Goal: Task Accomplishment & Management: Manage account settings

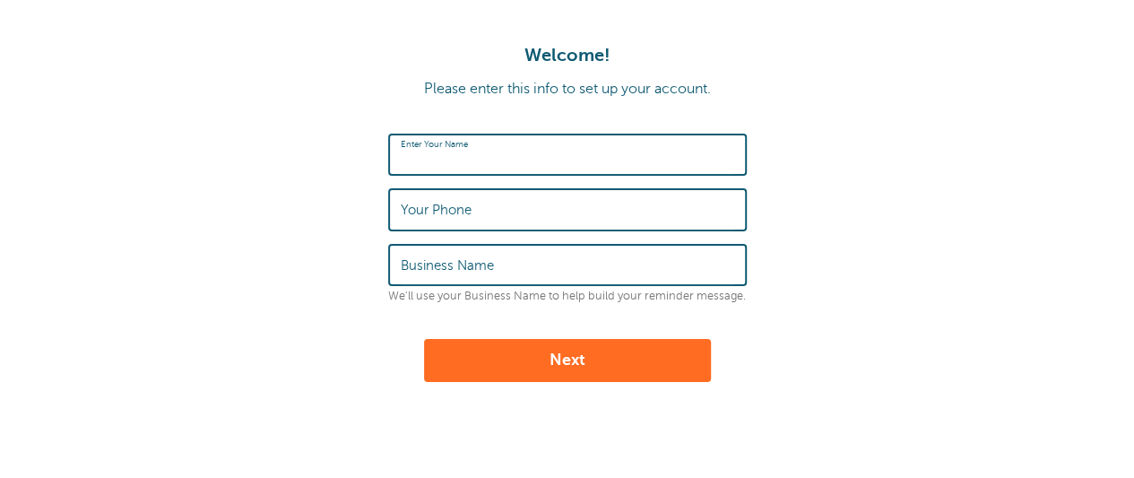
click at [563, 146] on input "Enter Your Name" at bounding box center [567, 154] width 333 height 39
type input "Pink Poppy Cleaning Co"
type input "6017599449"
click at [534, 276] on input "Business Name" at bounding box center [567, 265] width 333 height 39
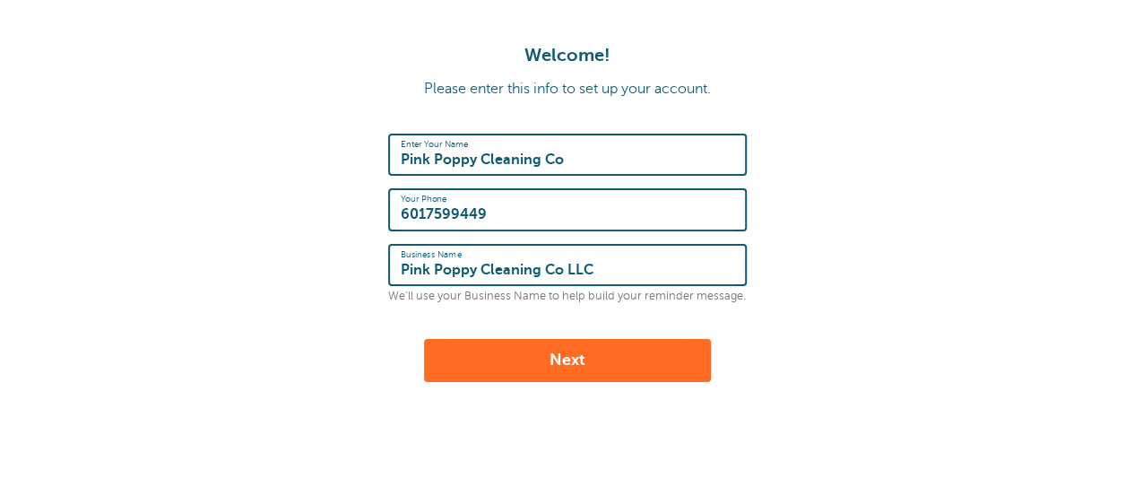
type input "Pink Poppy Cleaning Co LLC"
click at [586, 355] on button "Next" at bounding box center [567, 360] width 287 height 43
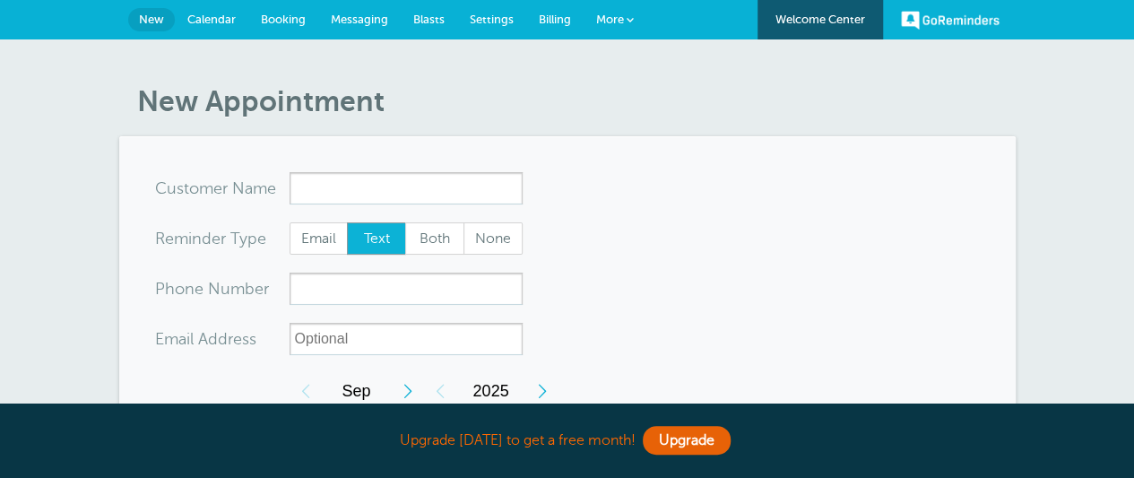
click at [378, 188] on input "x-no-autofill" at bounding box center [405, 188] width 233 height 32
type input "Je"
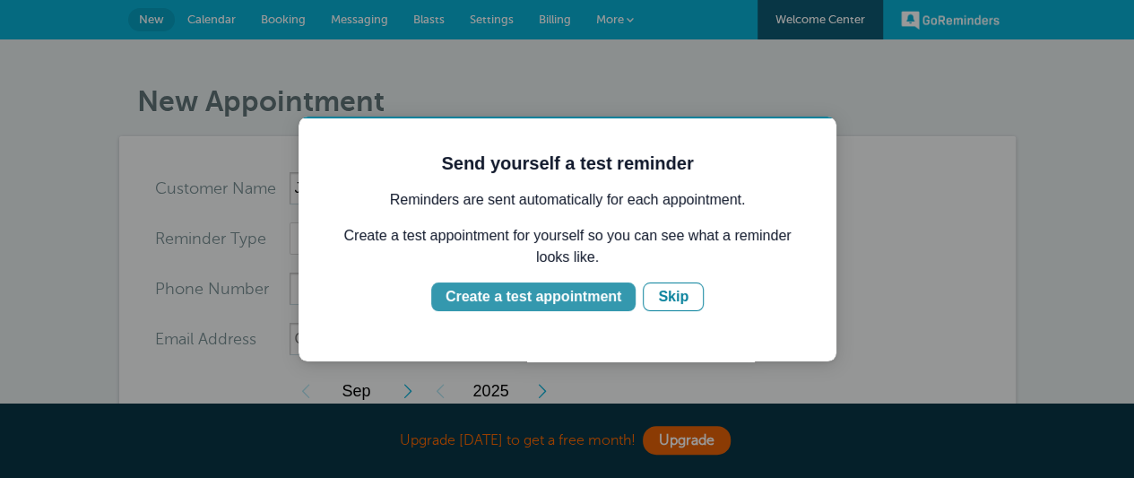
click at [568, 296] on div "Create a test appointment" at bounding box center [533, 297] width 176 height 22
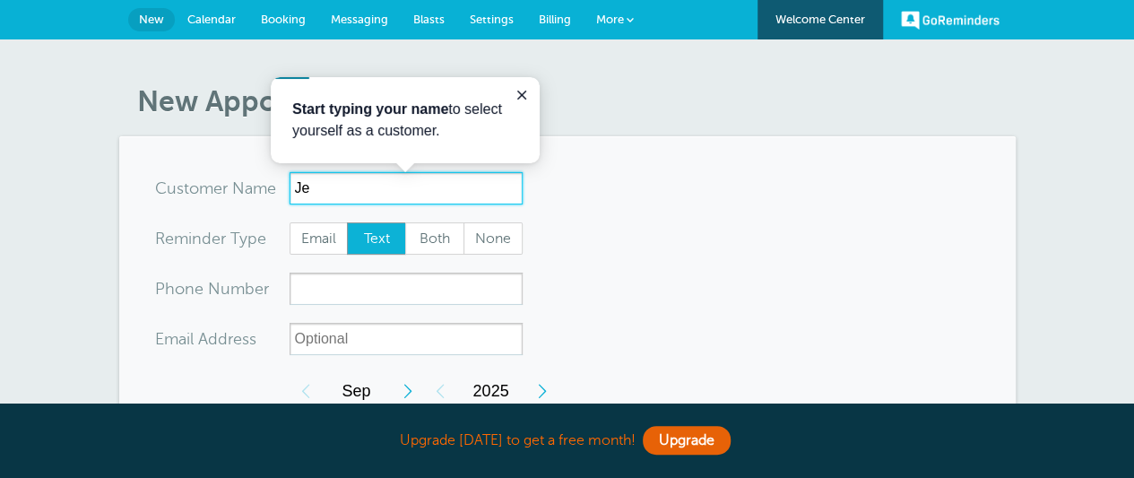
click at [392, 191] on input "Je" at bounding box center [405, 188] width 233 height 32
type input "J"
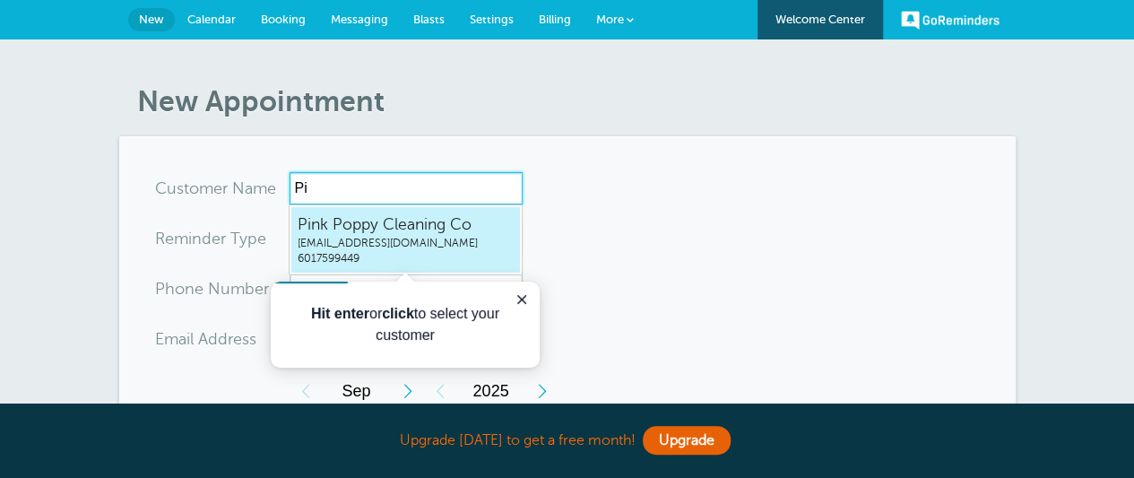
click at [385, 204] on ul "Pink Poppy Cleaning Co pinkpoppycleaningco@gmail.com 6017599449" at bounding box center [406, 239] width 234 height 71
click at [369, 228] on span "Pink Poppy Cleaning Co" at bounding box center [405, 224] width 216 height 22
type input "PinkPoppyCleaningCopinkpoppycleaningco@gmail.com6017599449"
type input "Pink Poppy Cleaning Co"
type input "6017599449"
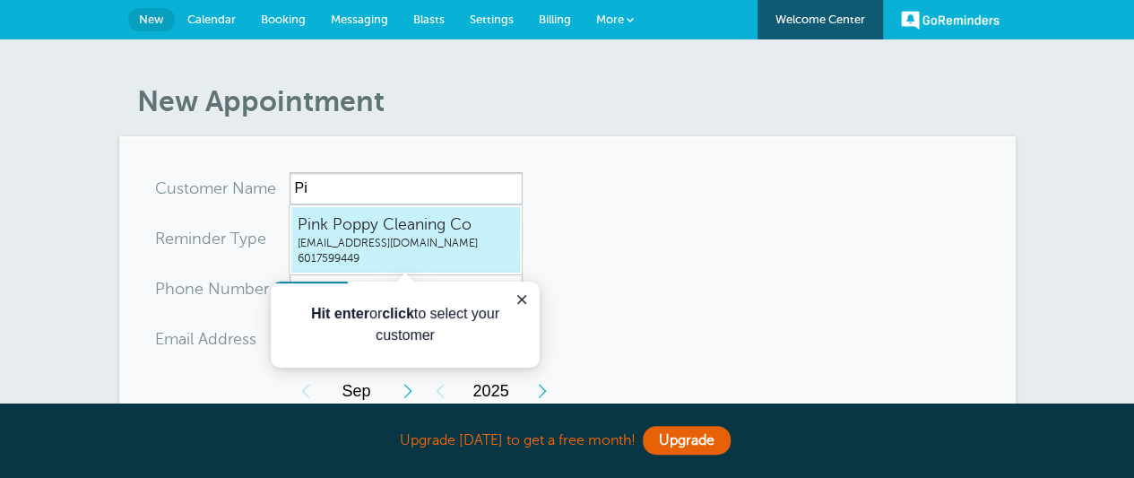
type input "[EMAIL_ADDRESS][DOMAIN_NAME]"
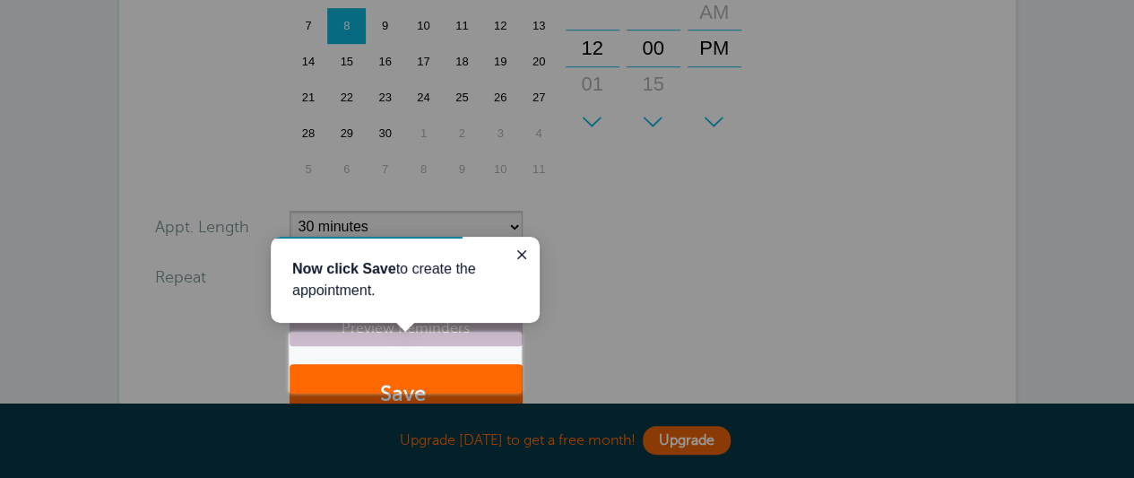
scroll to position [505, 0]
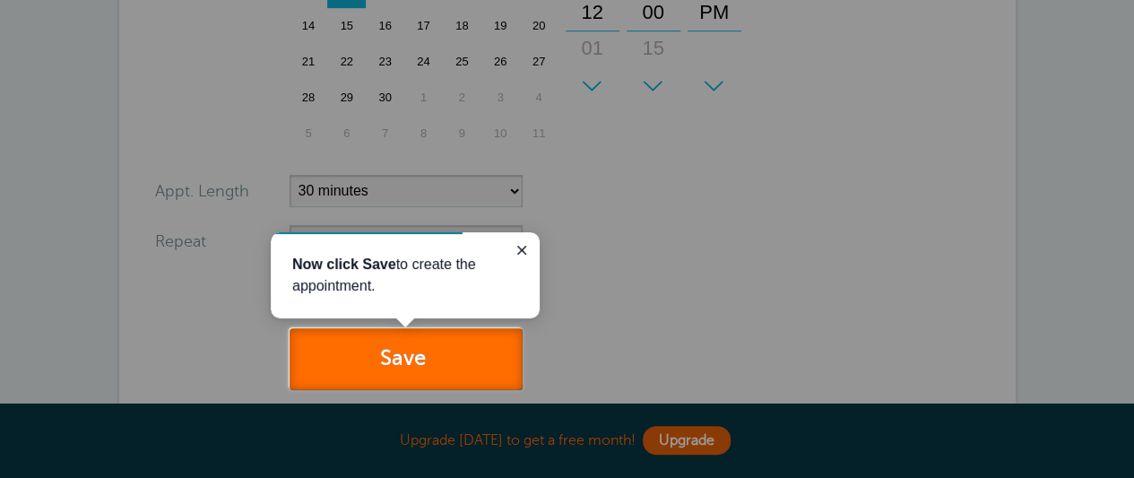
click at [422, 345] on button "Save" at bounding box center [405, 359] width 233 height 62
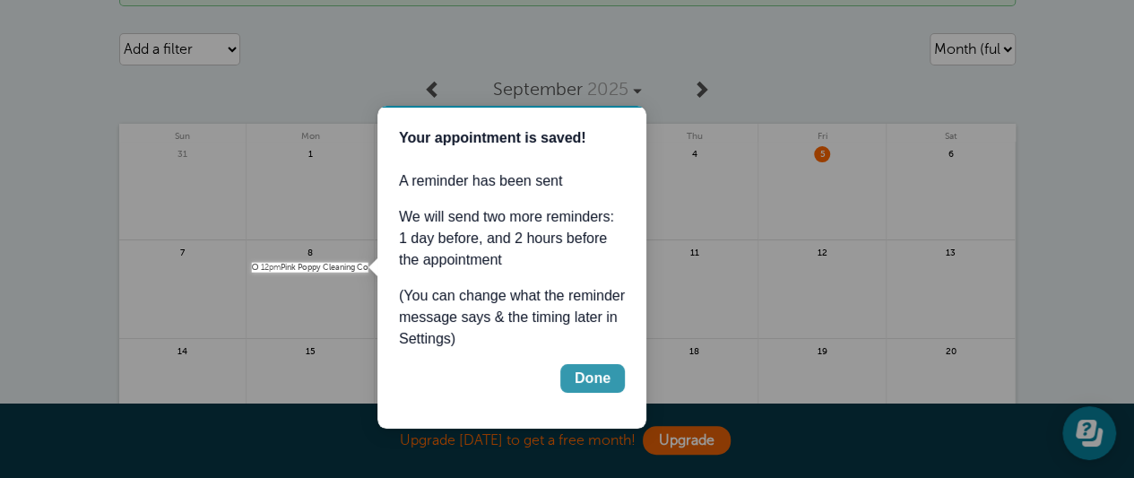
click at [586, 381] on div "Done" at bounding box center [592, 378] width 36 height 22
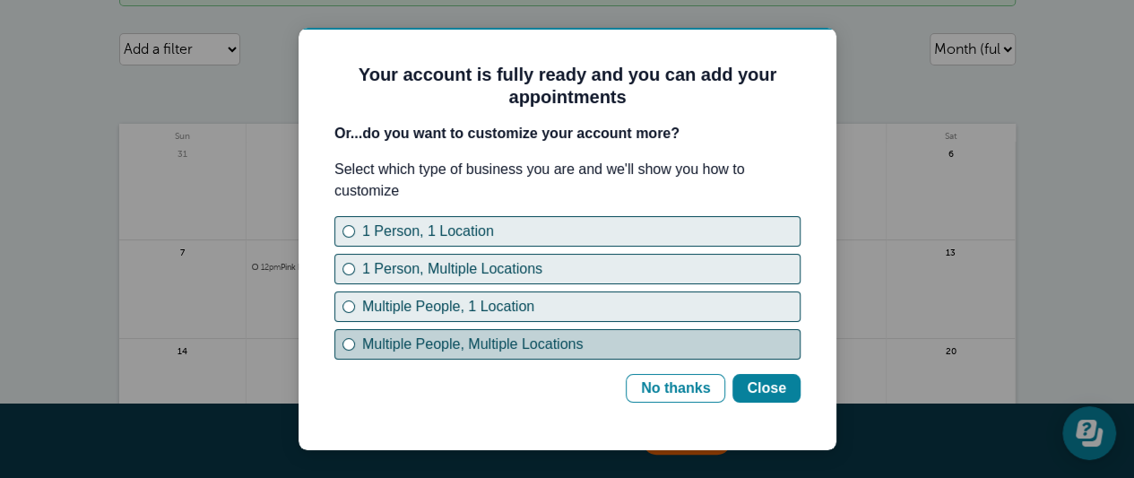
click at [462, 340] on div "Multiple People, Multiple Locations" at bounding box center [580, 344] width 437 height 22
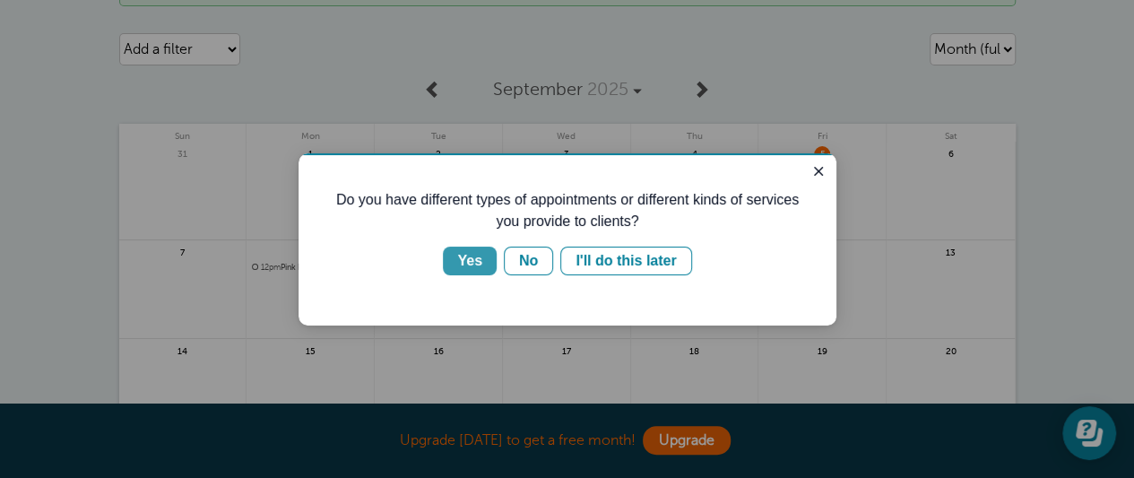
click at [464, 260] on div "Yes" at bounding box center [469, 261] width 25 height 22
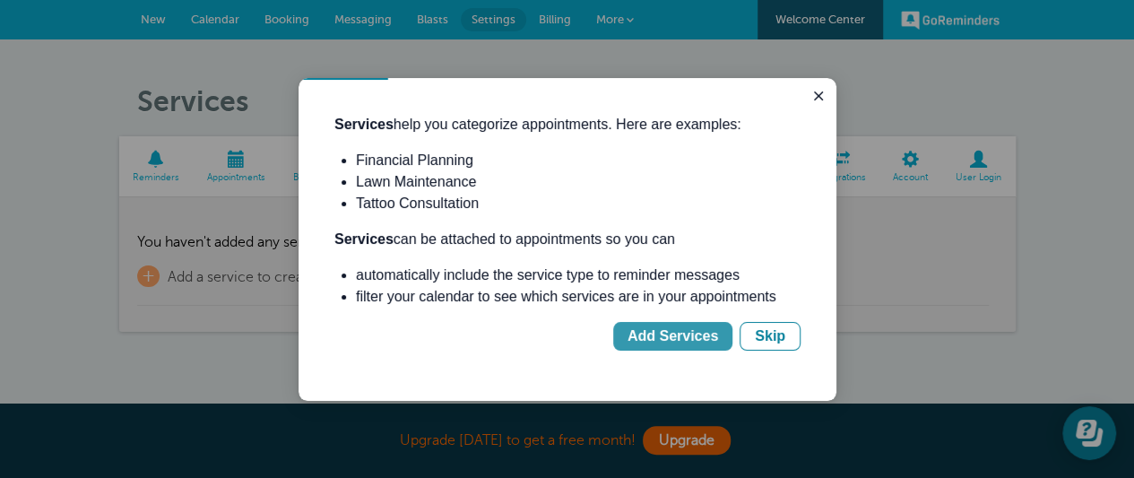
click at [692, 332] on div "Add Services" at bounding box center [672, 336] width 91 height 22
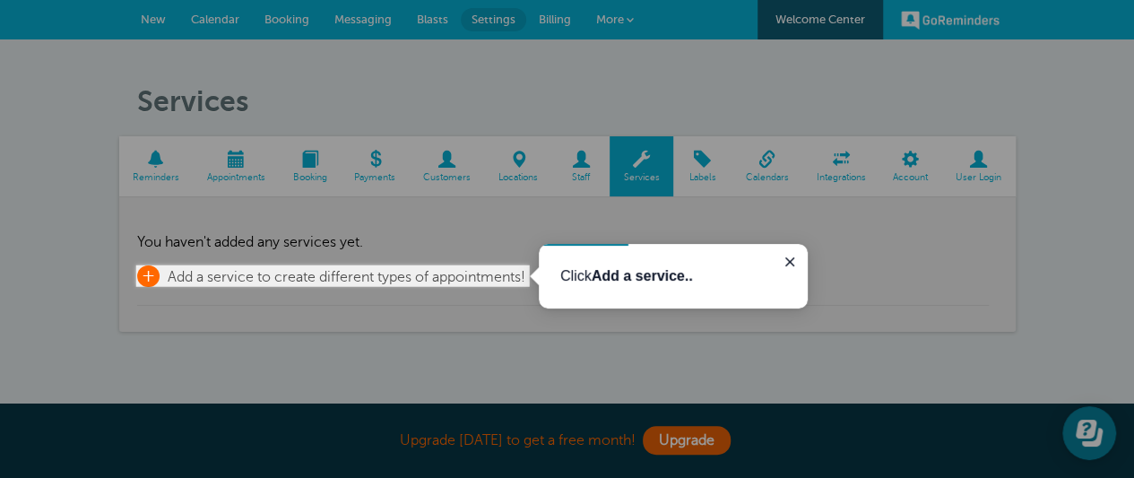
click at [404, 273] on span "Add a service to create different types of appointments!" at bounding box center [347, 277] width 358 height 16
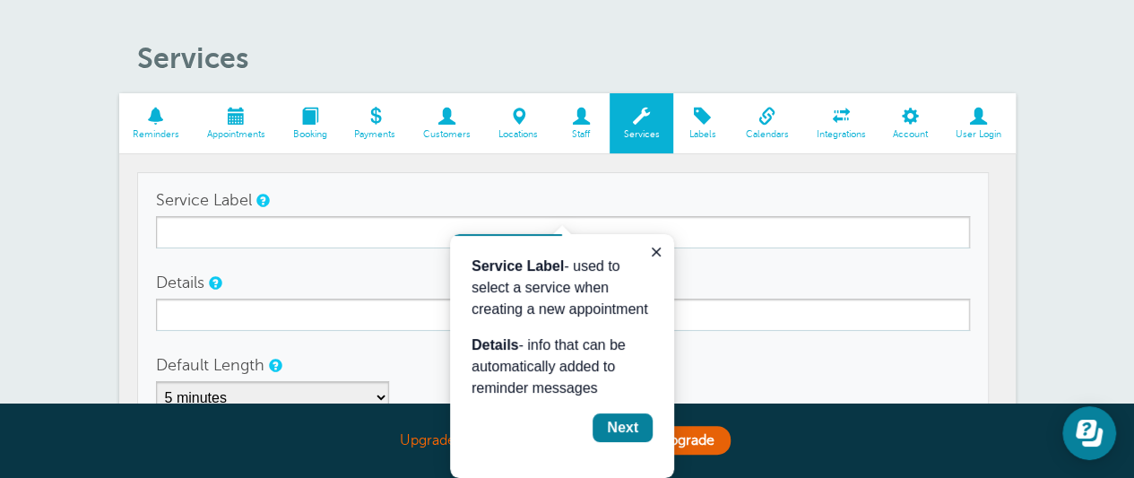
scroll to position [41, 0]
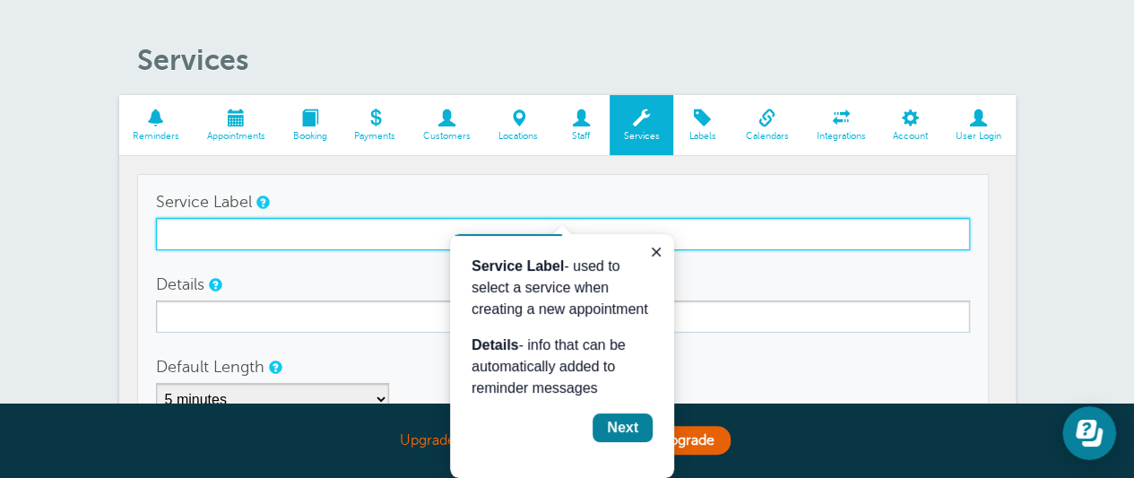
click at [315, 227] on input "Service Label" at bounding box center [563, 234] width 814 height 32
type input "Deep Clean"
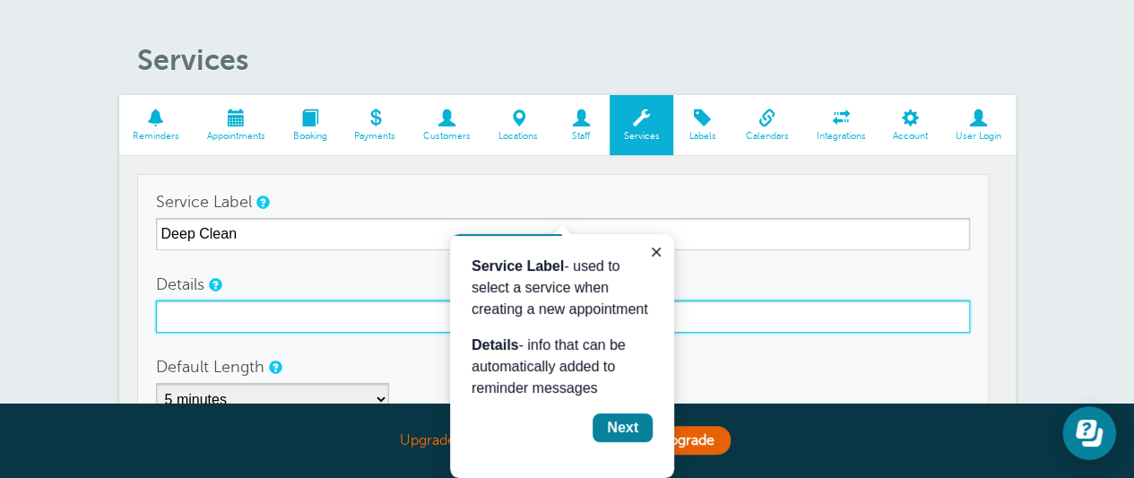
click at [247, 307] on input "Details" at bounding box center [563, 316] width 814 height 32
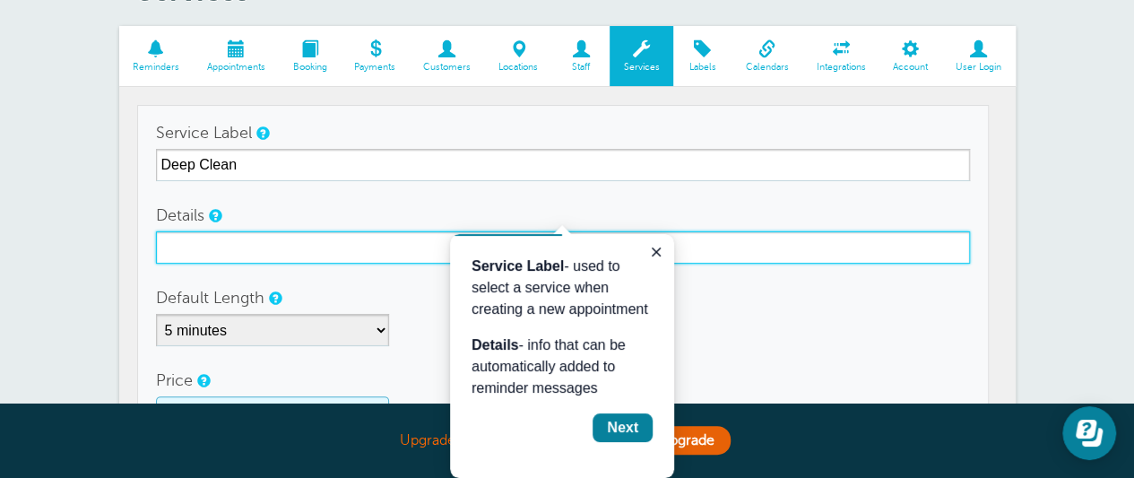
scroll to position [111, 0]
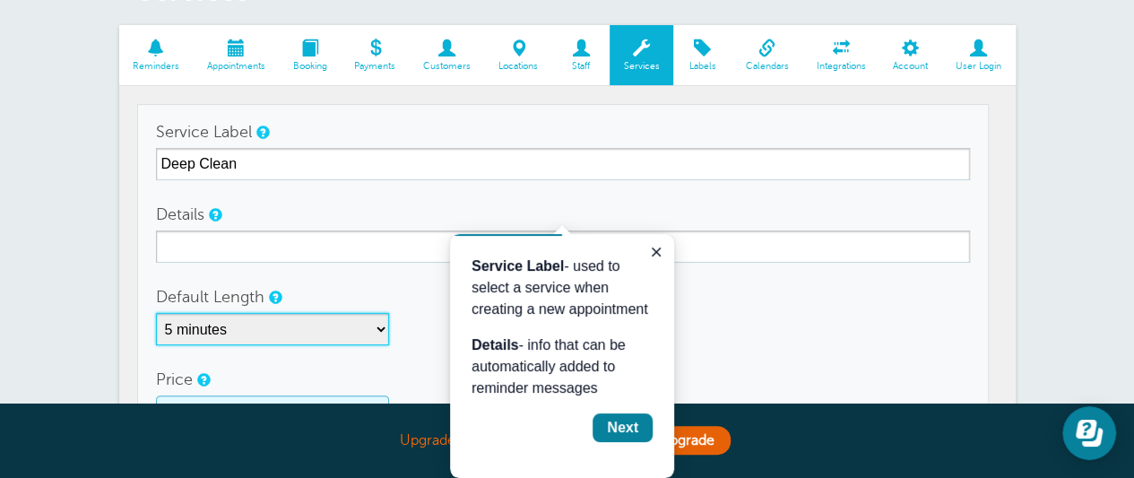
click at [244, 329] on select "5 minutes 10 minutes 15 minutes 20 minutes 25 minutes 30 minutes 35 minutes 40 …" at bounding box center [272, 329] width 233 height 32
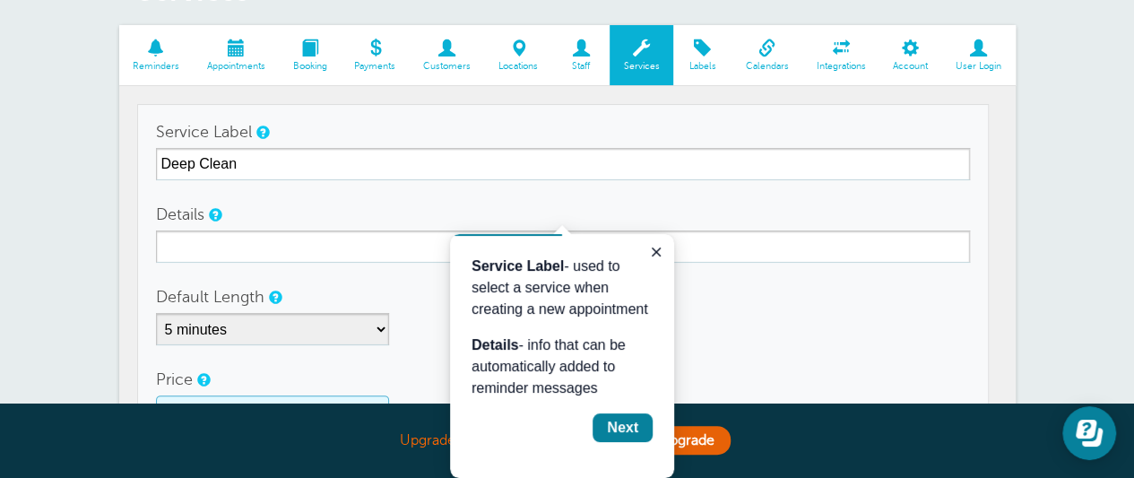
click at [397, 335] on div "5 minutes 10 minutes 15 minutes 20 minutes 25 minutes 30 minutes 35 minutes 40 …" at bounding box center [563, 329] width 814 height 32
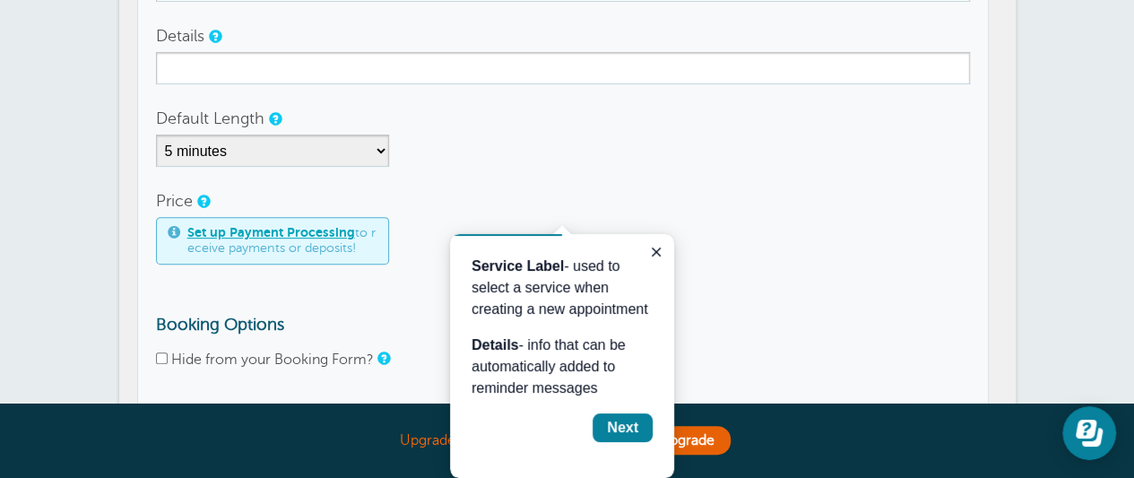
scroll to position [292, 0]
click at [261, 164] on form "Service Label Deep Clean Details Default Length 5 minutes 10 minutes 15 minutes…" at bounding box center [563, 196] width 814 height 522
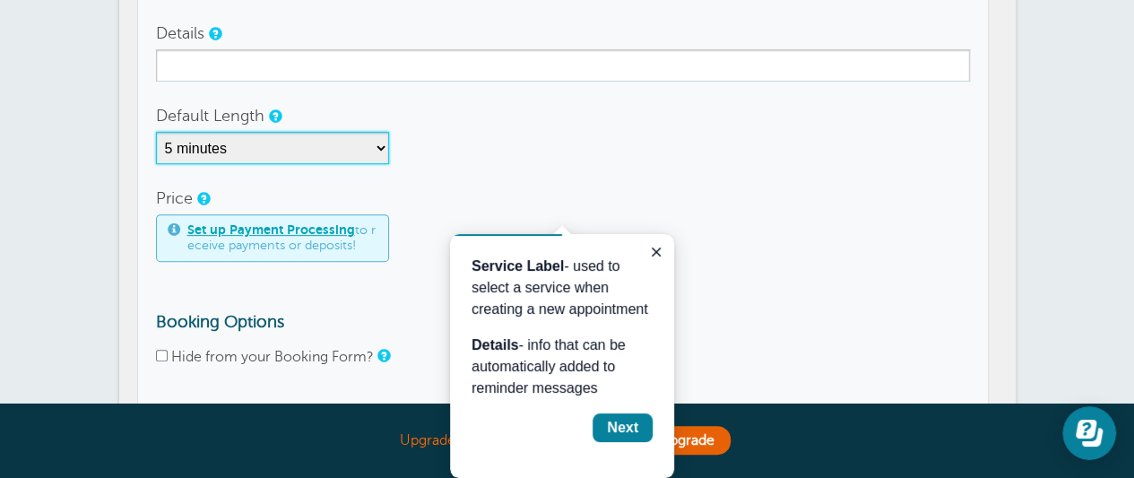
click at [265, 141] on select "5 minutes 10 minutes 15 minutes 20 minutes 25 minutes 30 minutes 35 minutes 40 …" at bounding box center [272, 148] width 233 height 32
select select "360"
click at [156, 132] on select "5 minutes 10 minutes 15 minutes 20 minutes 25 minutes 30 minutes 35 minutes 40 …" at bounding box center [272, 148] width 233 height 32
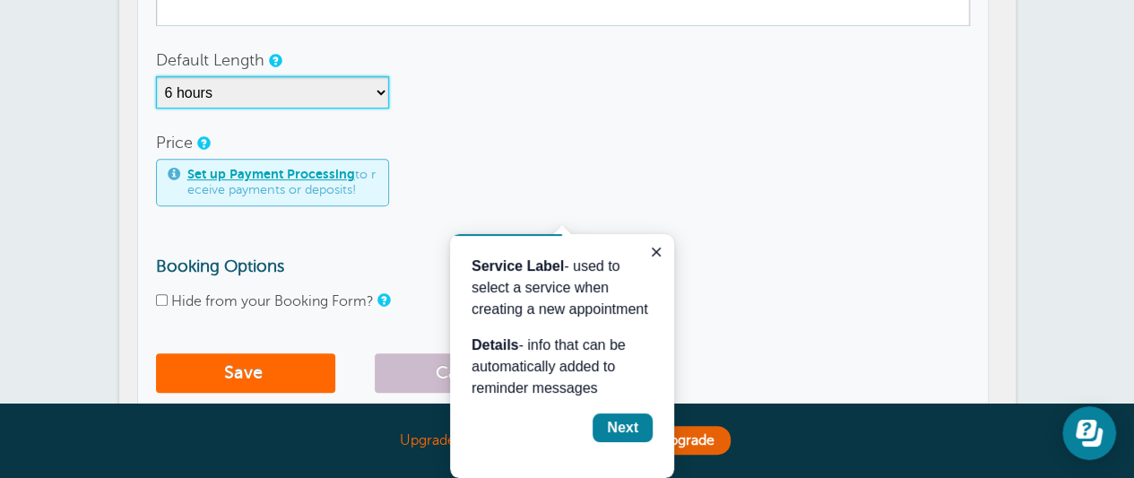
scroll to position [351, 0]
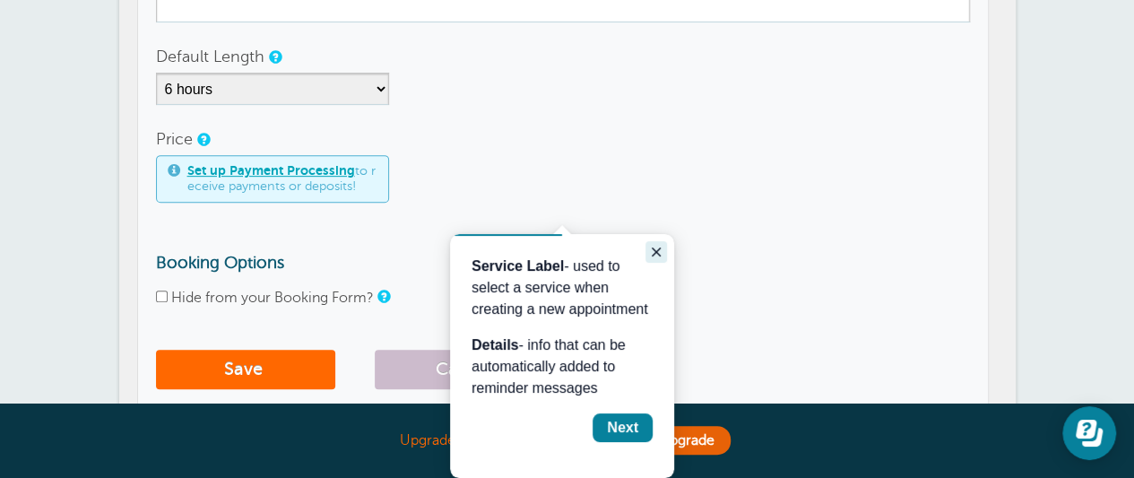
click at [659, 254] on icon "Close guide" at bounding box center [656, 252] width 14 height 14
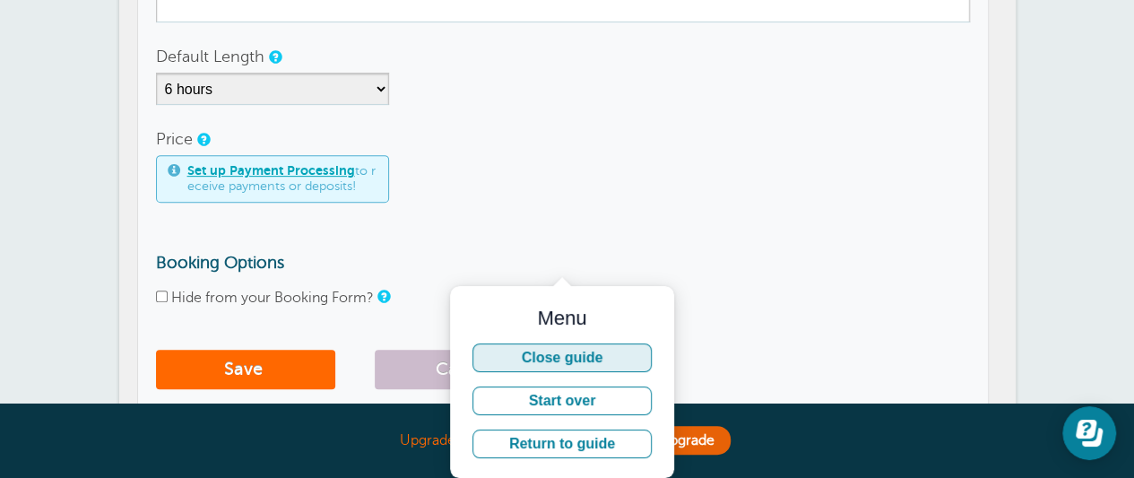
click at [575, 359] on button "Close guide" at bounding box center [561, 357] width 179 height 29
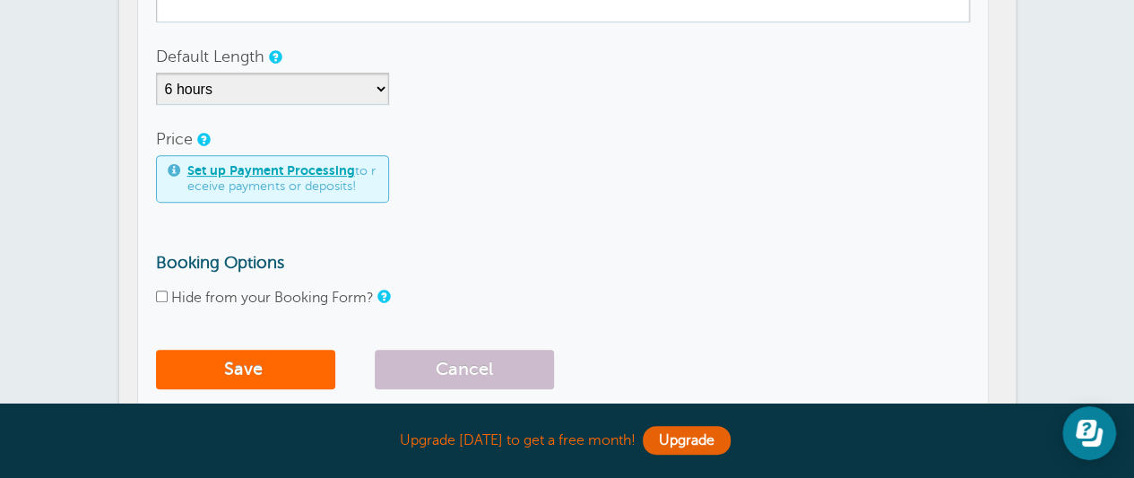
click at [159, 296] on input "Hide from your Booking Form?" at bounding box center [162, 296] width 12 height 12
click at [160, 296] on input "Hide from your Booking Form?" at bounding box center [162, 296] width 12 height 12
checkbox input "false"
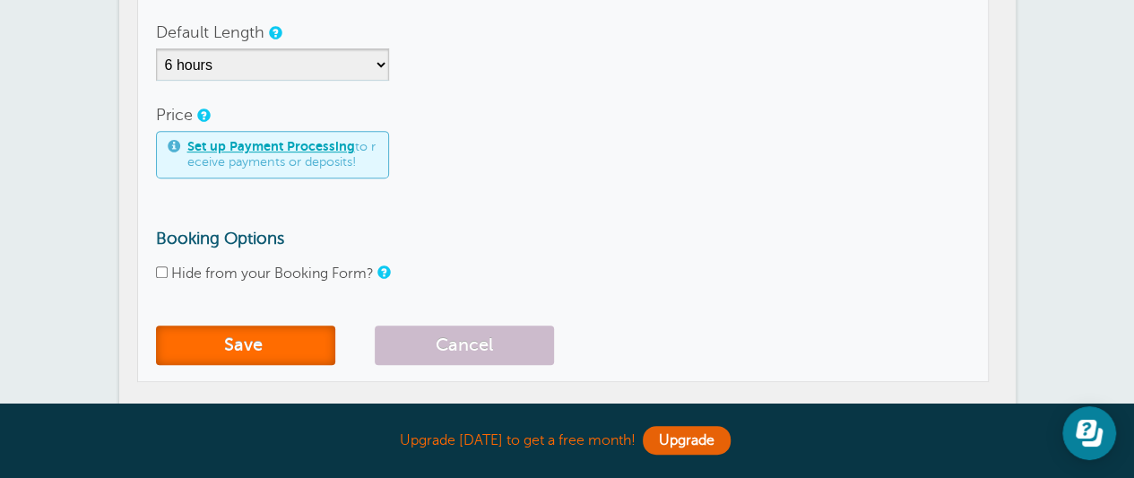
click at [269, 333] on button "Save" at bounding box center [245, 344] width 179 height 39
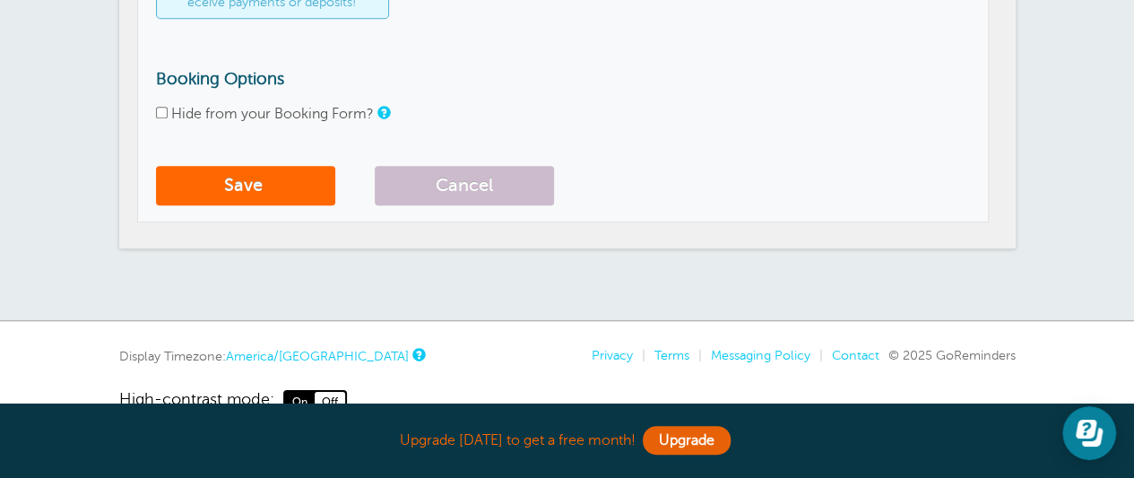
scroll to position [536, 0]
type input "Deep Clean"
click at [306, 180] on button "Save" at bounding box center [245, 184] width 179 height 39
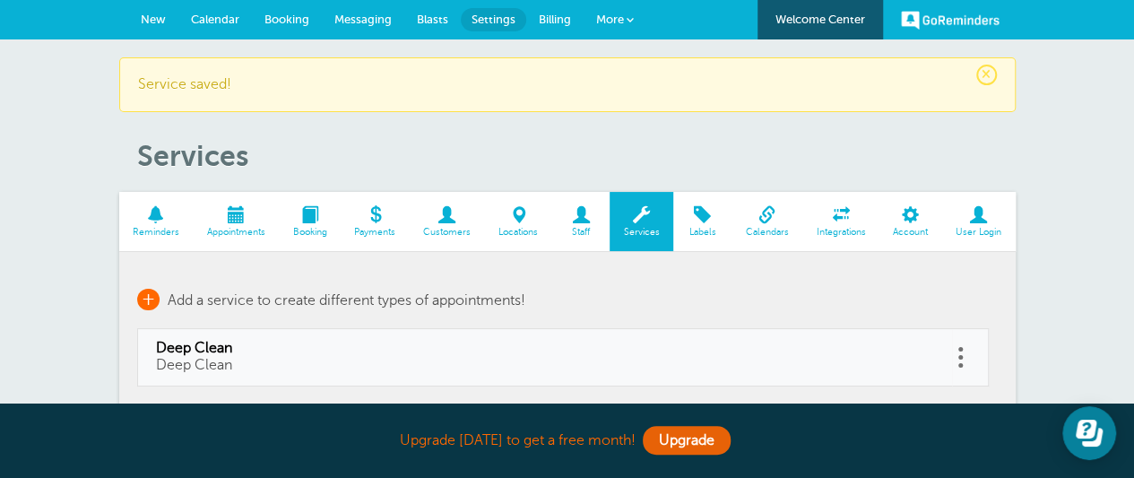
click at [332, 295] on span "Add a service to create different types of appointments!" at bounding box center [347, 300] width 358 height 16
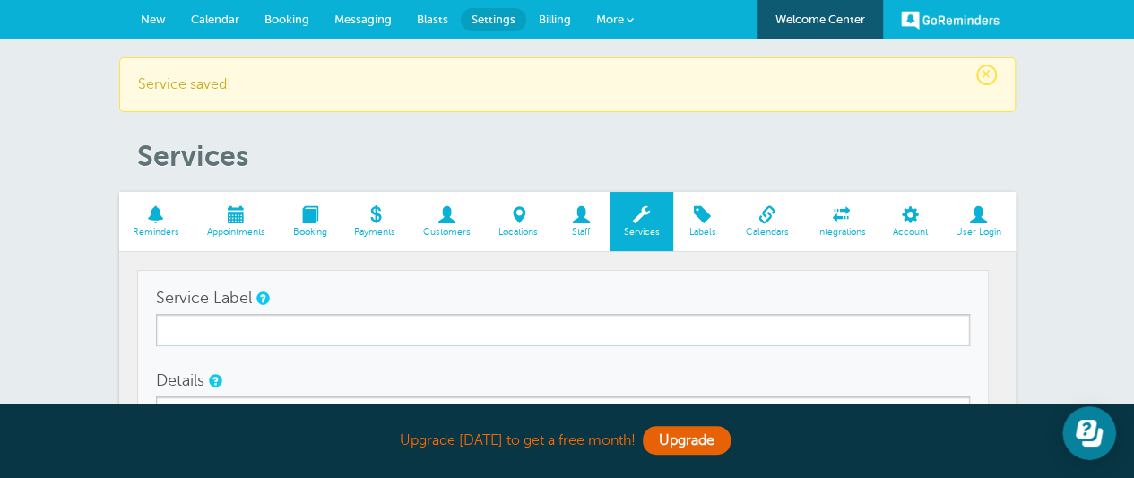
click at [316, 310] on div "Service Label" at bounding box center [563, 313] width 814 height 65
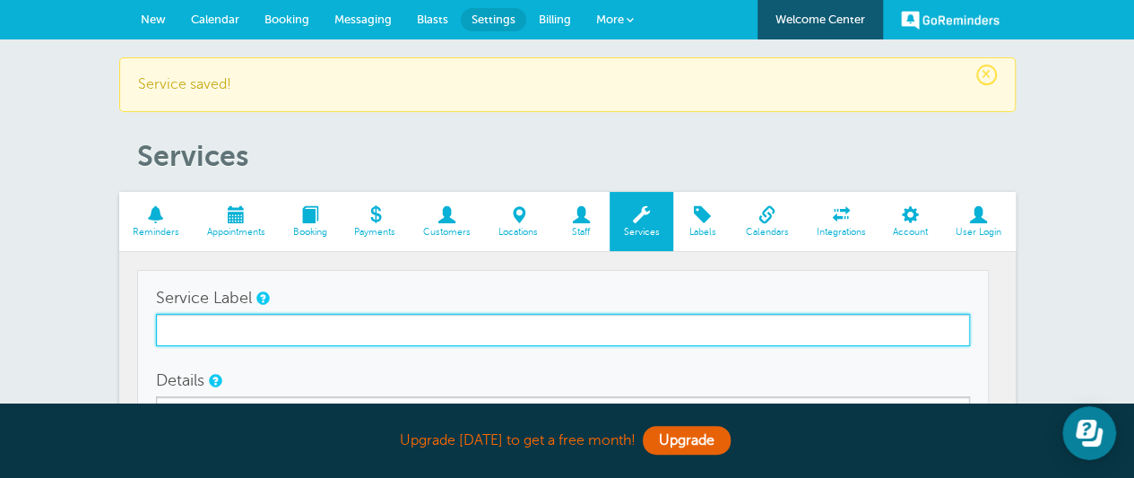
click at [298, 318] on input "Service Label" at bounding box center [563, 330] width 814 height 32
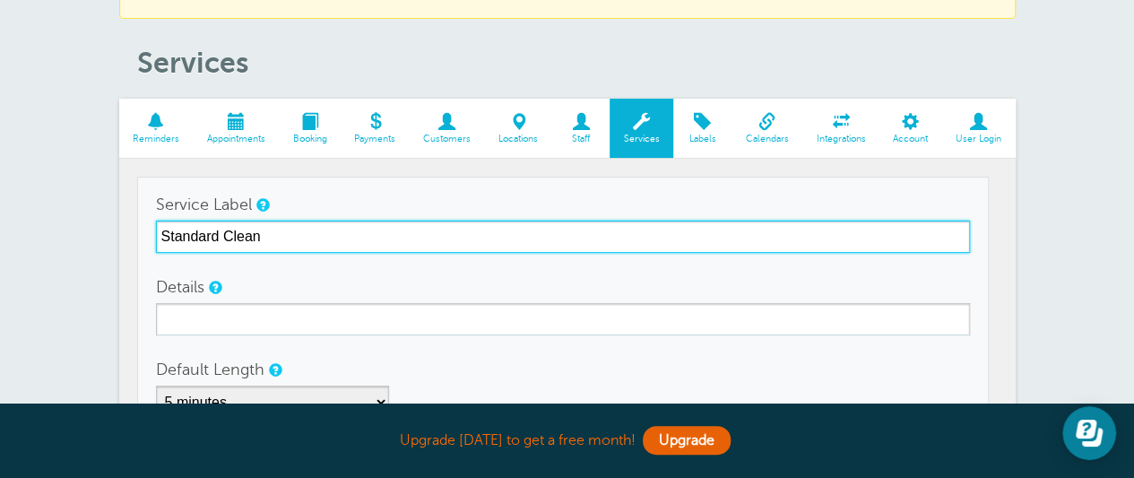
scroll to position [95, 0]
type input "Standard Clean"
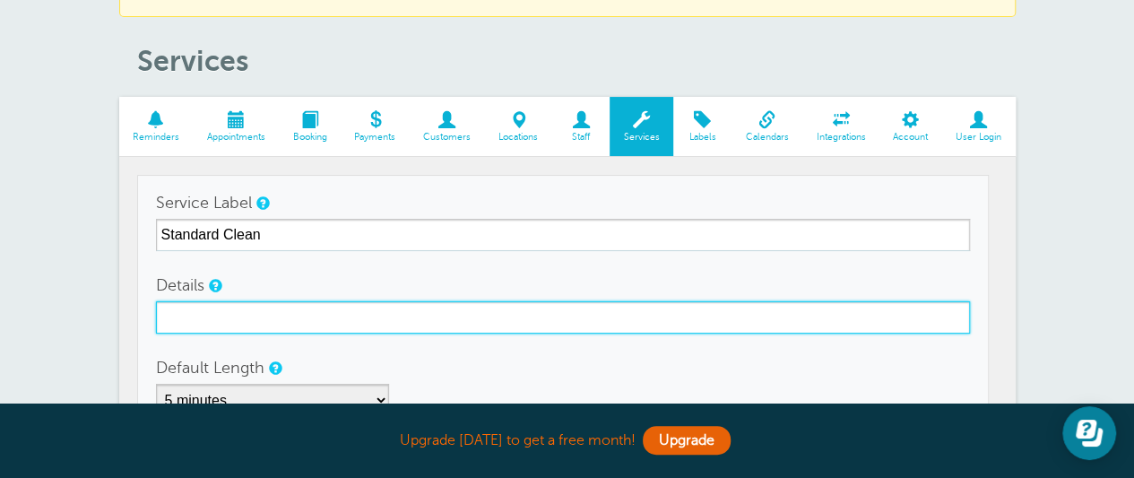
click at [311, 325] on input "Details" at bounding box center [563, 317] width 814 height 32
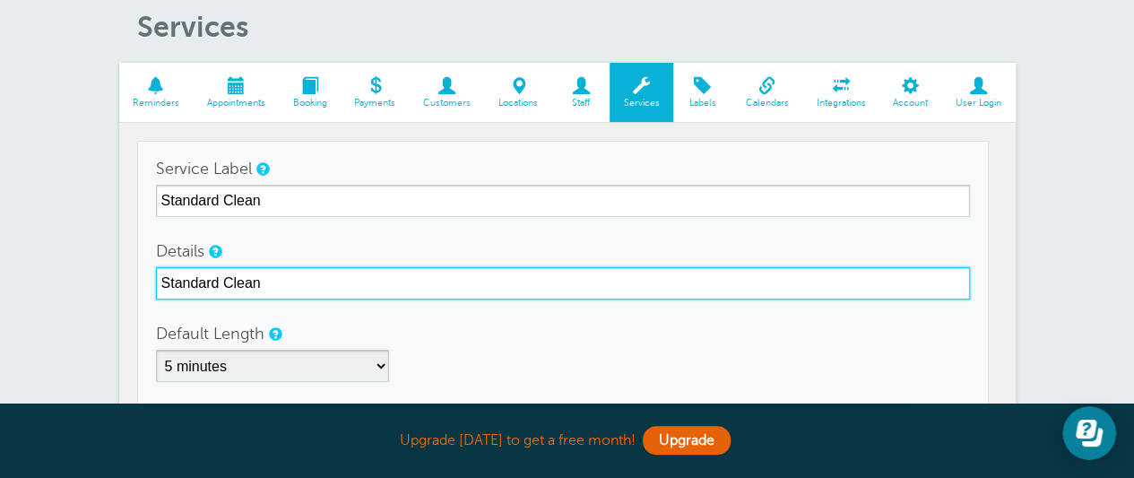
type input "Standard Clean"
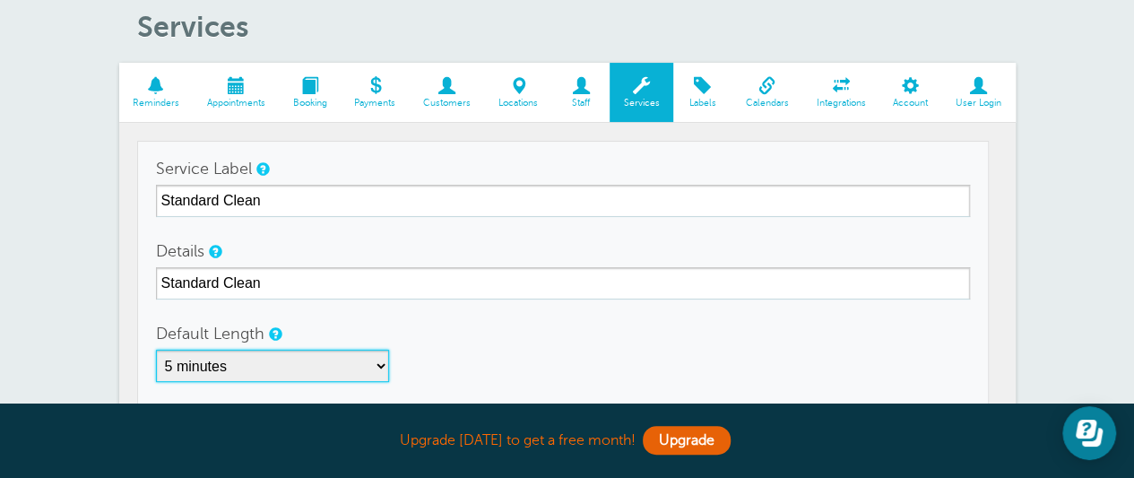
click at [276, 361] on select "5 minutes 10 minutes 15 minutes 20 minutes 25 minutes 30 minutes 35 minutes 40 …" at bounding box center [272, 365] width 233 height 32
select select "270"
click at [156, 349] on select "5 minutes 10 minutes 15 minutes 20 minutes 25 minutes 30 minutes 35 minutes 40 …" at bounding box center [272, 365] width 233 height 32
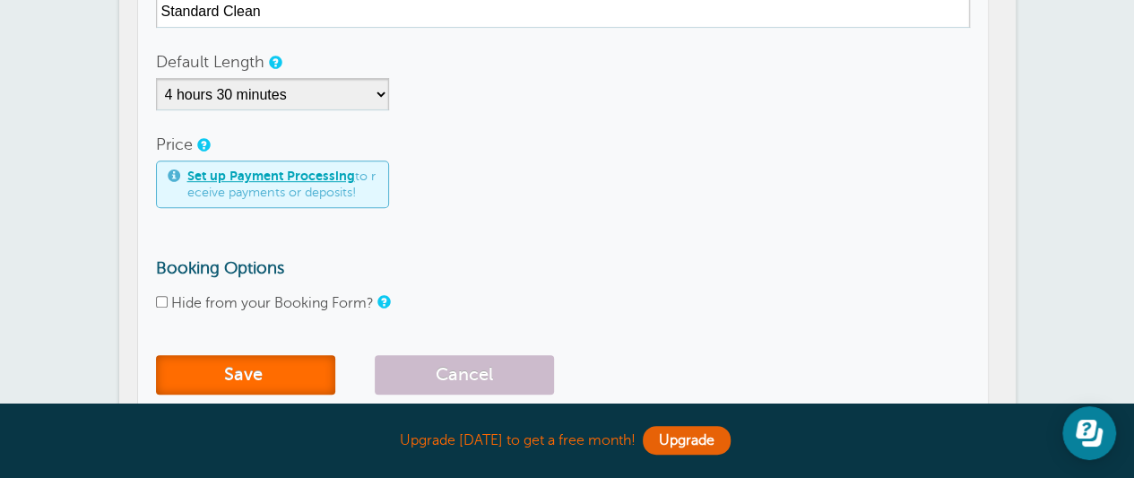
click at [294, 359] on button "Save" at bounding box center [245, 374] width 179 height 39
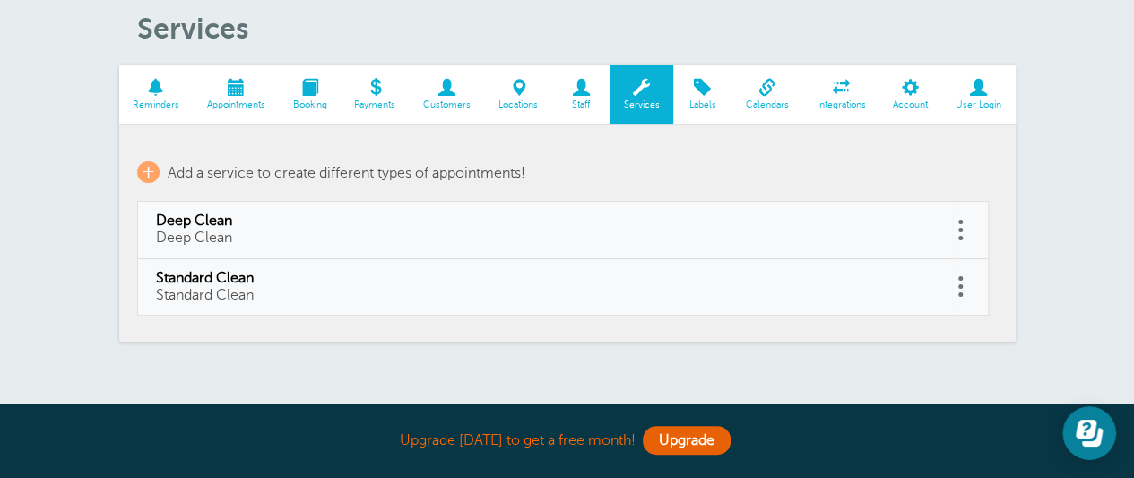
scroll to position [126, 0]
click at [450, 92] on span at bounding box center [446, 88] width 75 height 17
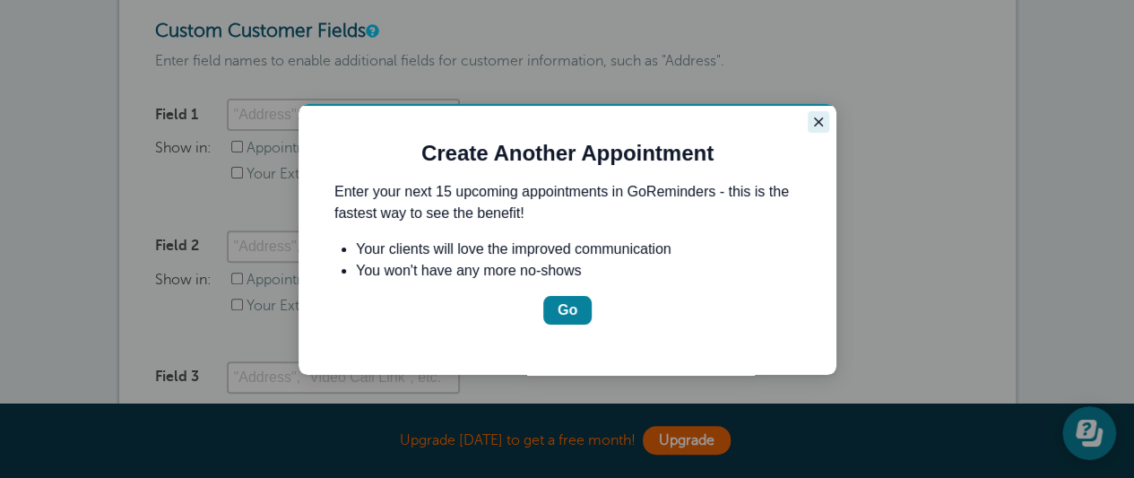
click at [815, 126] on icon "Close guide" at bounding box center [818, 122] width 14 height 14
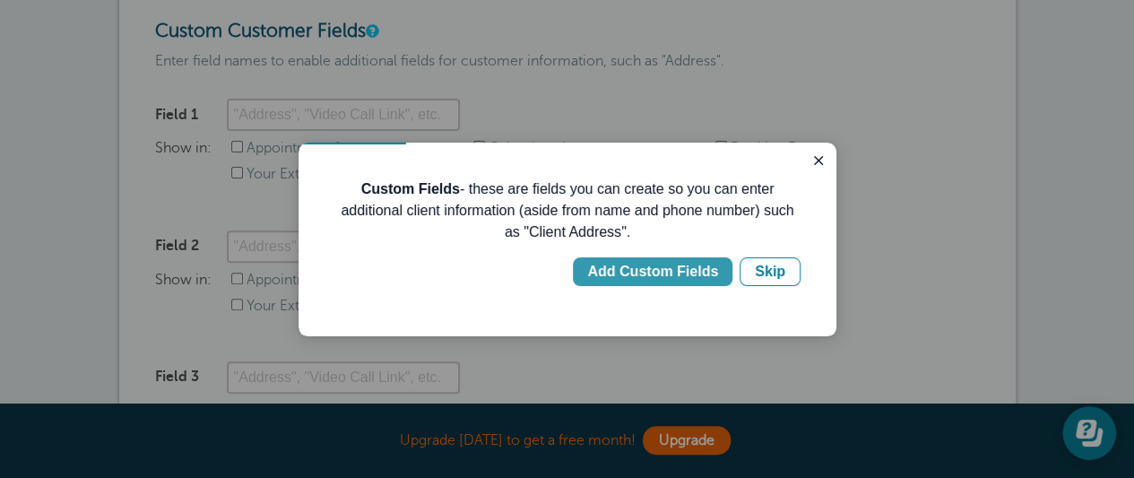
click at [688, 264] on div "Add Custom Fields" at bounding box center [652, 272] width 131 height 22
type input "Client Address"
checkbox input "true"
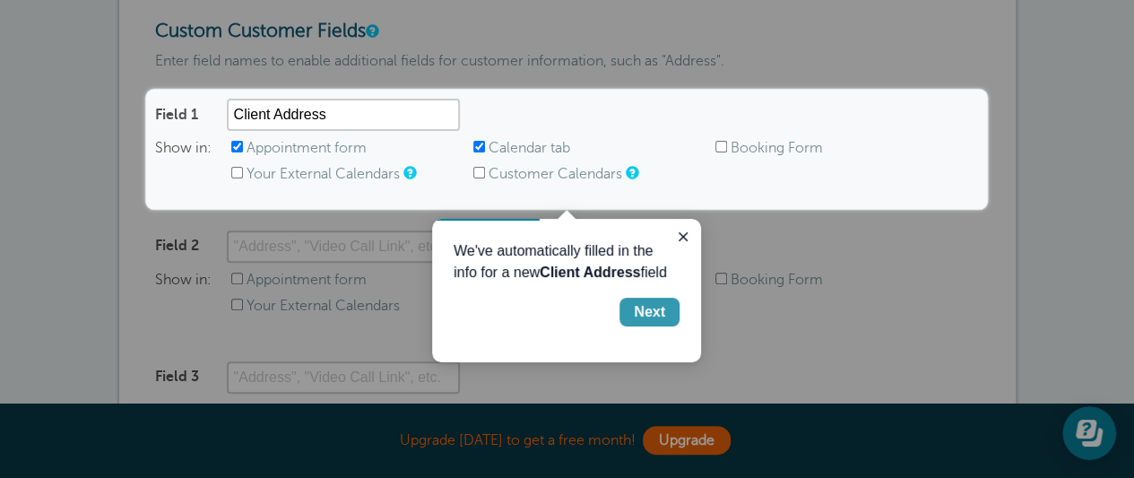
click at [646, 316] on div "Next" at bounding box center [649, 312] width 31 height 22
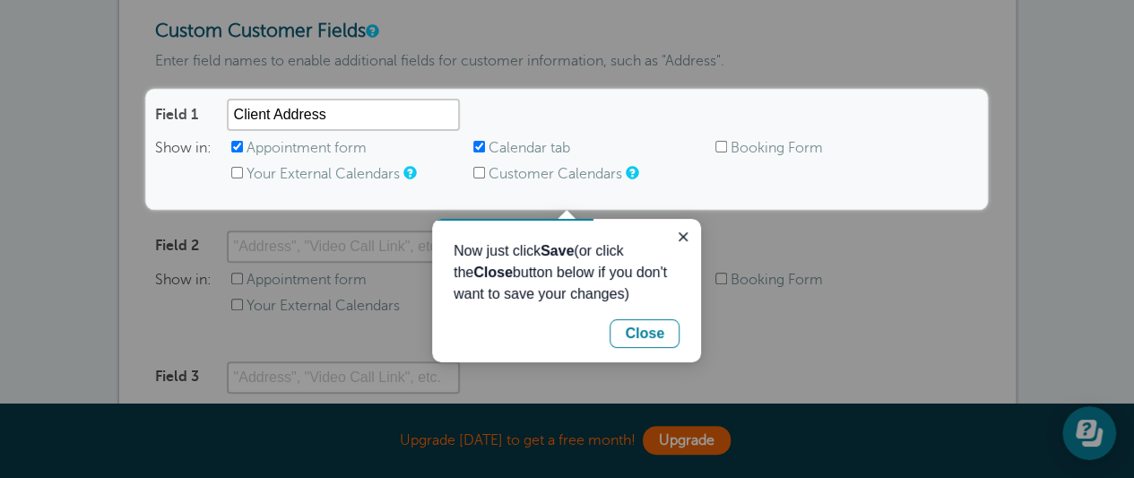
scroll to position [595, 0]
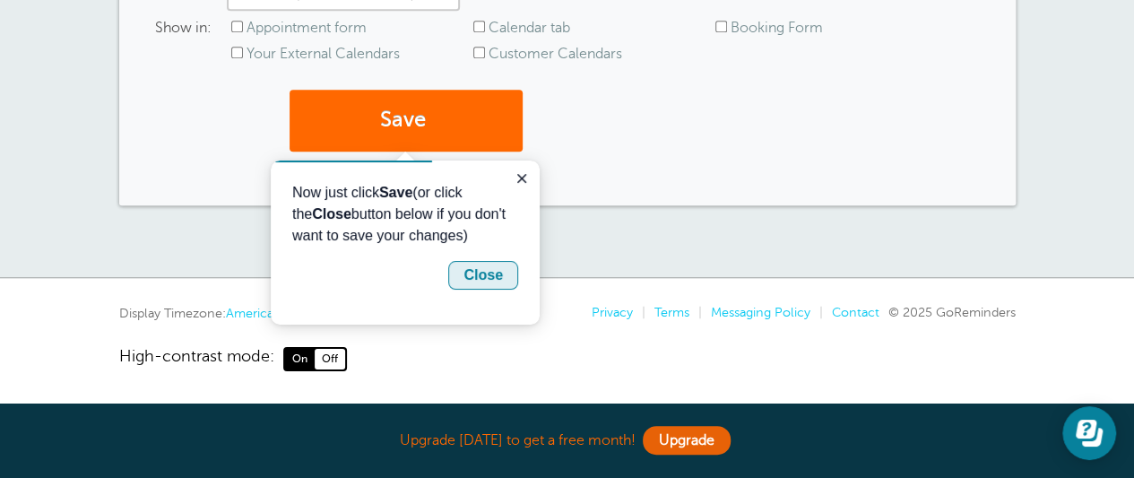
click at [496, 272] on div "Close" at bounding box center [482, 275] width 39 height 22
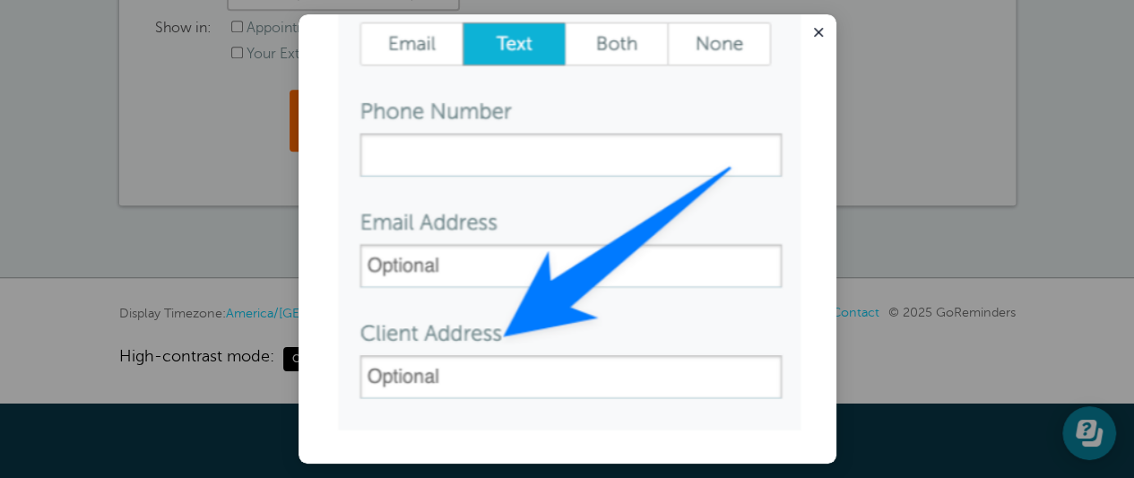
scroll to position [0, 0]
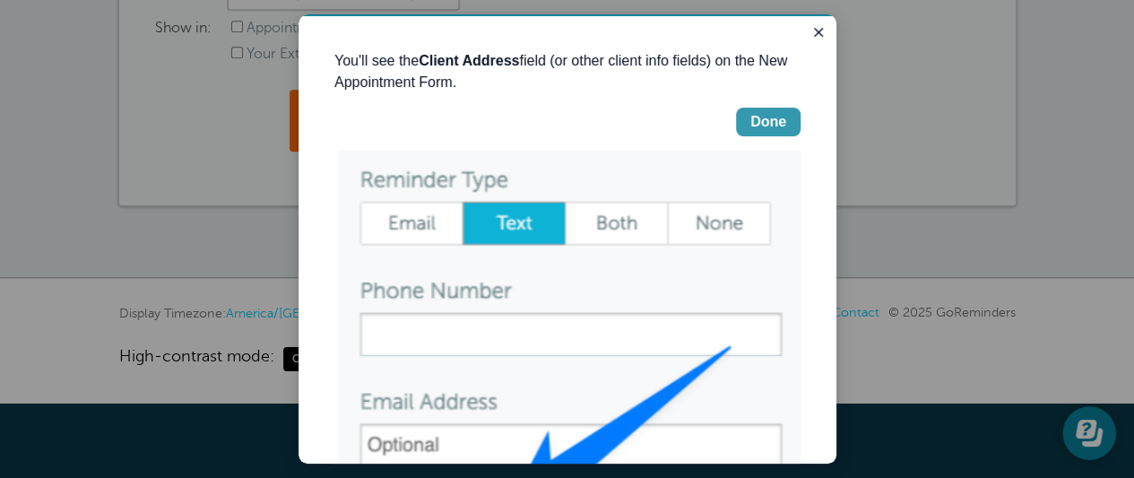
click at [750, 123] on div "Done" at bounding box center [768, 122] width 36 height 22
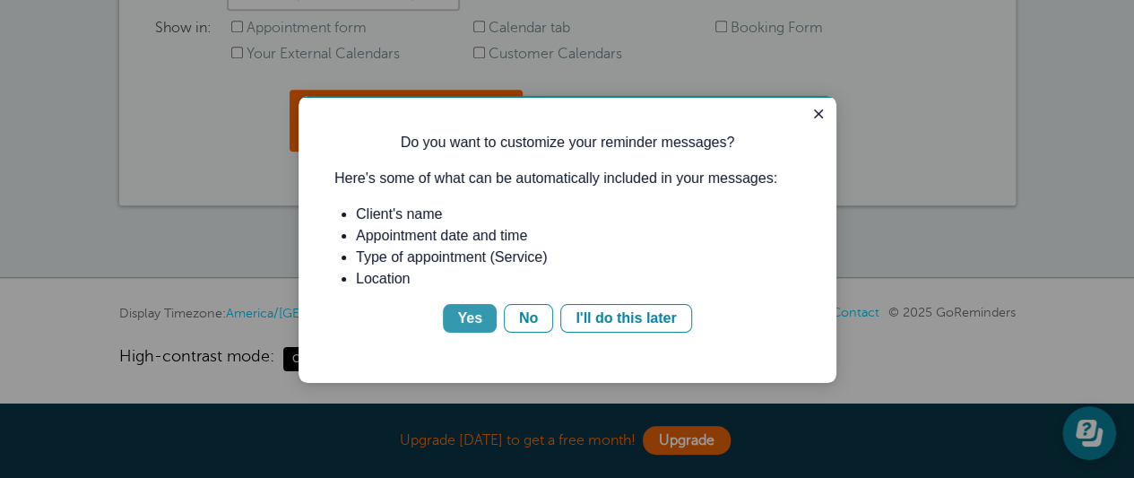
click at [464, 318] on div "Yes" at bounding box center [469, 318] width 25 height 22
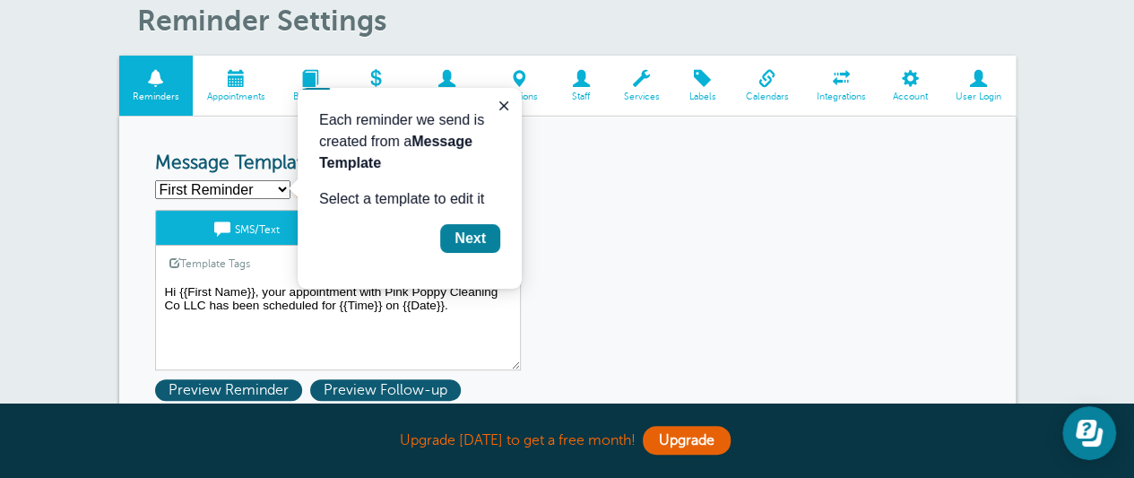
scroll to position [82, 0]
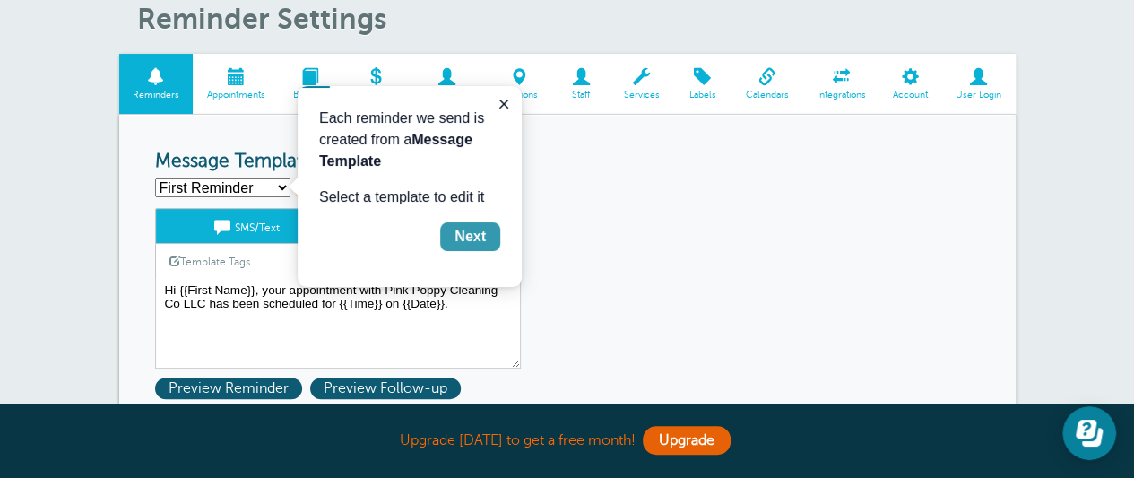
click at [464, 233] on div "Next" at bounding box center [469, 237] width 31 height 22
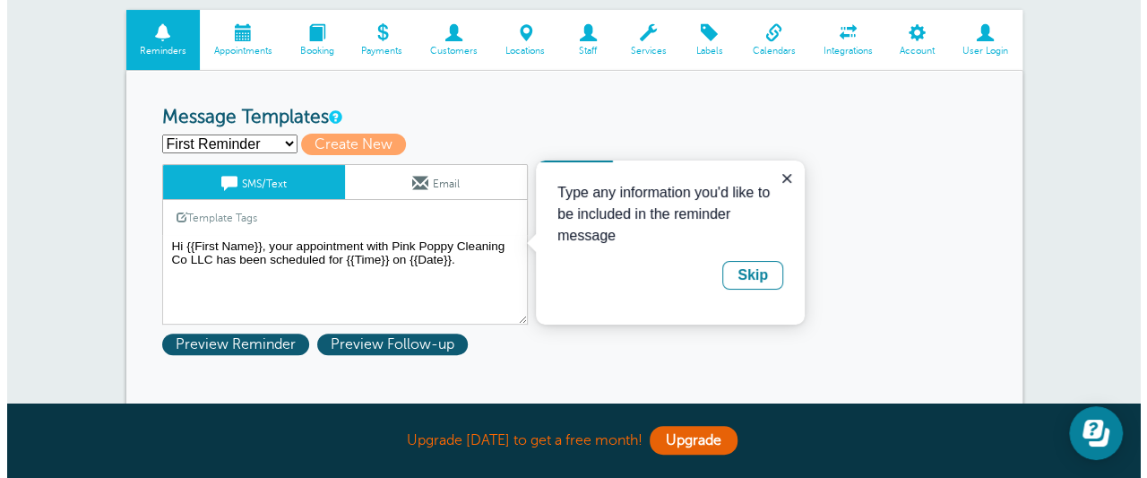
scroll to position [127, 0]
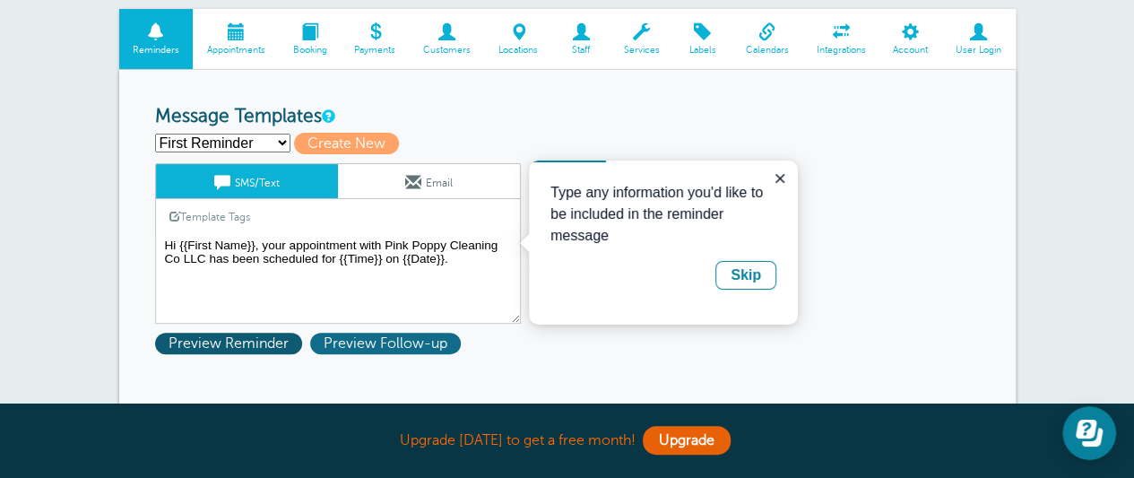
click at [385, 348] on span "Preview Follow-up" at bounding box center [385, 343] width 151 height 22
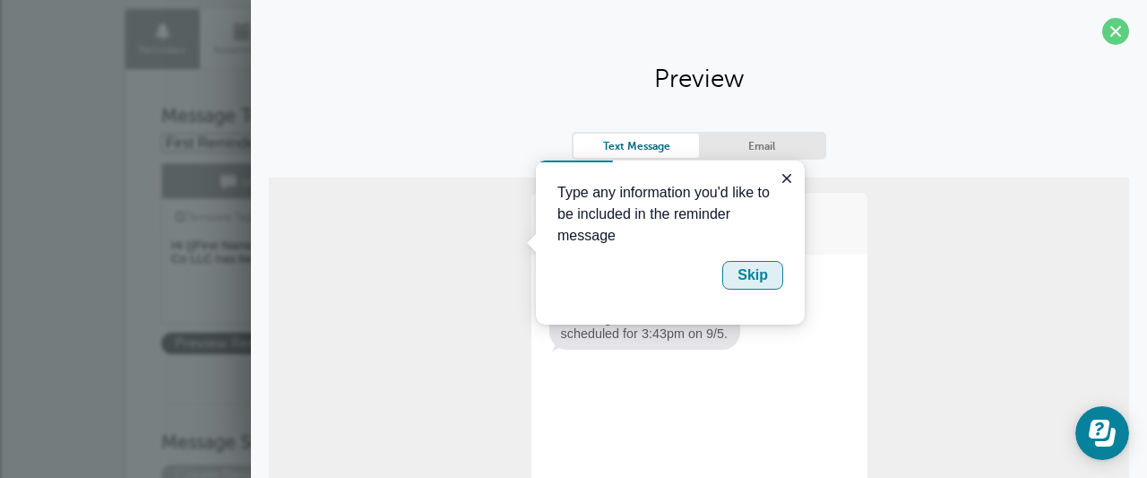
click at [752, 277] on div "Skip" at bounding box center [752, 275] width 30 height 22
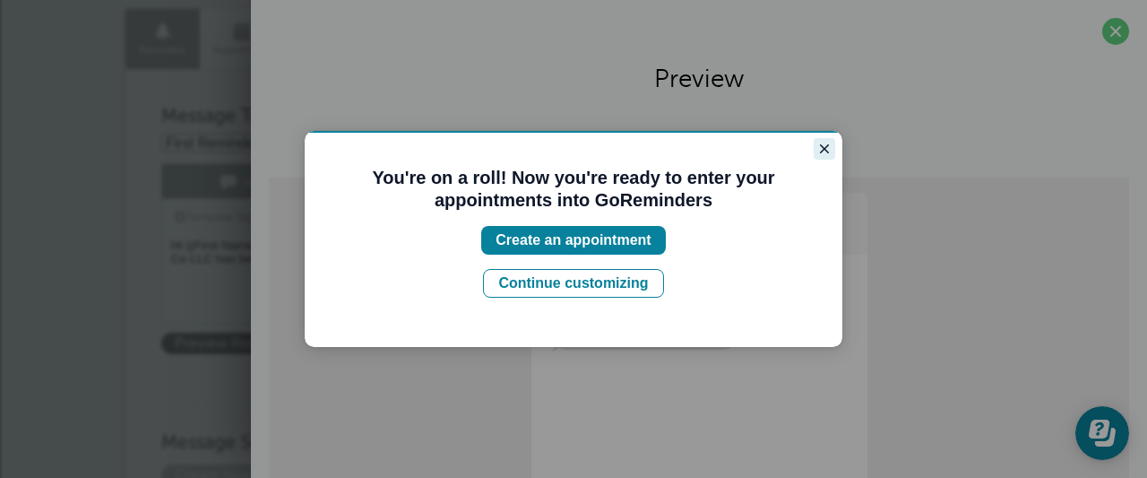
click at [826, 149] on icon "Close guide" at bounding box center [824, 149] width 14 height 14
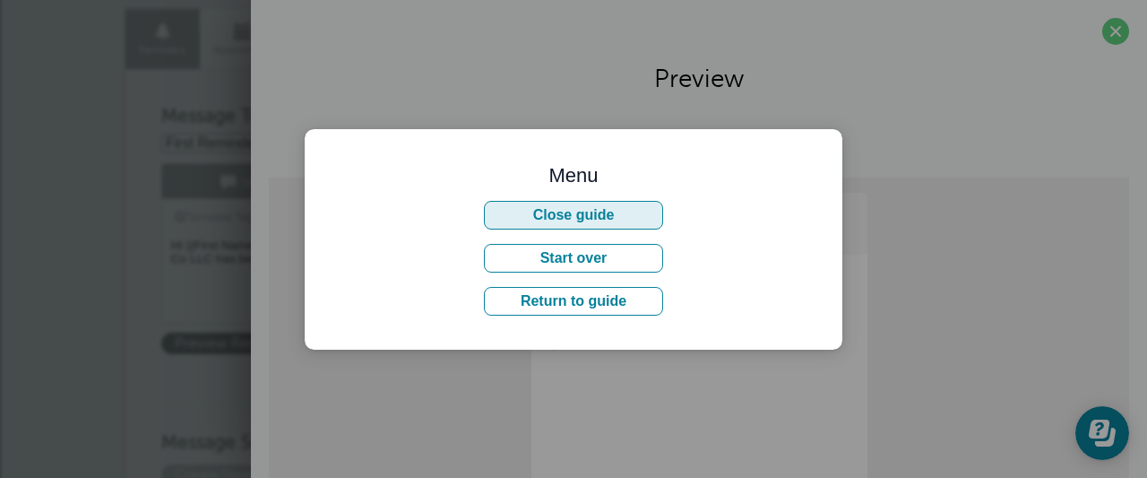
click at [591, 216] on button "Close guide" at bounding box center [573, 215] width 179 height 29
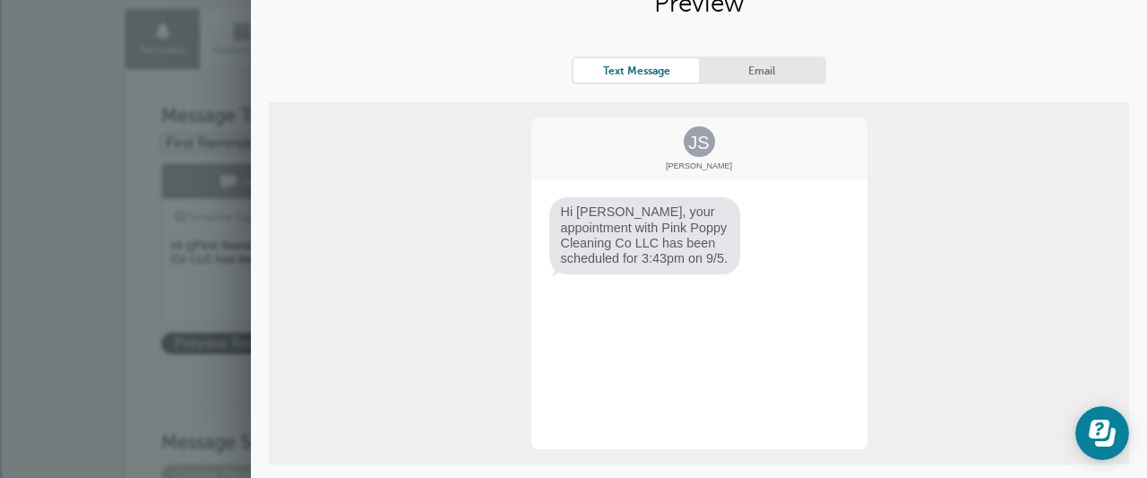
scroll to position [115, 0]
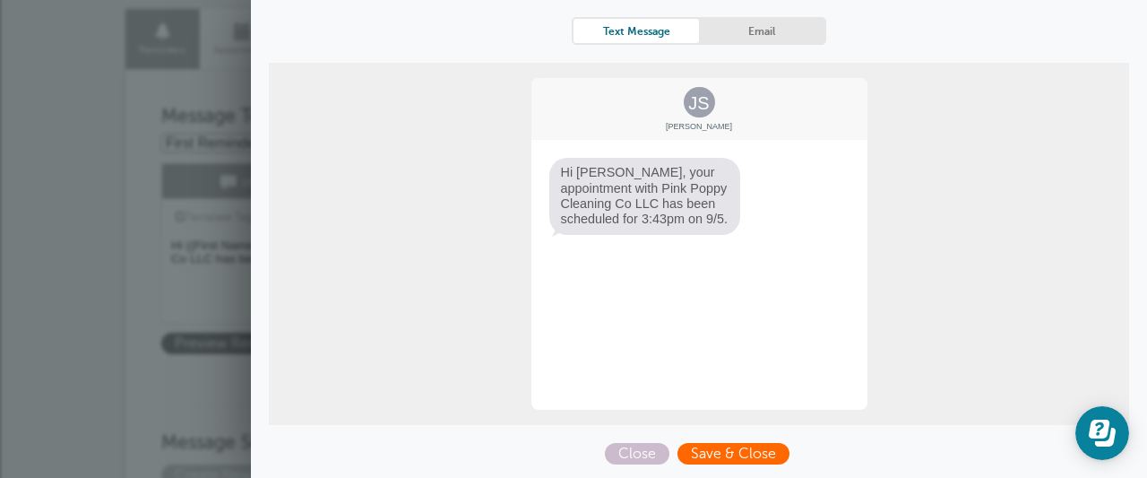
click at [701, 452] on span "Save & Close" at bounding box center [733, 454] width 112 height 22
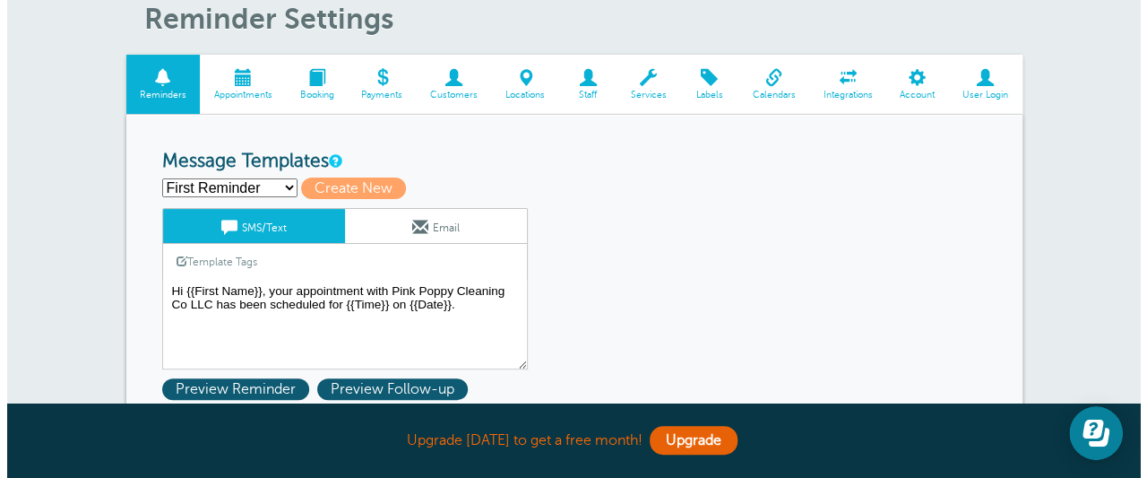
scroll to position [138, 0]
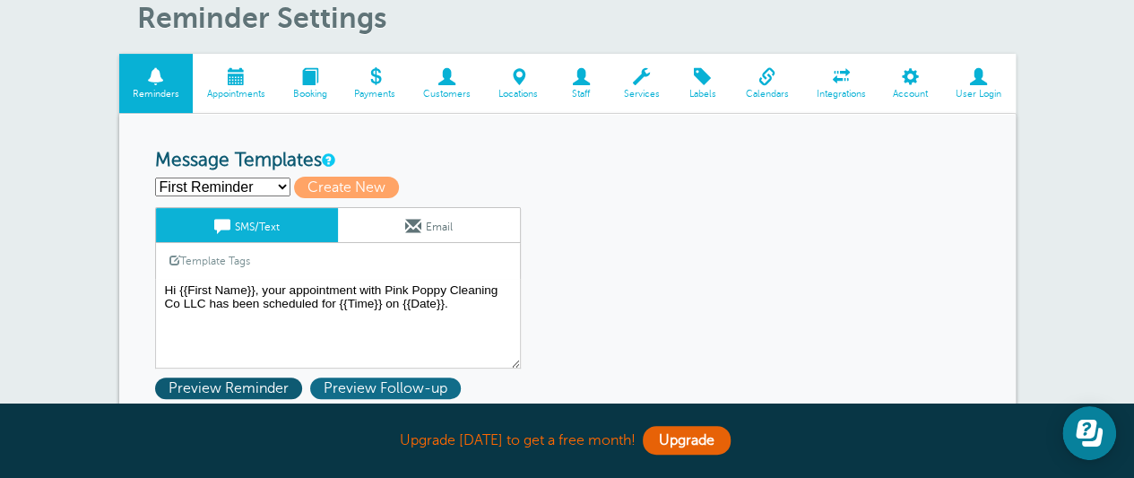
click at [371, 384] on span "Preview Follow-up" at bounding box center [385, 388] width 151 height 22
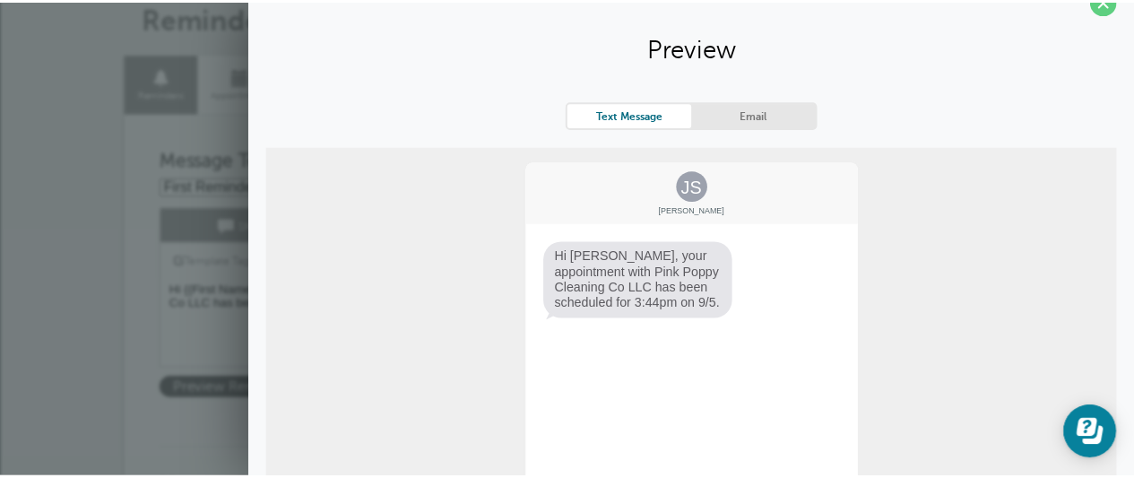
scroll to position [115, 0]
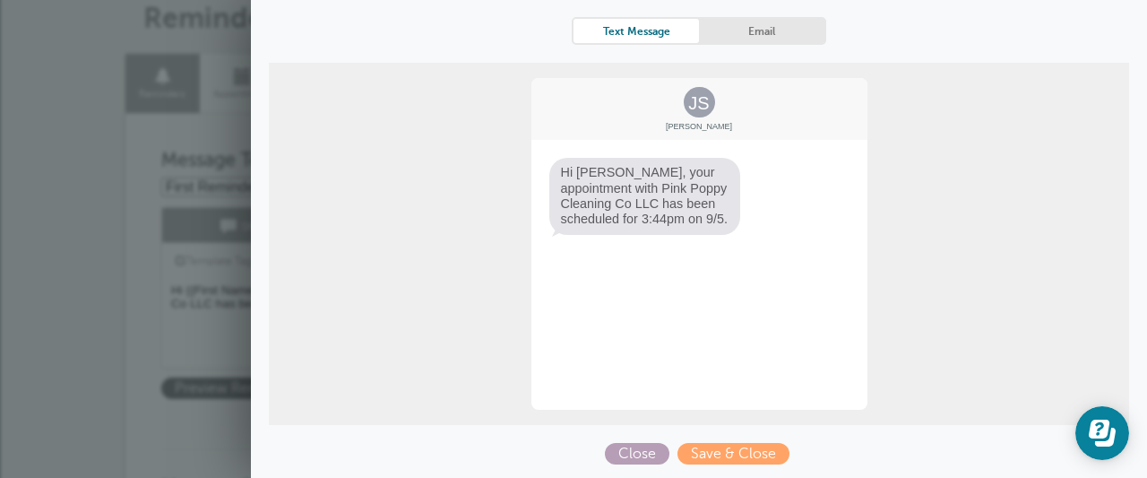
click at [640, 447] on span "Close" at bounding box center [637, 454] width 65 height 22
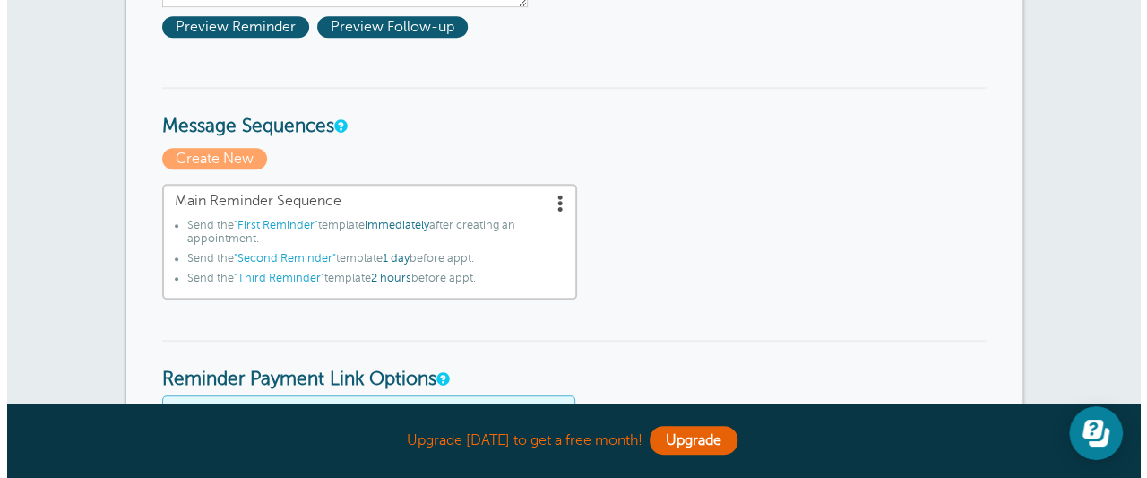
scroll to position [501, 0]
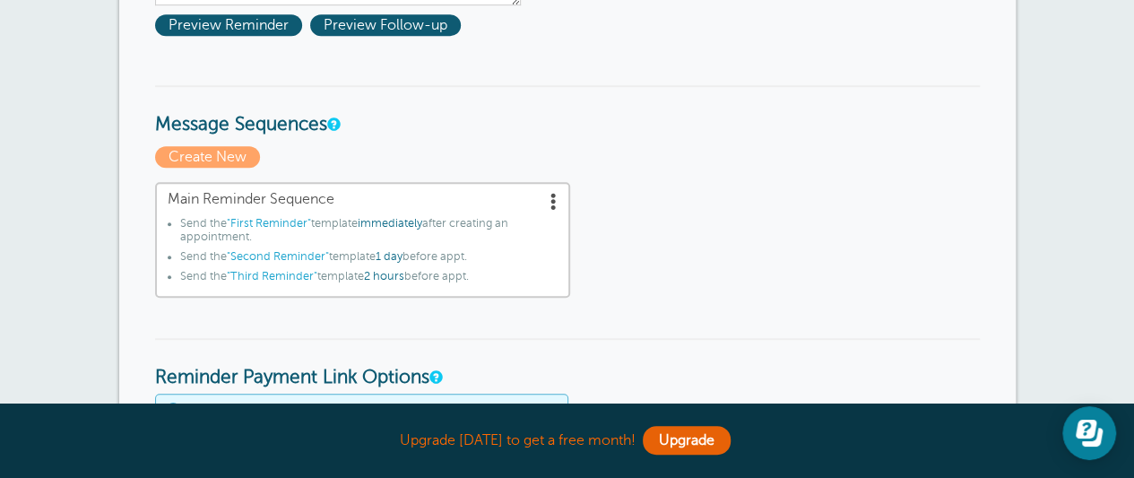
click at [317, 234] on li "Send the "First Reminder" template immediately after creating an appointment." at bounding box center [368, 233] width 377 height 33
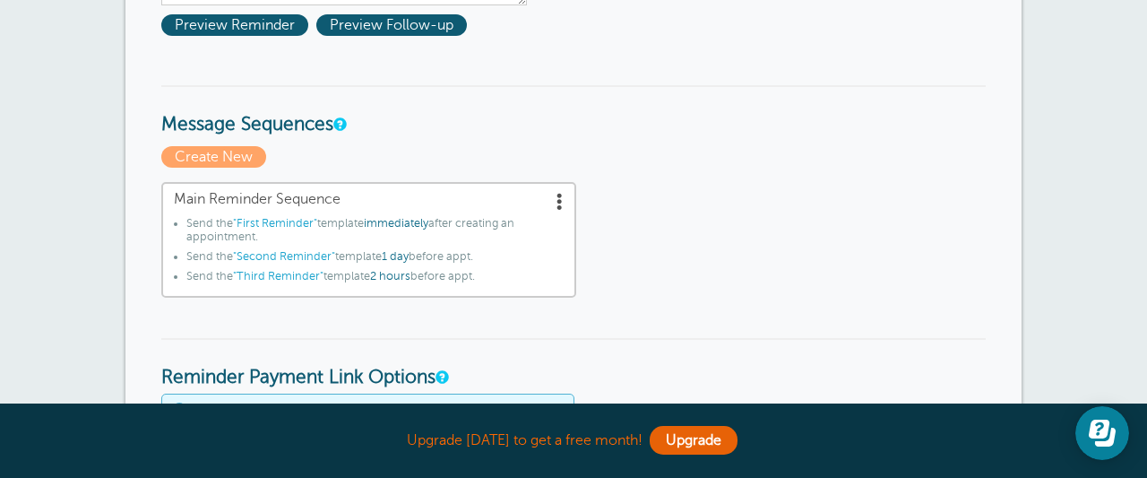
scroll to position [39, 0]
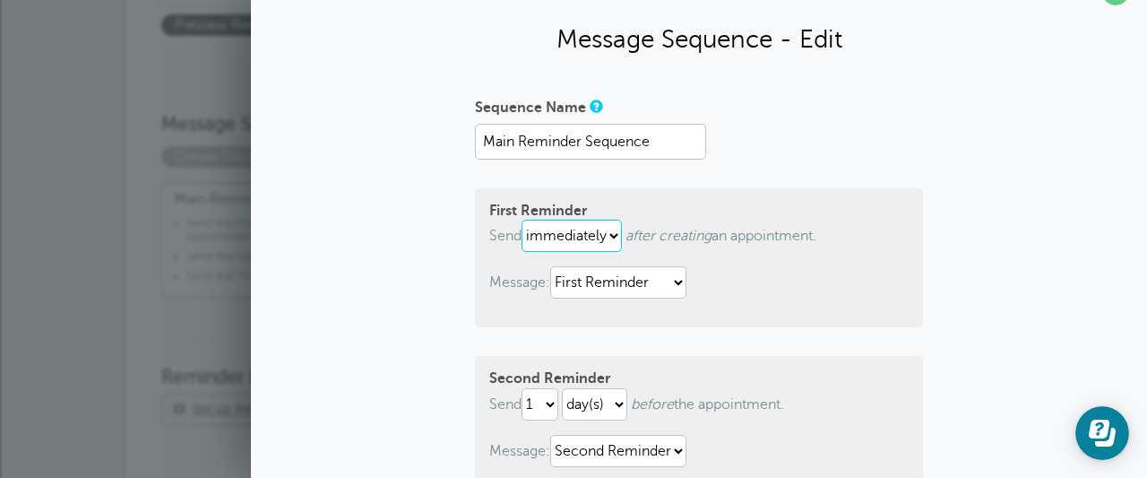
click at [601, 232] on select "immediately 1 2 3 4 5 6 7 8 9 10 11 12 13 14 15 16 17 18 19 20 21 22 23 24 25 2…" at bounding box center [572, 236] width 100 height 32
click at [628, 228] on icon "after creating" at bounding box center [668, 236] width 86 height 16
click at [604, 282] on select "First Reminder Second Reminder Third Reminder" at bounding box center [618, 282] width 136 height 32
click at [719, 257] on div "First Reminder Send immediately 1 2 3 4 5 6 7 8 9 10 11 12 13 14 15 16 17 18 19…" at bounding box center [699, 257] width 448 height 139
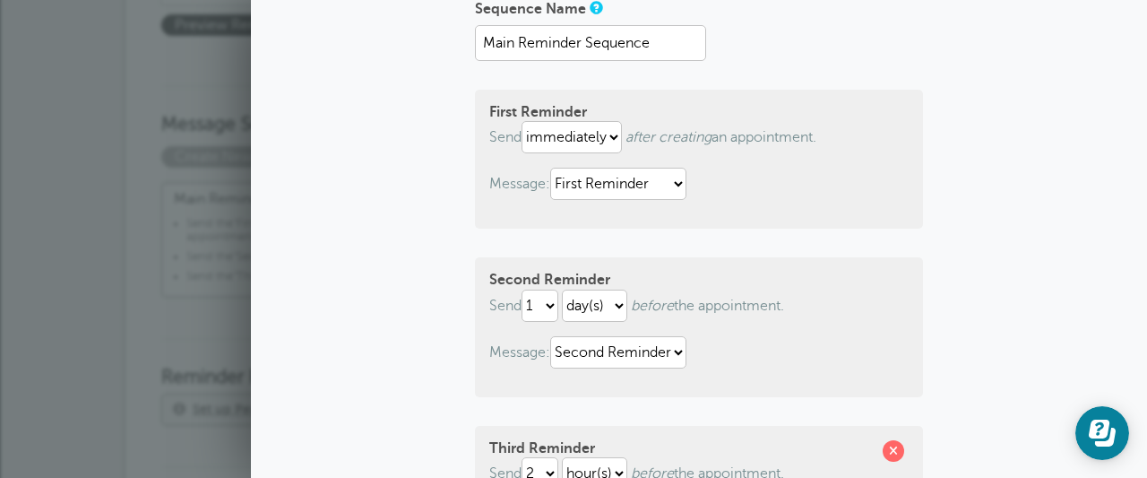
scroll to position [138, 0]
click at [542, 304] on select "1 2 3 4 5 6 7 8 9 10 11 12 13 14 15 16 17 18 19 20 21 22 23 24 25 26 27 28 29 30" at bounding box center [540, 305] width 37 height 32
select select "2"
click at [522, 289] on select "1 2 3 4 5 6 7 8 9 10 11 12 13 14 15 16 17 18 19 20 21 22 23 24 25 26 27 28 29 30" at bounding box center [540, 305] width 37 height 32
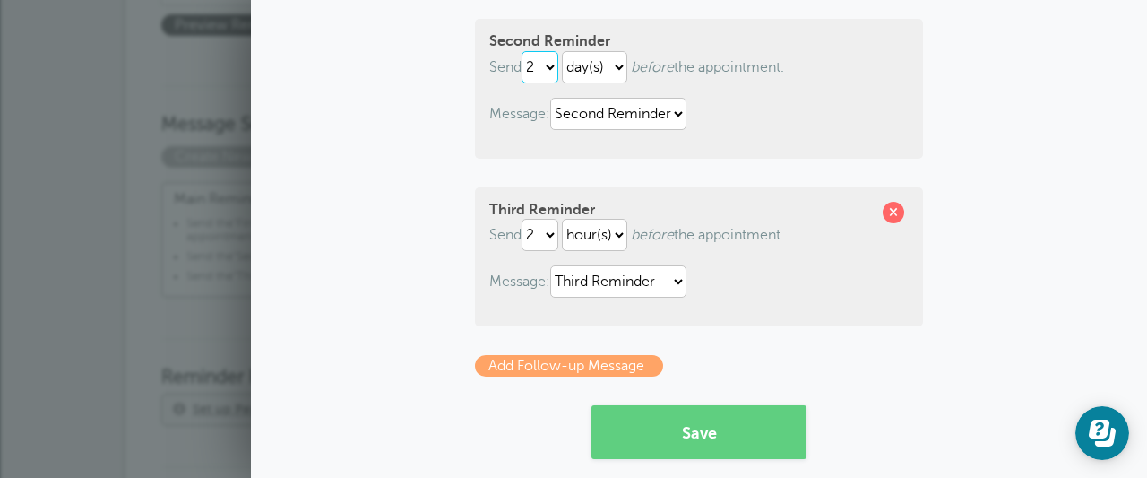
scroll to position [378, 0]
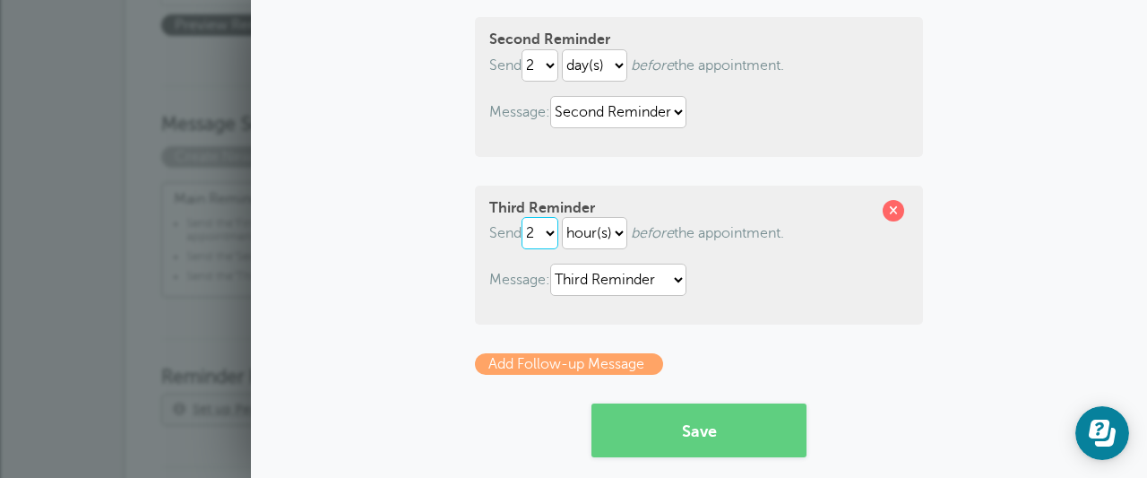
click at [538, 233] on select "1 2 3 4 5 6 7 8 9 10 11 12 13 14 15 16 17 18 19 20 21 22 23 24 25 26 27 28 29 30" at bounding box center [540, 233] width 37 height 32
select select "1"
click at [522, 217] on select "1 2 3 4 5 6 7 8 9 10 11 12 13 14 15 16 17 18 19 20 21 22 23 24 25 26 27 28 29 30" at bounding box center [540, 233] width 37 height 32
click at [603, 229] on select "hour(s) day(s)" at bounding box center [594, 233] width 65 height 32
select select "DAY"
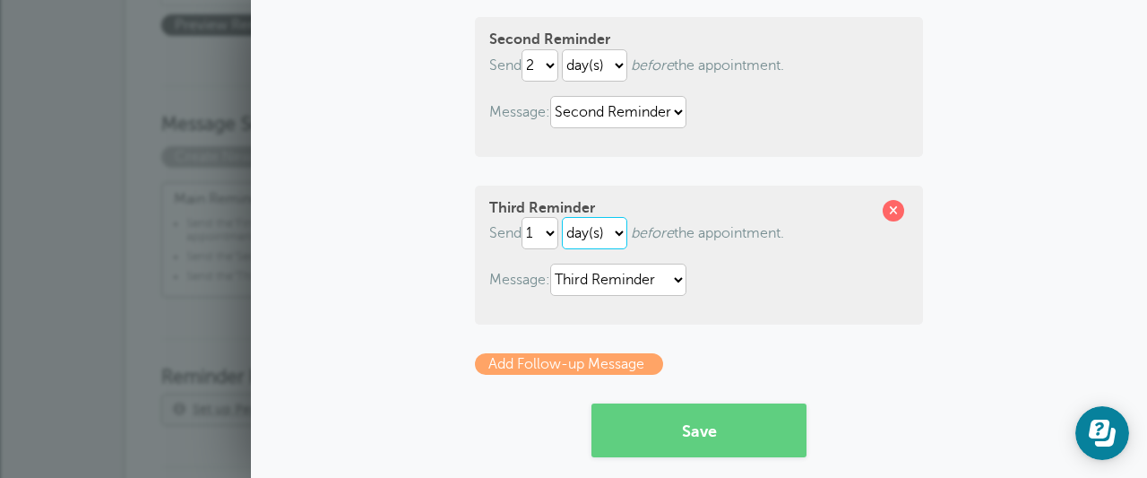
click at [562, 217] on select "hour(s) day(s)" at bounding box center [594, 233] width 65 height 32
click at [581, 231] on select "hour(s) day(s)" at bounding box center [594, 233] width 65 height 32
click at [563, 361] on link "Add Follow-up Message" at bounding box center [569, 364] width 188 height 22
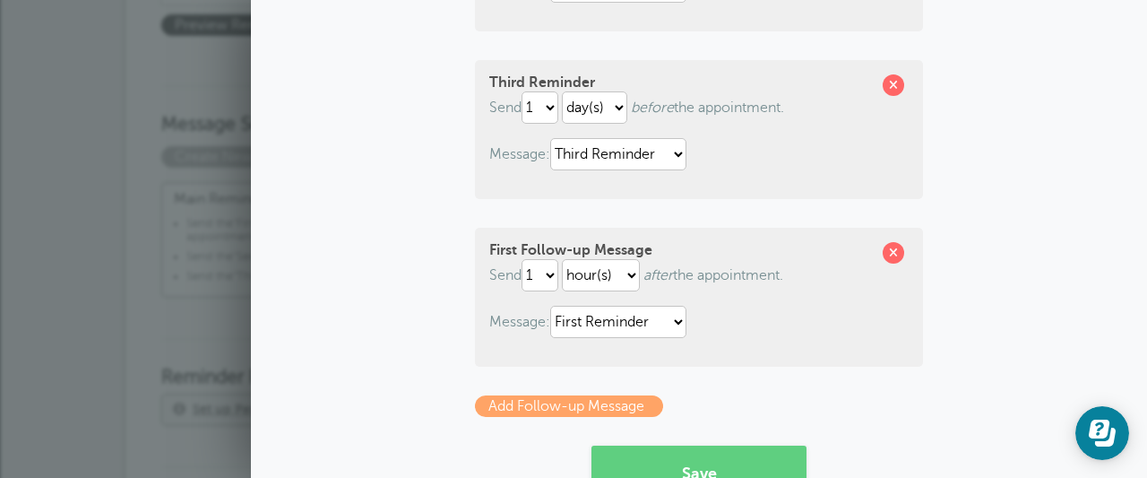
scroll to position [507, 0]
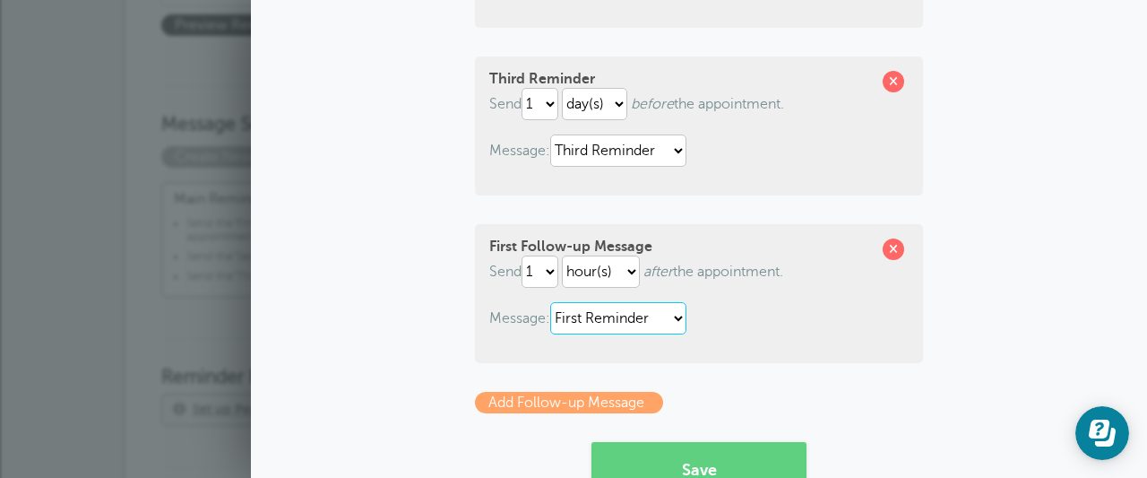
click at [584, 320] on select "First Reminder Second Reminder Third Reminder" at bounding box center [618, 318] width 136 height 32
click at [514, 321] on p "Message: First Reminder Second Reminder Third Reminder" at bounding box center [698, 318] width 419 height 32
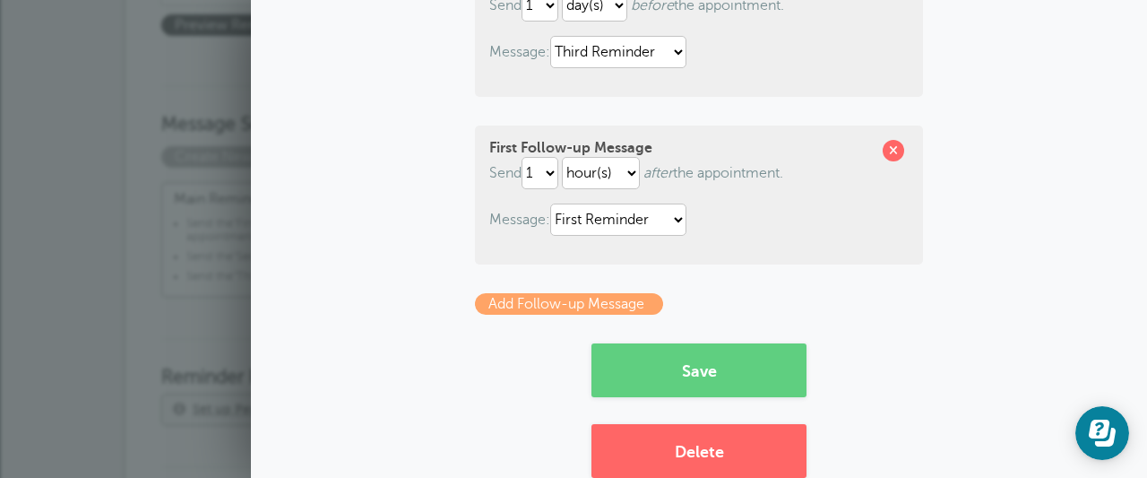
scroll to position [608, 0]
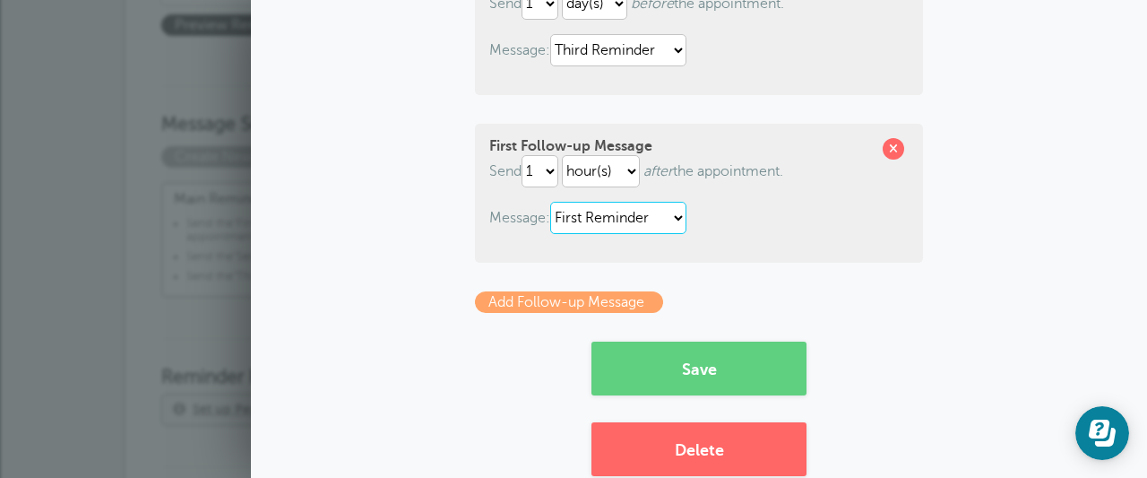
click at [643, 214] on select "First Reminder Second Reminder Third Reminder" at bounding box center [618, 218] width 136 height 32
click at [773, 220] on p "Message: First Reminder Second Reminder Third Reminder" at bounding box center [698, 218] width 419 height 32
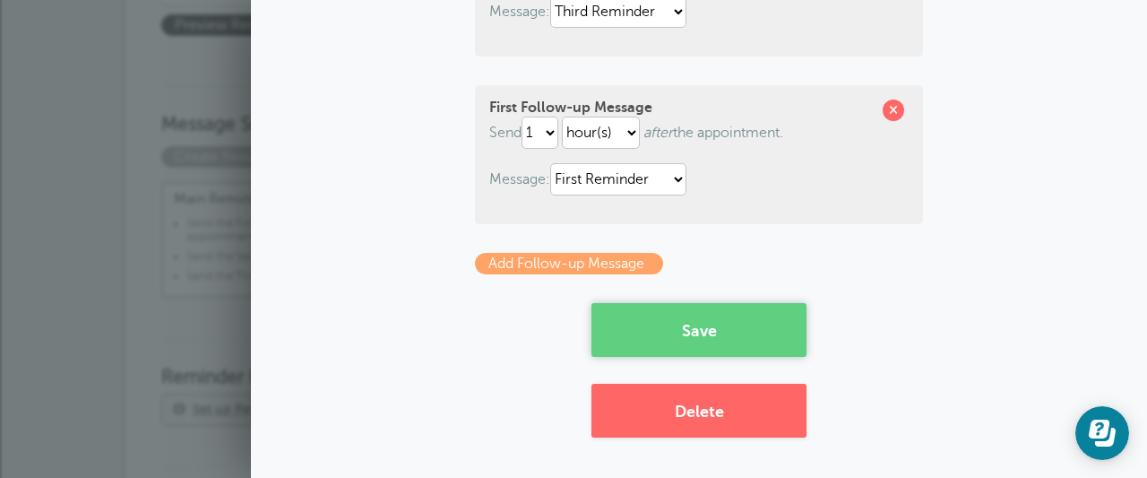
click at [723, 324] on button "Save" at bounding box center [698, 330] width 215 height 54
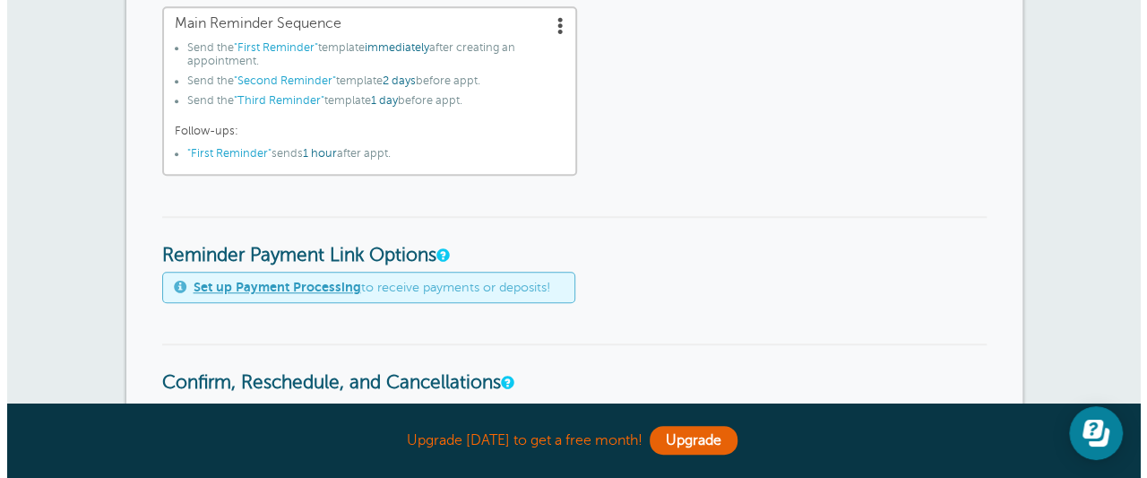
scroll to position [678, 0]
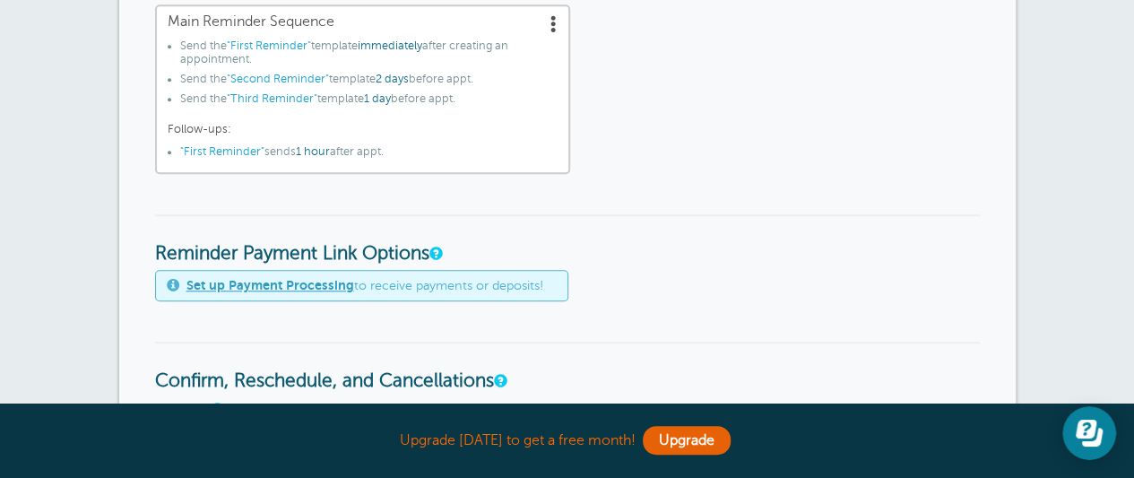
click at [323, 150] on span "1 hour" at bounding box center [313, 151] width 34 height 13
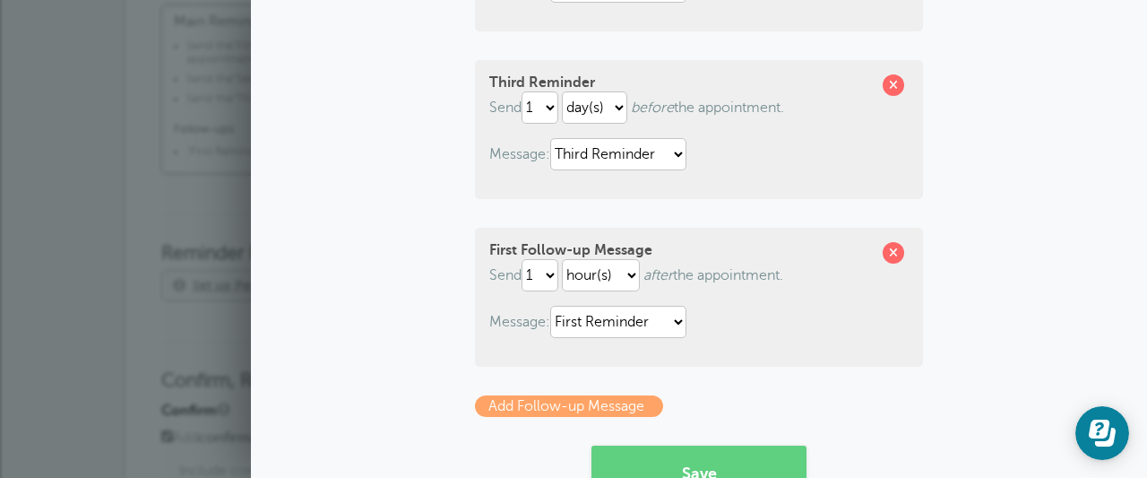
scroll to position [647, 0]
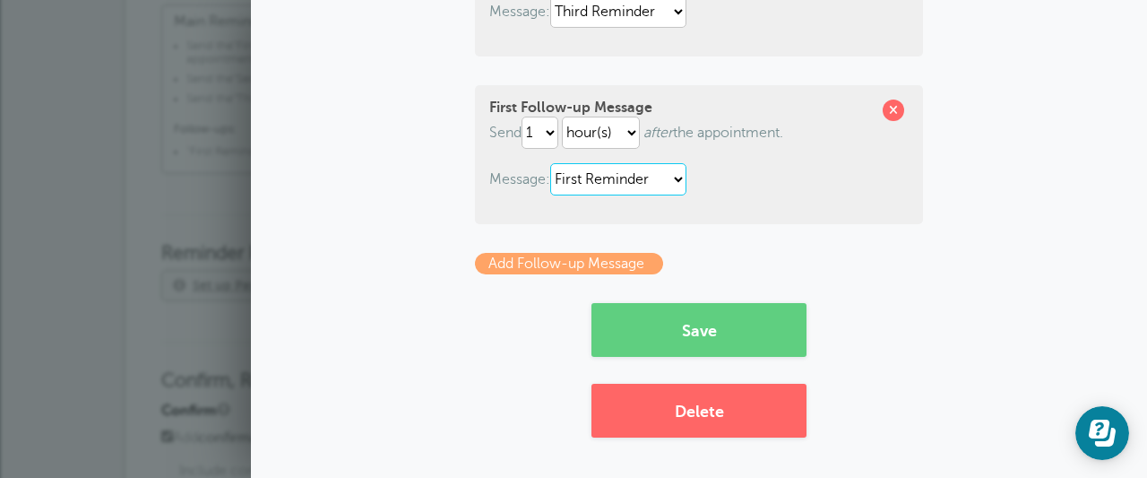
click at [617, 177] on select "First Reminder Second Reminder Third Reminder" at bounding box center [618, 179] width 136 height 32
click at [600, 134] on select "hour(s) day(s) month(s)" at bounding box center [601, 132] width 78 height 32
click at [534, 132] on select "1 2 3 4 5 6 7 8 9 10 11 12 13 14 15 16 17 18 19 20 21 22 23 24 25 26 27 28 29 30" at bounding box center [540, 132] width 37 height 32
click at [575, 134] on select "hour(s) day(s) month(s)" at bounding box center [601, 132] width 78 height 32
click at [562, 116] on select "hour(s) day(s) month(s)" at bounding box center [601, 132] width 78 height 32
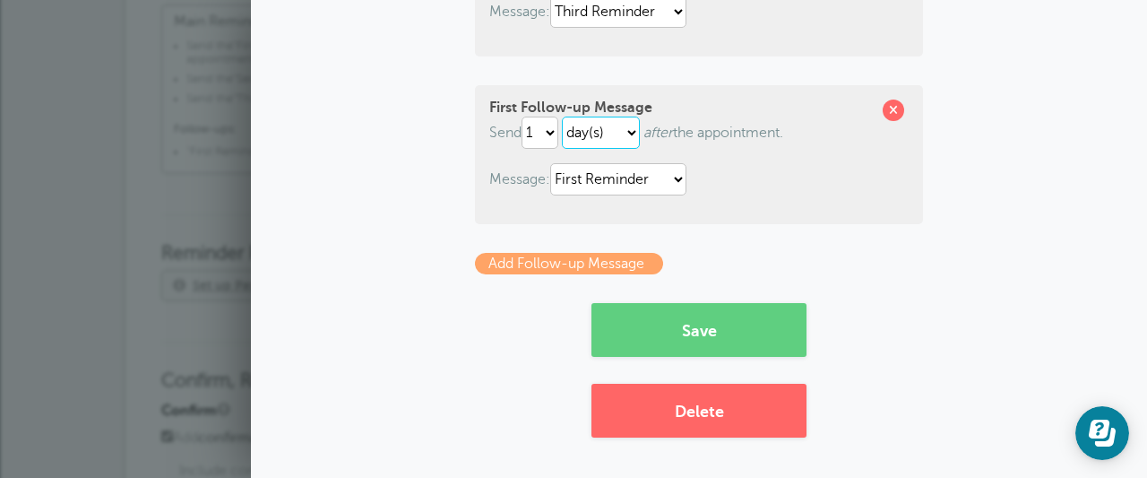
click at [588, 134] on select "hour(s) day(s) month(s)" at bounding box center [601, 132] width 78 height 32
select select "HOUR"
click at [562, 116] on select "hour(s) day(s) month(s)" at bounding box center [601, 132] width 78 height 32
click at [717, 322] on button "Save" at bounding box center [698, 330] width 215 height 54
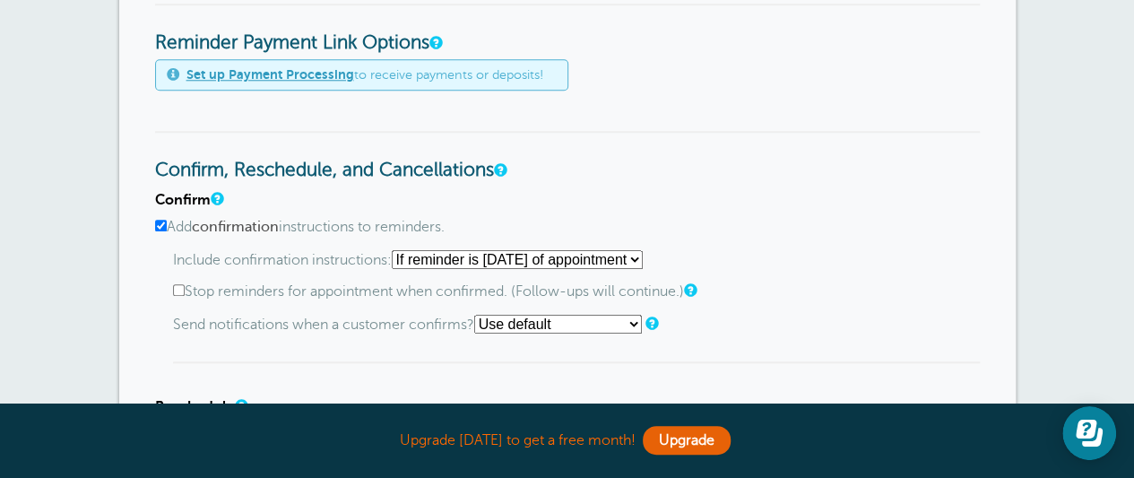
scroll to position [890, 0]
click at [441, 259] on select "Starting with first reminder If reminder is within 1 day of appointment If remi…" at bounding box center [517, 258] width 251 height 19
click at [458, 276] on div "Include confirmation instructions: Starting with first reminder If reminder is …" at bounding box center [576, 306] width 806 height 114
click at [165, 223] on input "Add confirmation instructions to reminders." at bounding box center [161, 225] width 12 height 12
checkbox input "false"
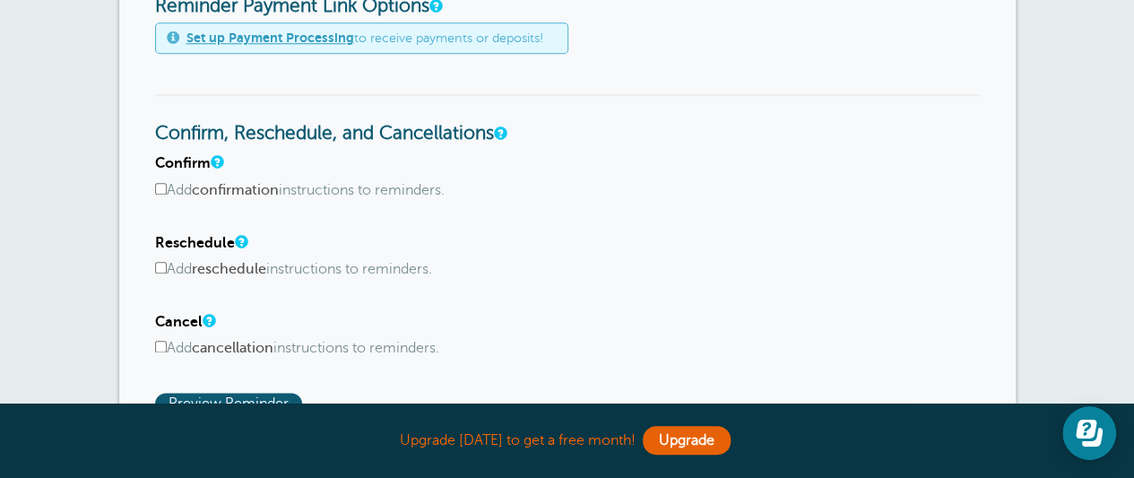
scroll to position [929, 0]
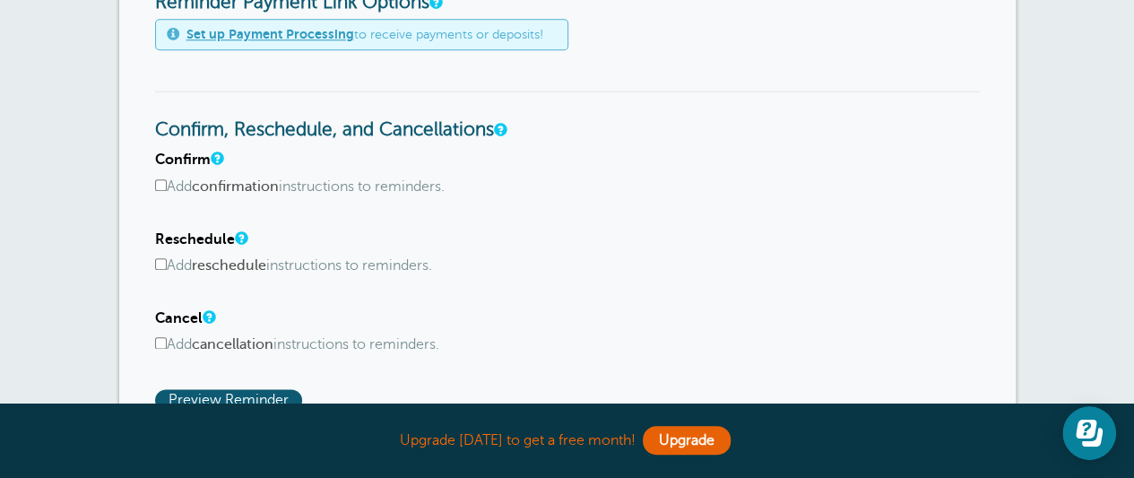
click at [157, 258] on input "Add reschedule instructions to reminders." at bounding box center [161, 264] width 12 height 12
checkbox input "true"
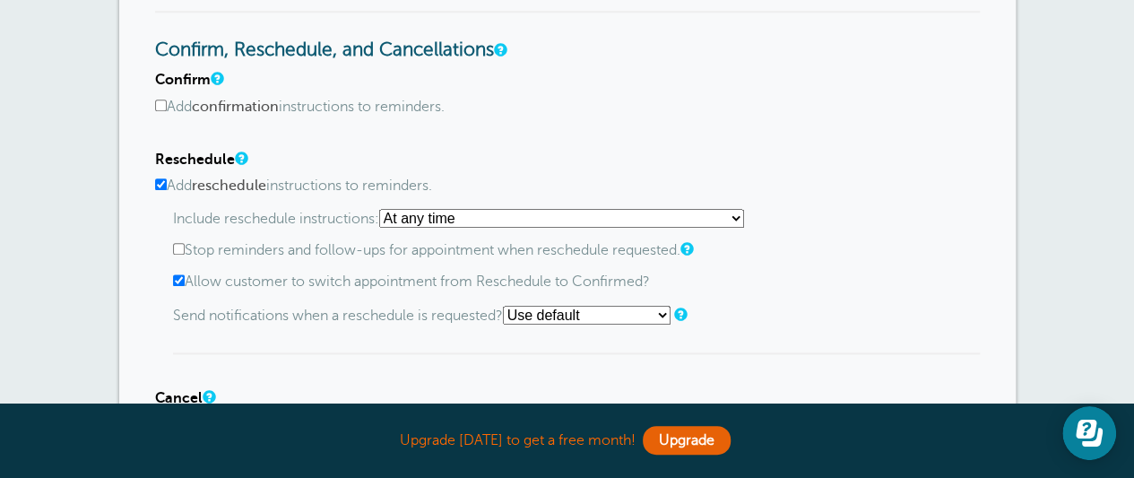
scroll to position [1010, 0]
click at [418, 218] on select "At any time If reminder more than 1 day away from appointment If reminder more …" at bounding box center [561, 217] width 365 height 19
click at [418, 217] on select "At any time If reminder more than 1 day away from appointment If reminder more …" at bounding box center [561, 217] width 365 height 19
click at [240, 248] on label "Stop reminders and follow-ups for appointment when reschedule requested." at bounding box center [576, 249] width 806 height 17
click input "Stop reminders and follow-ups for appointment when reschedule requested."
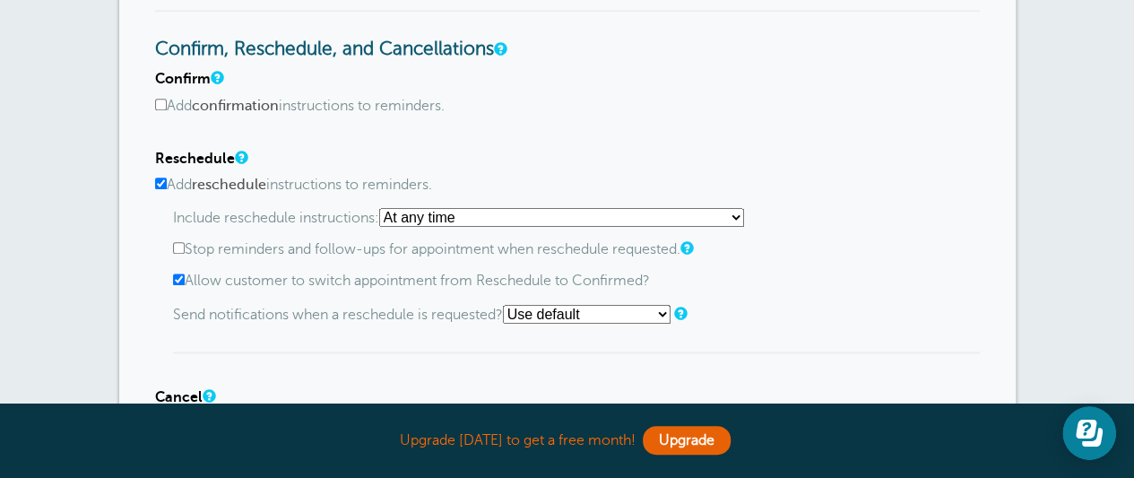
checkbox input "true"
click label "Allow customer to switch appointment from Reschedule to Confirmed?"
click input "Allow customer to switch appointment from Reschedule to Confirmed?"
checkbox input "false"
click select "Use default Text me Email me Don't send notifications"
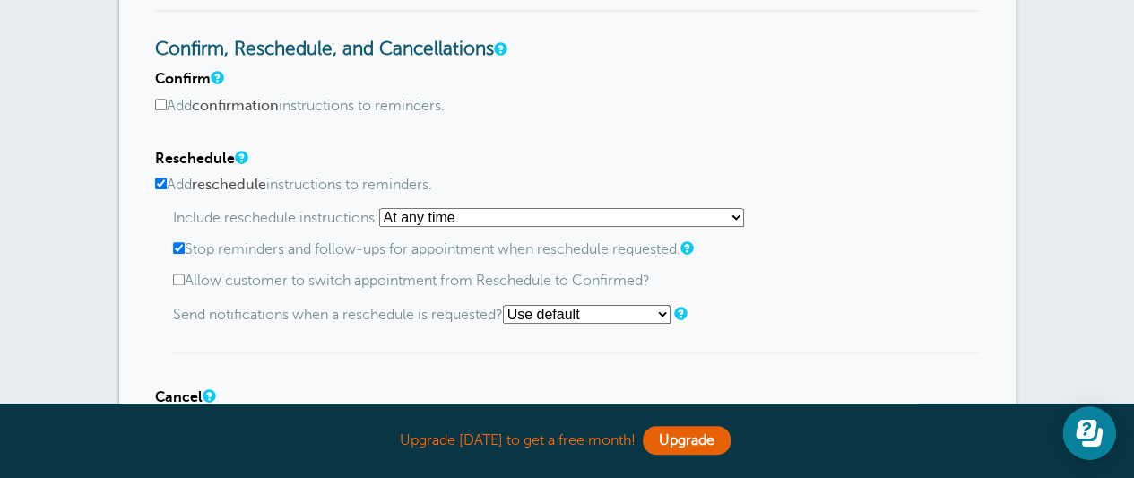
select select "4"
click select "Use default Text me Email me Don't send notifications"
click input "text"
type input "6017599449"
click div "Mobile phone: 6017599449"
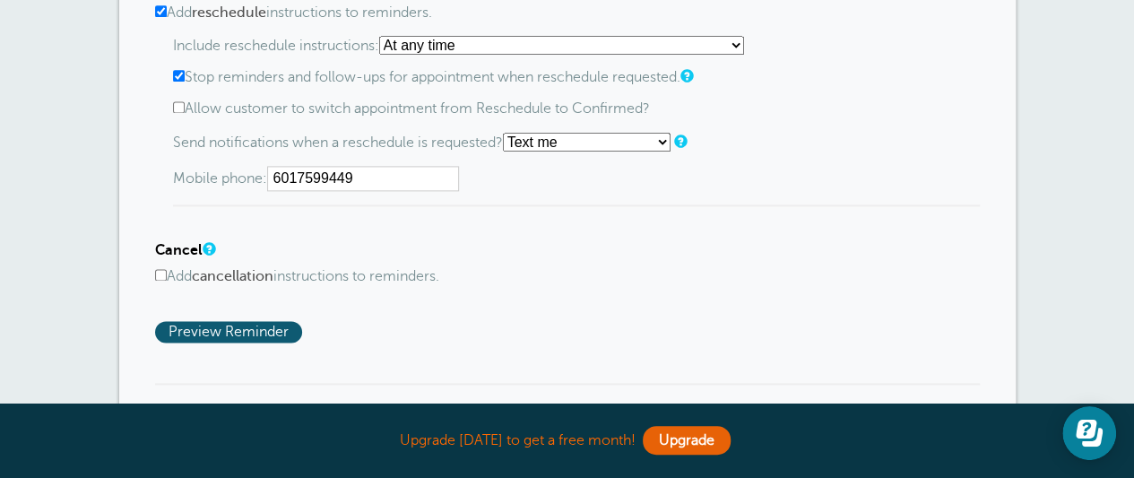
scroll to position [1183, 0]
click input "Add cancellation instructions to reminders."
checkbox input "true"
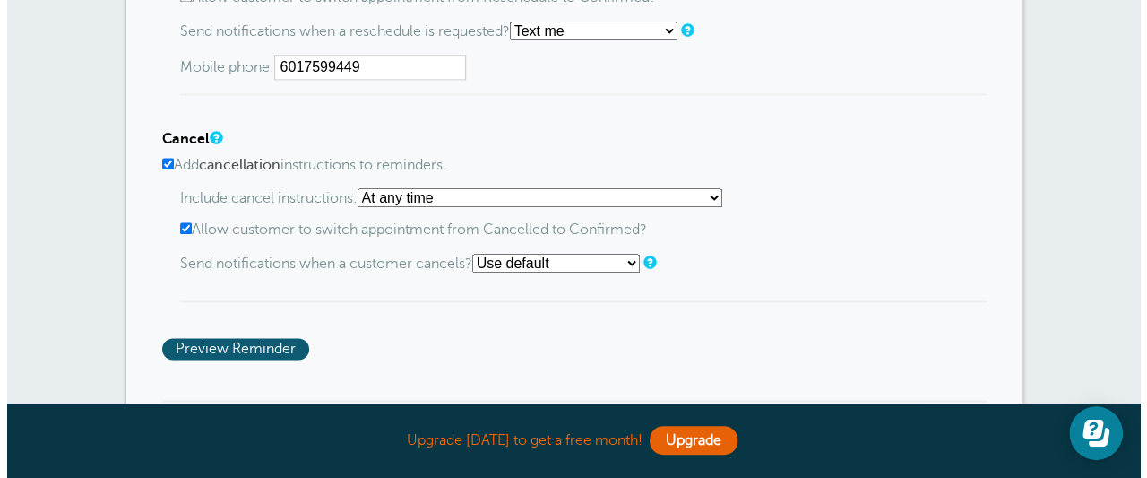
scroll to position [1294, 0]
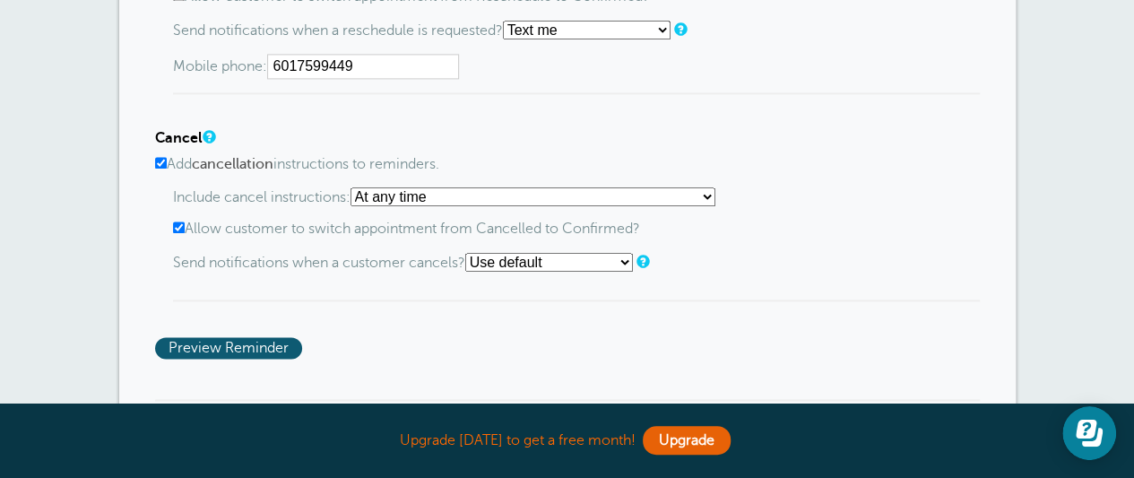
click select "At any time If reminder more than 1 day away from appointment If reminder more …"
click div "Include cancel instructions: At any time If reminder more than 1 day away from …"
click input "Allow customer to switch appointment from Cancelled to Confirmed?"
checkbox input "false"
click select "Use default Text me Email me Don't send notifications"
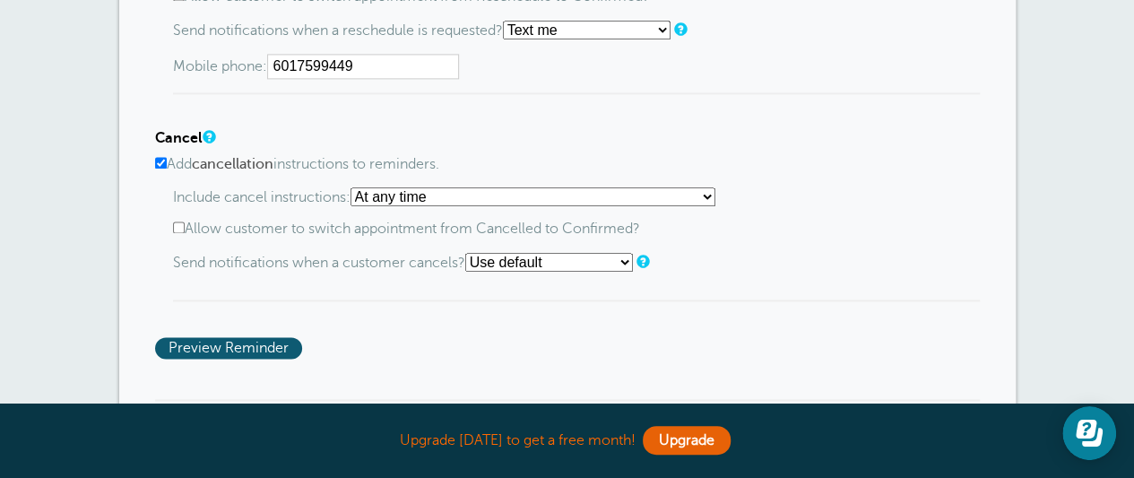
select select "4"
click select "Use default Text me Email me Don't send notifications"
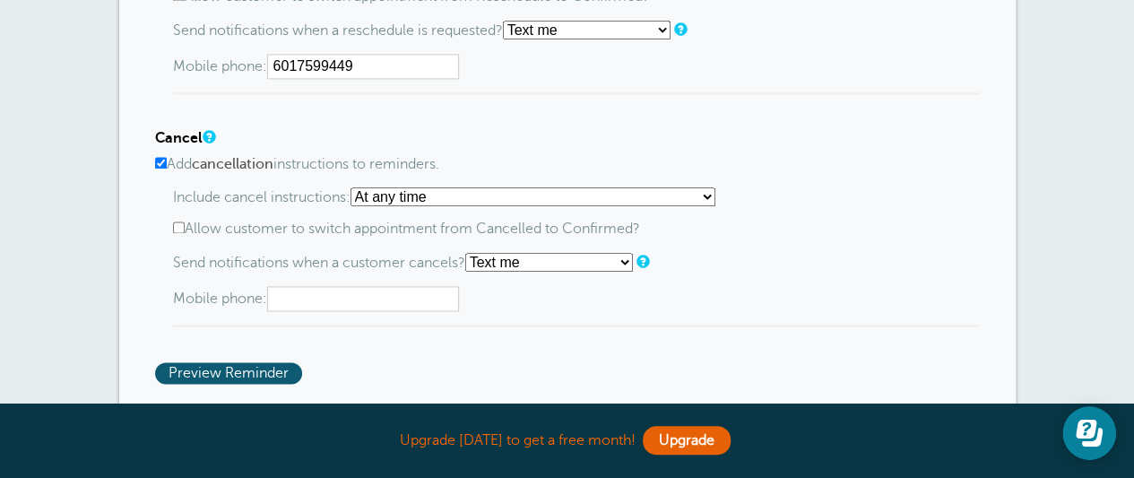
click input "text"
type input "601-759-9449"
click span "Preview Reminder"
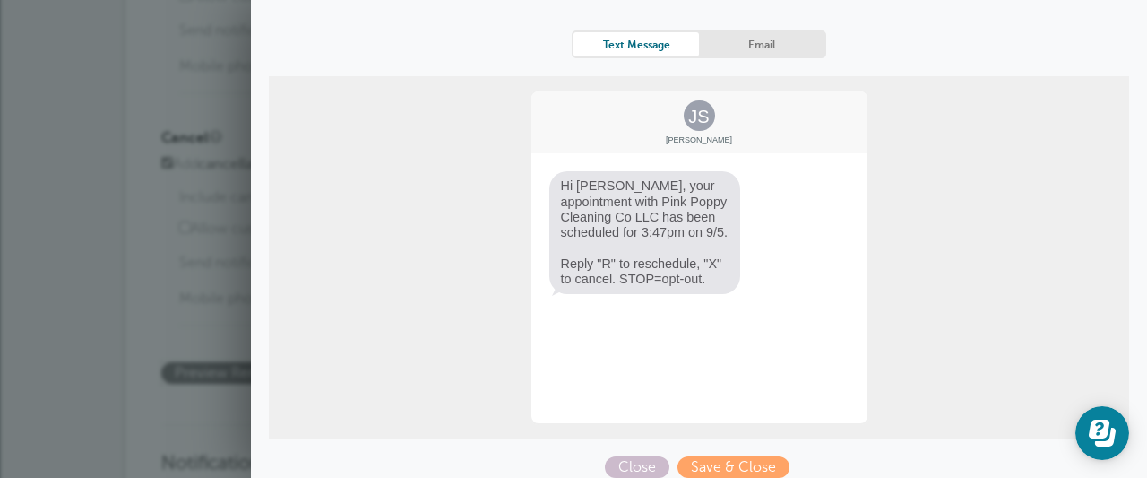
scroll to position [115, 0]
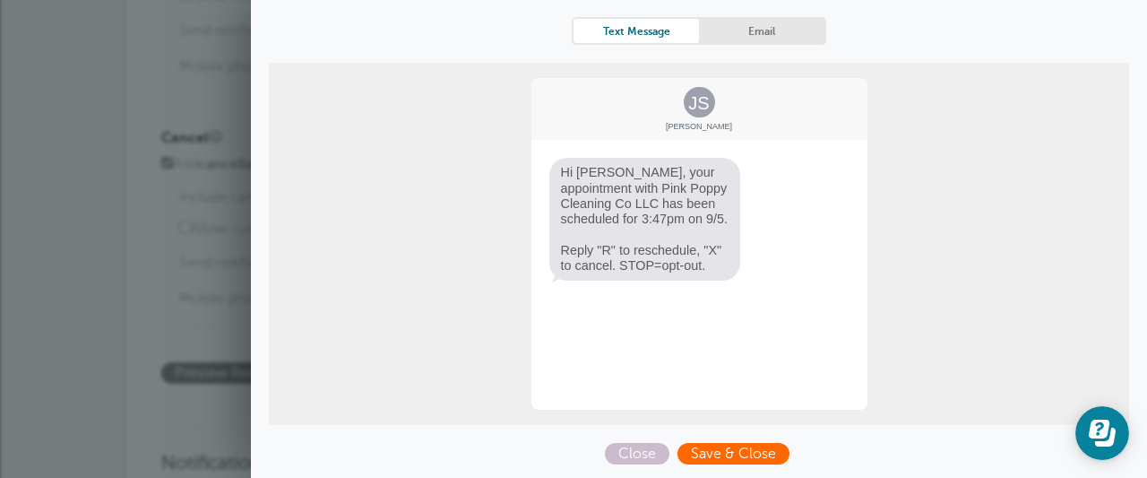
click span "Save & Close"
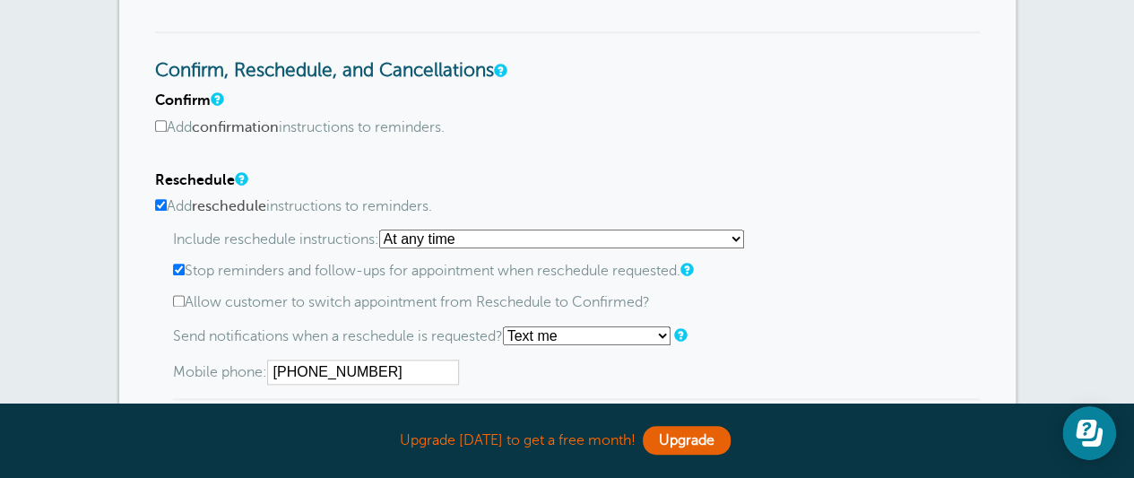
scroll to position [989, 0]
click at [155, 125] on input "Add confirmation instructions to reminders." at bounding box center [161, 125] width 12 height 12
checkbox input "true"
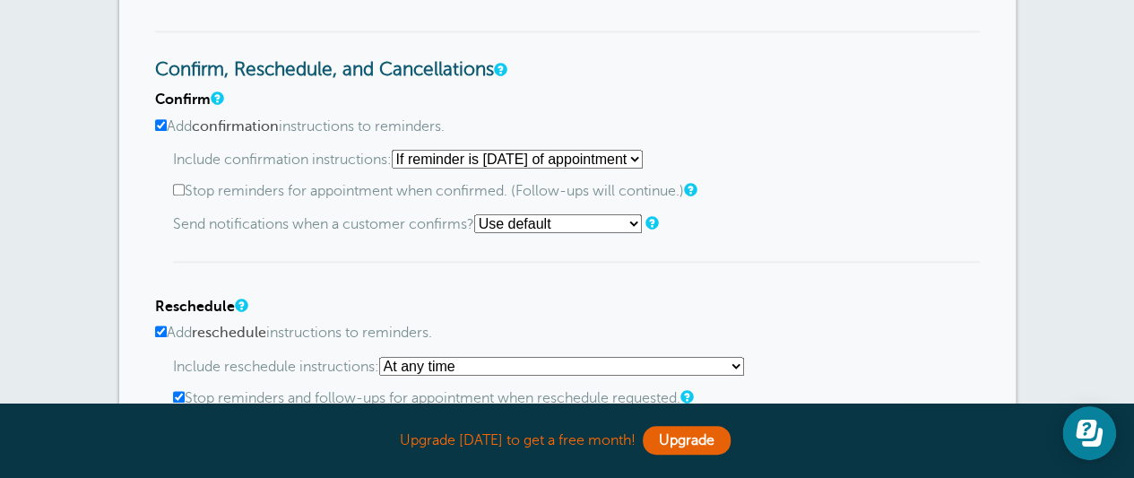
click at [260, 190] on label "Stop reminders for appointment when confirmed. (Follow-ups will continue.)" at bounding box center [576, 191] width 806 height 17
click at [185, 190] on input "Stop reminders for appointment when confirmed. (Follow-ups will continue.)" at bounding box center [179, 190] width 12 height 12
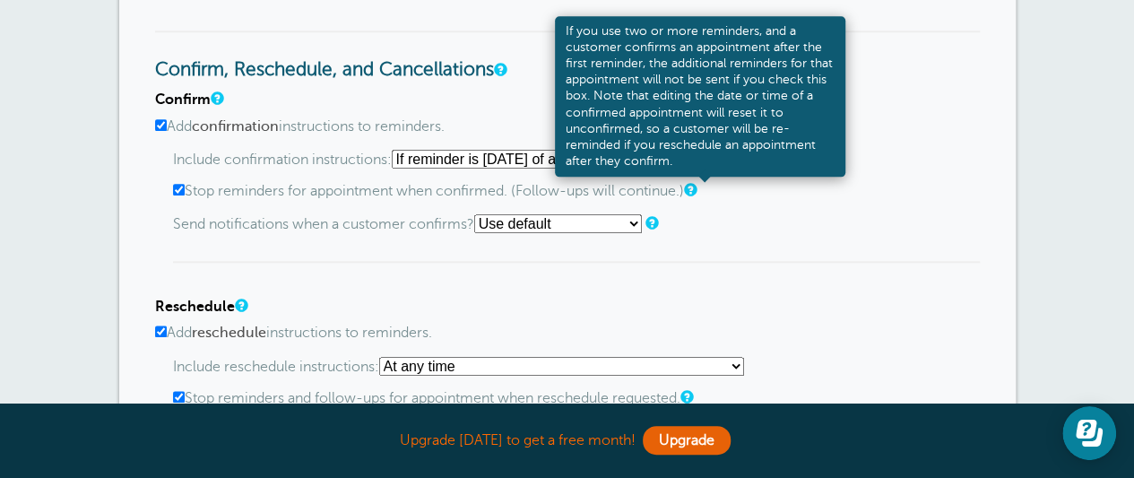
click at [694, 190] on link at bounding box center [689, 190] width 11 height 12
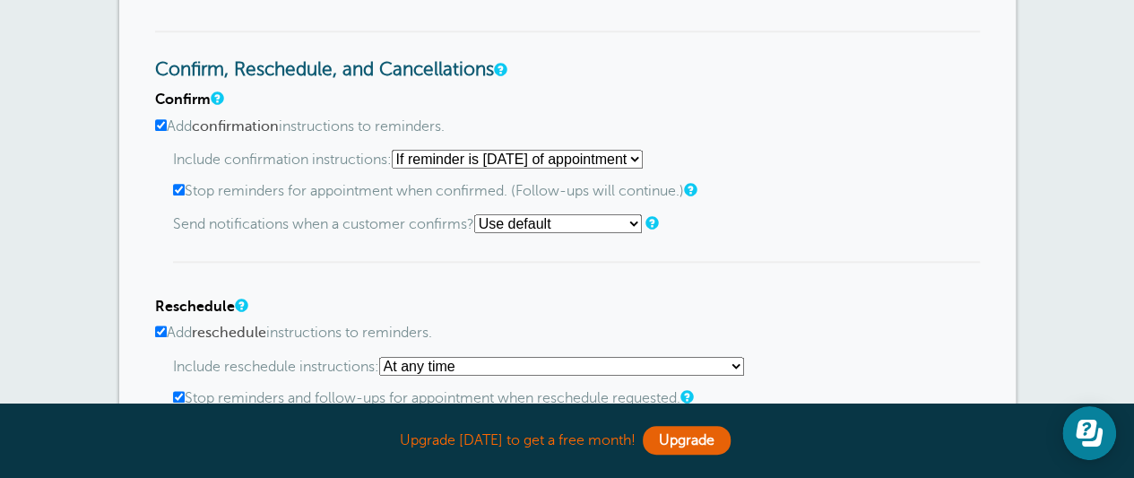
click at [180, 187] on input "Stop reminders for appointment when confirmed. (Follow-ups will continue.)" at bounding box center [179, 190] width 12 height 12
checkbox input "false"
click at [162, 121] on input "Add confirmation instructions to reminders." at bounding box center [161, 125] width 12 height 12
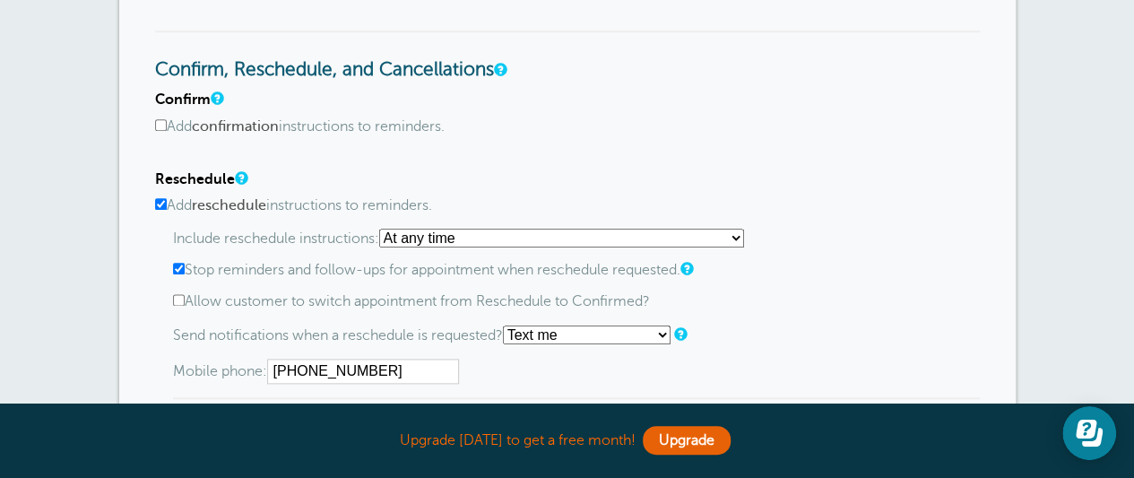
click at [216, 120] on b "confirmation" at bounding box center [235, 126] width 87 height 16
click at [167, 120] on input "Add confirmation instructions to reminders." at bounding box center [161, 125] width 12 height 12
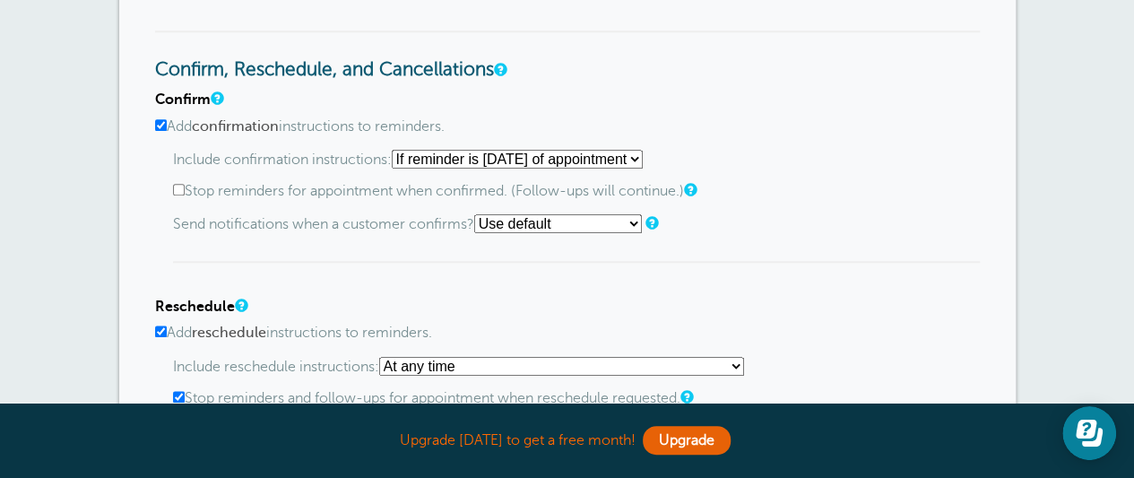
click at [461, 153] on select "Starting with first reminder If reminder is [DATE] of appointment If reminder i…" at bounding box center [517, 159] width 251 height 19
click at [169, 126] on label "Add confirmation instructions to reminders." at bounding box center [567, 126] width 824 height 17
click at [167, 126] on input "Add confirmation instructions to reminders." at bounding box center [161, 125] width 12 height 12
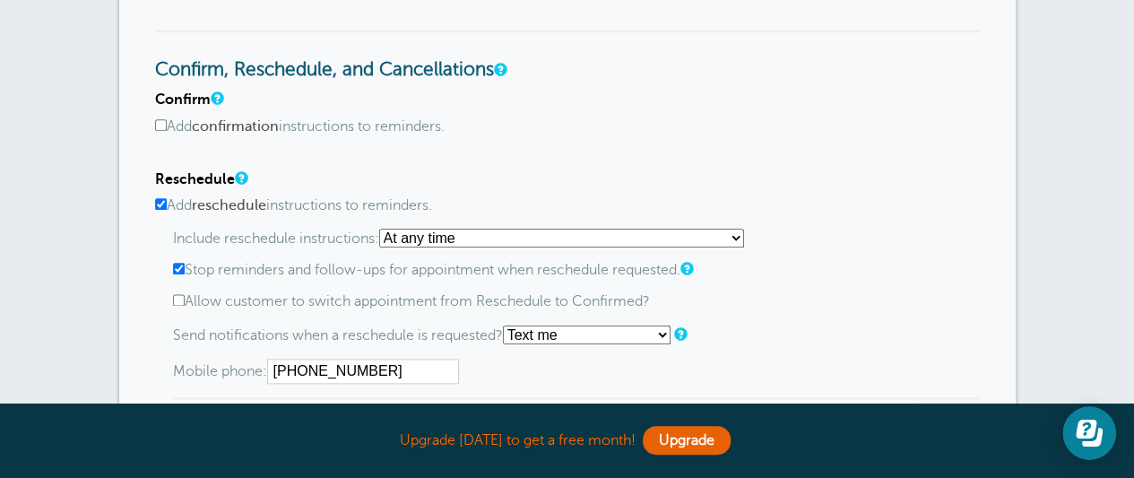
click at [344, 126] on label "Add confirmation instructions to reminders." at bounding box center [567, 126] width 824 height 17
click at [167, 126] on input "Add confirmation instructions to reminders." at bounding box center [161, 125] width 12 height 12
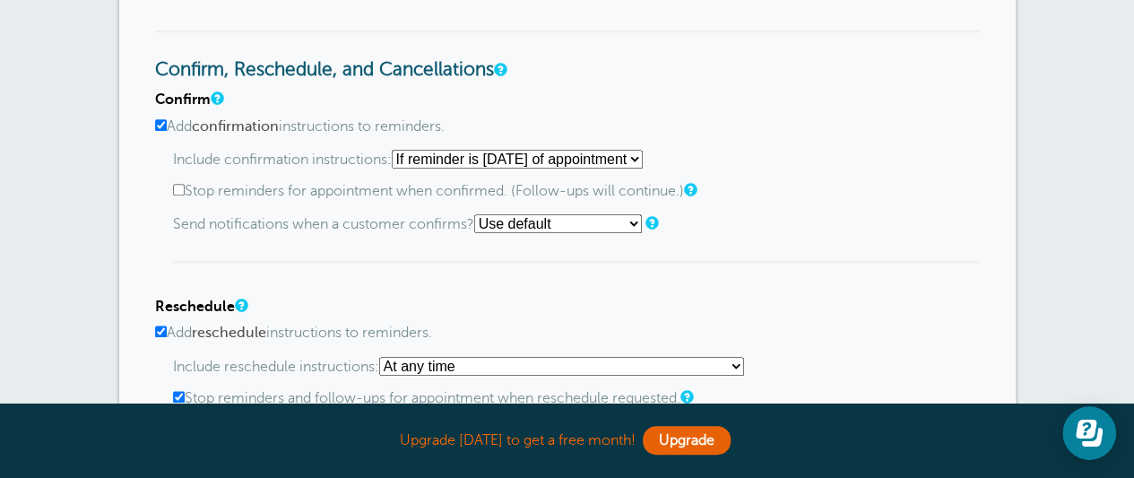
click at [516, 228] on select "Use default Text me Email me Don't send notifications" at bounding box center [558, 223] width 168 height 19
click at [411, 237] on div "Include confirmation instructions: Starting with first reminder If reminder is …" at bounding box center [576, 207] width 806 height 114
click at [158, 121] on input "Add confirmation instructions to reminders." at bounding box center [161, 125] width 12 height 12
checkbox input "false"
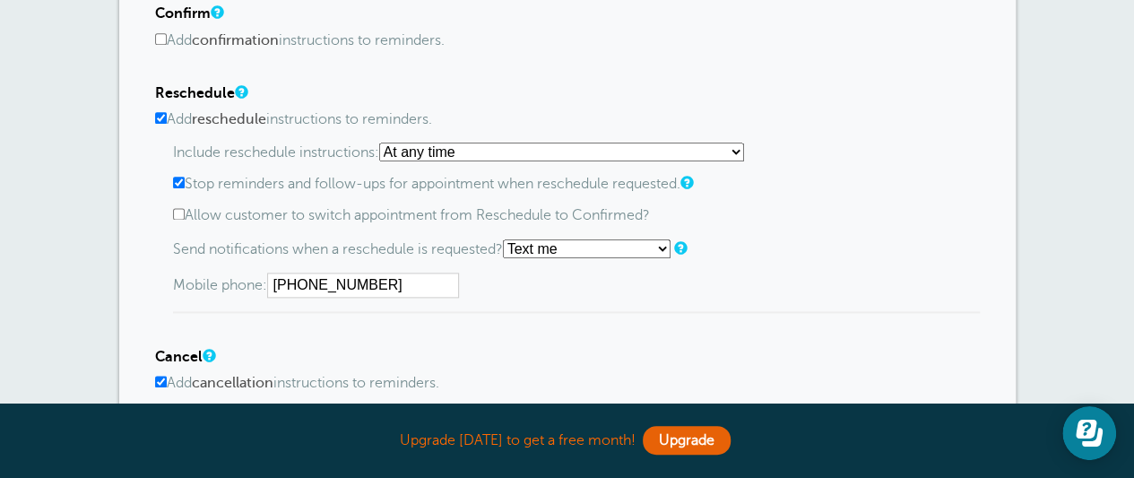
scroll to position [1076, 0]
click at [414, 211] on label "Allow customer to switch appointment from Reschedule to Confirmed?" at bounding box center [576, 214] width 806 height 17
click at [185, 211] on input "Allow customer to switch appointment from Reschedule to Confirmed?" at bounding box center [179, 213] width 12 height 12
click at [414, 211] on label "Allow customer to switch appointment from Reschedule to Confirmed?" at bounding box center [576, 214] width 806 height 17
click at [185, 211] on input "Allow customer to switch appointment from Reschedule to Confirmed?" at bounding box center [179, 213] width 12 height 12
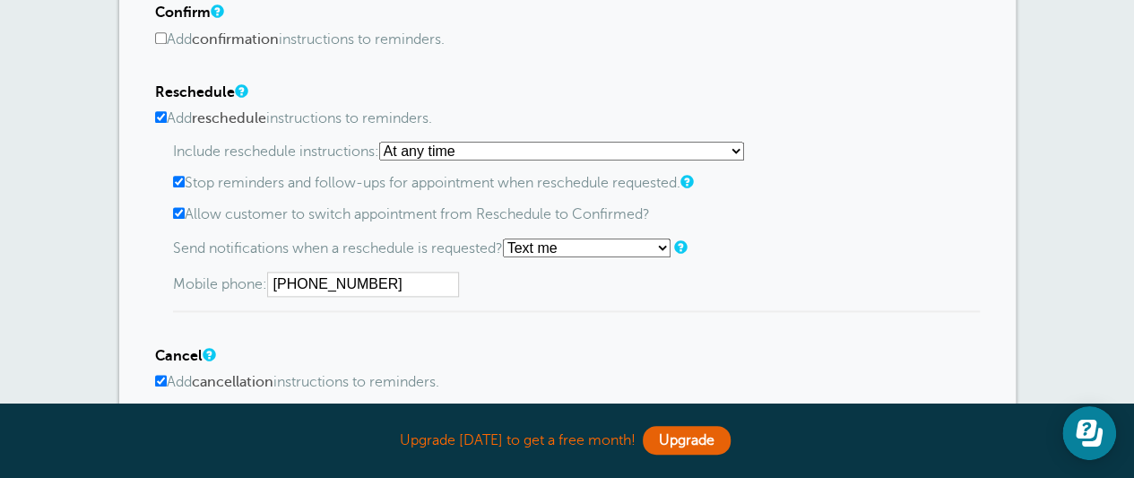
checkbox input "false"
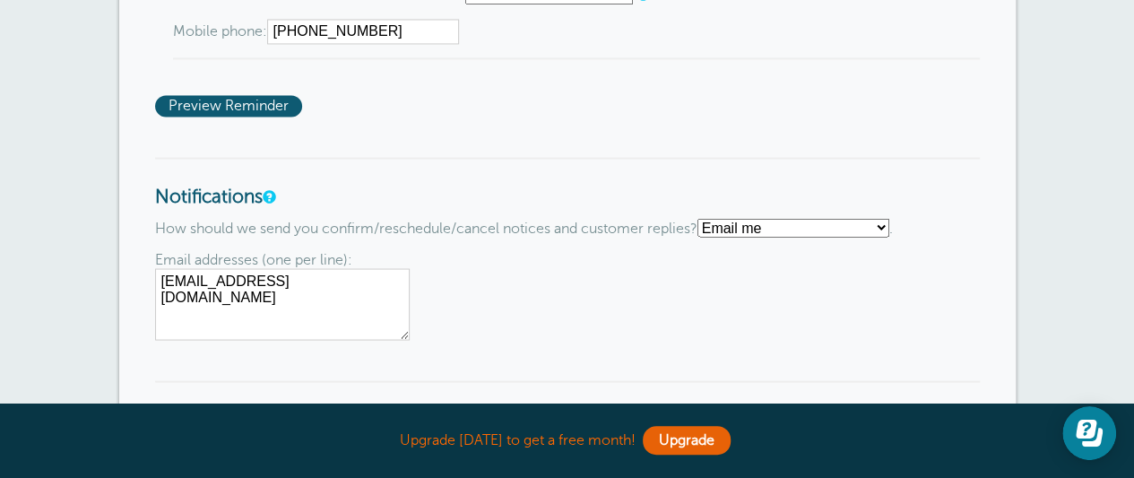
scroll to position [1559, 0]
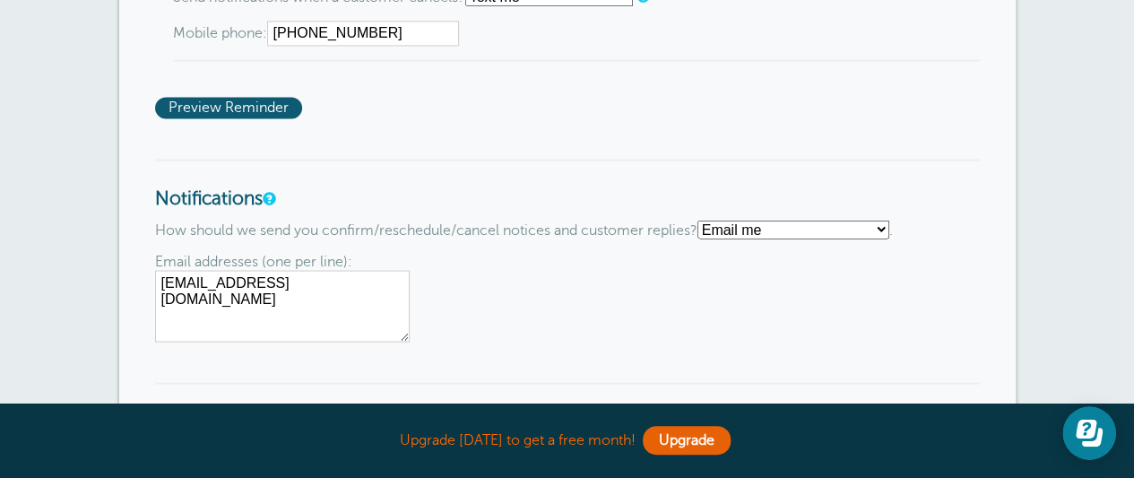
click at [748, 225] on select "Text me Email me Don't send me notifications" at bounding box center [793, 229] width 192 height 19
select select "4"
click at [704, 220] on select "Text me Email me Don't send me notifications" at bounding box center [793, 229] width 192 height 19
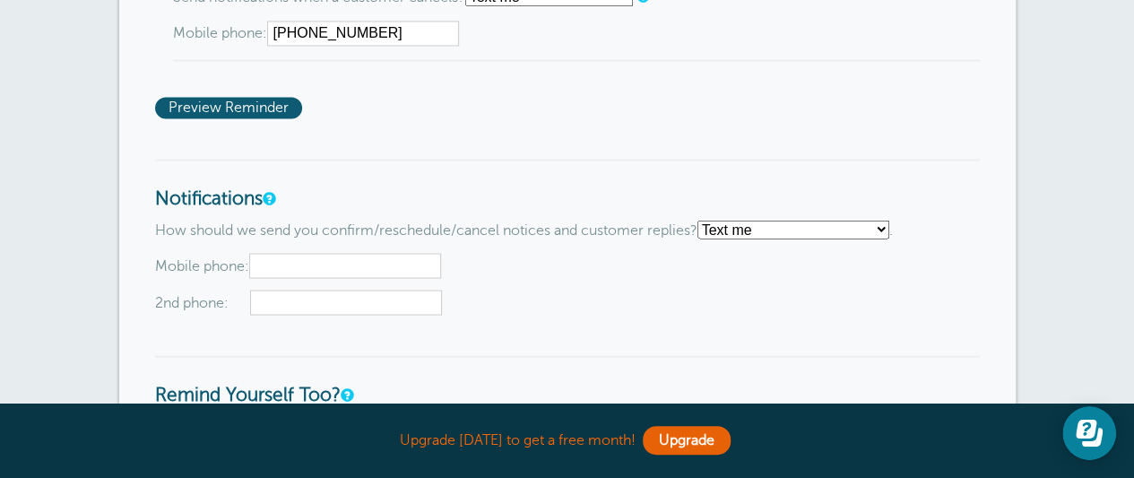
click at [319, 269] on input "text" at bounding box center [345, 265] width 192 height 25
type input "6017599449"
click at [491, 273] on div "Mobile phone: 6017599449 2nd phone:" at bounding box center [567, 284] width 824 height 62
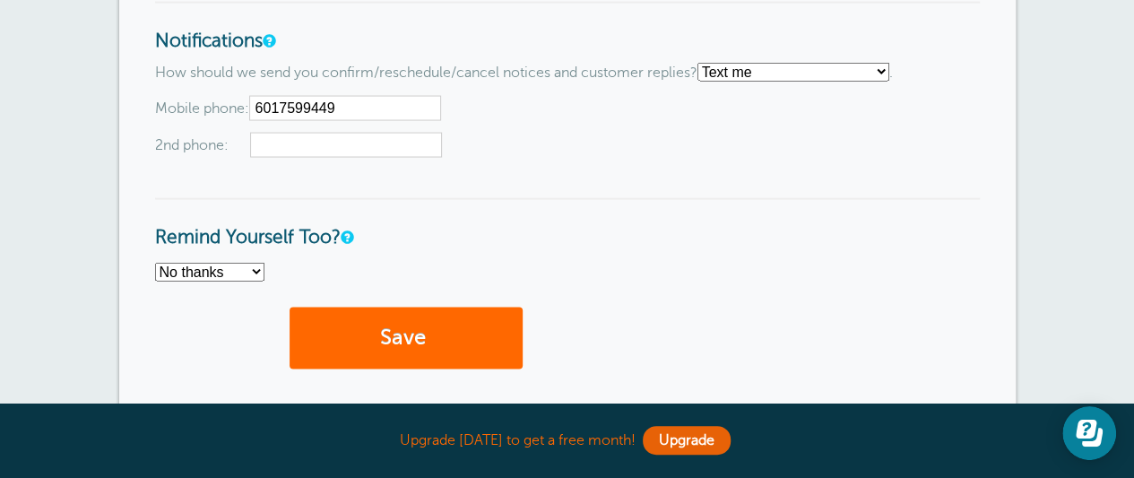
scroll to position [1744, 0]
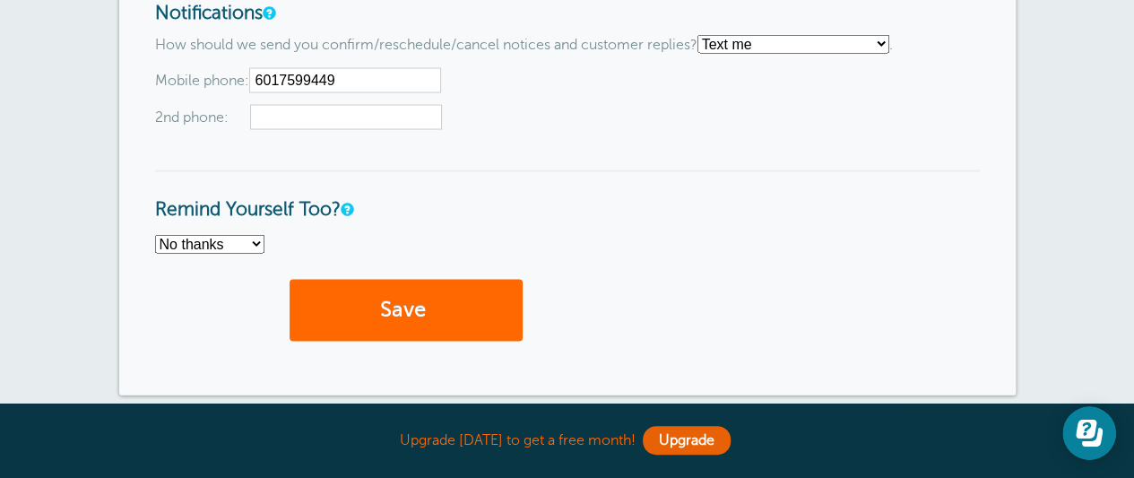
click at [233, 244] on select "No thanks Yes, text me Yes, email me" at bounding box center [209, 244] width 109 height 19
select select "4"
click at [155, 235] on select "No thanks Yes, text me Yes, email me" at bounding box center [209, 244] width 109 height 19
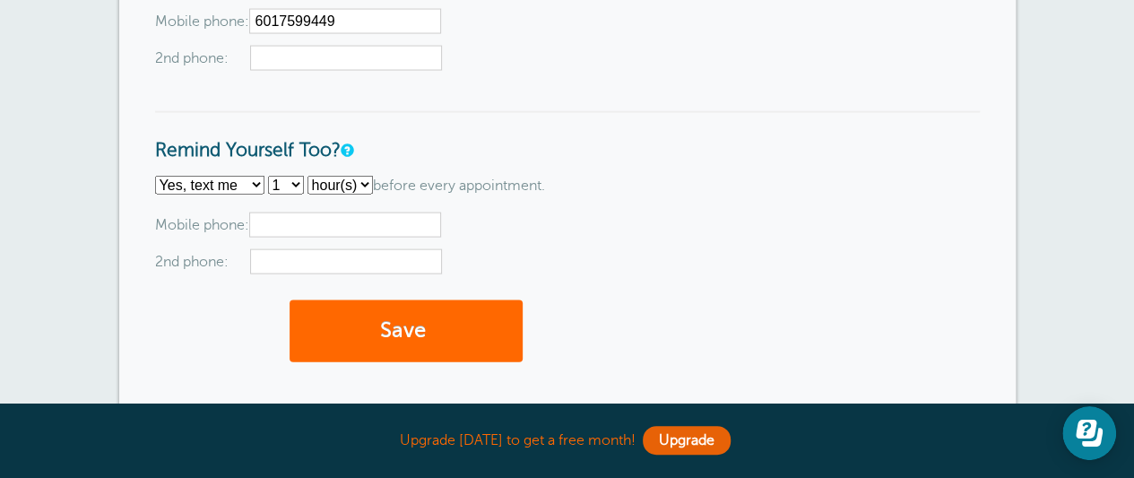
scroll to position [1806, 0]
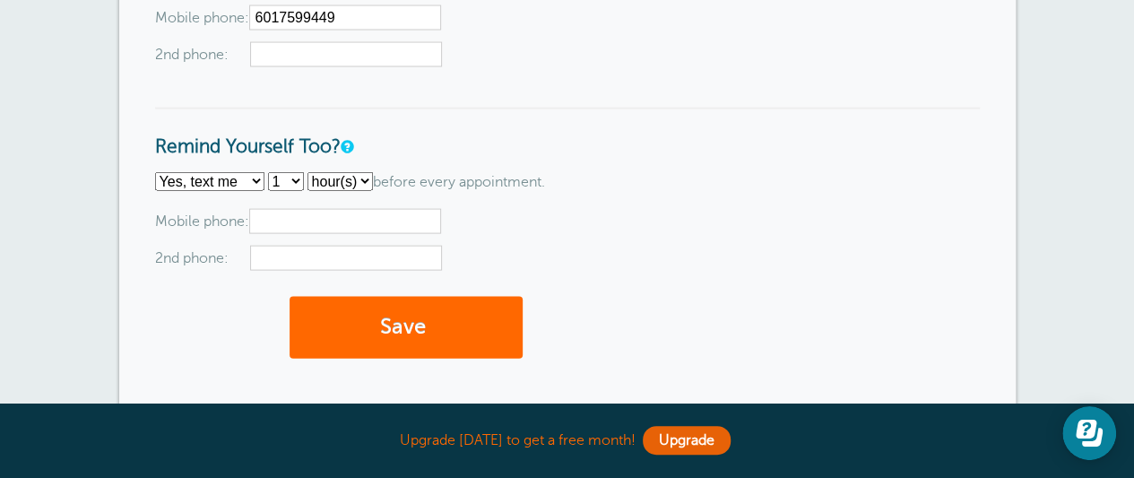
click at [241, 179] on select "No thanks Yes, text me Yes, email me" at bounding box center [209, 181] width 109 height 19
click at [387, 142] on h3 "Remind Yourself Too?" at bounding box center [567, 133] width 824 height 51
click at [368, 218] on input "text" at bounding box center [345, 221] width 192 height 25
type input "6017599449"
click at [418, 318] on button "Save" at bounding box center [405, 328] width 233 height 62
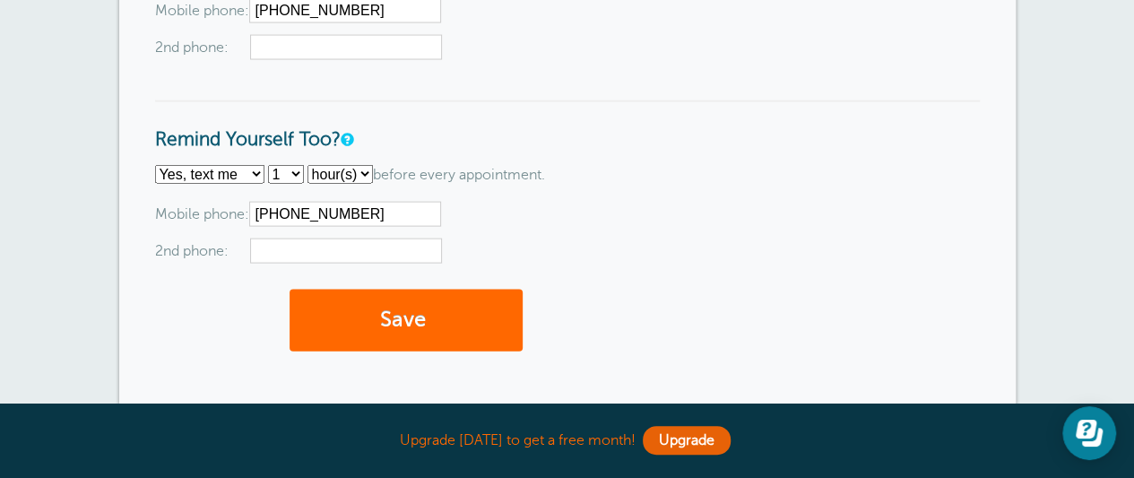
scroll to position [1973, 0]
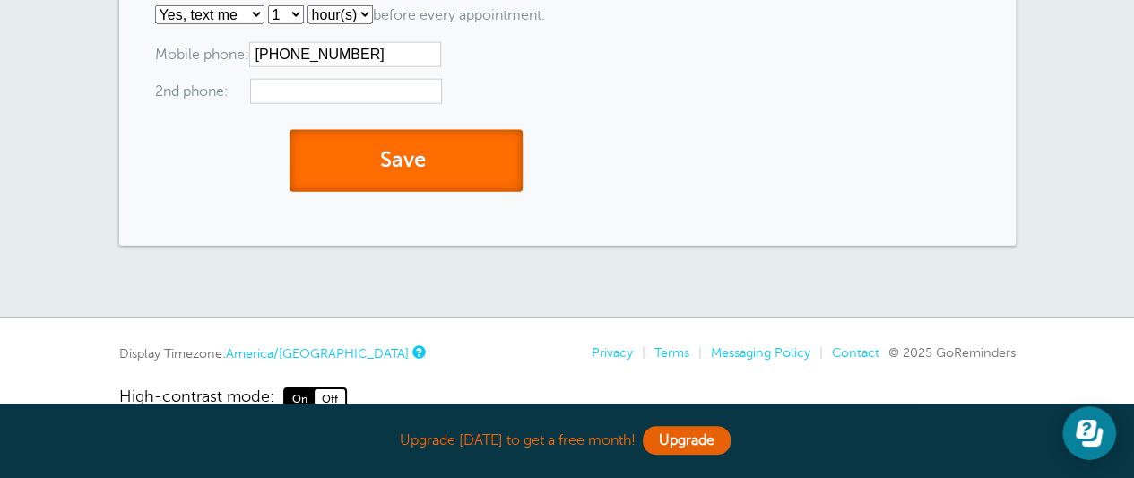
click at [414, 175] on button "Save" at bounding box center [405, 161] width 233 height 62
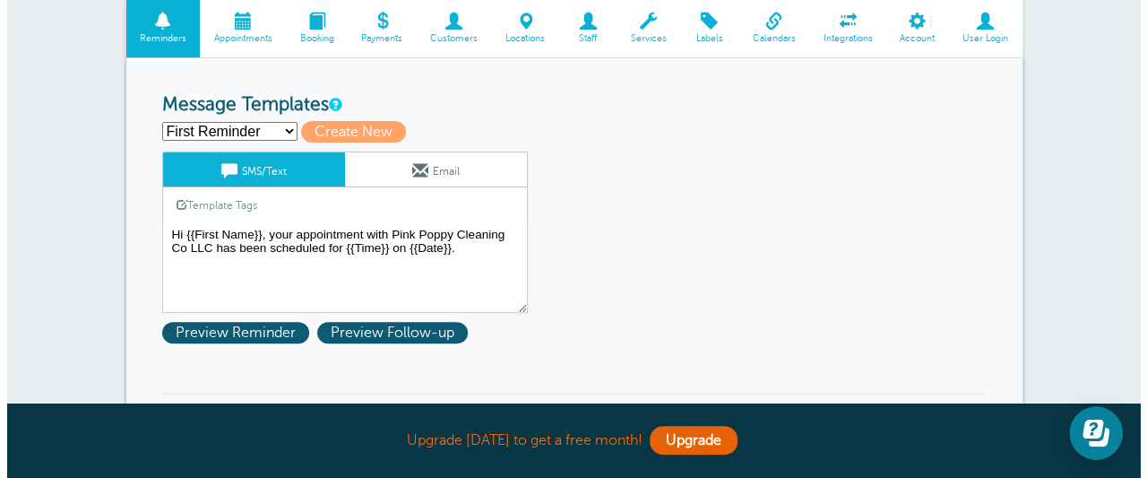
scroll to position [194, 0]
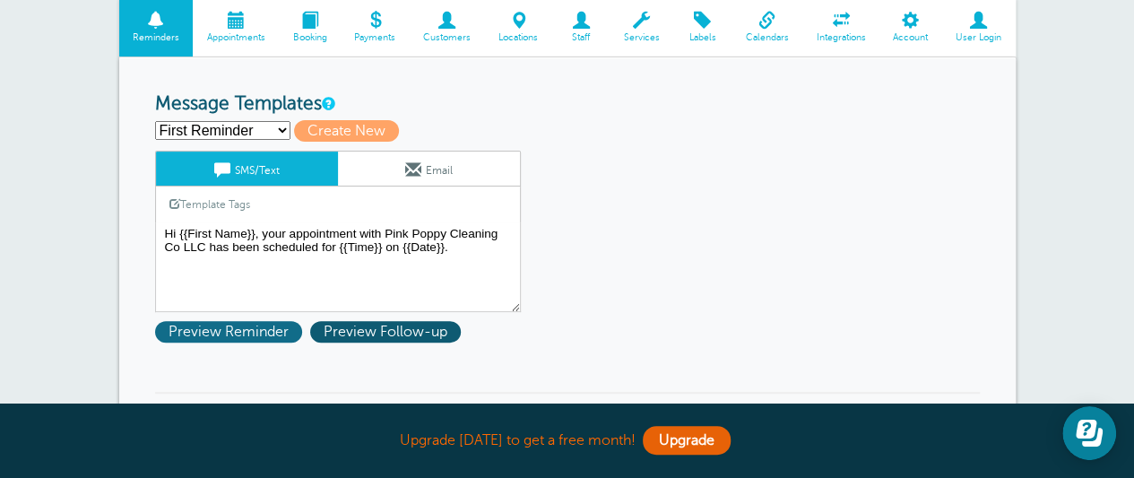
click at [258, 334] on span "Preview Reminder" at bounding box center [228, 332] width 147 height 22
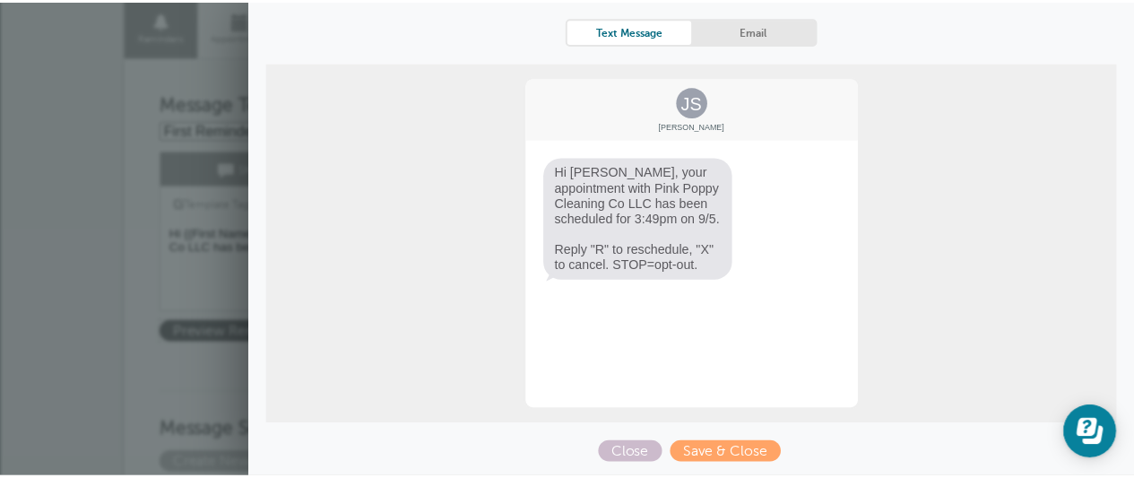
scroll to position [0, 0]
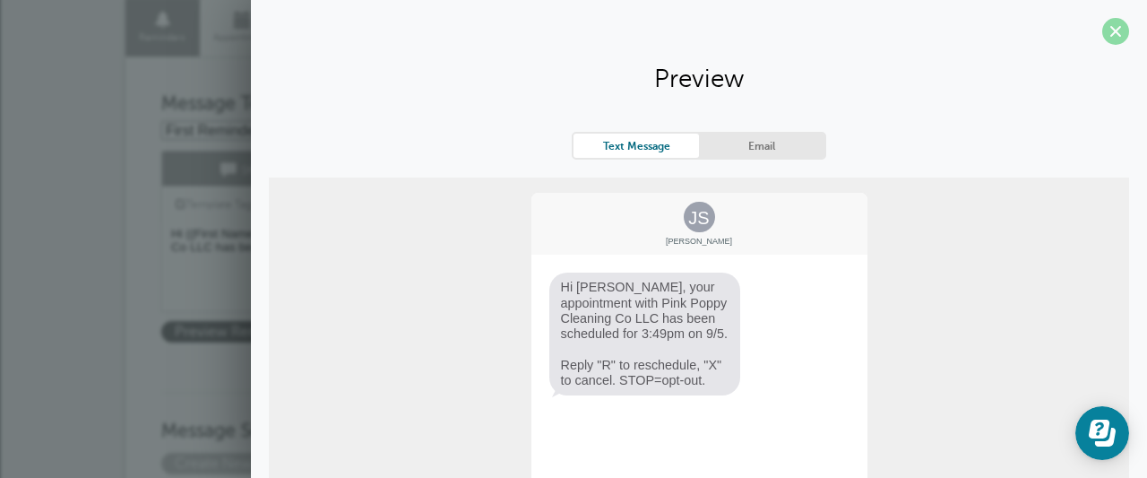
click at [1102, 30] on span at bounding box center [1115, 31] width 27 height 27
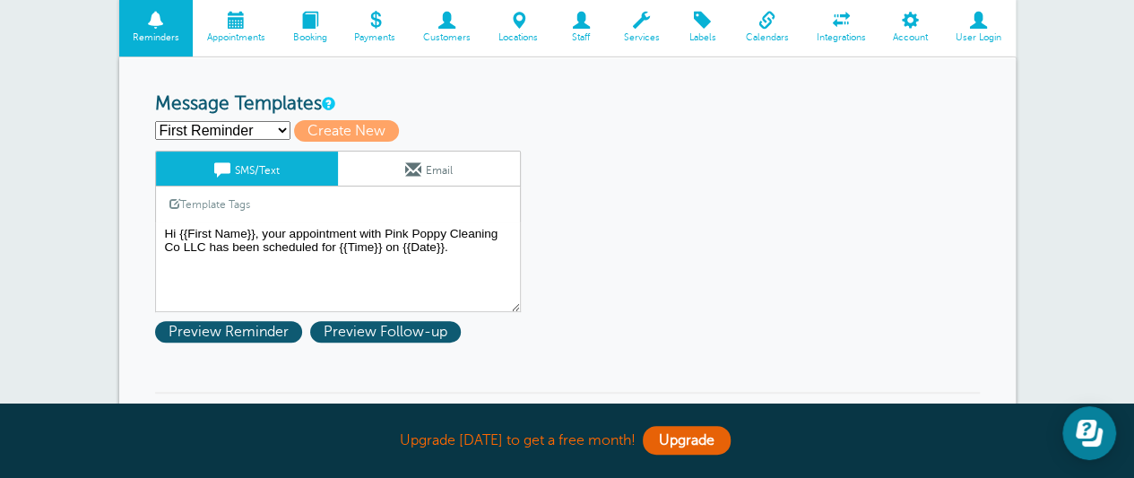
click at [374, 164] on link "Email" at bounding box center [429, 168] width 182 height 34
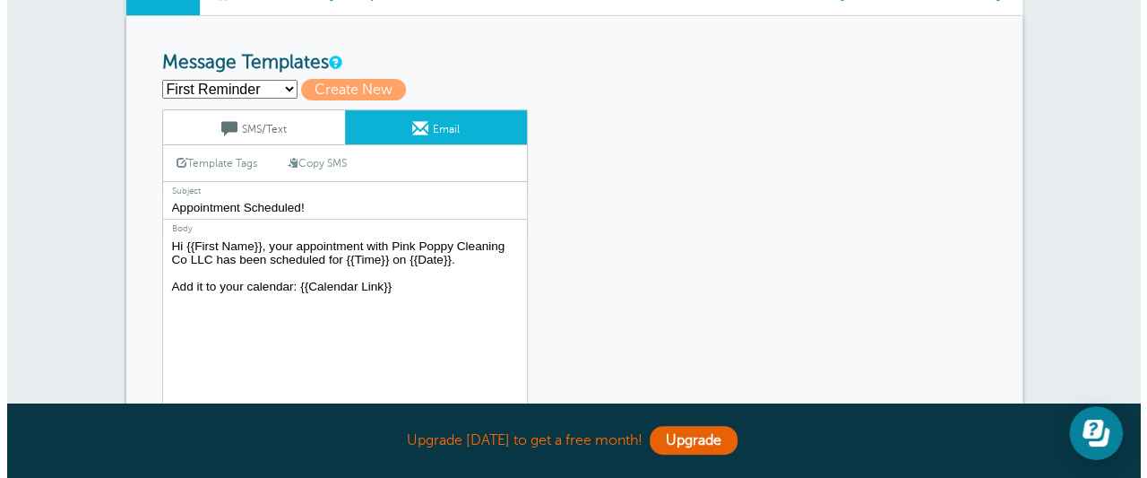
scroll to position [257, 0]
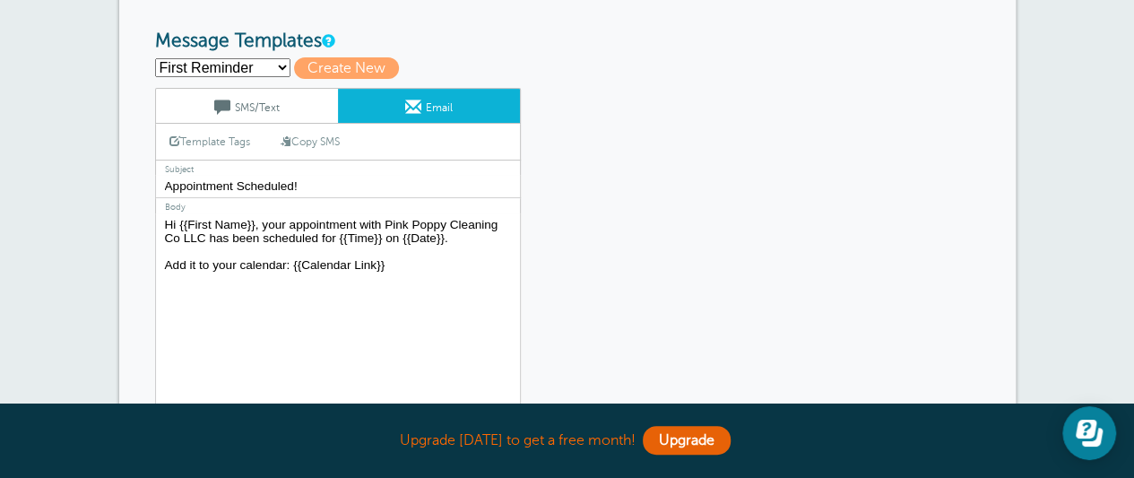
click at [297, 99] on link "SMS/Text" at bounding box center [247, 106] width 182 height 34
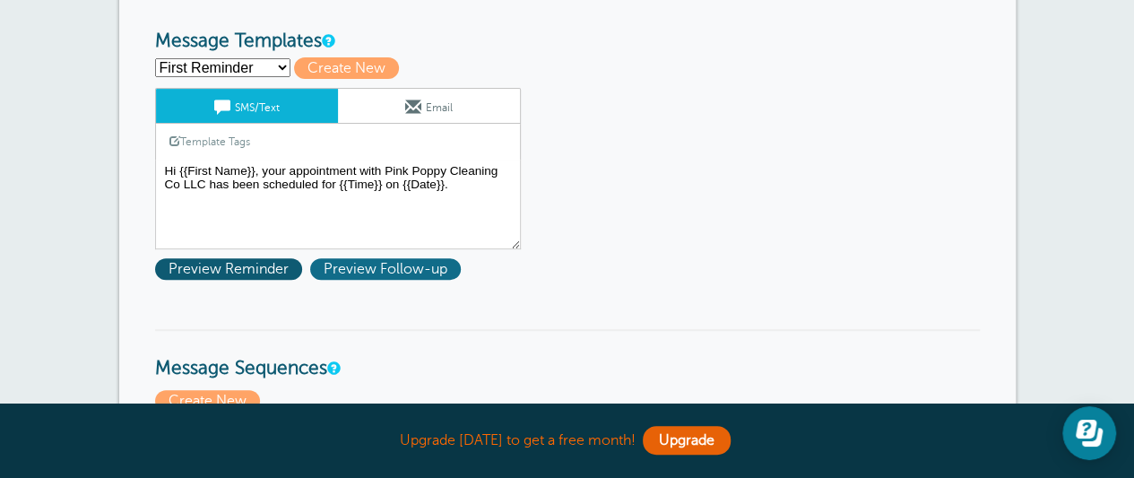
click at [353, 263] on span "Preview Follow-up" at bounding box center [385, 269] width 151 height 22
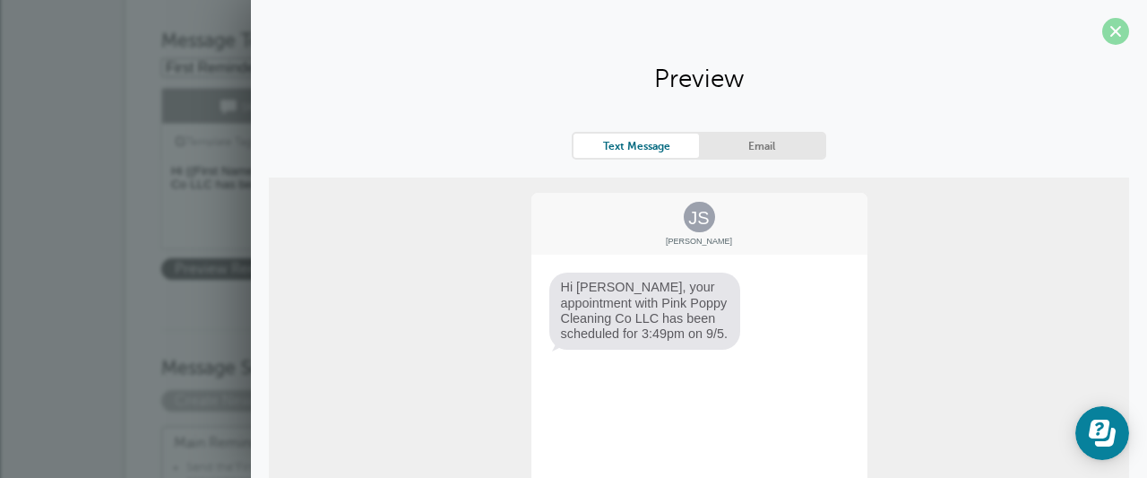
click at [1102, 39] on span at bounding box center [1115, 31] width 27 height 27
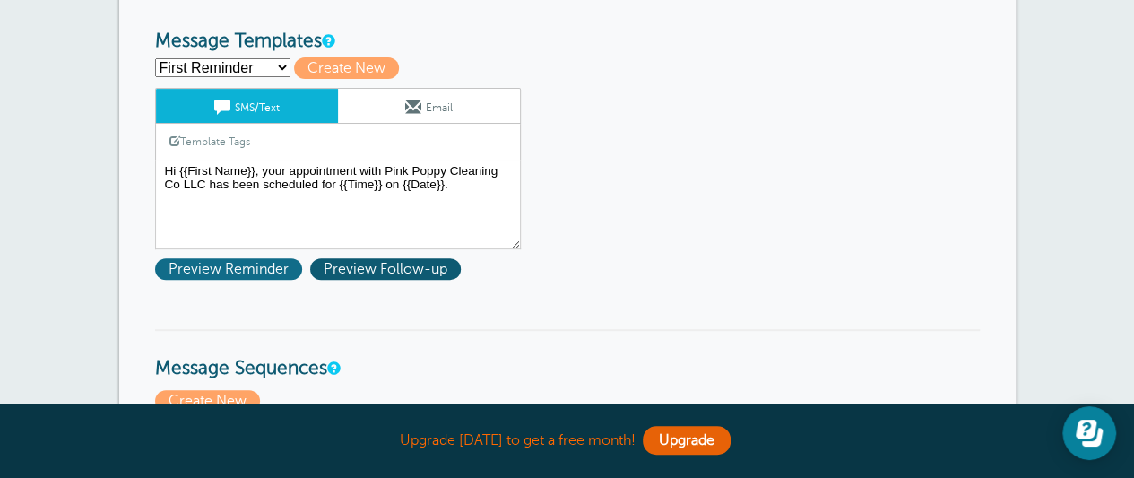
click at [254, 266] on span "Preview Reminder" at bounding box center [228, 269] width 147 height 22
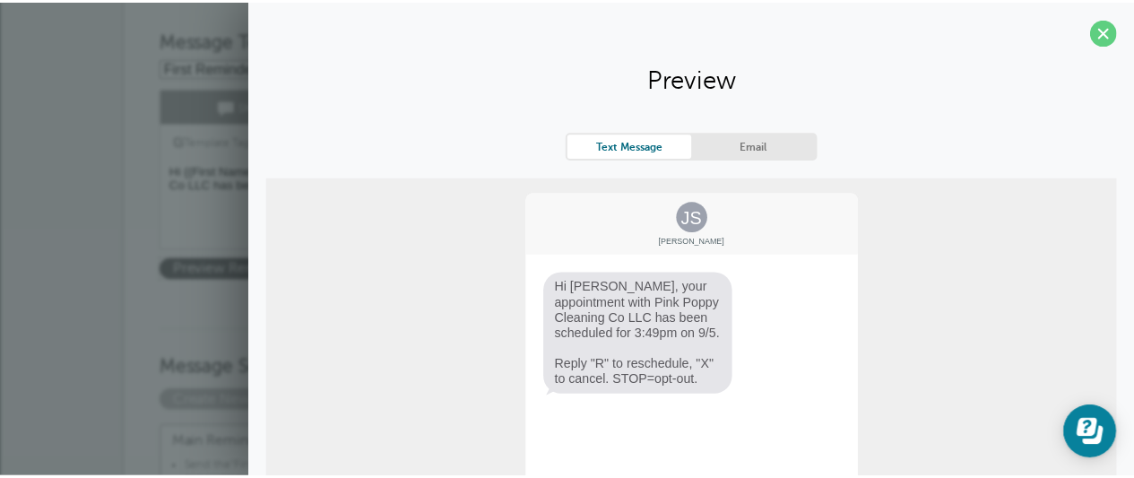
scroll to position [12, 0]
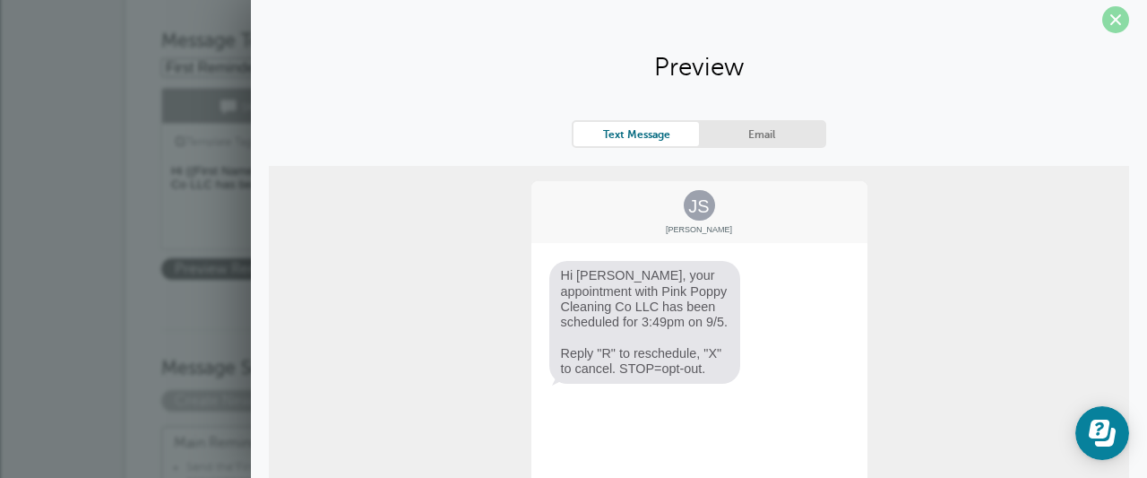
click at [1102, 15] on span at bounding box center [1115, 19] width 27 height 27
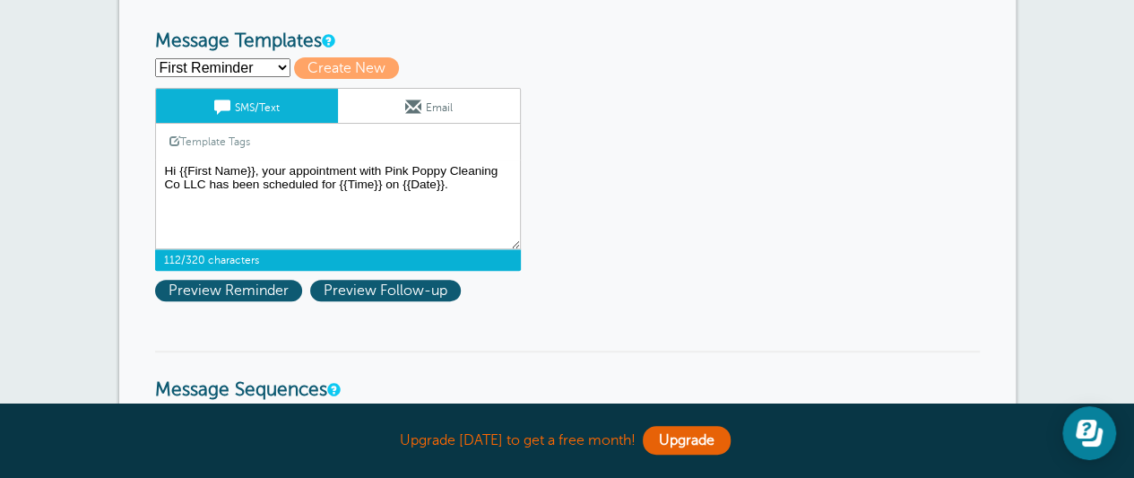
click at [261, 171] on textarea "Hi {{First Name}}, your appointment with Pink Poppy Cleaning Co LLC has been sc…" at bounding box center [338, 204] width 366 height 90
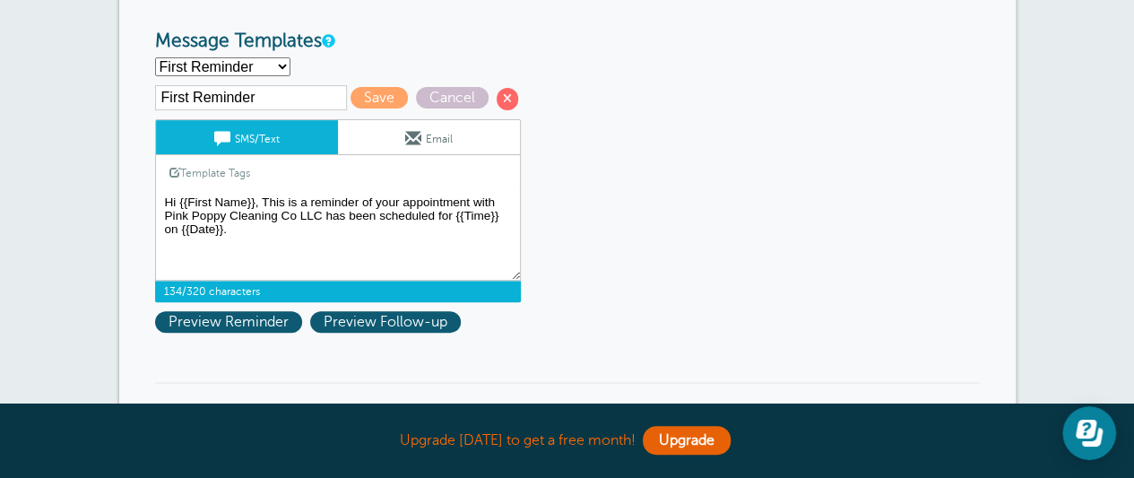
drag, startPoint x: 376, startPoint y: 214, endPoint x: 327, endPoint y: 214, distance: 49.3
click at [327, 214] on textarea "Hi {{First Name}}, your appointment with Pink Poppy Cleaning Co LLC has been sc…" at bounding box center [338, 236] width 366 height 90
click at [458, 256] on textarea "Hi {{First Name}}, your appointment with Pink Poppy Cleaning Co LLC has been sc…" at bounding box center [338, 236] width 366 height 90
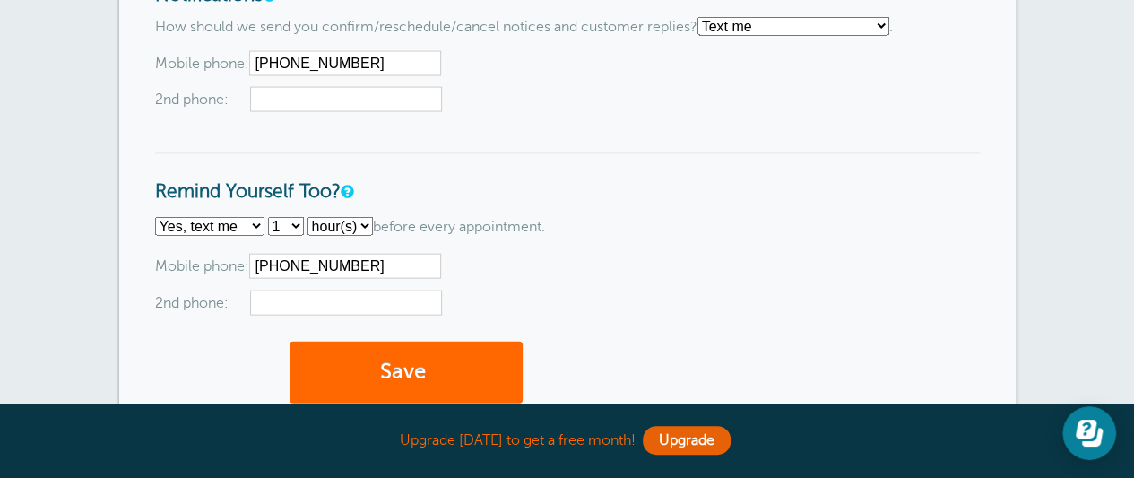
scroll to position [1816, 0]
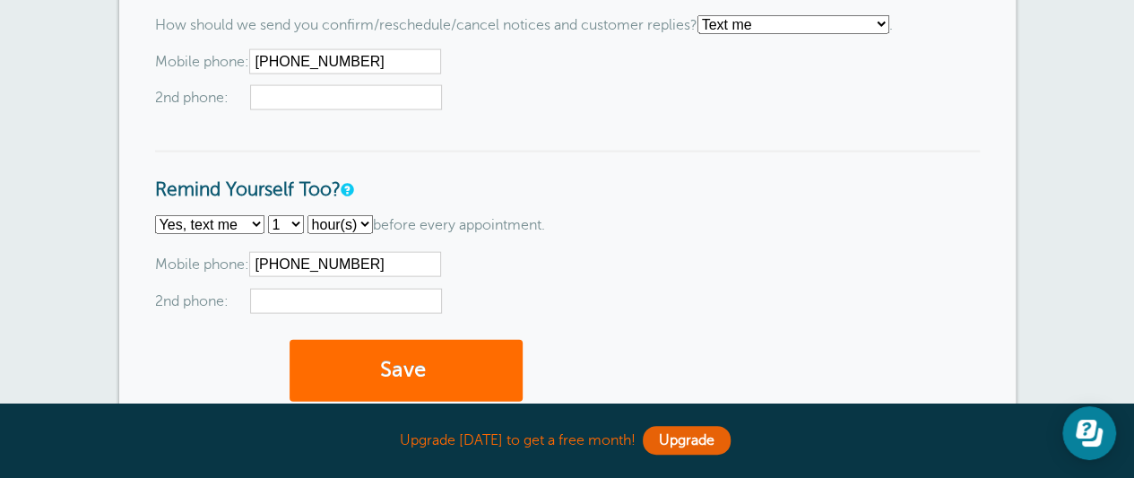
type textarea "Hi {{First Name}}, This is a reminder of your appointment with Pink Poppy Clean…"
click at [360, 365] on button "Save" at bounding box center [405, 371] width 233 height 62
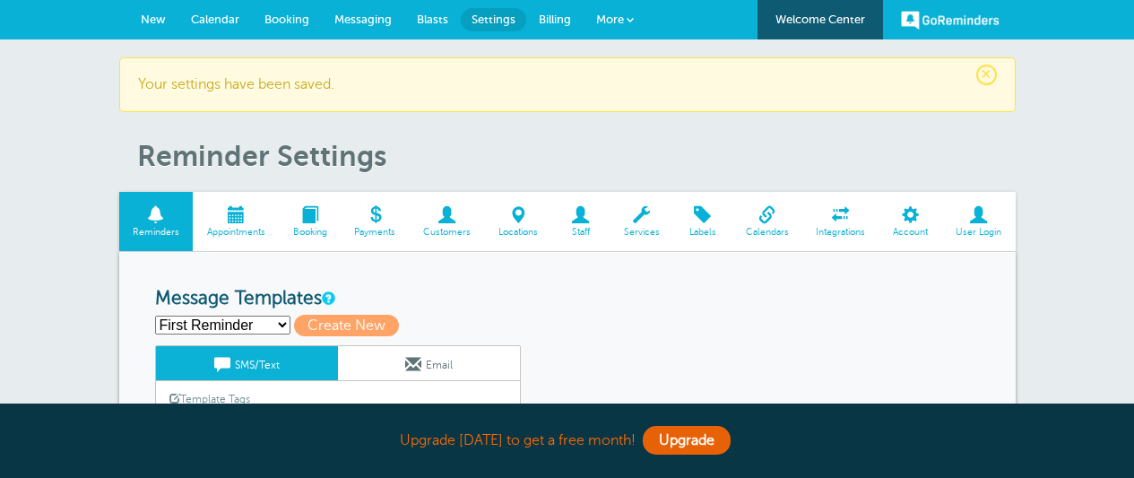
scroll to position [181, 0]
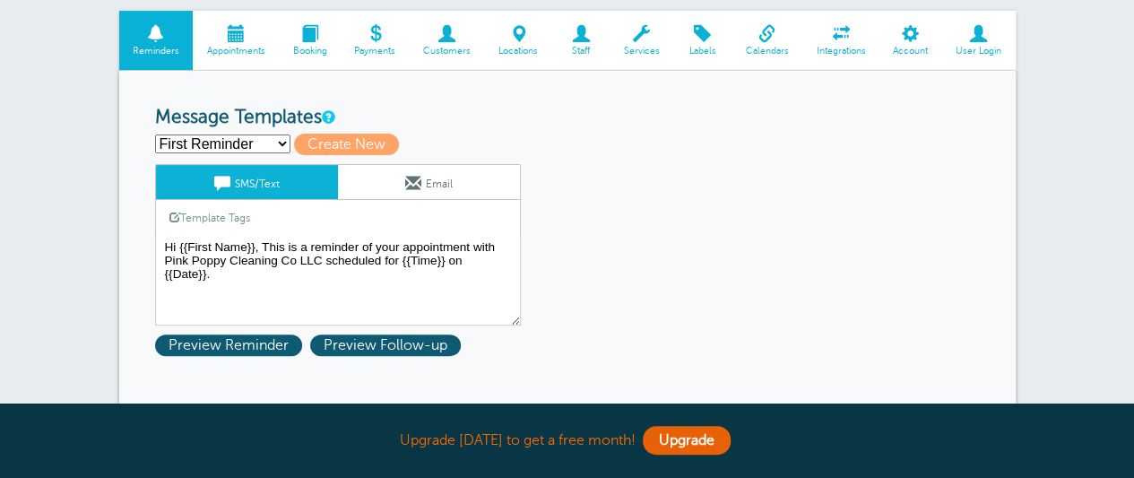
select select "161012"
click at [155, 134] on select "First Reminder Second Reminder Third Reminder Create new..." at bounding box center [222, 143] width 135 height 19
type input "Second Reminder"
type textarea "Hi {{First Name}}, you have an appointment with Pink Poppy Cleaning Co LLC at {…"
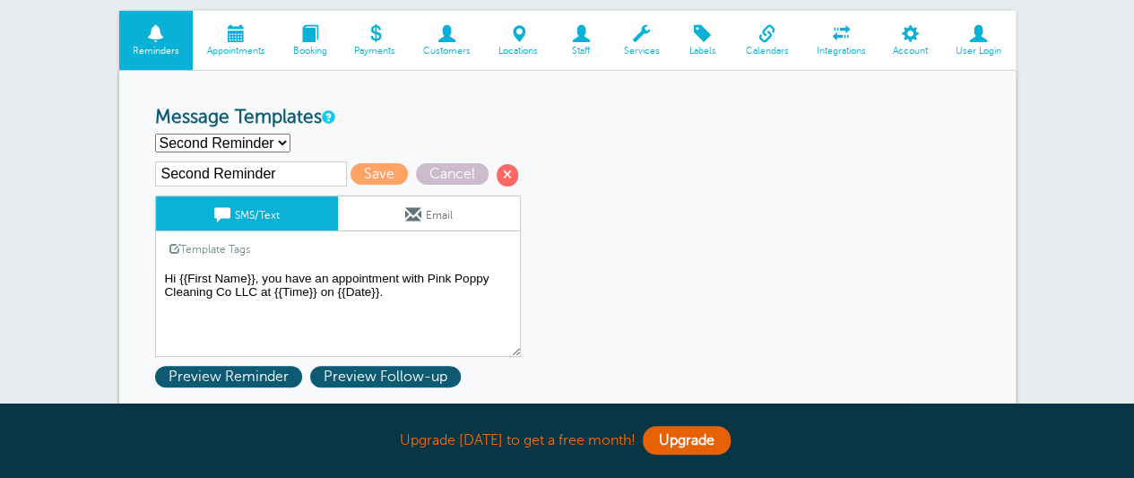
click at [268, 168] on input "Second Reminder" at bounding box center [251, 173] width 192 height 25
click at [293, 168] on input "Second Reminder" at bounding box center [251, 173] width 192 height 25
click at [274, 143] on select "First Reminder Second Reminder Third Reminder Create new..." at bounding box center [222, 143] width 135 height 19
select select "161013"
click at [155, 134] on select "First Reminder Second Reminder Third Reminder Create new..." at bounding box center [222, 143] width 135 height 19
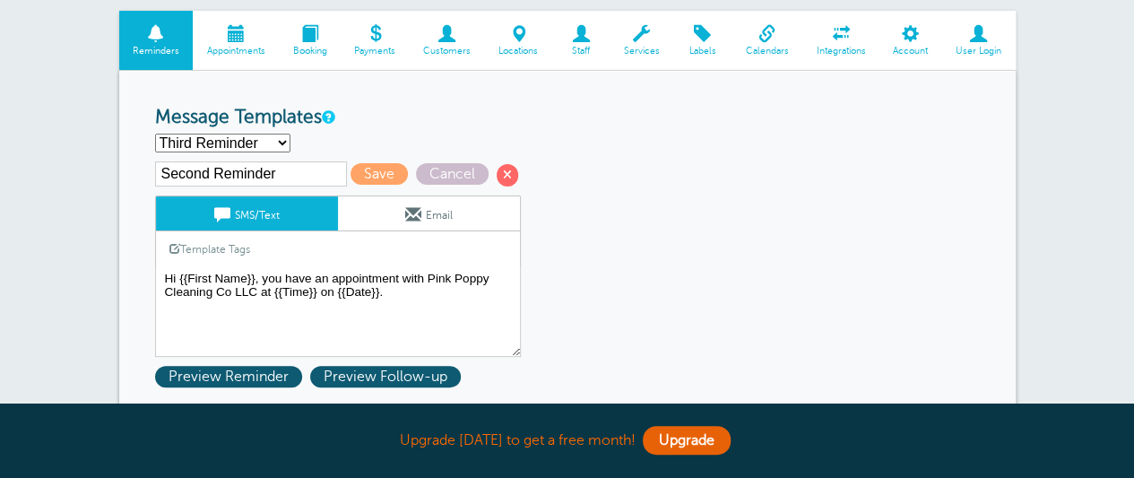
type input "Third Reminder"
type textarea "Hi {{First Name}}, you have an appointment with Pink Poppy Cleaning Co LLC [DAT…"
click at [311, 177] on input "Third Reminder" at bounding box center [251, 173] width 192 height 25
click at [274, 142] on select "First Reminder Second Reminder Third Reminder Create new..." at bounding box center [222, 143] width 135 height 19
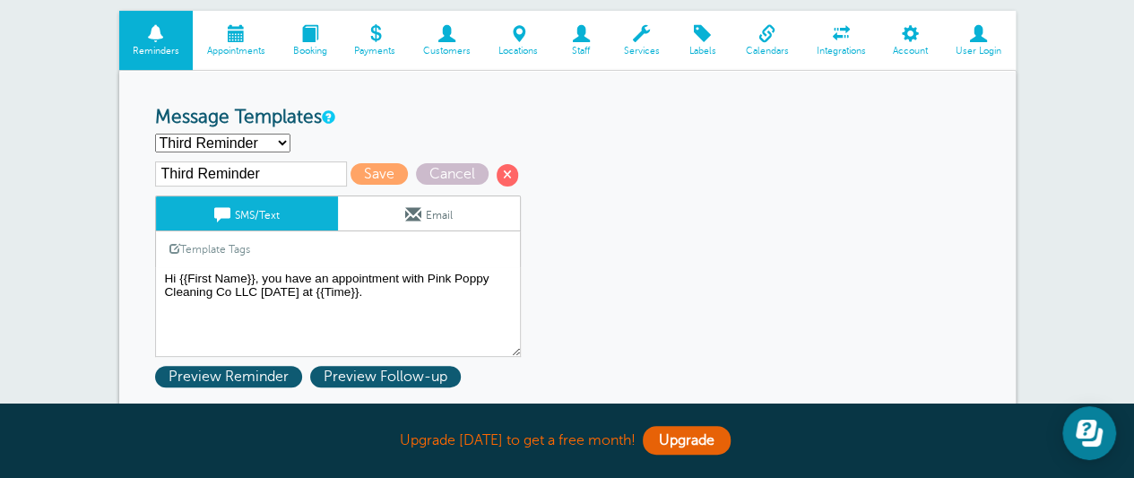
select select "161012"
click at [155, 134] on select "First Reminder Second Reminder Third Reminder Create new..." at bounding box center [222, 143] width 135 height 19
type input "Second Reminder"
type textarea "Hi {{First Name}}, you have an appointment with Pink Poppy Cleaning Co LLC at {…"
click at [271, 142] on select "First Reminder Second Reminder Third Reminder Create new..." at bounding box center [222, 143] width 135 height 19
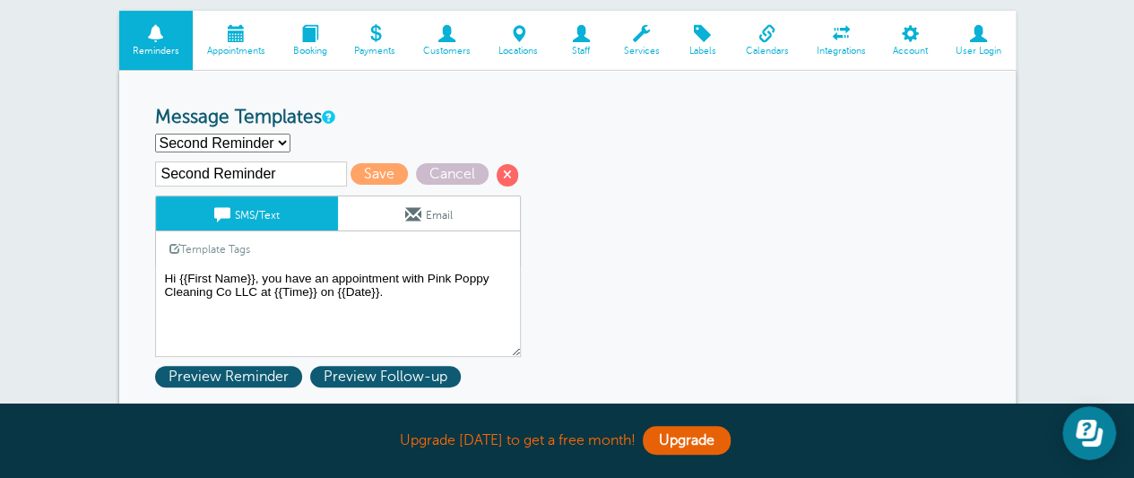
click at [419, 113] on h3 "Message Templates" at bounding box center [567, 118] width 824 height 22
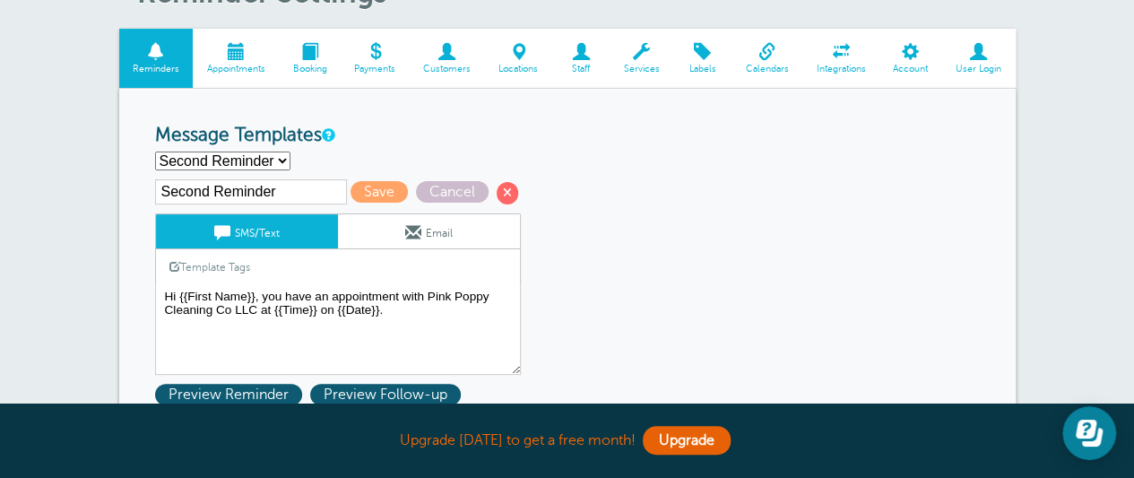
scroll to position [162, 0]
click at [270, 160] on select "First Reminder Second Reminder Third Reminder Create new..." at bounding box center [222, 161] width 135 height 19
select select "161010"
click at [155, 152] on select "First Reminder Second Reminder Third Reminder Create new..." at bounding box center [222, 161] width 135 height 19
type input "First Reminder"
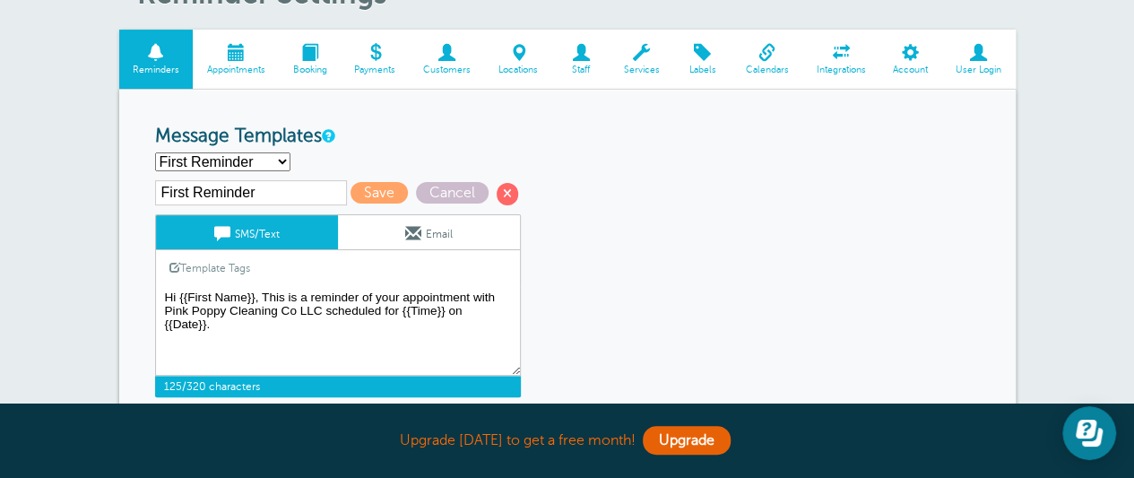
drag, startPoint x: 380, startPoint y: 297, endPoint x: 263, endPoint y: 293, distance: 116.5
click at [263, 293] on textarea "Hi {{First Name}}, This is a reminder of your appointment with Pink Poppy Clean…" at bounding box center [338, 331] width 366 height 90
click at [207, 311] on textarea "Hi {{First Name}}, This is a reminder of your appointment with Pink Poppy Clean…" at bounding box center [338, 331] width 366 height 90
type textarea "Hi {{First Name}}, your appointment with Pink Poppy Cleaning Co LLC has been sc…"
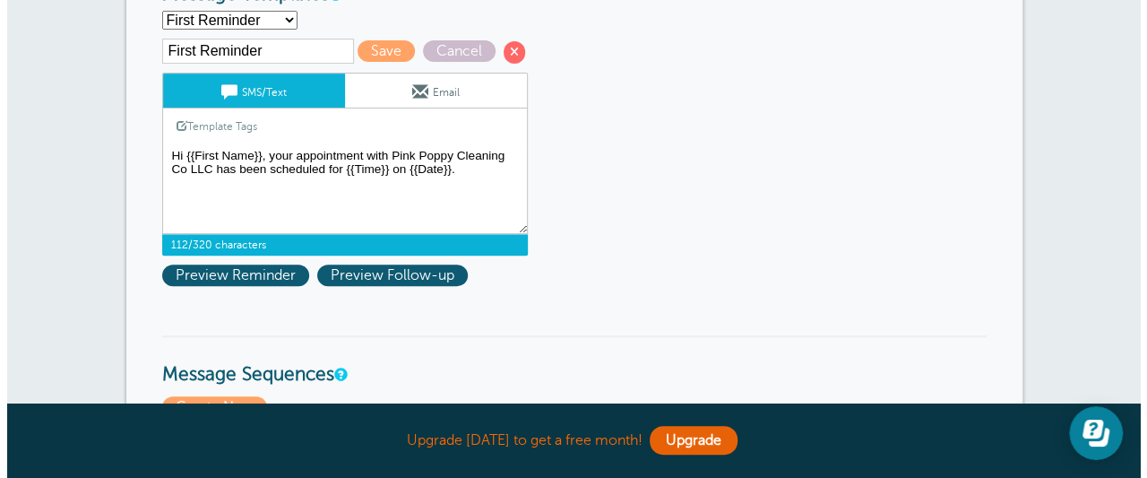
scroll to position [305, 0]
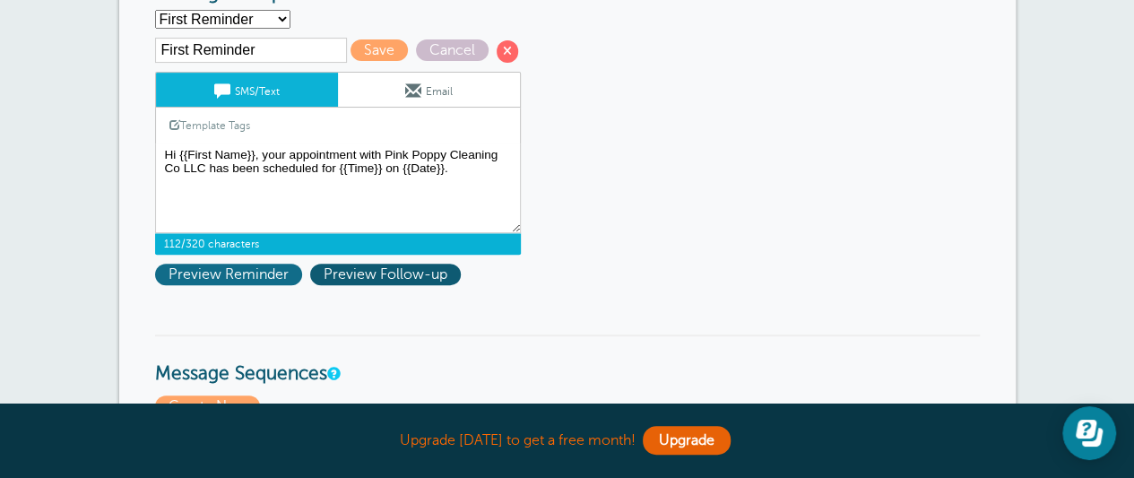
click at [296, 271] on span "Preview Reminder" at bounding box center [228, 274] width 147 height 22
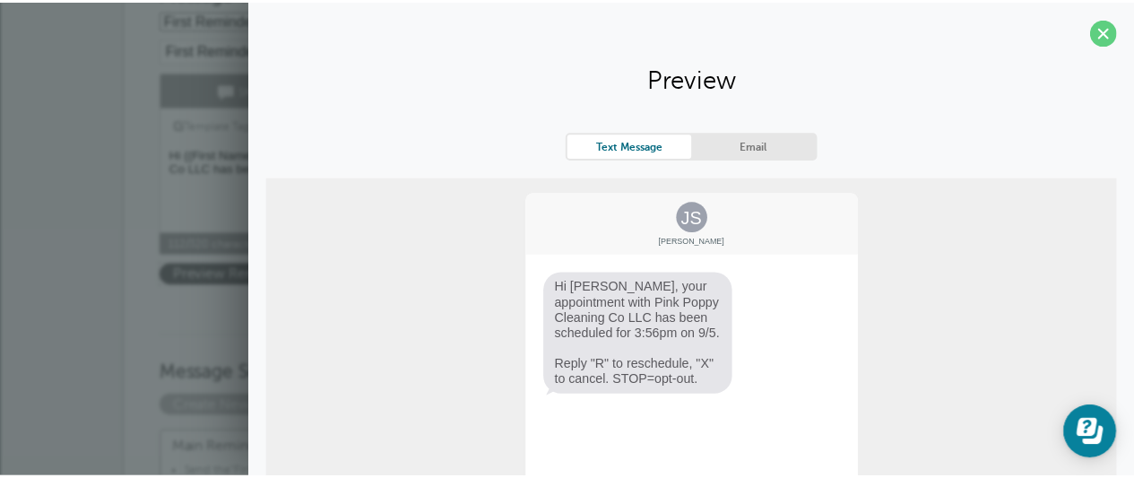
scroll to position [12, 0]
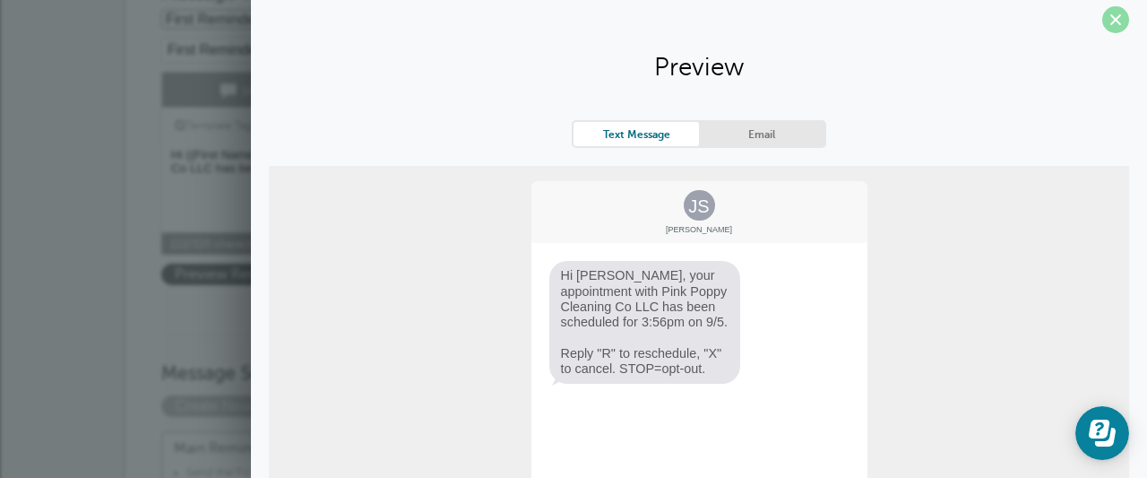
click at [1102, 16] on span at bounding box center [1115, 19] width 27 height 27
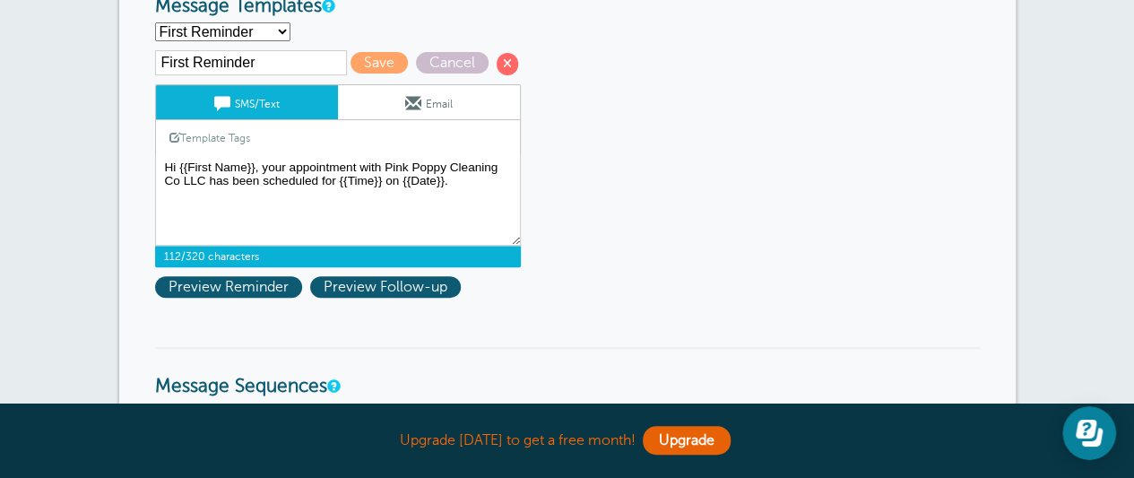
scroll to position [291, 0]
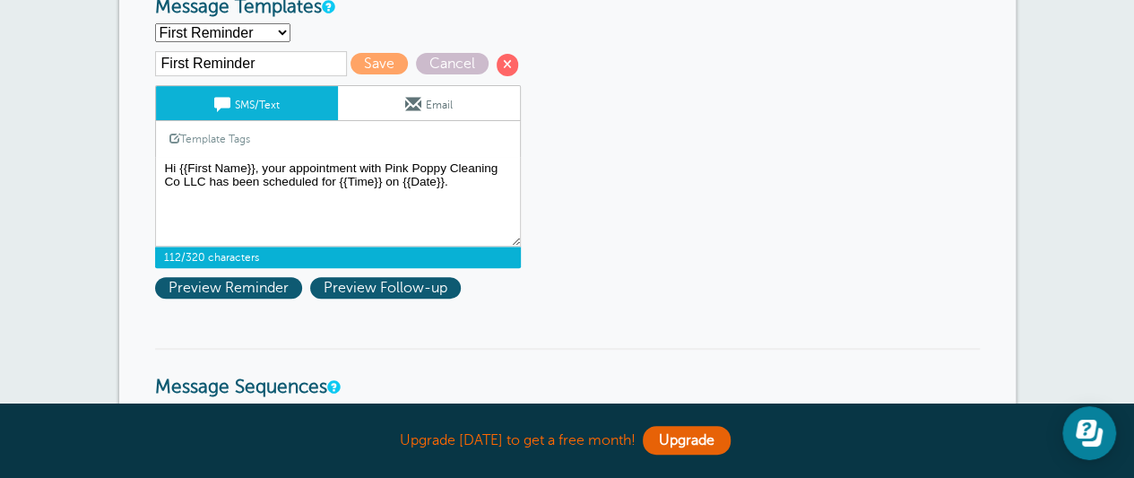
click at [271, 28] on select "First Reminder Second Reminder Third Reminder Create new..." at bounding box center [222, 32] width 135 height 19
click at [155, 23] on select "First Reminder Second Reminder Third Reminder Create new..." at bounding box center [222, 32] width 135 height 19
select select "161010"
click at [380, 60] on span "Save" at bounding box center [378, 64] width 57 height 22
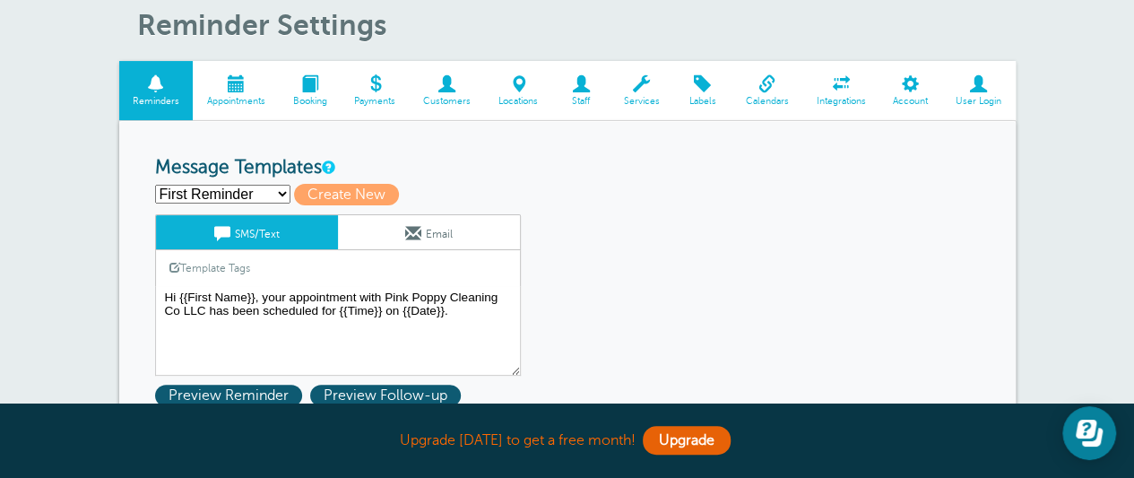
click at [269, 193] on select "First Reminder Second Reminder Third Reminder Create new..." at bounding box center [222, 194] width 135 height 19
click at [155, 185] on select "First Reminder Second Reminder Third Reminder Create new..." at bounding box center [222, 194] width 135 height 19
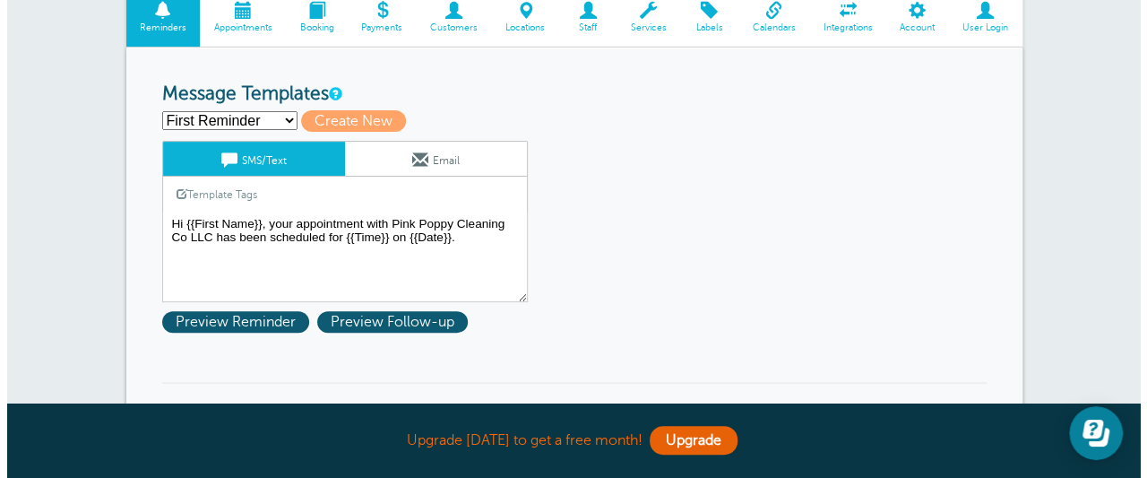
scroll to position [208, 0]
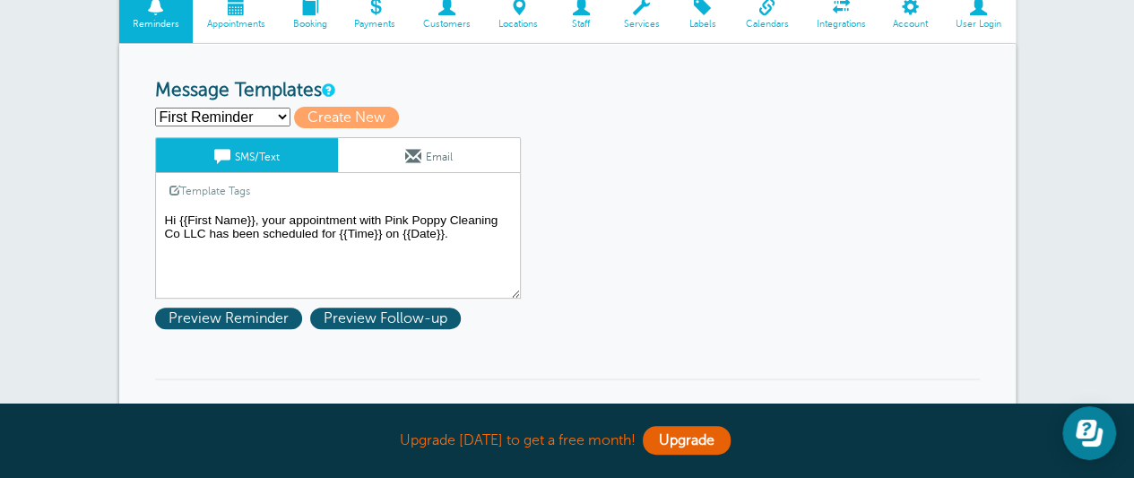
click at [269, 254] on textarea "Hi {{First Name}}, your appointment with Pink Poppy Cleaning Co LLC has been sc…" at bounding box center [338, 254] width 366 height 90
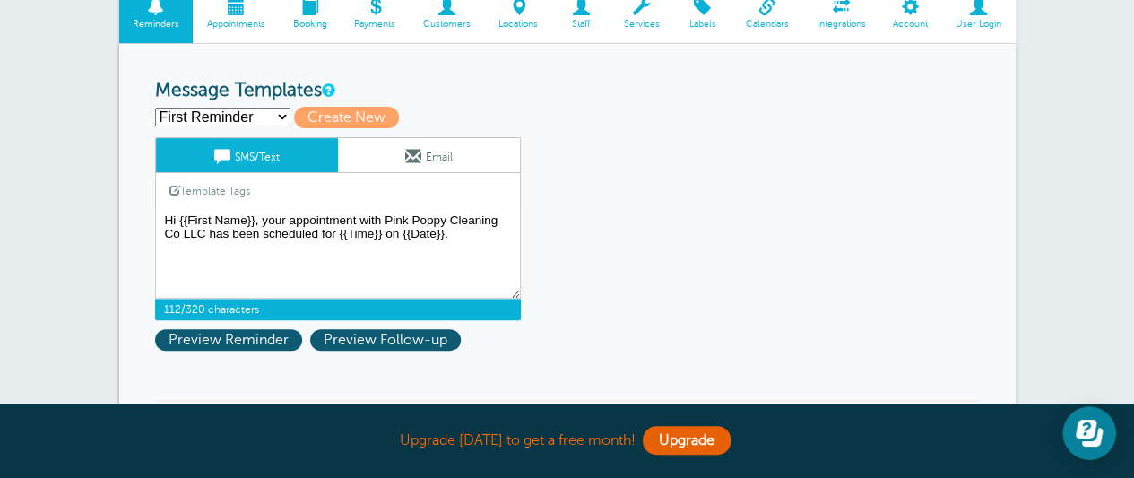
click at [272, 121] on select "First Reminder Second Reminder Third Reminder Create new..." at bounding box center [222, 117] width 135 height 19
click at [155, 108] on select "First Reminder Second Reminder Third Reminder Create new..." at bounding box center [222, 117] width 135 height 19
click at [248, 332] on span "Preview Reminder" at bounding box center [228, 340] width 147 height 22
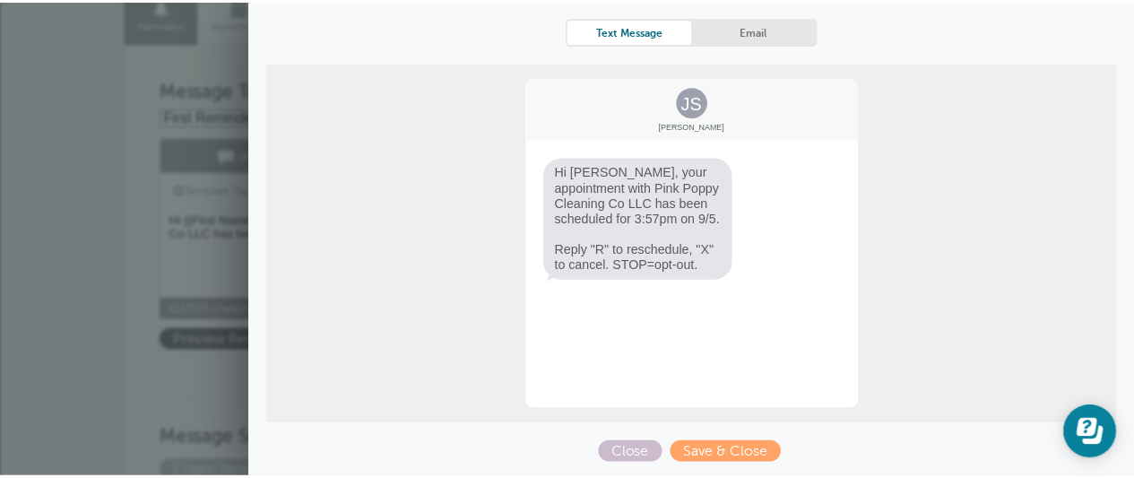
scroll to position [0, 0]
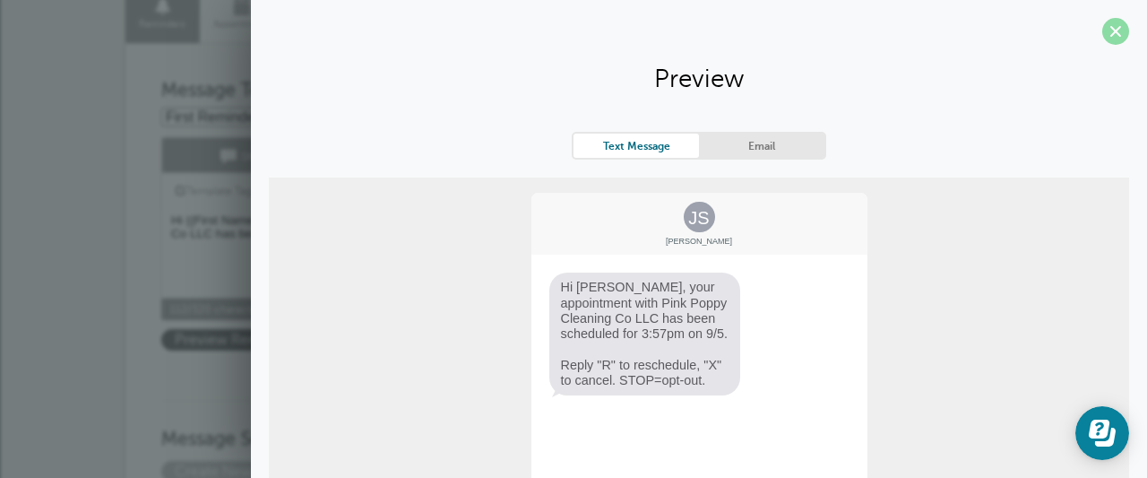
click at [1102, 28] on span at bounding box center [1115, 31] width 27 height 27
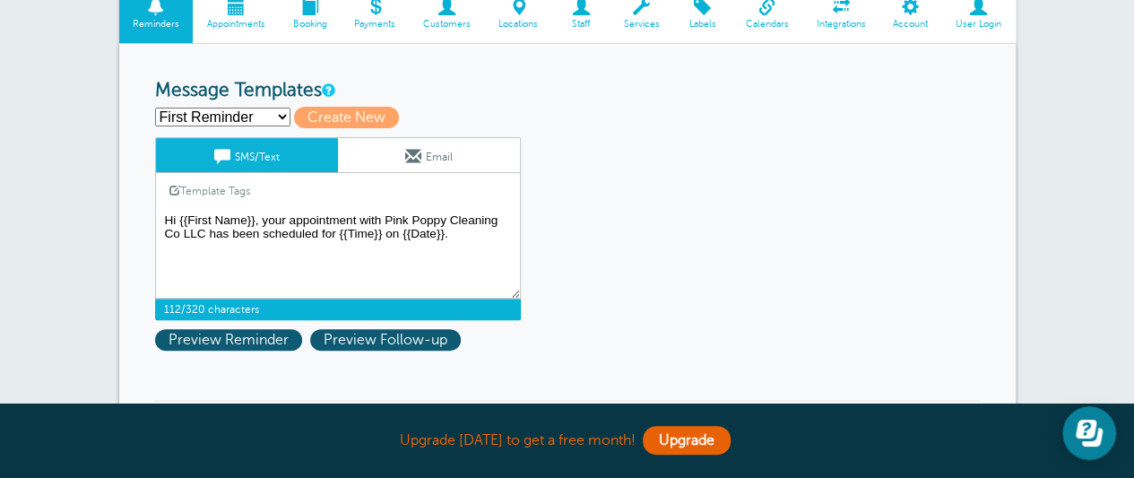
click at [259, 233] on textarea "Hi {{First Name}}, your appointment with Pink Poppy Cleaning Co LLC has been sc…" at bounding box center [338, 254] width 366 height 90
click at [208, 190] on link "Template Tags" at bounding box center [210, 190] width 108 height 35
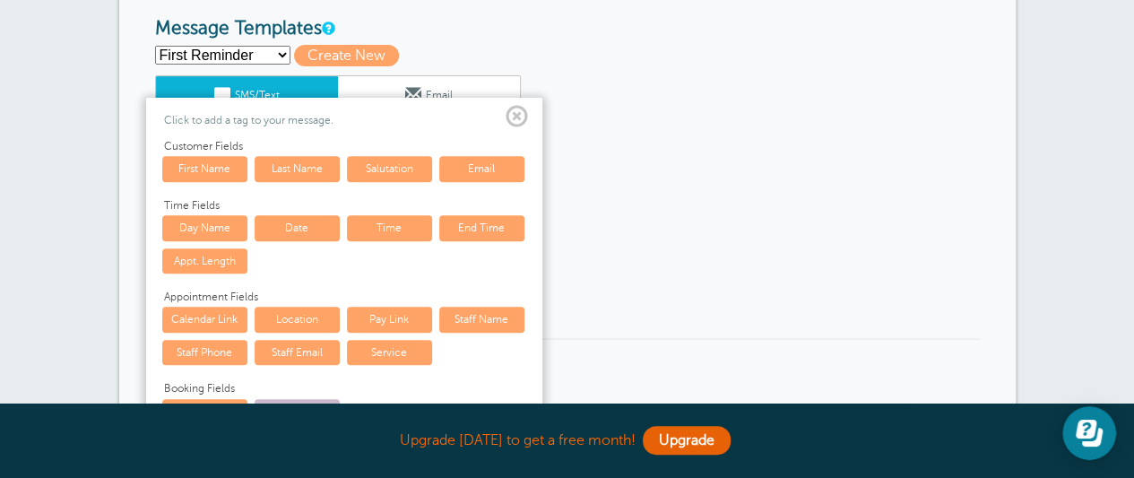
scroll to position [268, 0]
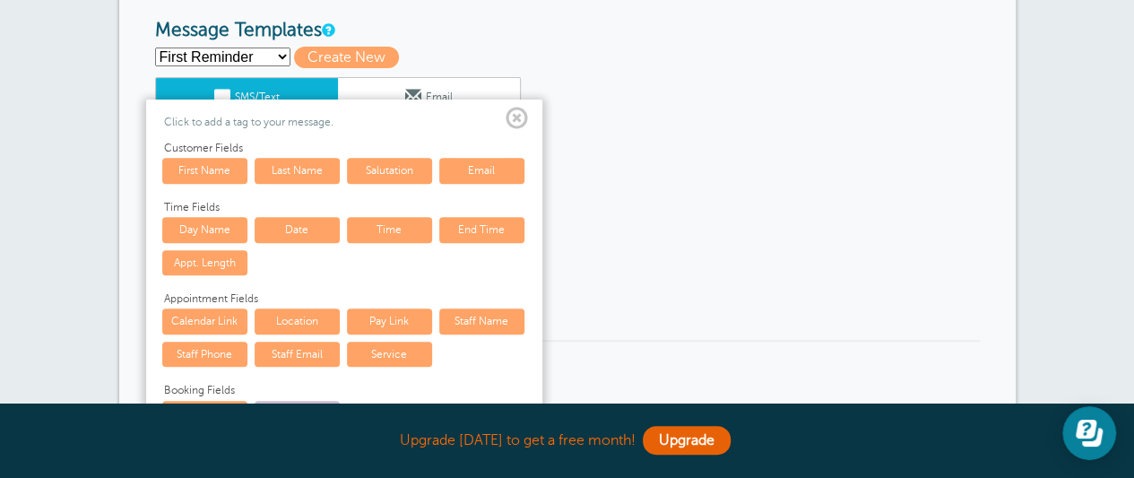
click at [517, 112] on span at bounding box center [516, 119] width 22 height 22
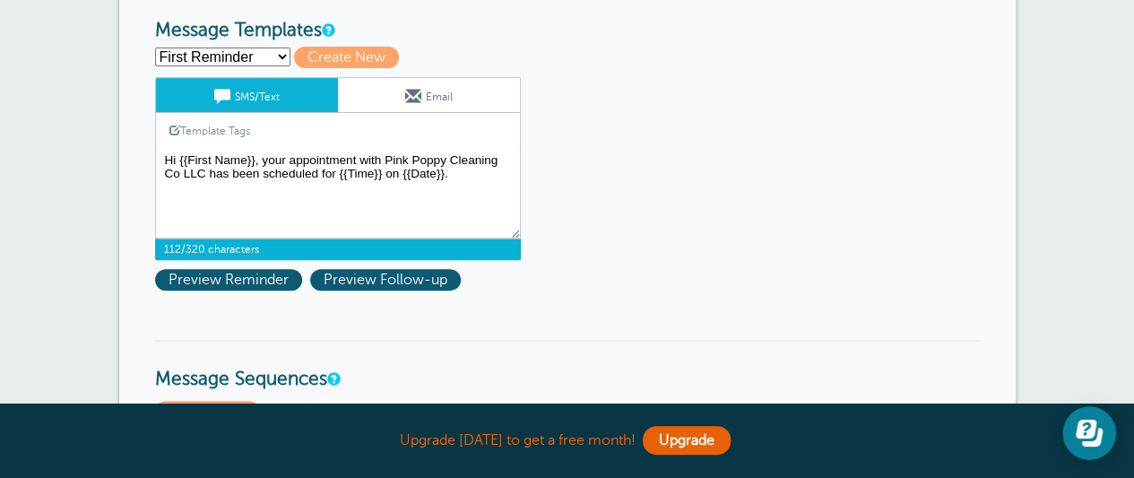
click at [310, 171] on textarea "Hi {{First Name}}, your appointment with Pink Poppy Cleaning Co LLC has been sc…" at bounding box center [338, 194] width 366 height 90
click at [292, 203] on textarea "Hi {{First Name}}, your appointment with Pink Poppy Cleaning Co LLC has been sc…" at bounding box center [338, 194] width 366 height 90
click at [260, 57] on select "First Reminder Second Reminder Third Reminder Create new..." at bounding box center [222, 56] width 135 height 19
select select "161012"
click at [155, 47] on select "First Reminder Second Reminder Third Reminder Create new..." at bounding box center [222, 56] width 135 height 19
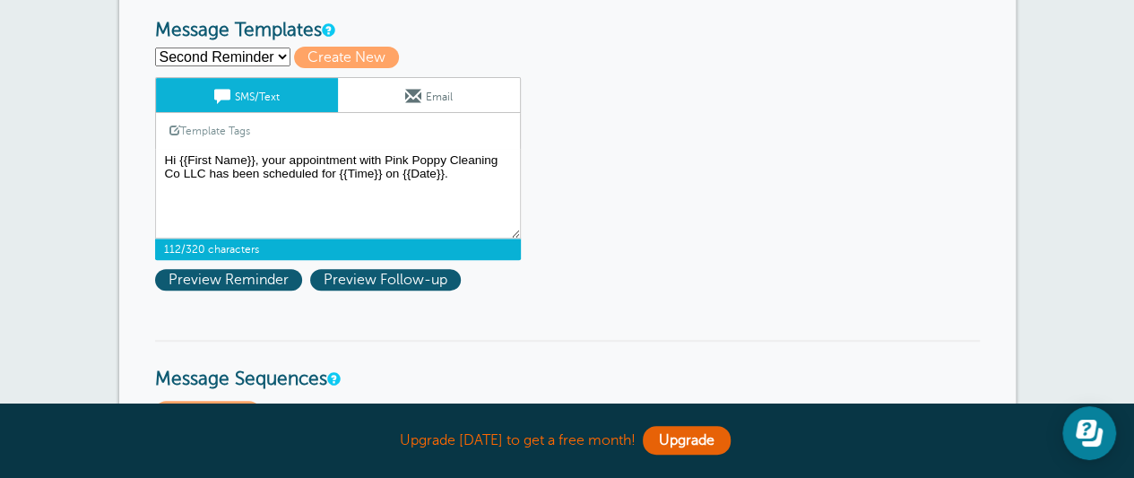
type input "Second Reminder"
type textarea "Hi {{First Name}}, you have an appointment with Pink Poppy Cleaning Co LLC at {…"
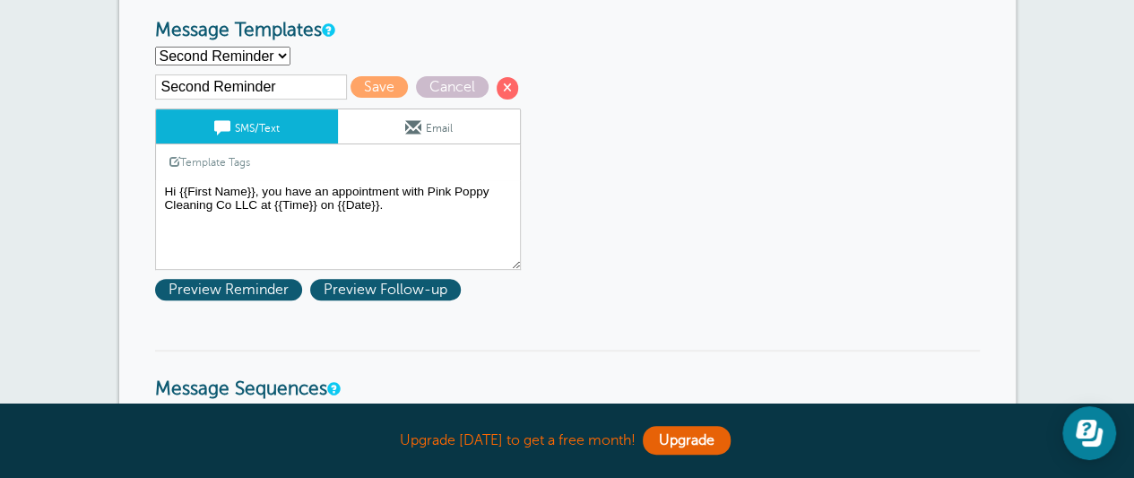
click at [259, 58] on select "First Reminder Second Reminder Third Reminder Create new..." at bounding box center [222, 56] width 135 height 19
select select "161010"
click at [155, 47] on select "First Reminder Second Reminder Third Reminder Create new..." at bounding box center [222, 56] width 135 height 19
type input "First Reminder"
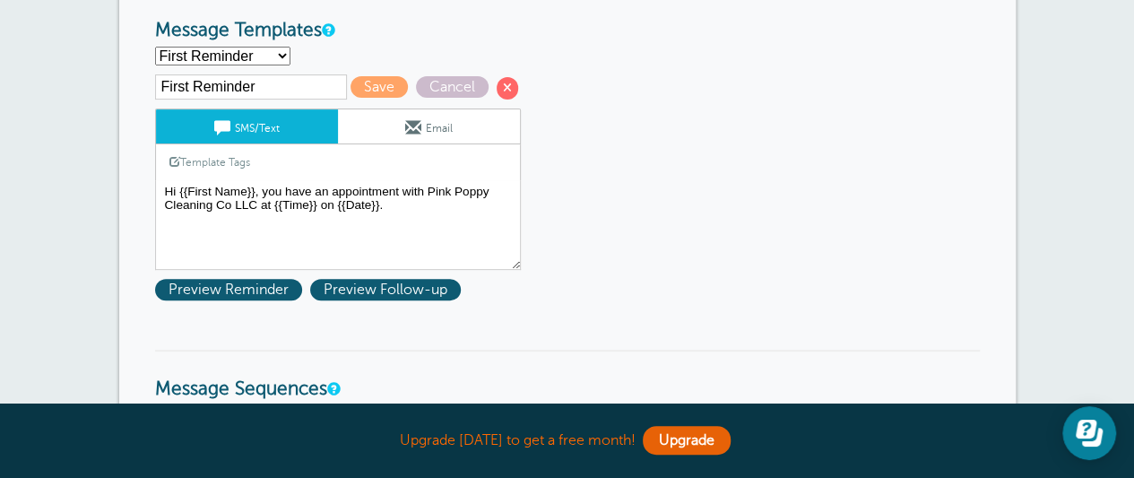
type textarea "Hi {{First Name}}, your appointment with Pink Poppy Cleaning Co LLC has been sc…"
click at [261, 84] on input "First Reminder" at bounding box center [251, 86] width 192 height 25
drag, startPoint x: 261, startPoint y: 84, endPoint x: 158, endPoint y: 89, distance: 103.1
click at [158, 89] on input "First Reminder" at bounding box center [251, 86] width 192 height 25
type input "Booking Confirmation"
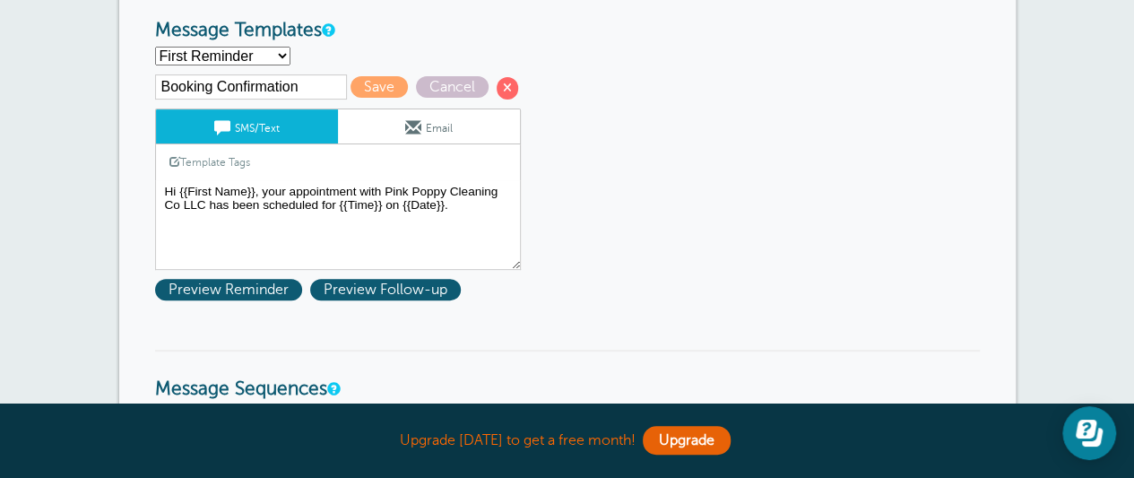
click at [369, 82] on span "Save" at bounding box center [378, 87] width 57 height 22
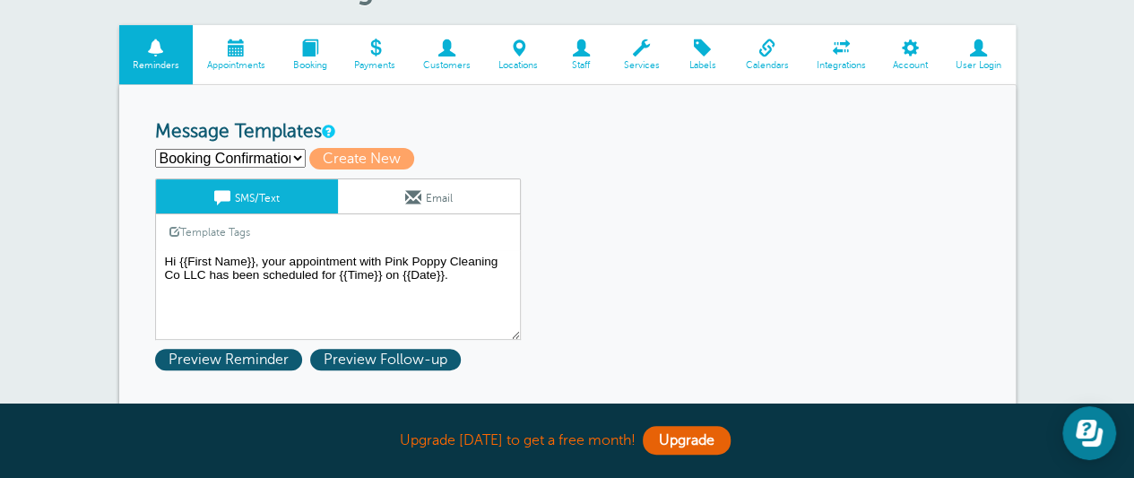
click at [280, 151] on select "Booking Confirmation Second Reminder Third Reminder Create new..." at bounding box center [230, 158] width 151 height 19
select select "161012"
click at [155, 149] on select "Booking Confirmation Second Reminder Third Reminder Create new..." at bounding box center [230, 158] width 151 height 19
type input "Second Reminder"
type textarea "Hi {{First Name}}, you have an appointment with Pink Poppy Cleaning Co LLC at {…"
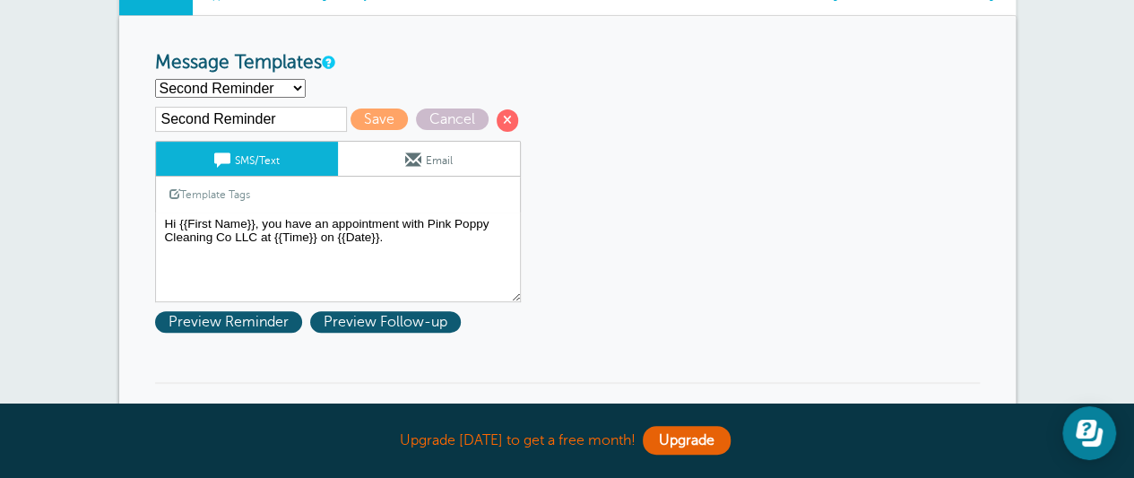
scroll to position [238, 0]
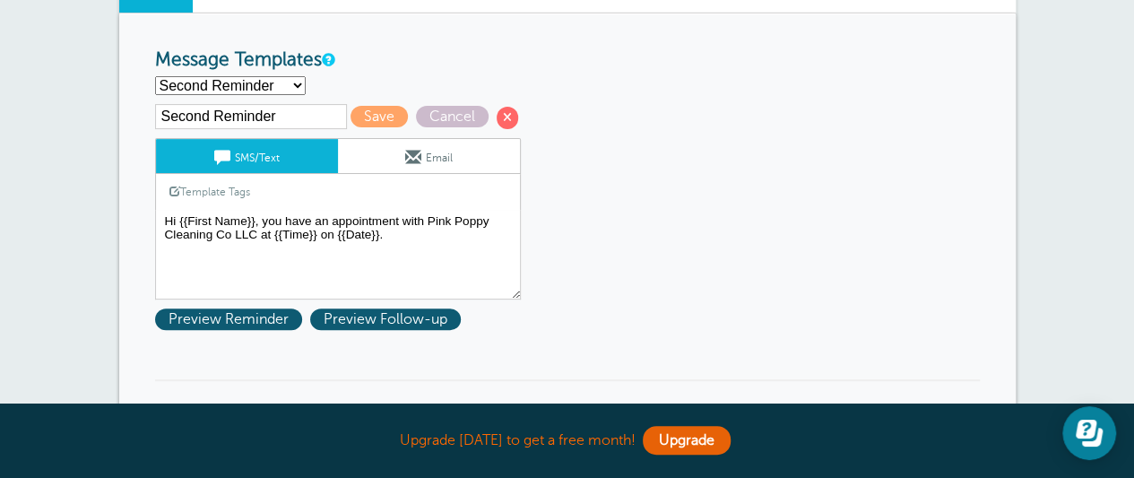
drag, startPoint x: 214, startPoint y: 118, endPoint x: 97, endPoint y: 128, distance: 117.8
click at [254, 114] on input "Reminder" at bounding box center [251, 116] width 192 height 25
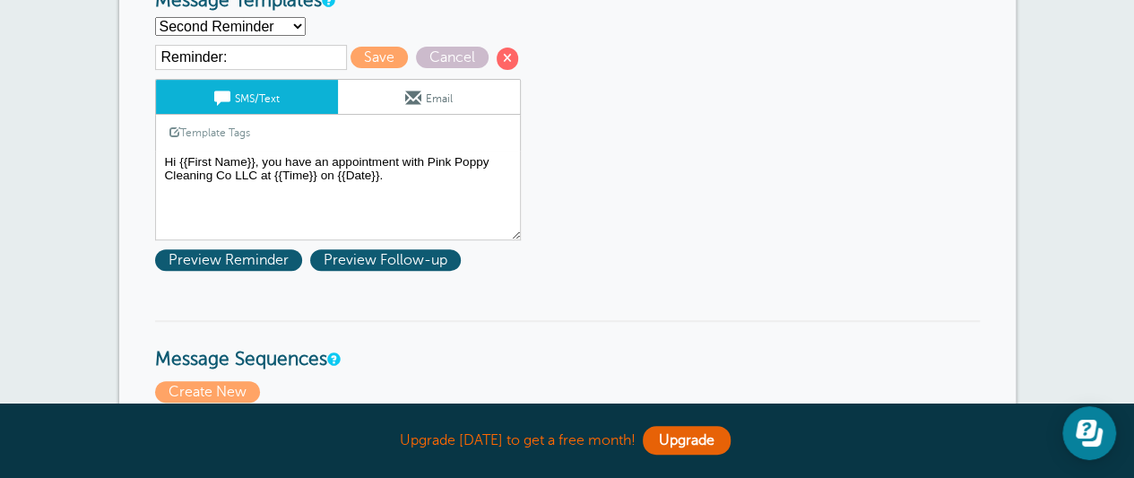
scroll to position [298, 0]
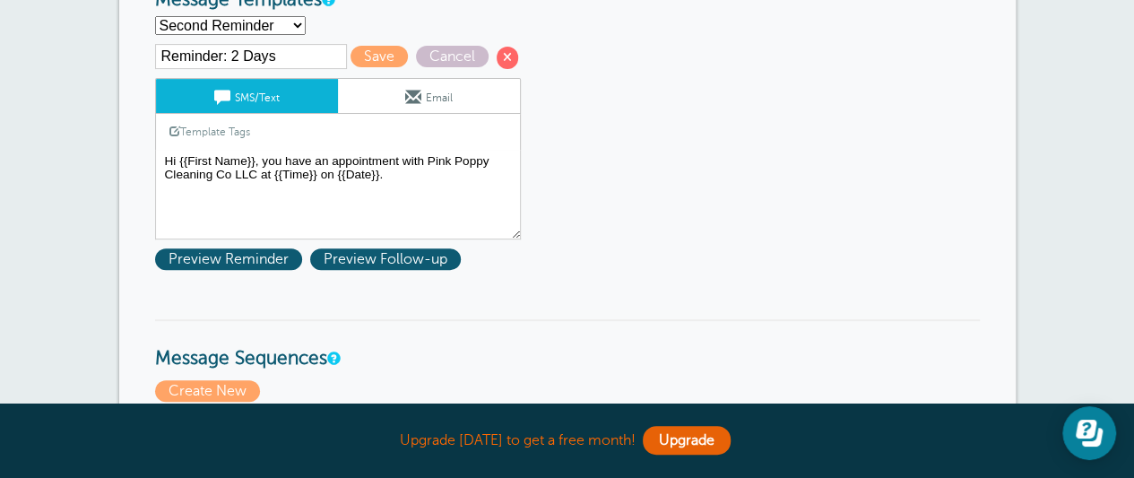
type input "Reminder: 2 Days"
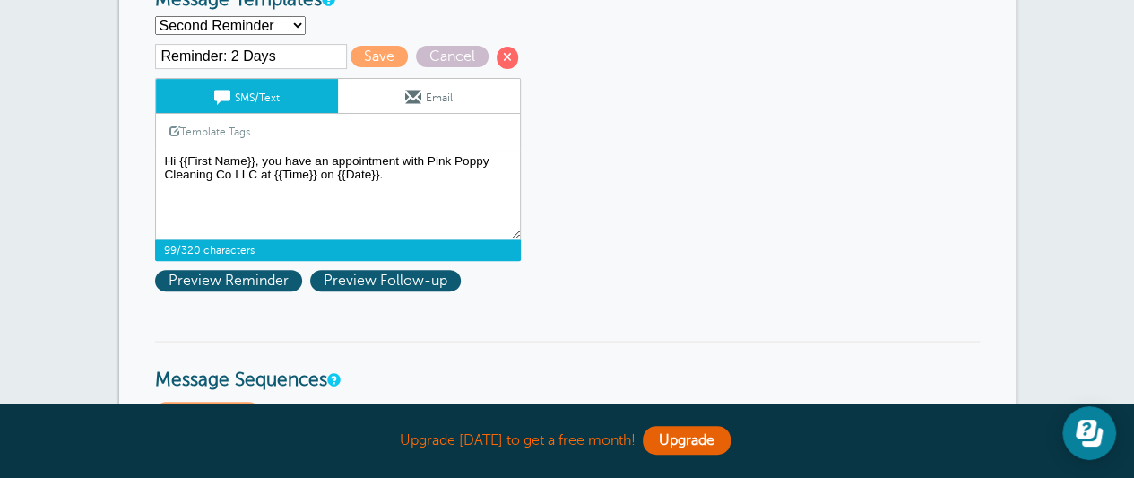
click at [512, 193] on textarea "Hi {{First Name}}, your appointment with Pink Poppy Cleaning Co LLC has been sc…" at bounding box center [338, 195] width 366 height 90
click at [373, 51] on span "Save" at bounding box center [378, 57] width 57 height 22
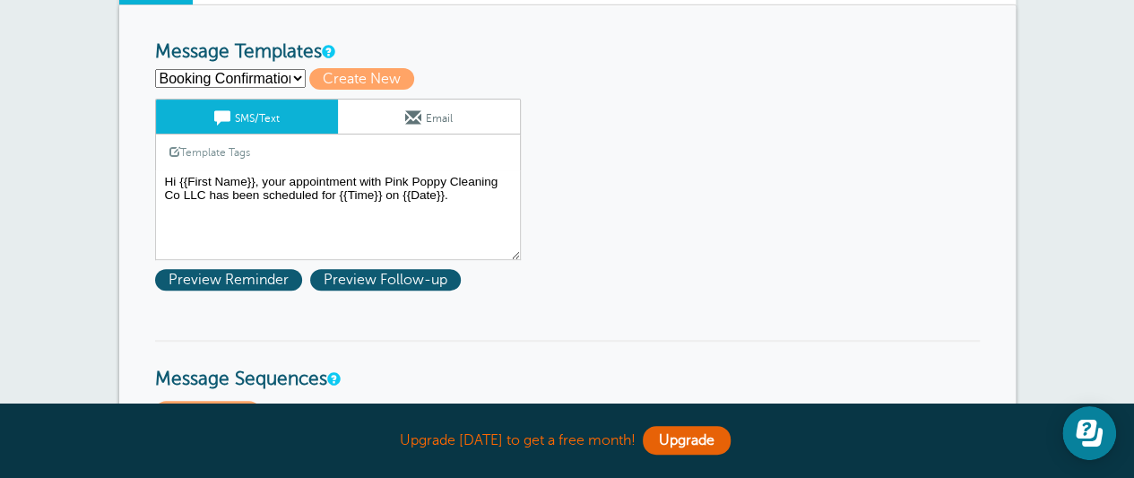
scroll to position [245, 0]
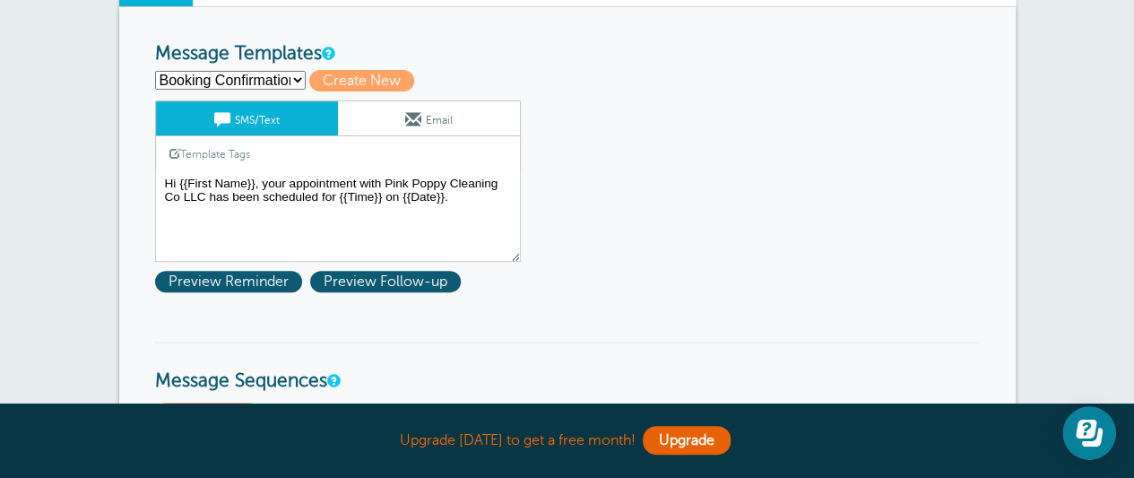
click at [286, 80] on select "Booking Confirmation Reminder: 2 Days Third Reminder Create new..." at bounding box center [230, 80] width 151 height 19
select select "161012"
click at [155, 71] on select "Booking Confirmation Reminder: 2 Days Third Reminder Create new..." at bounding box center [230, 80] width 151 height 19
type input "Reminder: 2 Days"
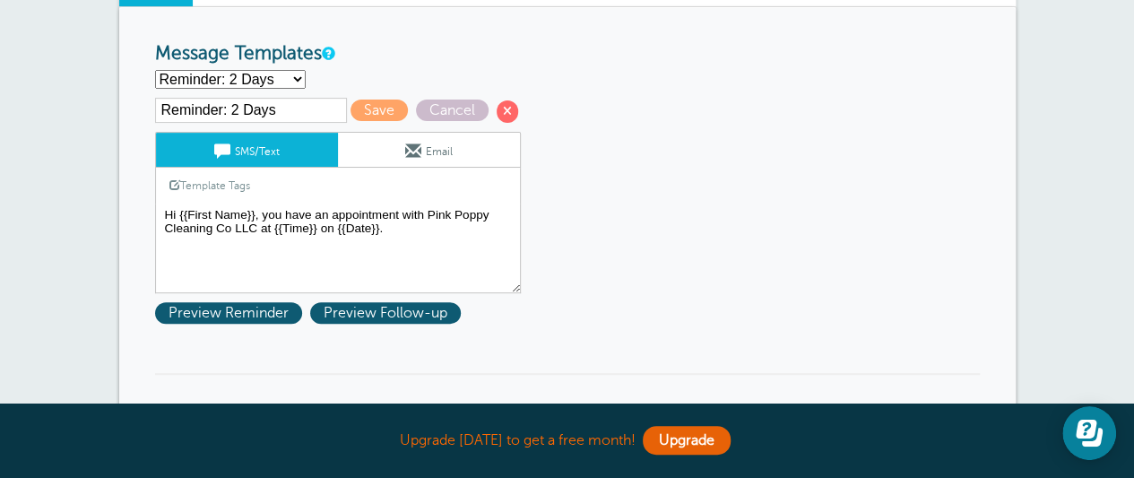
click at [402, 213] on textarea "Hi {{First Name}}, your appointment with Pink Poppy Cleaning Co LLC has been sc…" at bounding box center [338, 248] width 366 height 90
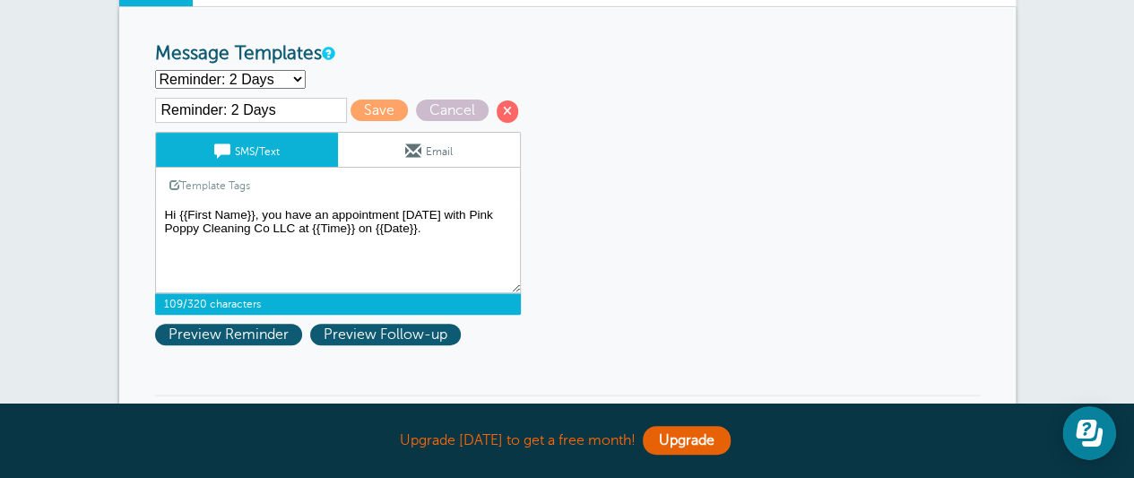
click at [480, 250] on textarea "Hi {{First Name}}, your appointment with Pink Poppy Cleaning Co LLC has been sc…" at bounding box center [338, 248] width 366 height 90
type textarea "Hi {{First Name}}, you have an appointment [DATE] with Pink Poppy Cleaning Co L…"
click at [359, 108] on span "Save" at bounding box center [378, 110] width 57 height 22
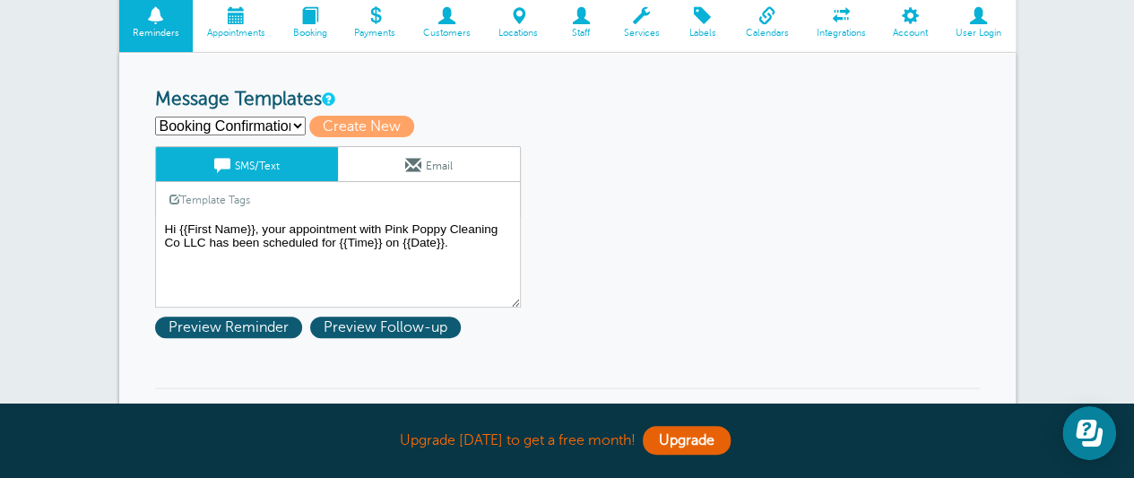
click at [299, 128] on select "Booking Confirmation Reminder: 2 Days Third Reminder Create new..." at bounding box center [230, 125] width 151 height 19
select select "161012"
click at [155, 116] on select "Booking Confirmation Reminder: 2 Days Third Reminder Create new..." at bounding box center [230, 125] width 151 height 19
type input "Reminder: 2 Days"
type textarea "Hi {{First Name}}, you have an appointment [DATE] with Pink Poppy Cleaning Co L…"
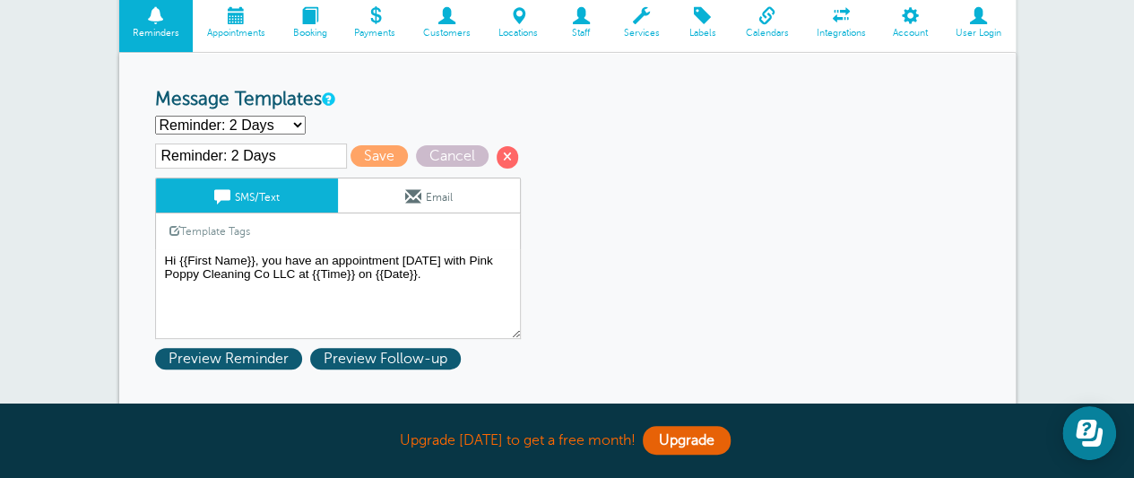
click at [280, 131] on select "Booking Confirmation Reminder: 2 Days Third Reminder Create new..." at bounding box center [230, 125] width 151 height 19
select select "161013"
click at [155, 116] on select "Booking Confirmation Reminder: 2 Days Third Reminder Create new..." at bounding box center [230, 125] width 151 height 19
type input "Third Reminder"
type textarea "Hi {{First Name}}, you have an appointment with Pink Poppy Cleaning Co LLC [DAT…"
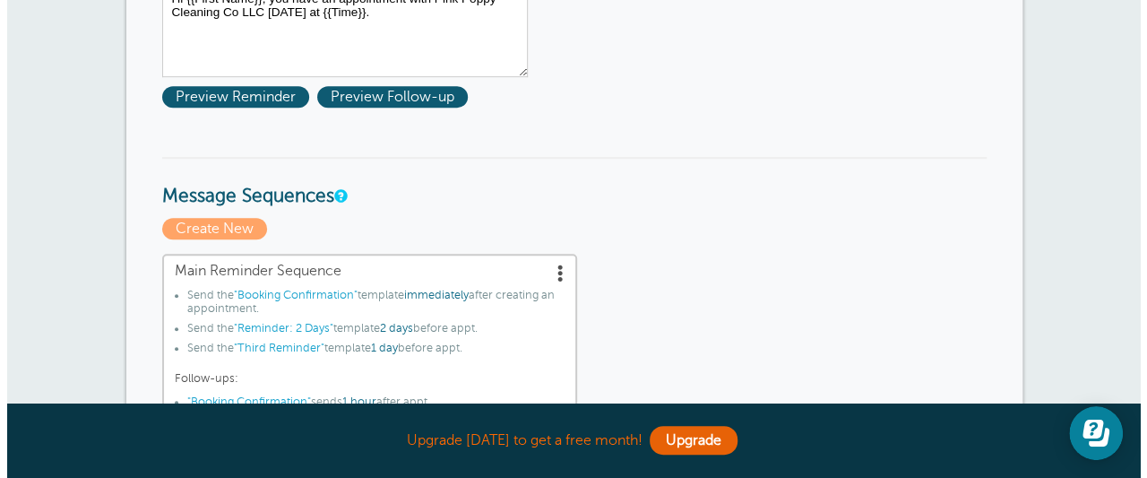
scroll to position [523, 0]
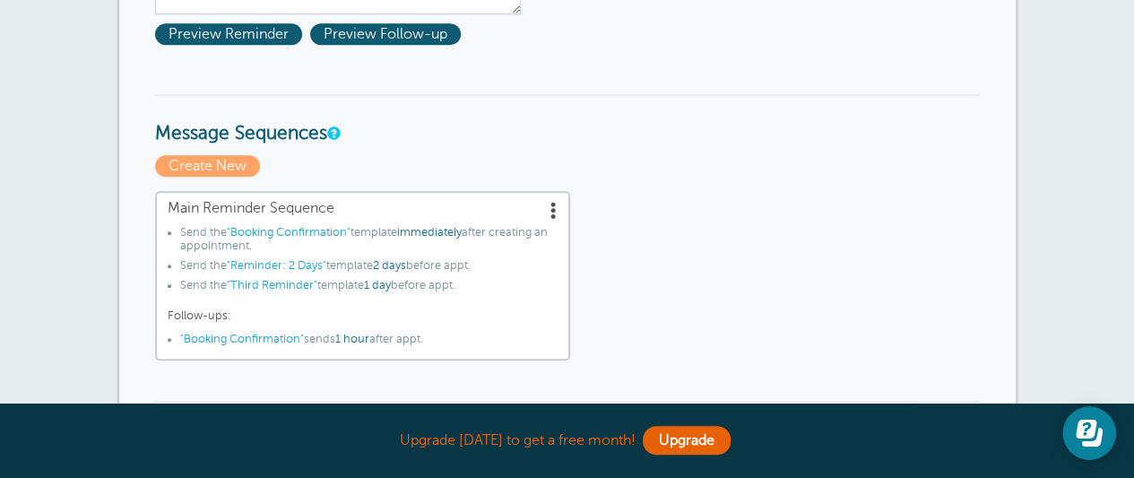
click at [270, 332] on span ""Booking Confirmation"" at bounding box center [242, 338] width 124 height 13
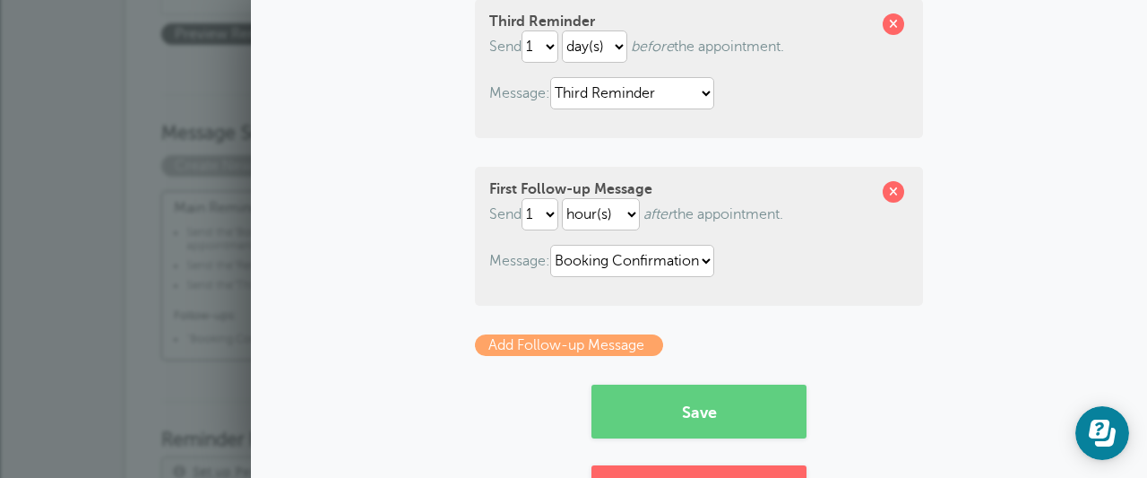
scroll to position [647, 0]
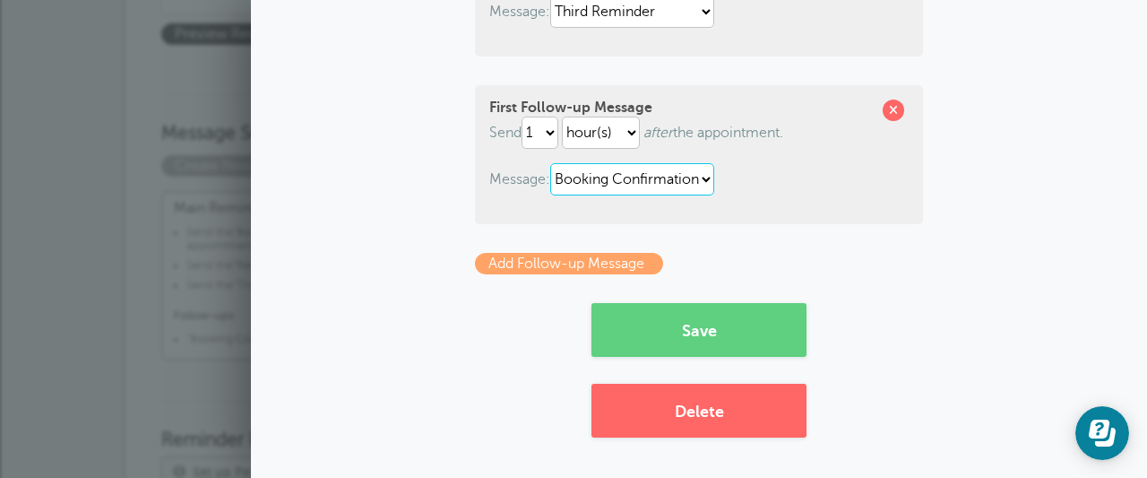
click at [688, 184] on select "Booking Confirmation Reminder: 2 Days Third Reminder" at bounding box center [632, 179] width 164 height 32
click at [692, 190] on select "Booking Confirmation Reminder: 2 Days Third Reminder" at bounding box center [632, 179] width 164 height 32
click at [691, 178] on select "Booking Confirmation Reminder: 2 Days Third Reminder" at bounding box center [632, 179] width 164 height 32
click at [690, 187] on select "Booking Confirmation Reminder: 2 Days Third Reminder" at bounding box center [632, 179] width 164 height 32
click at [690, 185] on select "Booking Confirmation Reminder: 2 Days Third Reminder" at bounding box center [632, 179] width 164 height 32
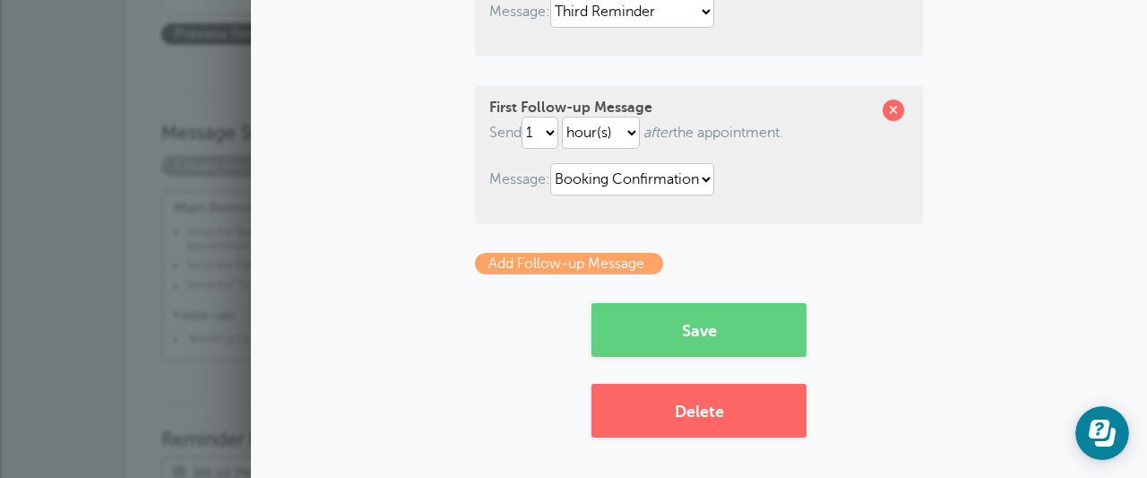
click at [776, 158] on div "First Follow-up Message Send 1 2 3 4 5 6 7 8 9 10 11 12 13 14 15 16 17 18 19 20…" at bounding box center [699, 154] width 448 height 139
click at [890, 110] on span at bounding box center [894, 110] width 22 height 22
click at [705, 327] on button "Save" at bounding box center [698, 330] width 215 height 54
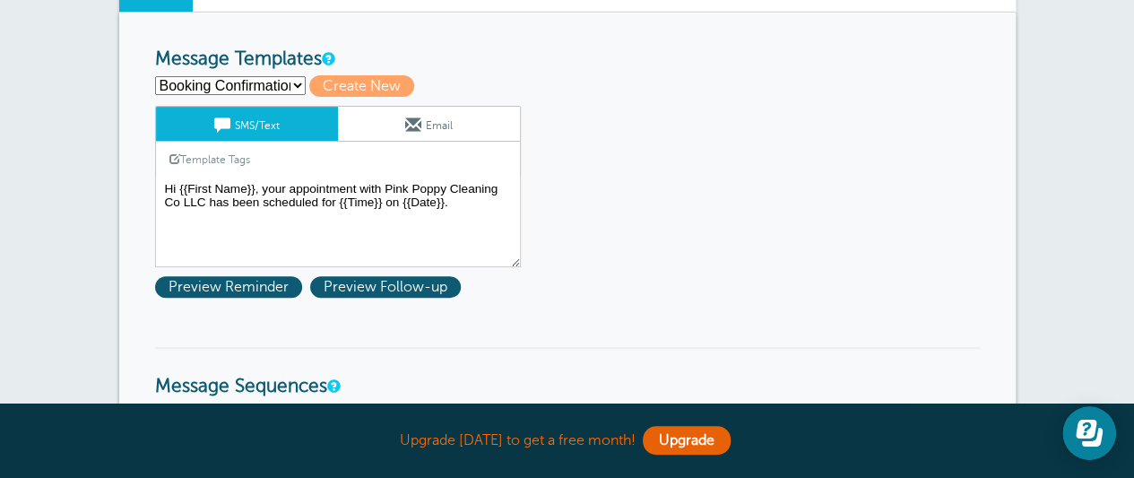
scroll to position [237, 0]
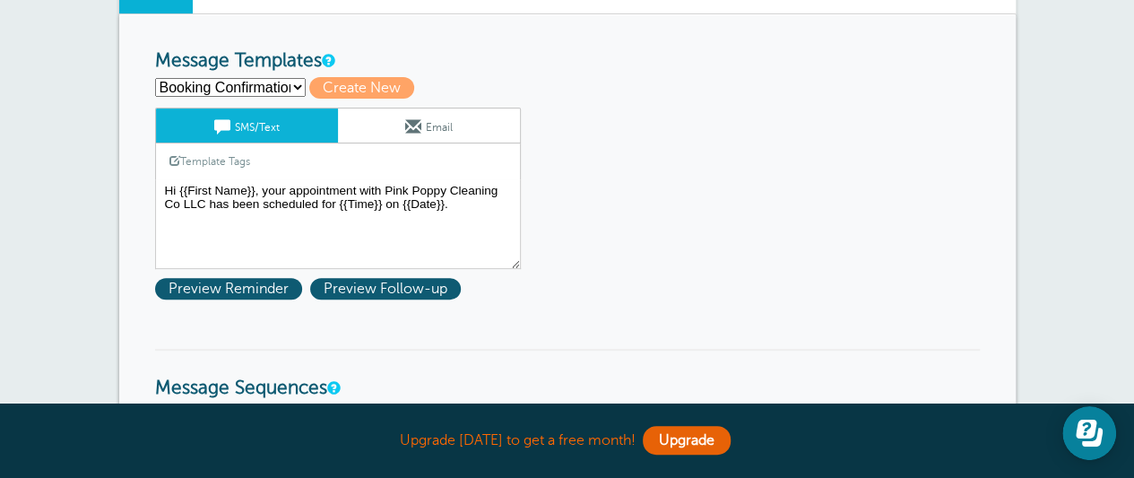
click at [292, 86] on select "Booking Confirmation Reminder: 2 Days Third Reminder Create new..." at bounding box center [230, 87] width 151 height 19
select select "161012"
click at [155, 78] on select "Booking Confirmation Reminder: 2 Days Third Reminder Create new..." at bounding box center [230, 87] width 151 height 19
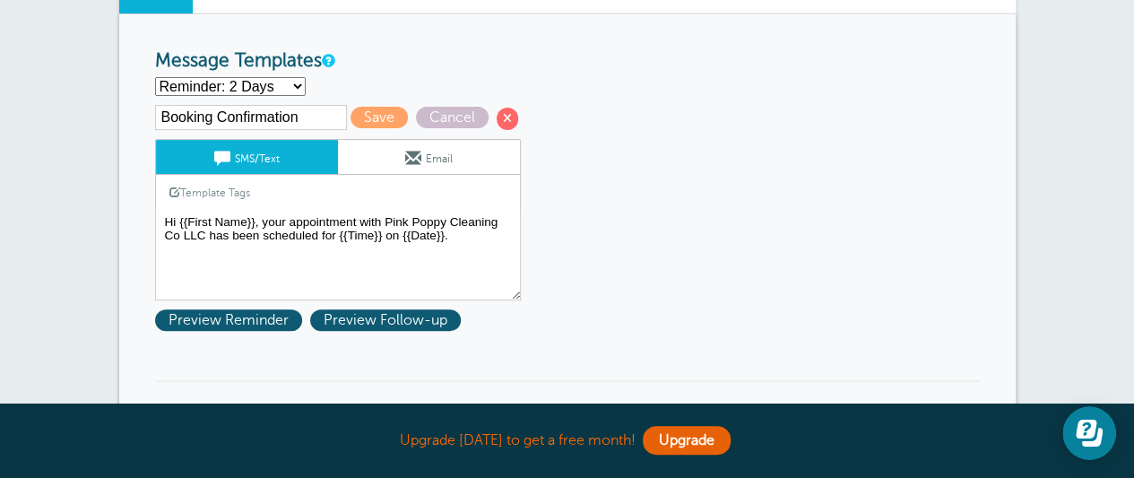
type input "Reminder: 2 Days"
type textarea "Hi {{First Name}}, you have an appointment [DATE] with Pink Poppy Cleaning Co L…"
click at [290, 82] on select "Booking Confirmation Reminder: 2 Days Third Reminder Create new..." at bounding box center [230, 86] width 151 height 19
select select "161013"
click at [155, 77] on select "Booking Confirmation Reminder: 2 Days Third Reminder Create new..." at bounding box center [230, 86] width 151 height 19
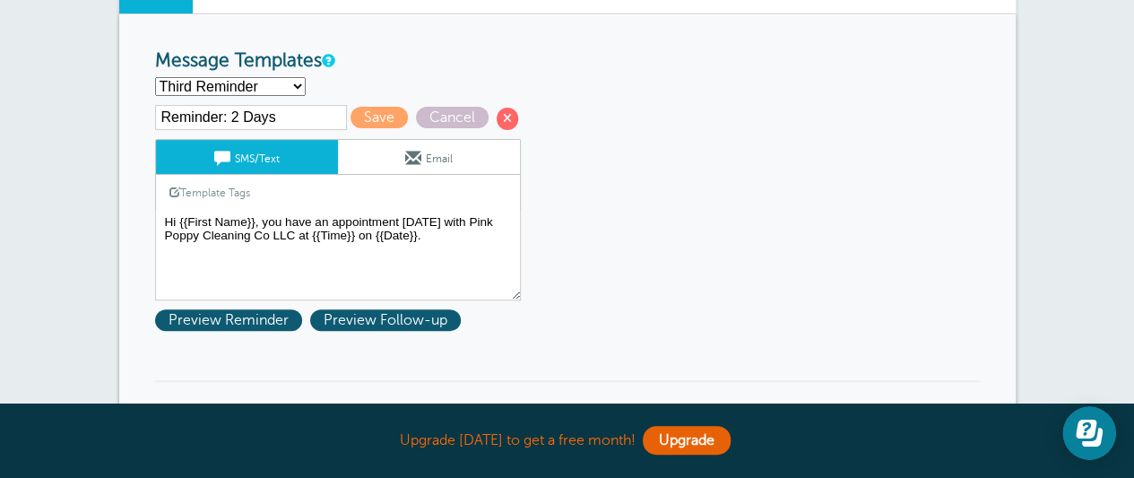
type input "Third Reminder"
type textarea "Hi {{First Name}}, you have an appointment with Pink Poppy Cleaning Co LLC toda…"
click at [271, 116] on input "Third Reminder" at bounding box center [251, 117] width 192 height 25
drag, startPoint x: 198, startPoint y: 116, endPoint x: 154, endPoint y: 120, distance: 44.1
click at [155, 120] on input "Third Reminder" at bounding box center [251, 117] width 192 height 25
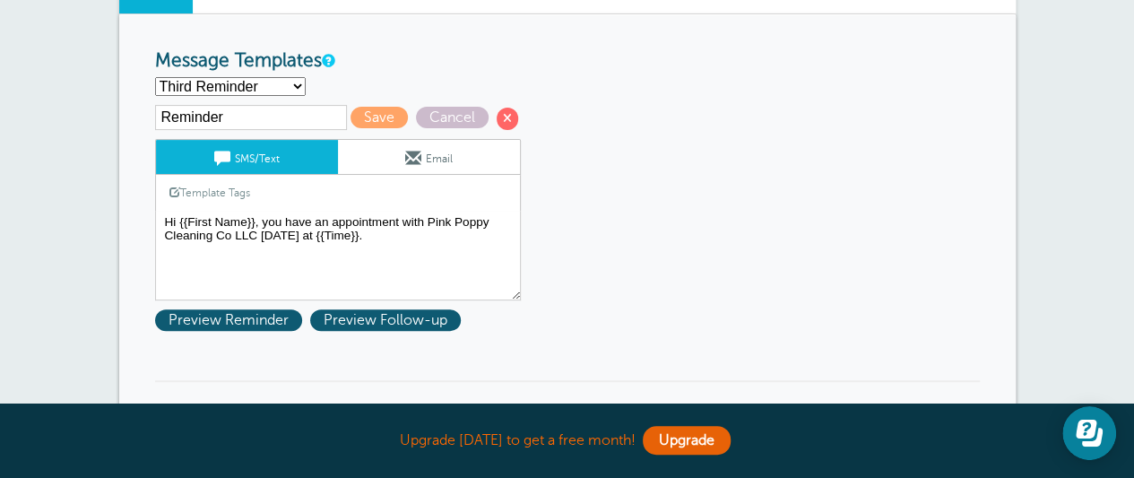
click at [232, 124] on input "Reminder" at bounding box center [251, 117] width 192 height 25
type input "Reminder: [DATE]"
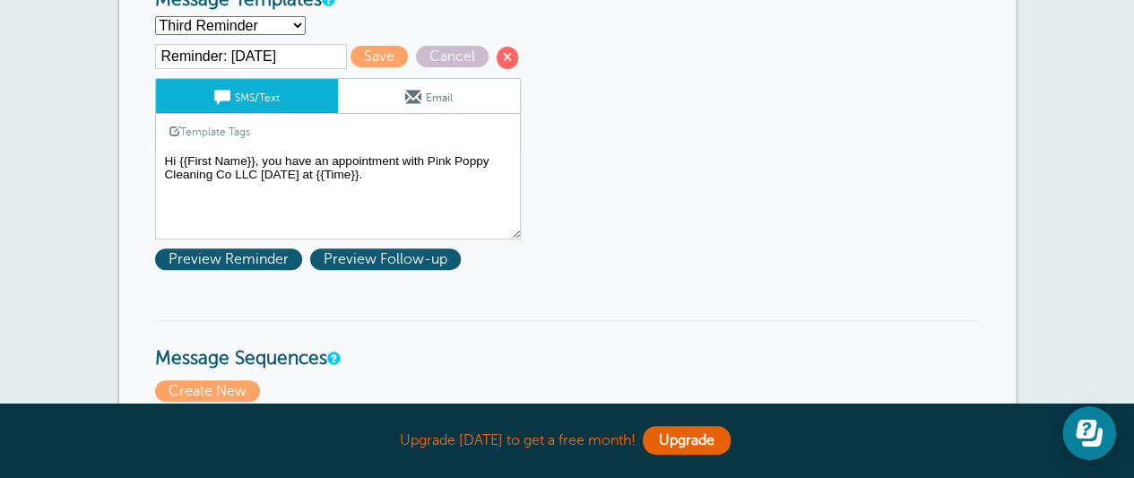
scroll to position [305, 0]
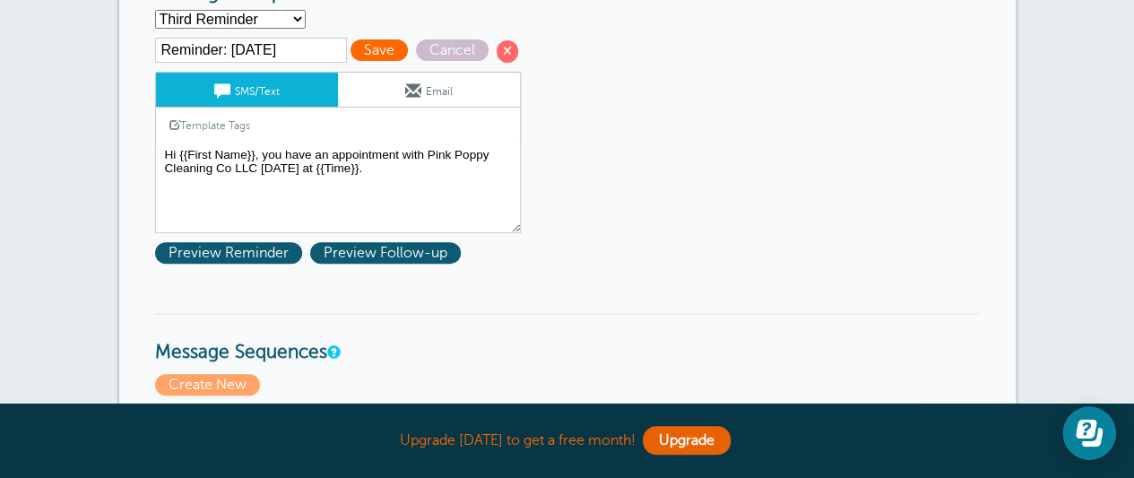
click at [375, 40] on span "Save" at bounding box center [378, 50] width 57 height 22
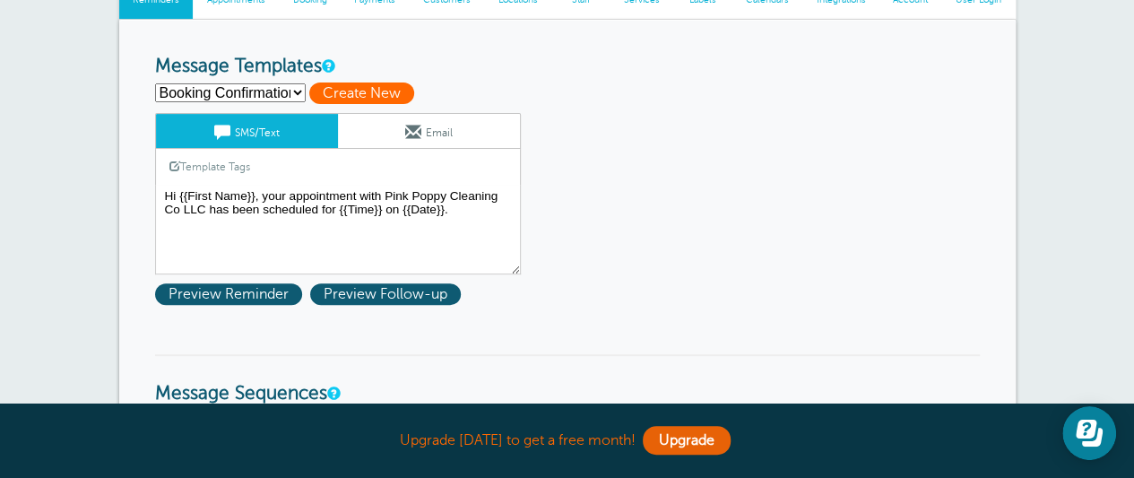
click at [350, 87] on span "Create New" at bounding box center [361, 93] width 105 height 22
select select
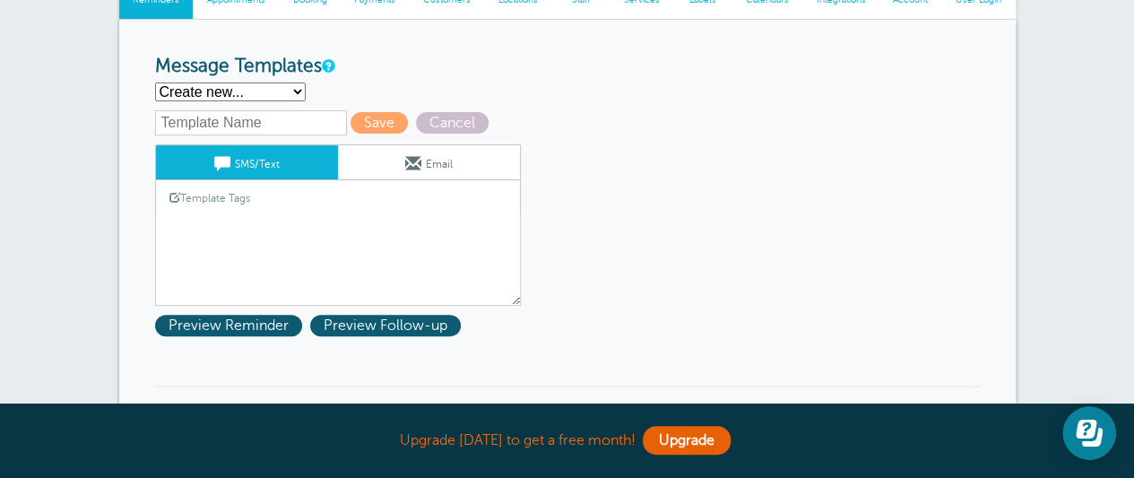
click at [271, 121] on input "text" at bounding box center [251, 122] width 192 height 25
click at [215, 117] on input "Follow-up" at bounding box center [251, 122] width 192 height 25
type input "Follow-Up"
click at [557, 134] on div "Follow-Up Save Cancel SMS/Text Email Template Tags Copy SMS Click to add a tag …" at bounding box center [361, 207] width 412 height 194
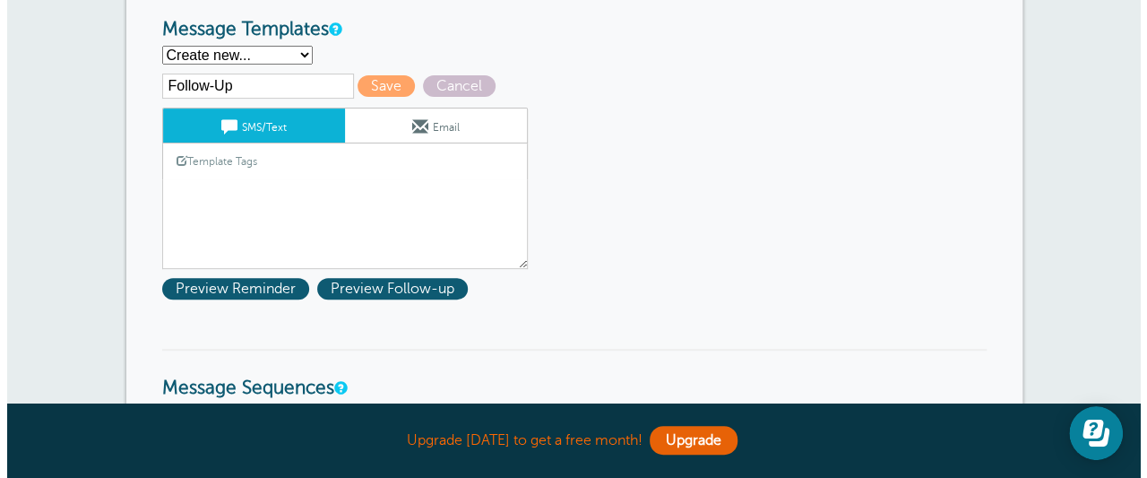
scroll to position [268, 0]
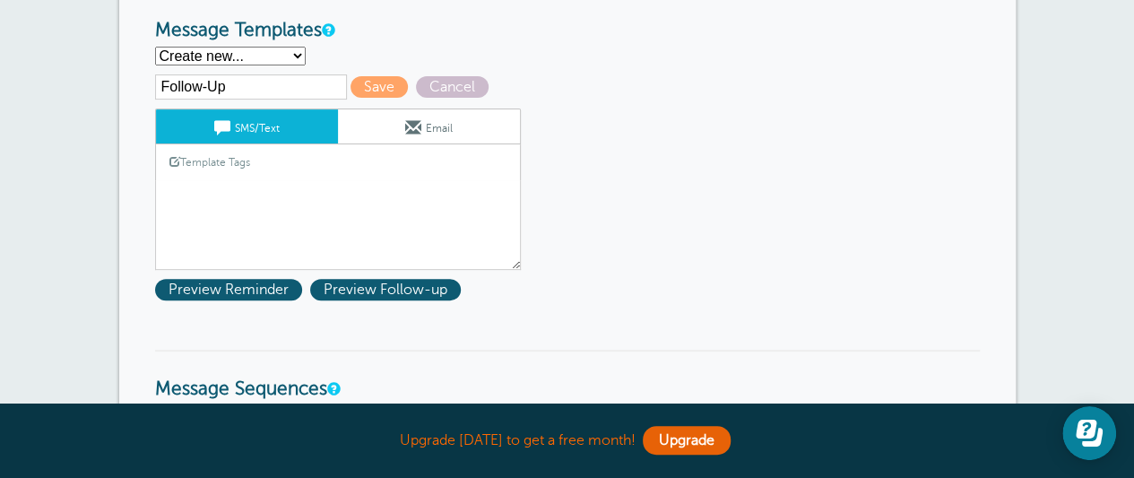
click at [390, 169] on div "Template Tags Copy SMS" at bounding box center [338, 161] width 366 height 35
click at [201, 159] on link "Template Tags" at bounding box center [210, 161] width 108 height 35
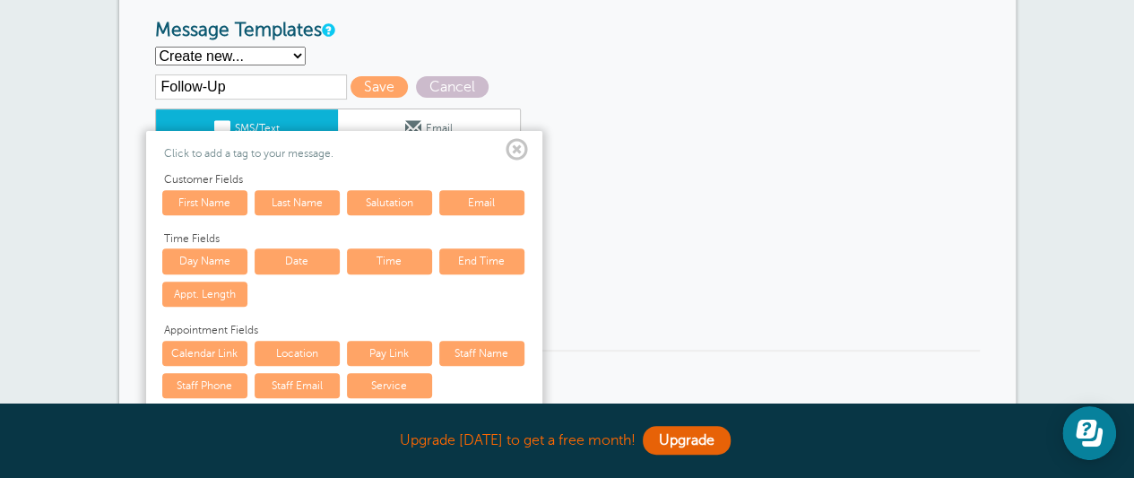
click at [511, 144] on span at bounding box center [516, 150] width 22 height 22
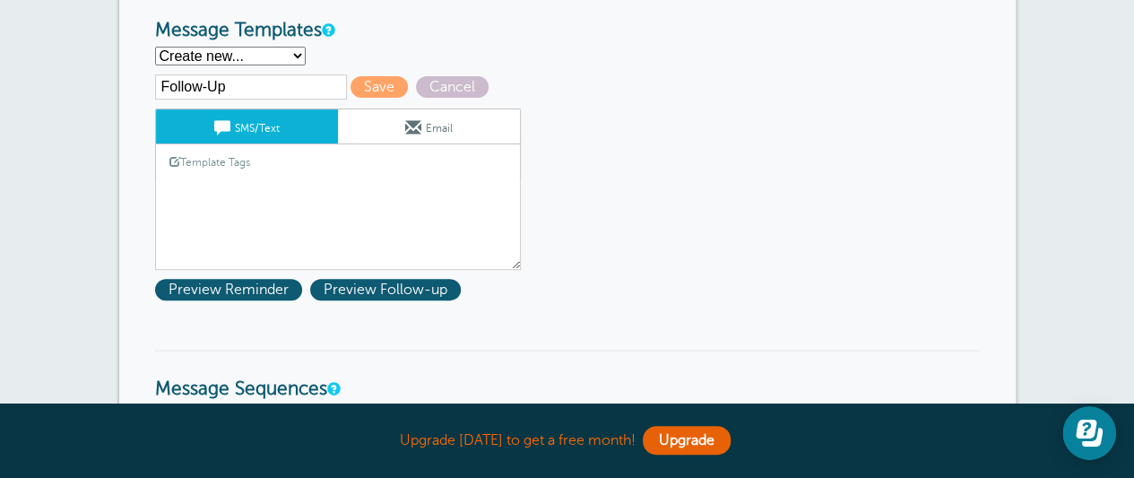
click at [294, 171] on div "Template Tags Copy SMS" at bounding box center [338, 161] width 366 height 35
click at [338, 159] on div "Template Tags Copy SMS" at bounding box center [338, 161] width 366 height 35
click at [292, 189] on textarea "Hi {{First Name}}, your appointment with Pink Poppy Cleaning Co LLC has been sc…" at bounding box center [338, 225] width 366 height 90
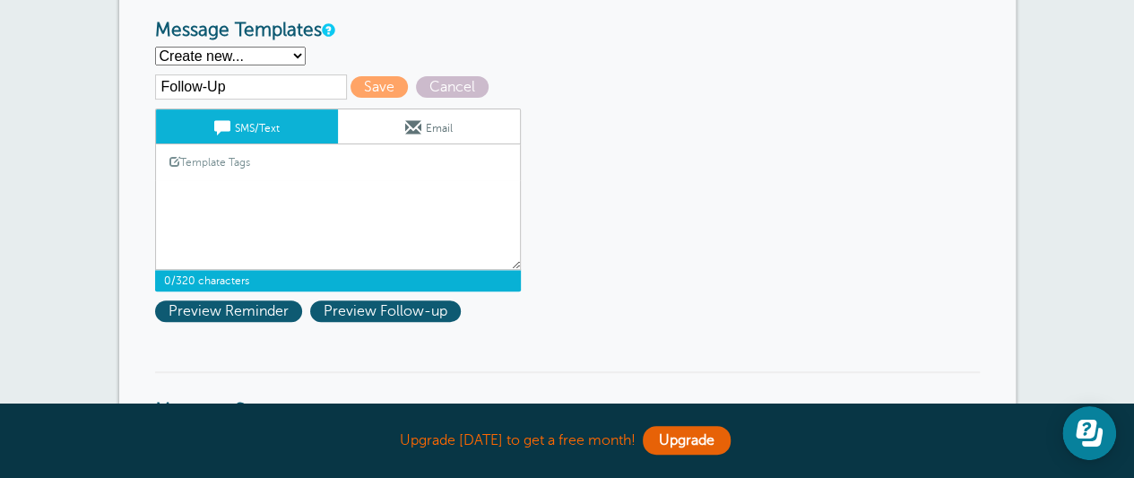
click at [292, 189] on textarea "Hi {{First Name}}, your appointment with Pink Poppy Cleaning Co LLC has been sc…" at bounding box center [338, 225] width 366 height 90
type textarea "T"
click at [211, 164] on link "Template Tags" at bounding box center [210, 161] width 108 height 35
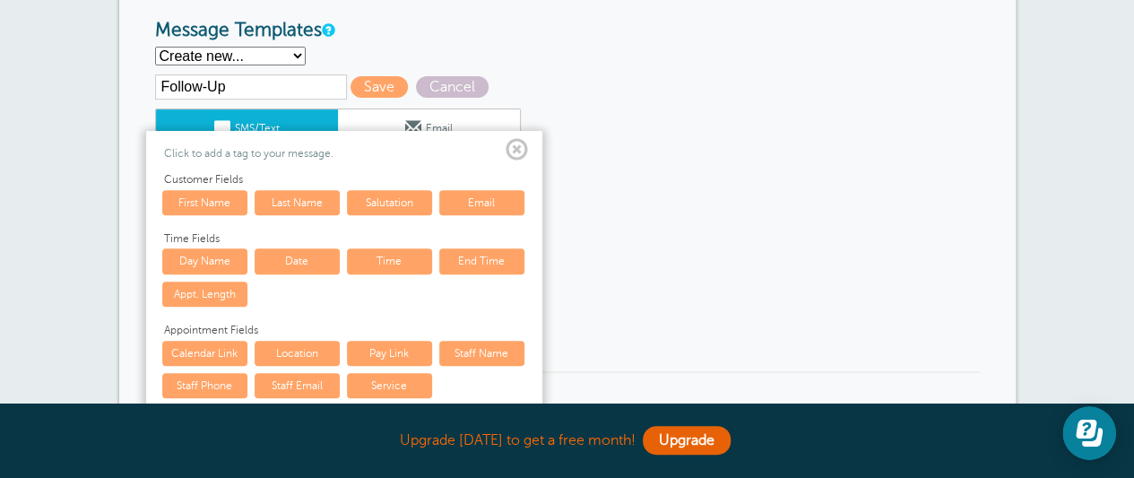
click at [222, 195] on link "First Name" at bounding box center [204, 202] width 85 height 25
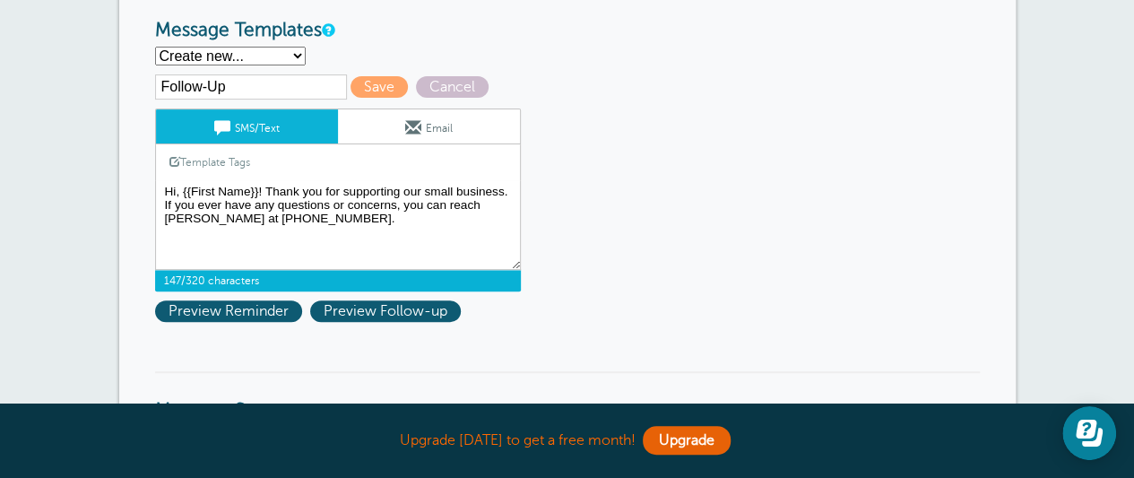
drag, startPoint x: 483, startPoint y: 207, endPoint x: 403, endPoint y: 202, distance: 79.9
click at [403, 202] on textarea "Hi {{First Name}}, your appointment with Pink Poppy Cleaning Co LLC has been sc…" at bounding box center [338, 225] width 366 height 90
click at [473, 204] on textarea "Hi {{First Name}}, your appointment with Pink Poppy Cleaning Co LLC has been sc…" at bounding box center [338, 225] width 366 height 90
click at [372, 239] on textarea "Hi {{First Name}}, your appointment with Pink Poppy Cleaning Co LLC has been sc…" at bounding box center [338, 225] width 366 height 90
click at [273, 311] on span "Preview Reminder" at bounding box center [228, 311] width 147 height 22
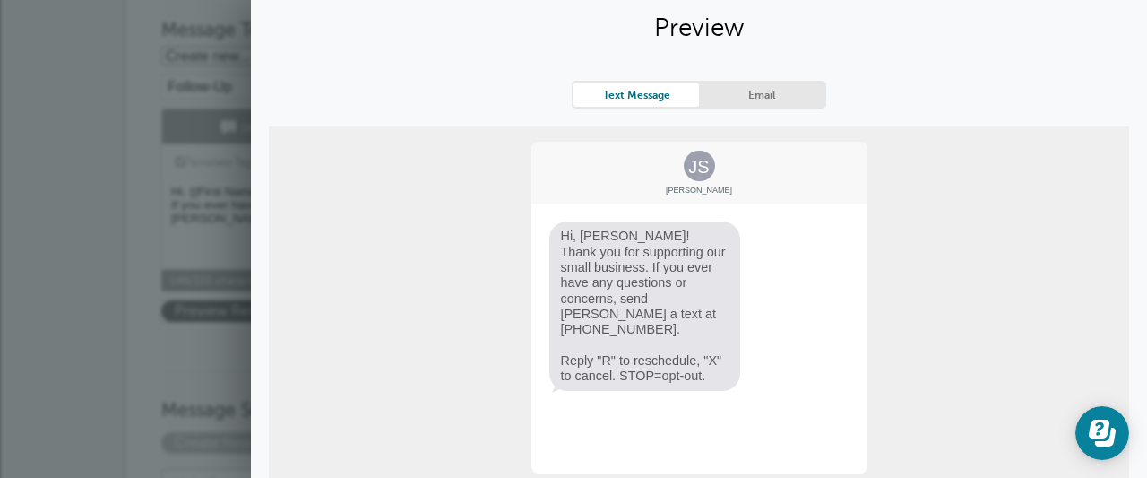
scroll to position [0, 0]
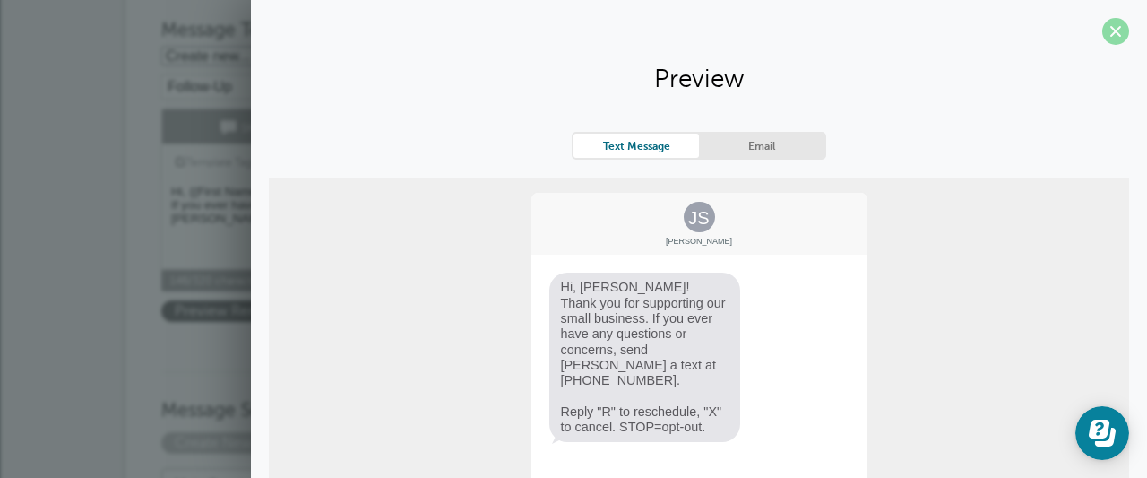
click at [1108, 31] on span at bounding box center [1115, 31] width 27 height 27
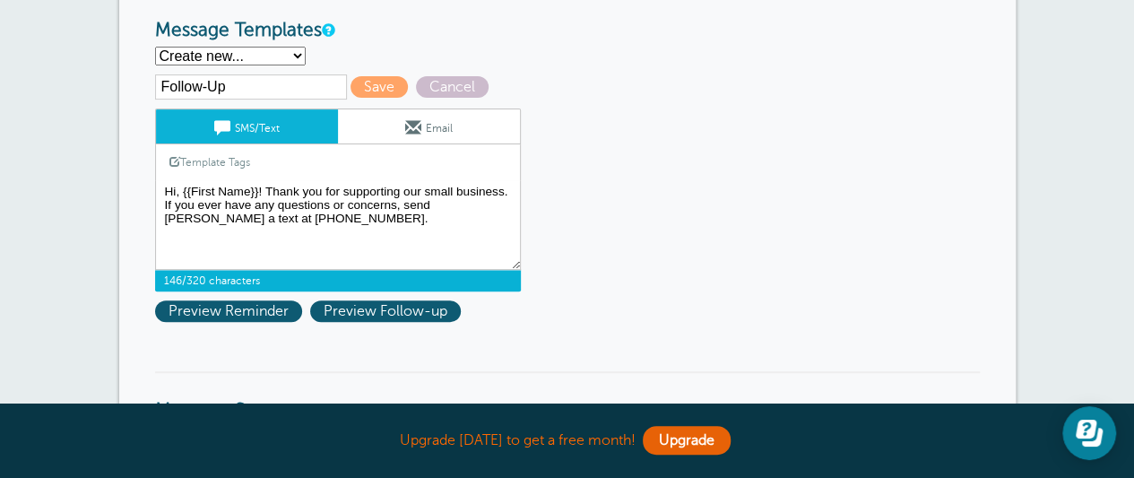
click at [161, 204] on textarea "Hi {{First Name}}, your appointment with Pink Poppy Cleaning Co LLC has been sc…" at bounding box center [338, 225] width 366 height 90
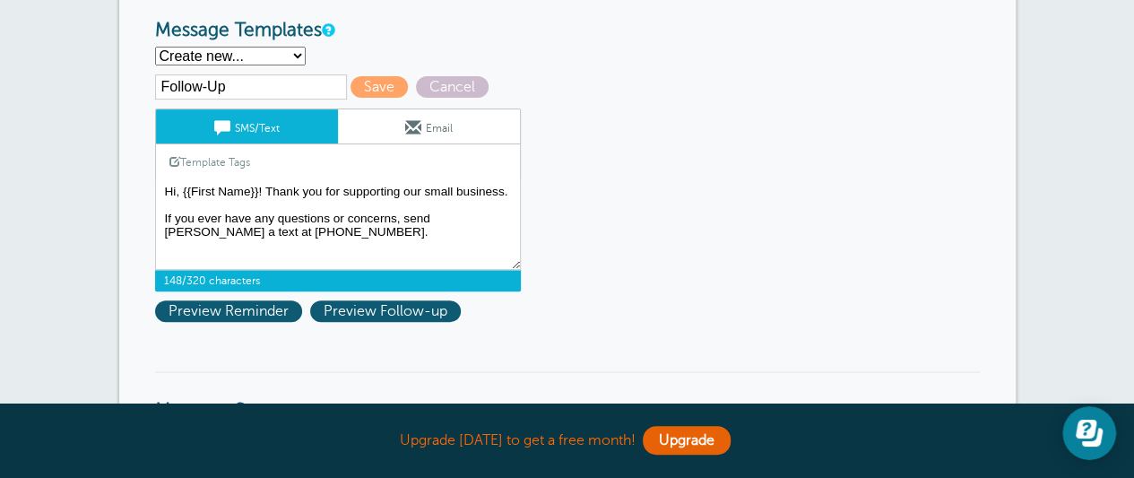
drag, startPoint x: 327, startPoint y: 241, endPoint x: 107, endPoint y: 189, distance: 226.5
click at [395, 239] on textarea "Hi {{First Name}}, your appointment with Pink Poppy Cleaning Co LLC has been sc…" at bounding box center [338, 225] width 366 height 90
drag, startPoint x: 319, startPoint y: 229, endPoint x: 265, endPoint y: 193, distance: 65.1
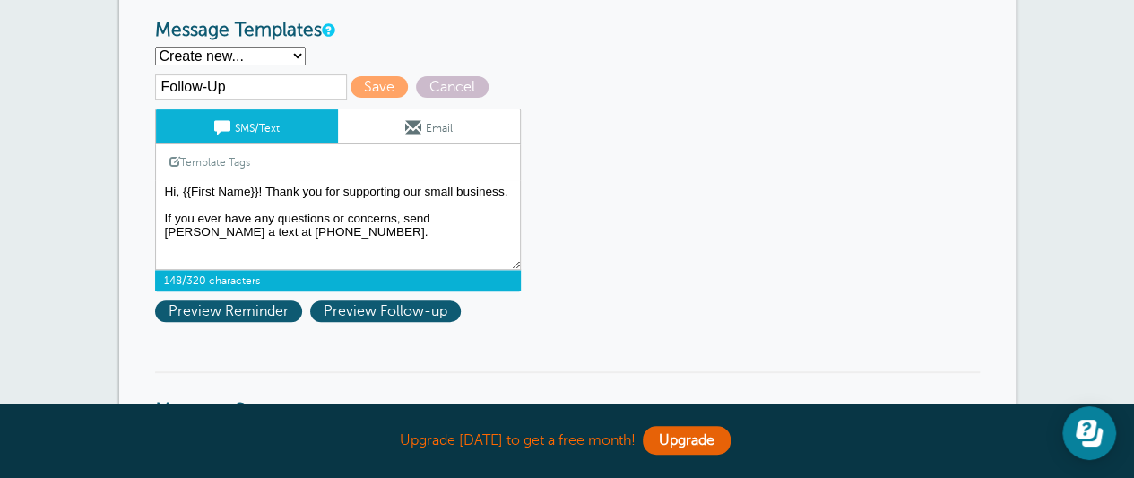
click at [265, 193] on textarea "Hi {{First Name}}, your appointment with Pink Poppy Cleaning Co LLC has been sc…" at bounding box center [338, 225] width 366 height 90
paste textarea "We appreciate you choosing Pink Poppy! 💖 Your support means the world. Got ques…"
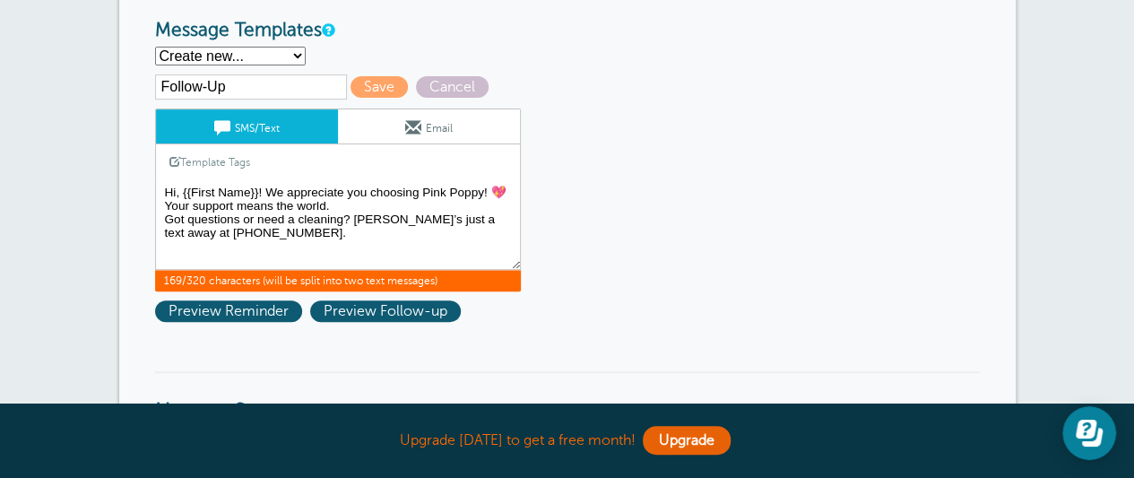
click at [269, 193] on textarea "Hi {{First Name}}, your appointment with Pink Poppy Cleaning Co LLC has been sc…" at bounding box center [338, 225] width 366 height 90
click at [165, 222] on textarea "Hi {{First Name}}, your appointment with Pink Poppy Cleaning Co LLC has been sc…" at bounding box center [338, 225] width 366 height 90
drag, startPoint x: 330, startPoint y: 206, endPoint x: 163, endPoint y: 203, distance: 166.7
click at [163, 203] on textarea "Hi {{First Name}}, your appointment with Pink Poppy Cleaning Co LLC has been sc…" at bounding box center [338, 225] width 366 height 90
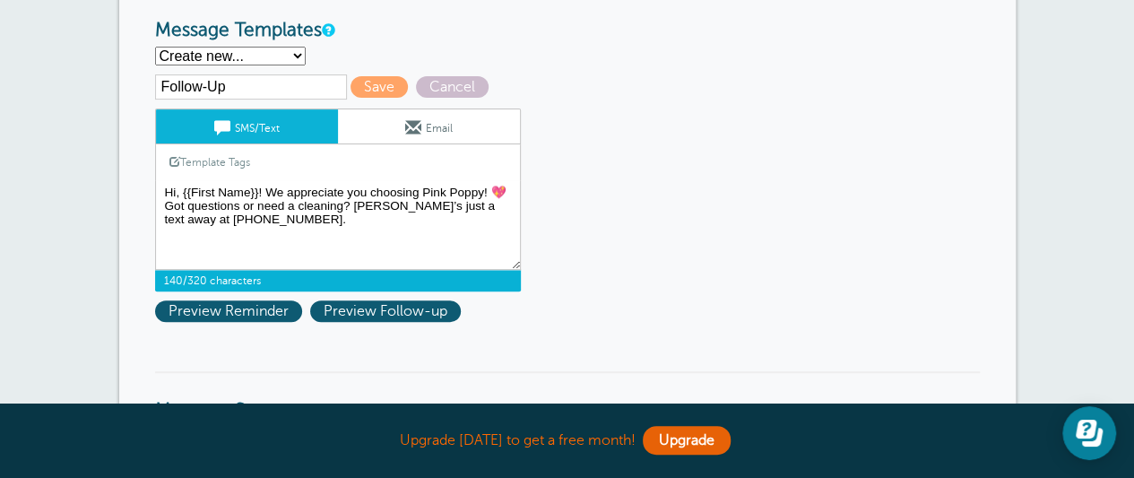
drag, startPoint x: 267, startPoint y: 193, endPoint x: 282, endPoint y: 225, distance: 35.7
click at [282, 225] on textarea "Hi {{First Name}}, your appointment with Pink Poppy Cleaning Co LLC has been sc…" at bounding box center [338, 225] width 366 height 90
paste textarea "Thanks for choosing Pink Poppy! 💖 We appreciate your support. If you ever have …"
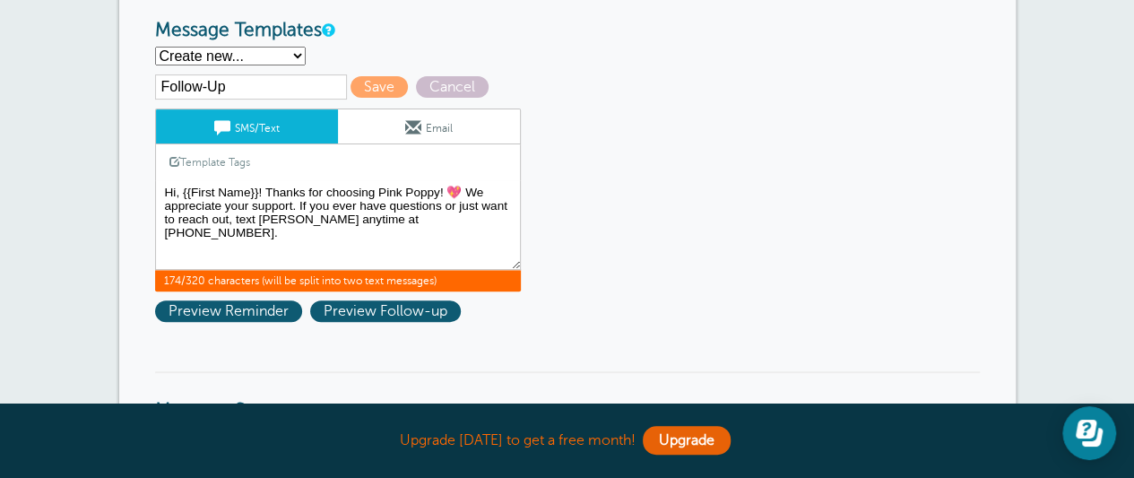
click at [461, 195] on textarea "Hi {{First Name}}, your appointment with Pink Poppy Cleaning Co LLC has been sc…" at bounding box center [338, 225] width 366 height 90
drag, startPoint x: 238, startPoint y: 218, endPoint x: 299, endPoint y: 200, distance: 63.5
click at [299, 200] on textarea "Hi {{First Name}}, your appointment with Pink Poppy Cleaning Co LLC has been sc…" at bounding box center [338, 225] width 366 height 90
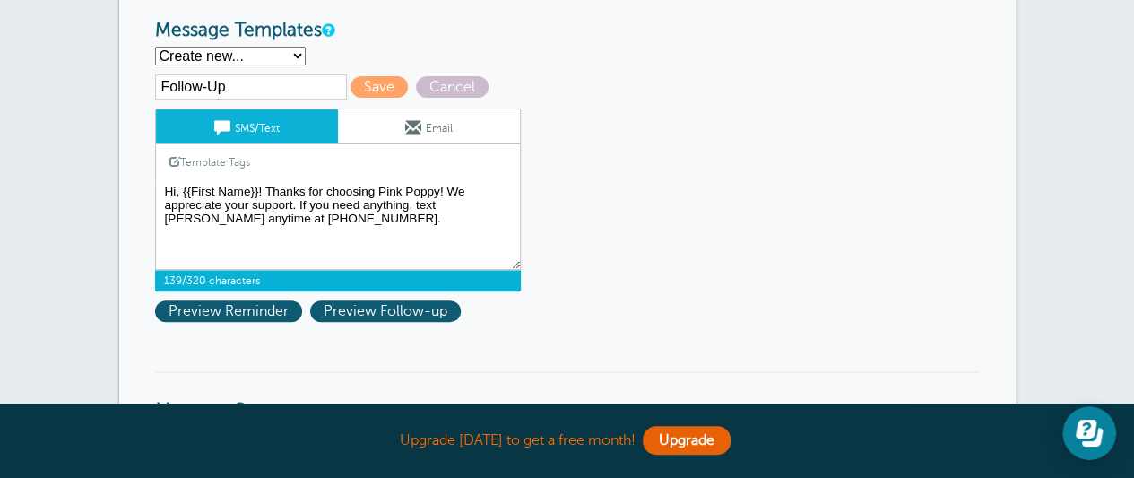
drag, startPoint x: 379, startPoint y: 230, endPoint x: 342, endPoint y: 223, distance: 37.4
click at [342, 223] on textarea "Hi {{First Name}}, your appointment with Pink Poppy Cleaning Co LLC has been sc…" at bounding box center [338, 225] width 366 height 90
click at [445, 190] on textarea "Hi {{First Name}}, your appointment with Pink Poppy Cleaning Co LLC has been sc…" at bounding box center [338, 225] width 366 height 90
click at [443, 189] on textarea "Hi {{First Name}}, your appointment with Pink Poppy Cleaning Co LLC has been sc…" at bounding box center [338, 225] width 366 height 90
click at [446, 219] on textarea "Hi {{First Name}}, your appointment with Pink Poppy Cleaning Co LLC has been sc…" at bounding box center [338, 225] width 366 height 90
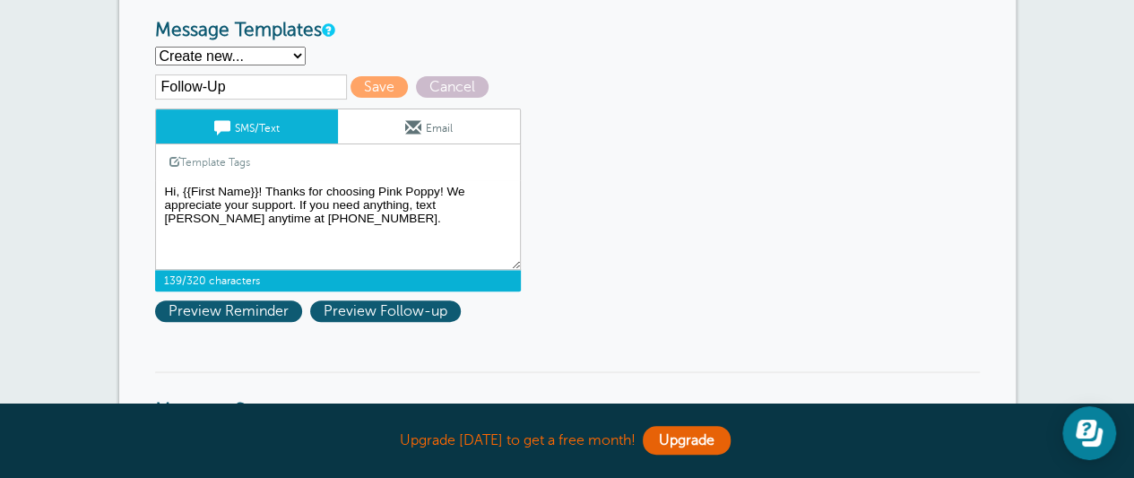
click at [303, 188] on textarea "Hi {{First Name}}, your appointment with Pink Poppy Cleaning Co LLC has been sc…" at bounding box center [338, 225] width 366 height 90
click at [432, 220] on textarea "Hi {{First Name}}, your appointment with Pink Poppy Cleaning Co LLC has been sc…" at bounding box center [338, 225] width 366 height 90
click at [441, 220] on textarea "Hi {{First Name}}, your appointment with Pink Poppy Cleaning Co LLC has been sc…" at bounding box center [338, 225] width 366 height 90
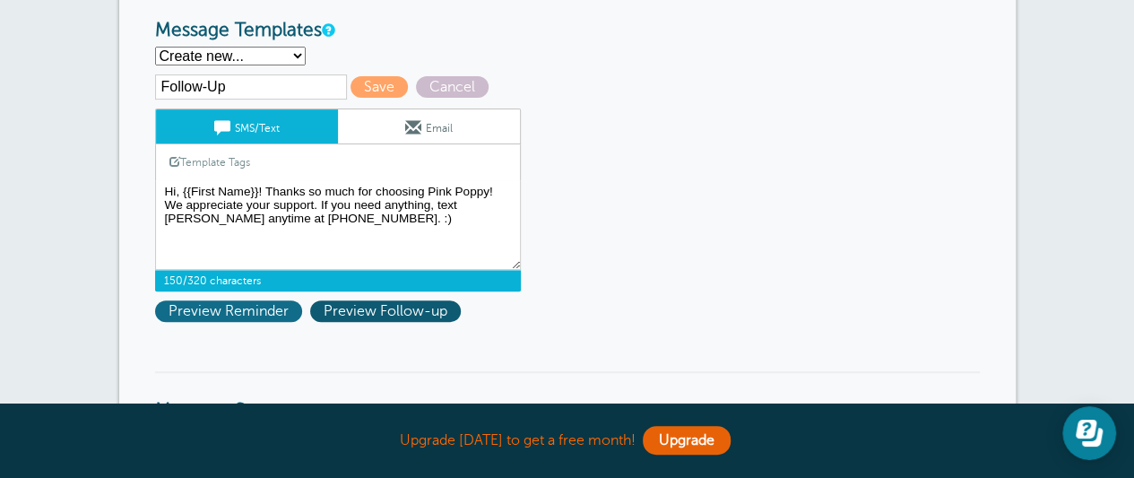
click at [238, 312] on span "Preview Reminder" at bounding box center [228, 311] width 147 height 22
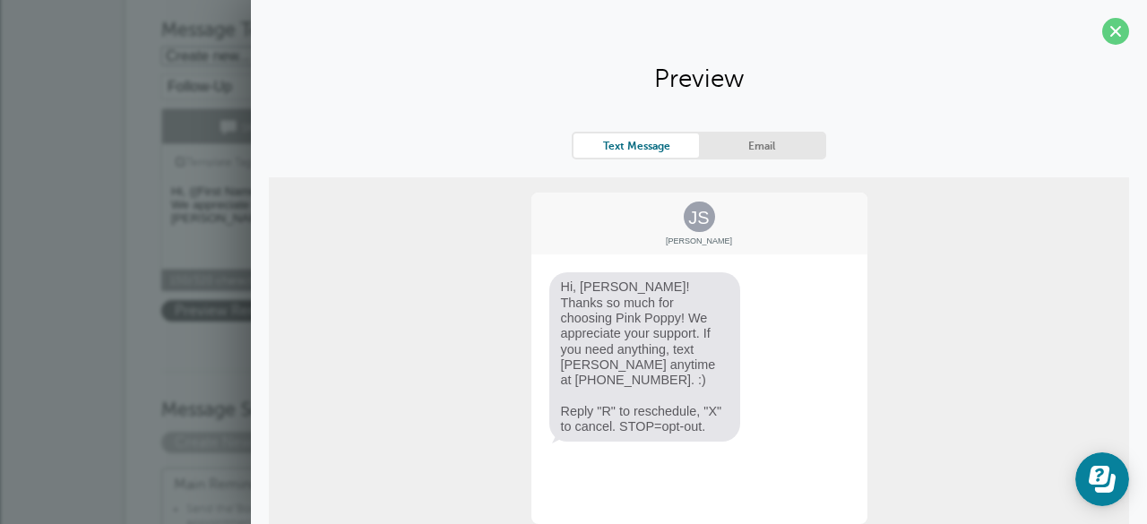
click at [1088, 43] on section "Preview Text Message Email JS Jane Smith Hi, Jane! Thanks so much for choosing …" at bounding box center [699, 296] width 896 height 592
click at [1102, 33] on span at bounding box center [1115, 31] width 27 height 27
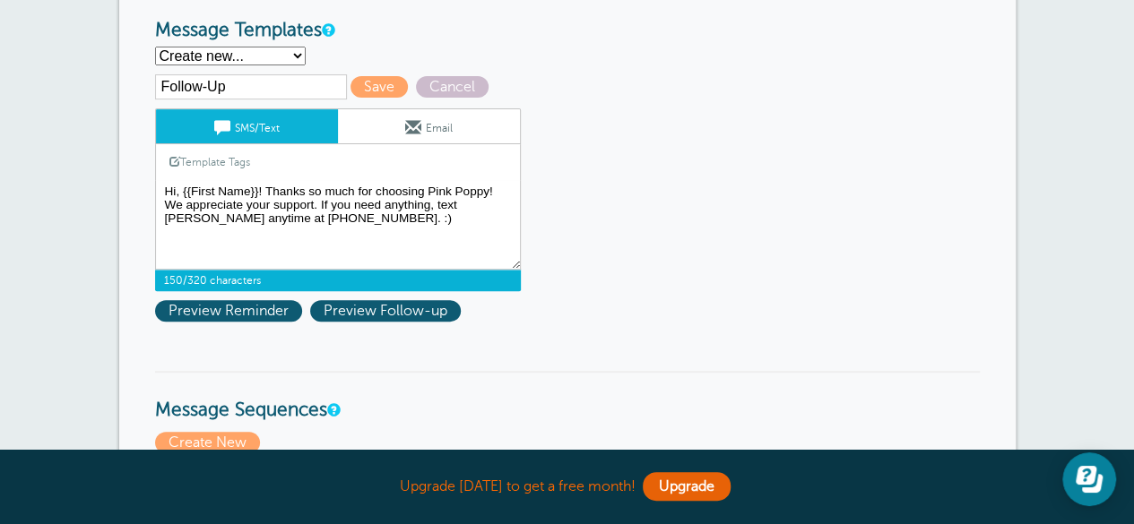
drag, startPoint x: 257, startPoint y: 191, endPoint x: 183, endPoint y: 187, distance: 74.5
click at [183, 187] on textarea "Hi {{First Name}}, your appointment with Pink Poppy Cleaning Co LLC has been sc…" at bounding box center [338, 225] width 366 height 90
click at [428, 214] on textarea "Hi {{First Name}}, your appointment with Pink Poppy Cleaning Co LLC has been sc…" at bounding box center [338, 225] width 366 height 90
drag, startPoint x: 264, startPoint y: 193, endPoint x: 147, endPoint y: 185, distance: 117.6
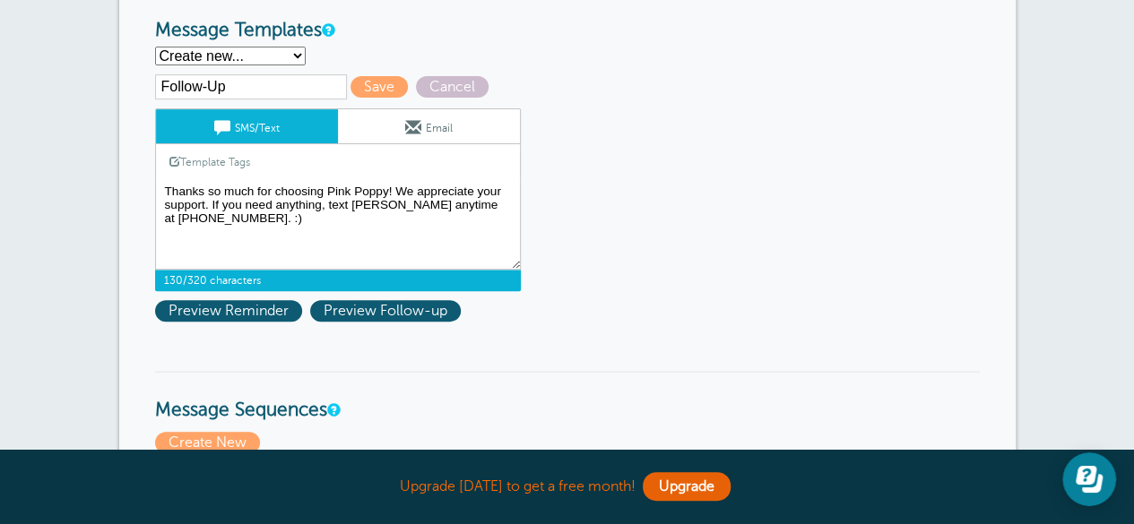
click at [394, 194] on textarea "Hi {{First Name}}, your appointment with Pink Poppy Cleaning Co LLC has been sc…" at bounding box center [338, 225] width 366 height 90
drag, startPoint x: 206, startPoint y: 207, endPoint x: 400, endPoint y: 179, distance: 195.5
click at [400, 180] on textarea "Hi {{First Name}}, your appointment with Pink Poppy Cleaning Co LLC has been sc…" at bounding box center [338, 225] width 366 height 90
click at [301, 221] on textarea "Hi {{First Name}}, your appointment with Pink Poppy Cleaning Co LLC has been sc…" at bounding box center [338, 225] width 366 height 90
type textarea "Thanks so much for choosing Pink Poppy! We appreciate your support. If you need…"
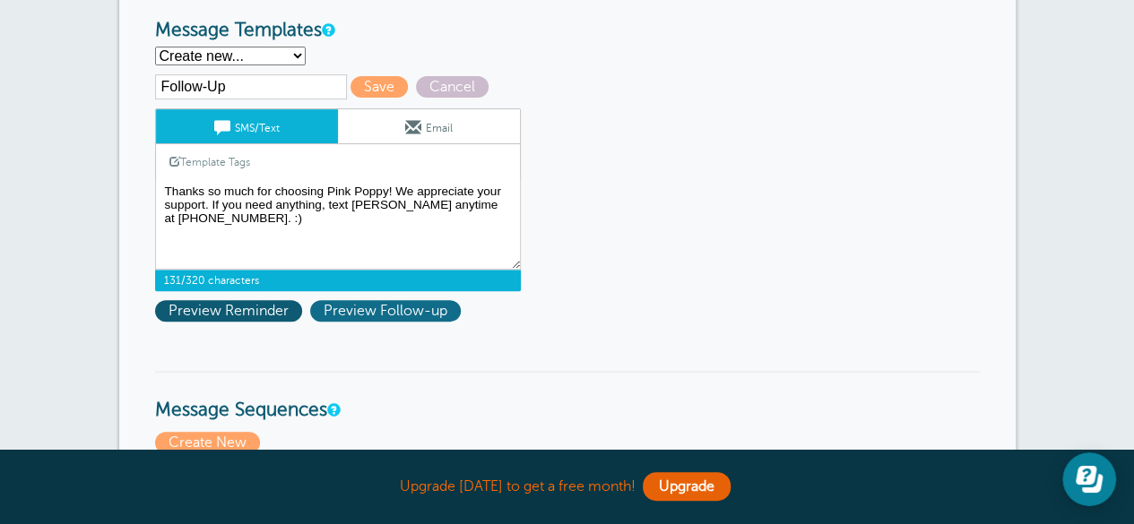
click at [346, 304] on span "Preview Follow-up" at bounding box center [385, 311] width 151 height 22
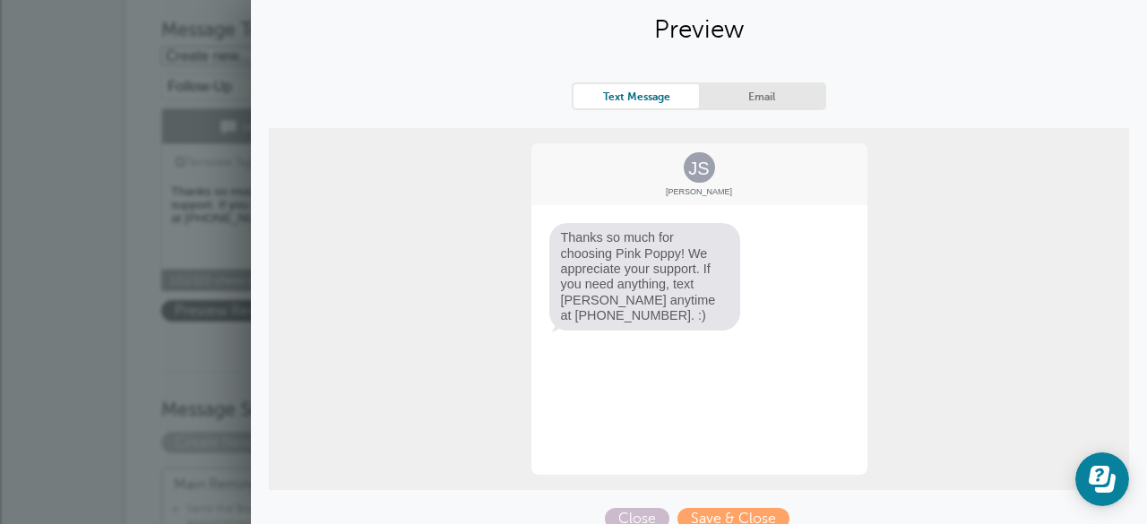
scroll to position [68, 0]
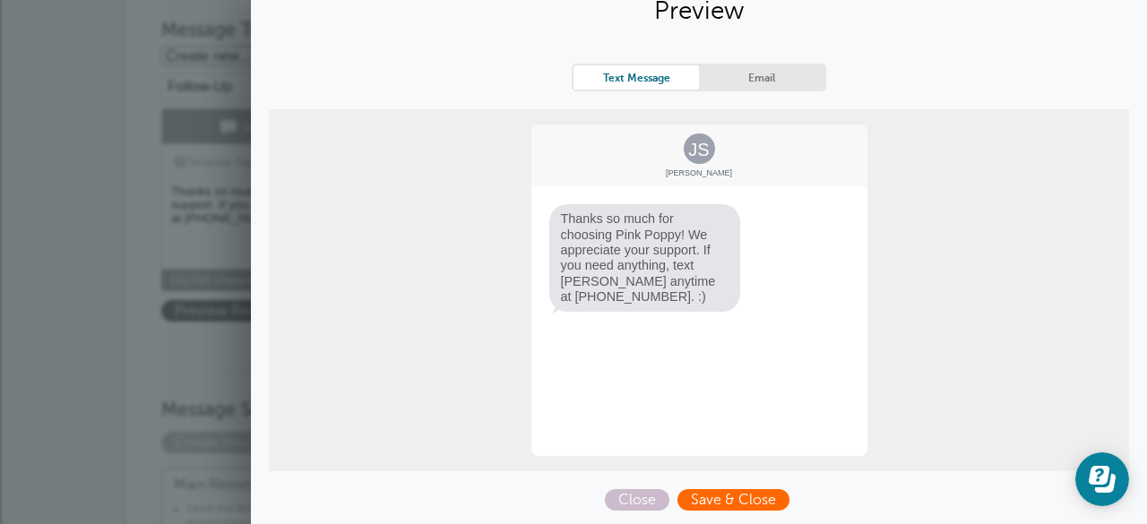
click at [697, 477] on span "Save & Close" at bounding box center [733, 500] width 112 height 22
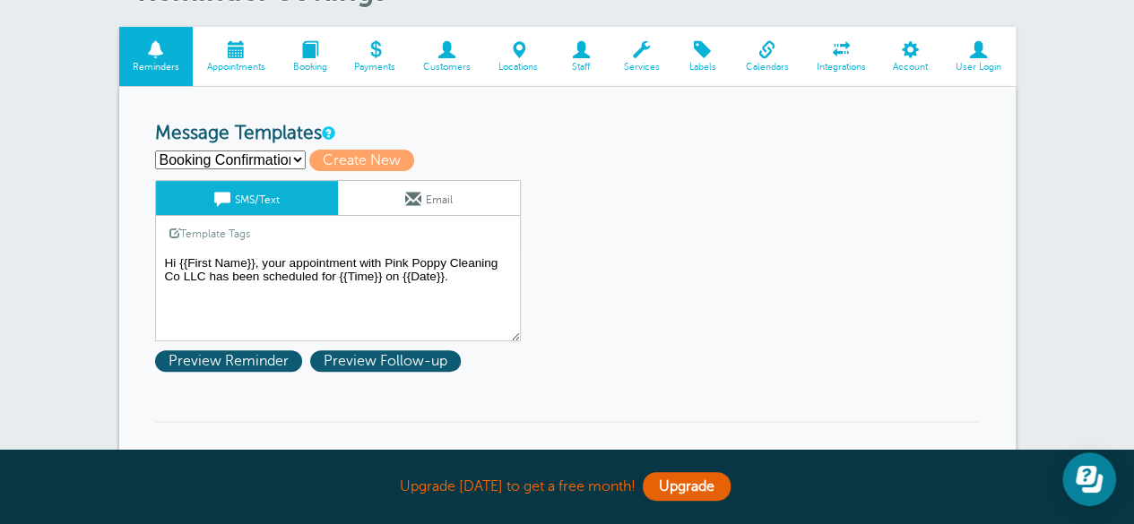
click at [287, 162] on select "Booking Confirmation Follow-Up Reminder: 2 Days Reminder: [DATE] Create new..." at bounding box center [230, 160] width 151 height 19
select select "161018"
click at [155, 151] on select "Booking Confirmation Follow-Up Reminder: 2 Days Reminder: [DATE] Create new..." at bounding box center [230, 160] width 151 height 19
type input "Follow-Up"
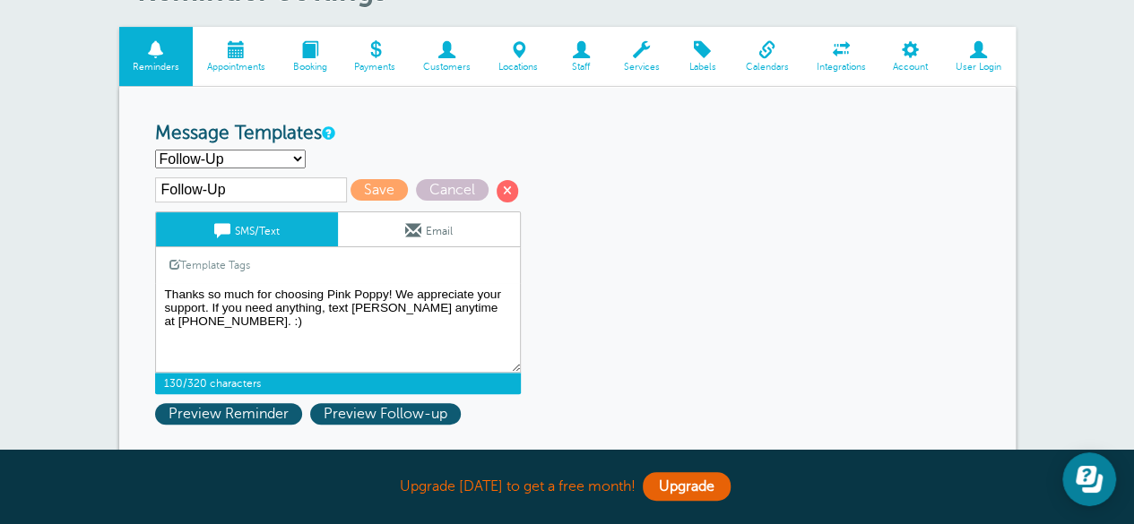
click at [203, 292] on textarea "Hi {{First Name}}, your appointment with Pink Poppy Cleaning Co LLC has been sc…" at bounding box center [338, 328] width 366 height 90
click at [195, 292] on textarea "Hi {{First Name}}, your appointment with Pink Poppy Cleaning Co LLC has been sc…" at bounding box center [338, 328] width 366 height 90
click at [310, 332] on textarea "Hi {{First Name}}, your appointment with Pink Poppy Cleaning Co LLC has been sc…" at bounding box center [338, 328] width 366 height 90
click at [412, 293] on textarea "Hi {{First Name}}, your appointment with Pink Poppy Cleaning Co LLC has been sc…" at bounding box center [338, 328] width 366 height 90
click at [322, 309] on textarea "Hi {{First Name}}, your appointment with Pink Poppy Cleaning Co LLC has been sc…" at bounding box center [338, 328] width 366 height 90
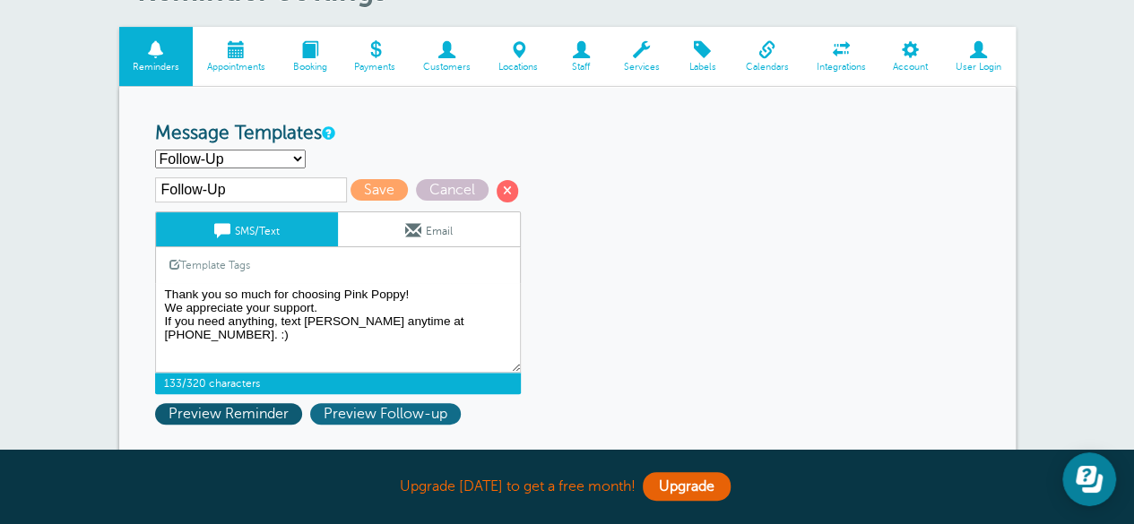
click at [338, 406] on span "Preview Follow-up" at bounding box center [385, 414] width 151 height 22
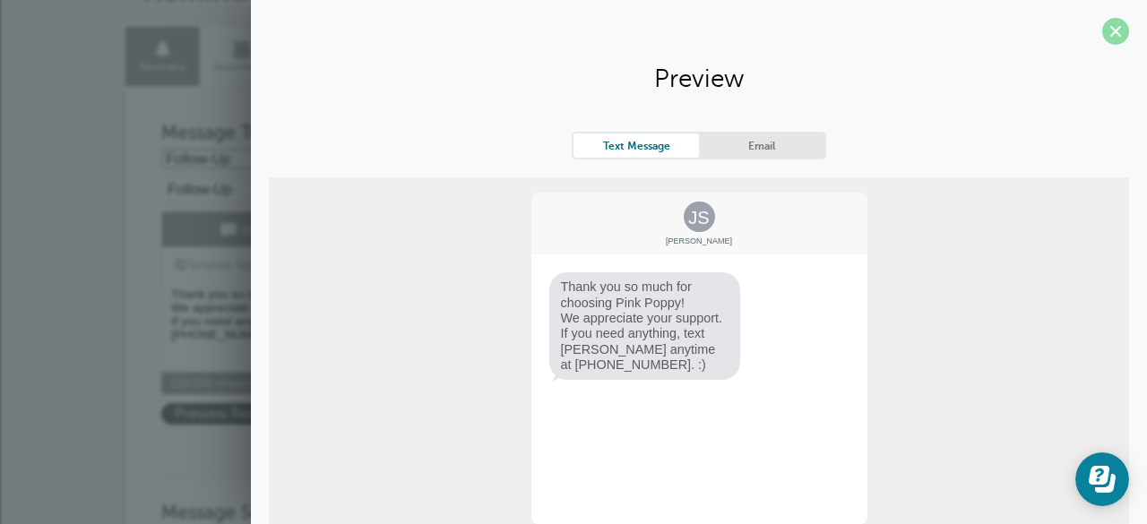
click at [1106, 32] on span at bounding box center [1115, 31] width 27 height 27
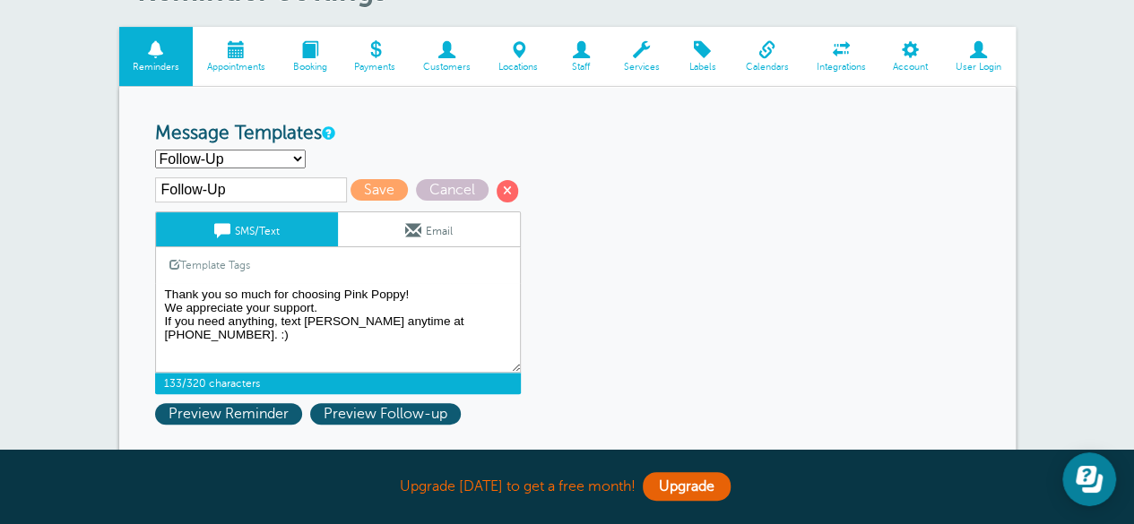
click at [409, 328] on textarea "Hi {{First Name}}, your appointment with Pink Poppy Cleaning Co LLC has been sc…" at bounding box center [338, 328] width 366 height 90
click at [395, 324] on textarea "Hi {{First Name}}, your appointment with Pink Poppy Cleaning Co LLC has been sc…" at bounding box center [338, 328] width 366 height 90
click at [165, 307] on textarea "Hi {{First Name}}, your appointment with Pink Poppy Cleaning Co LLC has been sc…" at bounding box center [338, 328] width 366 height 90
click at [161, 322] on textarea "Hi {{First Name}}, your appointment with Pink Poppy Cleaning Co LLC has been sc…" at bounding box center [338, 328] width 366 height 90
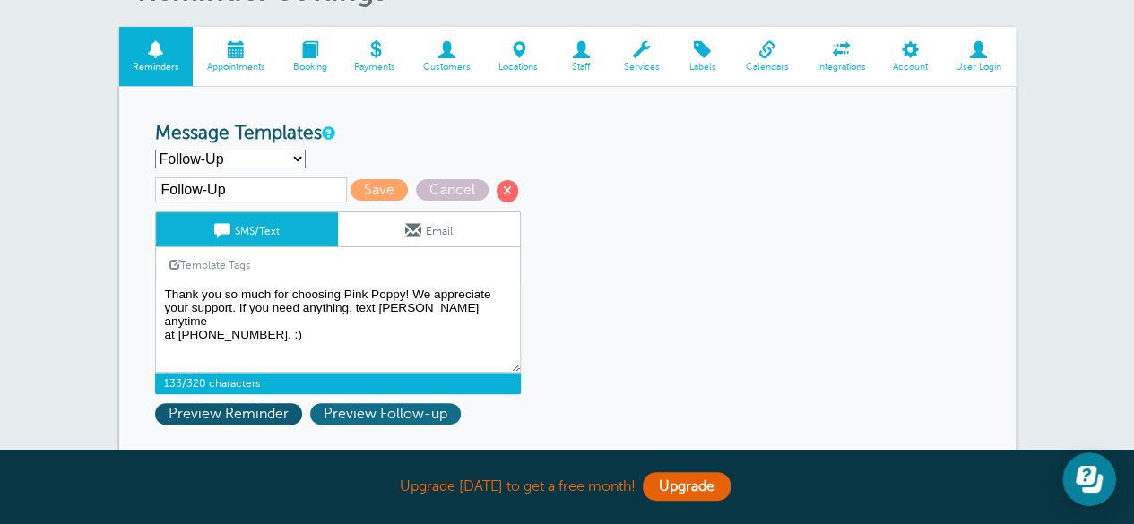
click at [341, 406] on span "Preview Follow-up" at bounding box center [385, 414] width 151 height 22
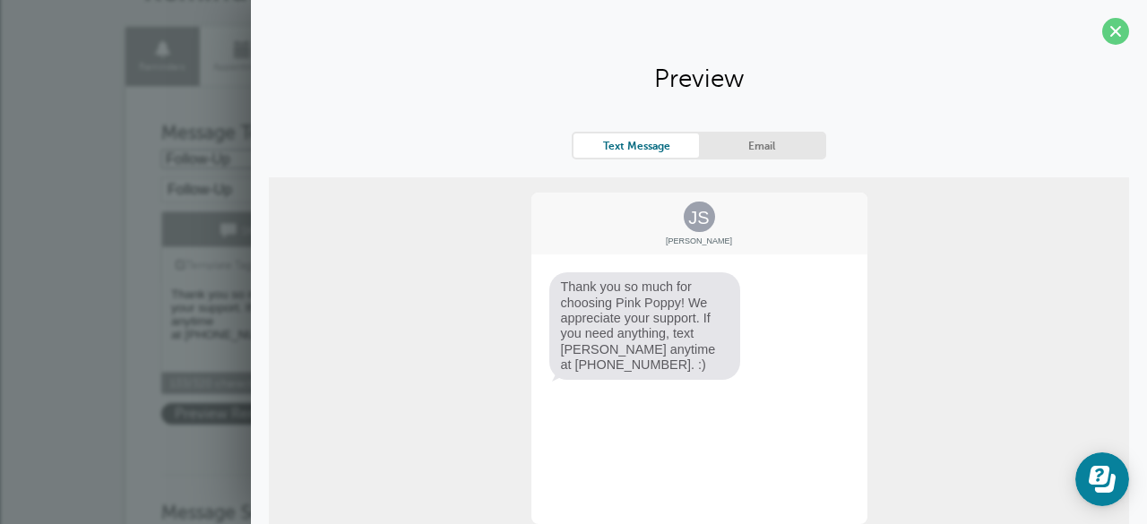
click at [751, 144] on link "Email" at bounding box center [761, 146] width 125 height 24
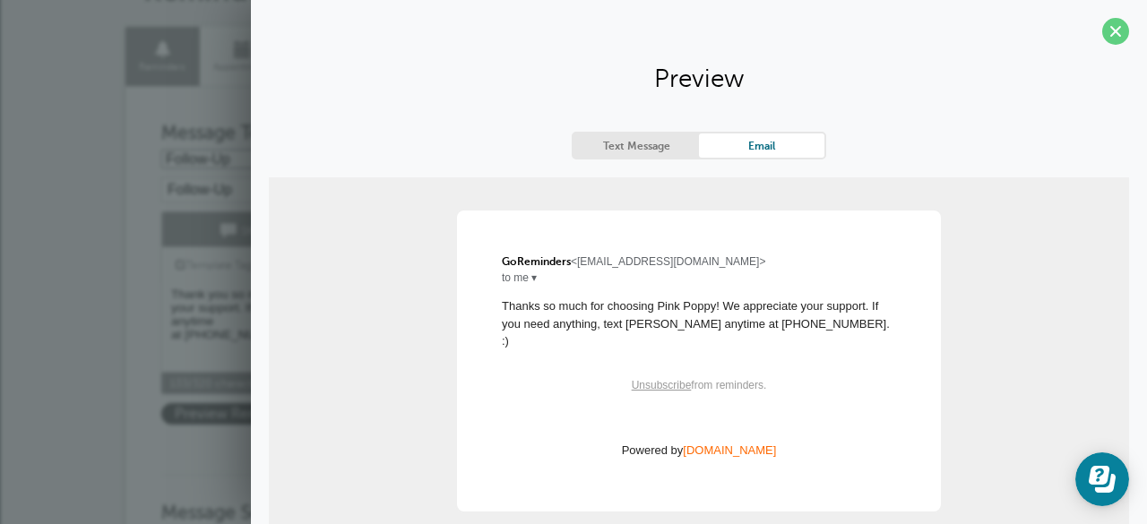
click at [629, 143] on link "Text Message" at bounding box center [635, 146] width 125 height 24
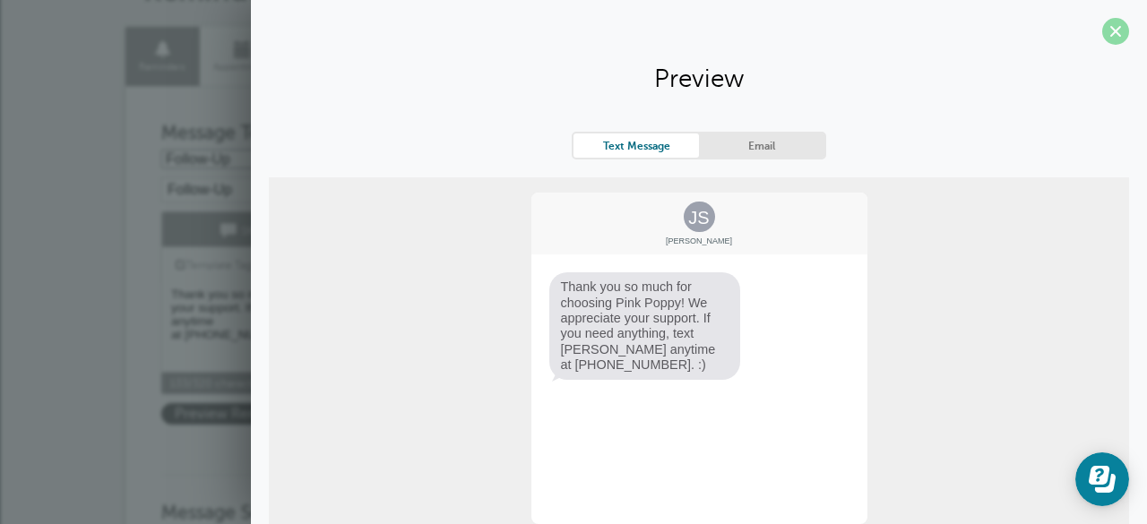
click at [1105, 27] on span at bounding box center [1115, 31] width 27 height 27
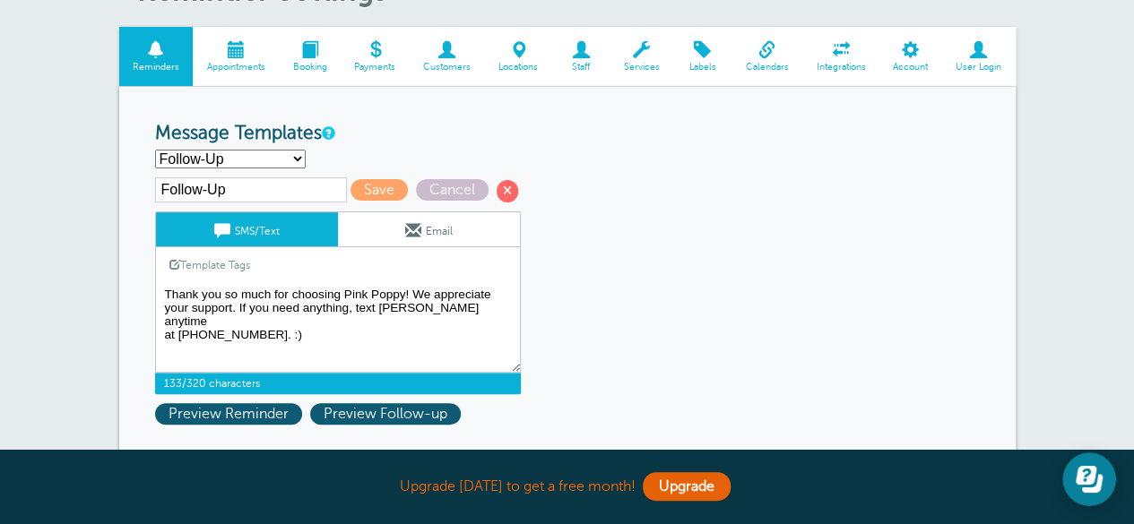
click at [470, 318] on textarea "Hi {{First Name}}, your appointment with Pink Poppy Cleaning Co LLC has been sc…" at bounding box center [338, 328] width 366 height 90
click at [305, 348] on textarea "Hi {{First Name}}, your appointment with Pink Poppy Cleaning Co LLC has been sc…" at bounding box center [338, 328] width 366 height 90
type textarea "Thank you so much for choosing Pink Poppy! We appreciate your support. If you n…"
click at [376, 180] on span "Save" at bounding box center [378, 190] width 57 height 22
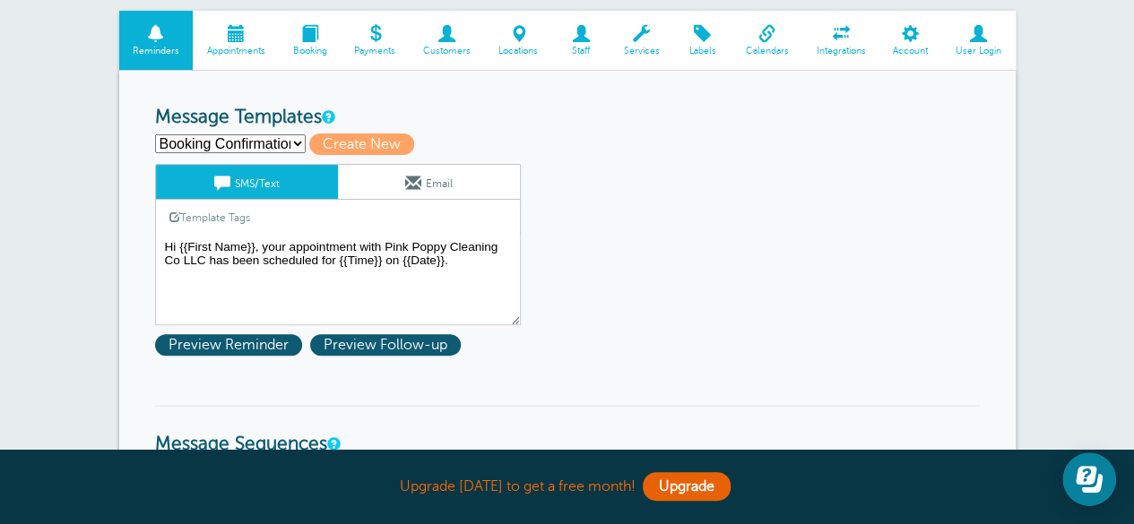
click at [271, 149] on select "Booking Confirmation Follow-Up Reminder: 2 Days Reminder: [DATE] Create new..." at bounding box center [230, 143] width 151 height 19
select select "161018"
click at [155, 134] on select "Booking Confirmation Follow-Up Reminder: 2 Days Reminder: [DATE] Create new..." at bounding box center [230, 143] width 151 height 19
type input "Follow-Up"
type textarea "Thank you so much for choosing Pink Poppy! We appreciate your support. If you n…"
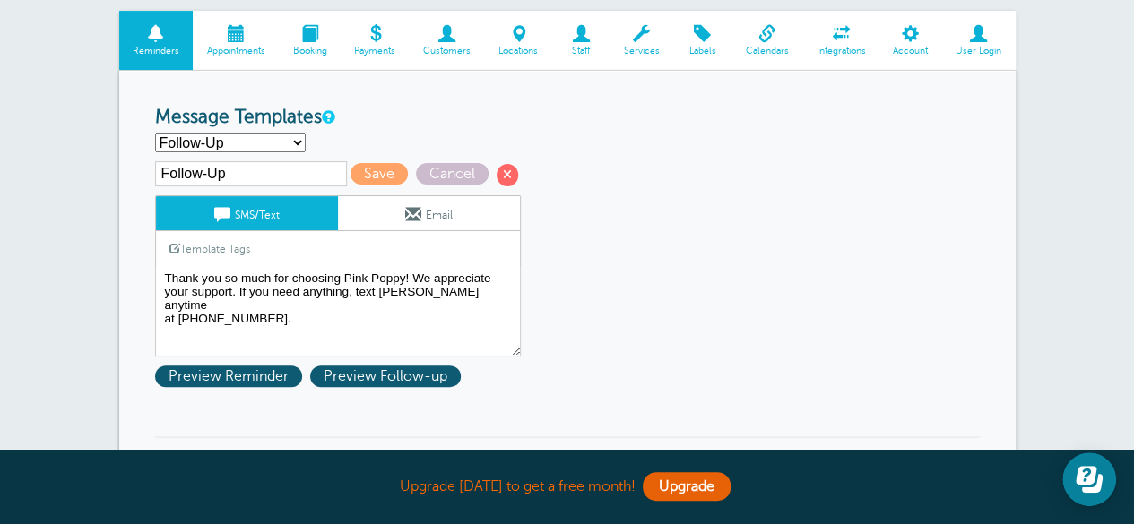
click at [263, 142] on select "Booking Confirmation Follow-Up Reminder: 2 Days Reminder: [DATE] Create new..." at bounding box center [230, 143] width 151 height 19
select select "161012"
click at [155, 134] on select "Booking Confirmation Follow-Up Reminder: 2 Days Reminder: [DATE] Create new..." at bounding box center [230, 143] width 151 height 19
type input "Reminder: 2 Days"
type textarea "Hi {{First Name}}, you have an appointment [DATE] with Pink Poppy Cleaning Co L…"
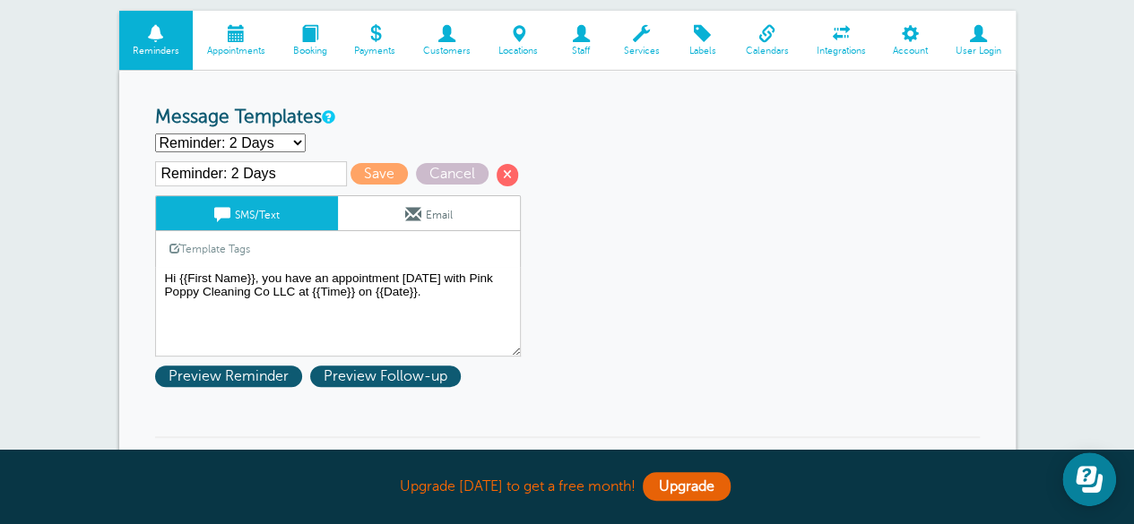
click at [258, 137] on select "Booking Confirmation Follow-Up Reminder: 2 Days Reminder: [DATE] Create new..." at bounding box center [230, 143] width 151 height 19
select select "161013"
click at [155, 134] on select "Booking Confirmation Follow-Up Reminder: 2 Days Reminder: [DATE] Create new..." at bounding box center [230, 143] width 151 height 19
type input "Reminder: [DATE]"
type textarea "Hi {{First Name}}, you have an appointment with Pink Poppy Cleaning Co LLC toda…"
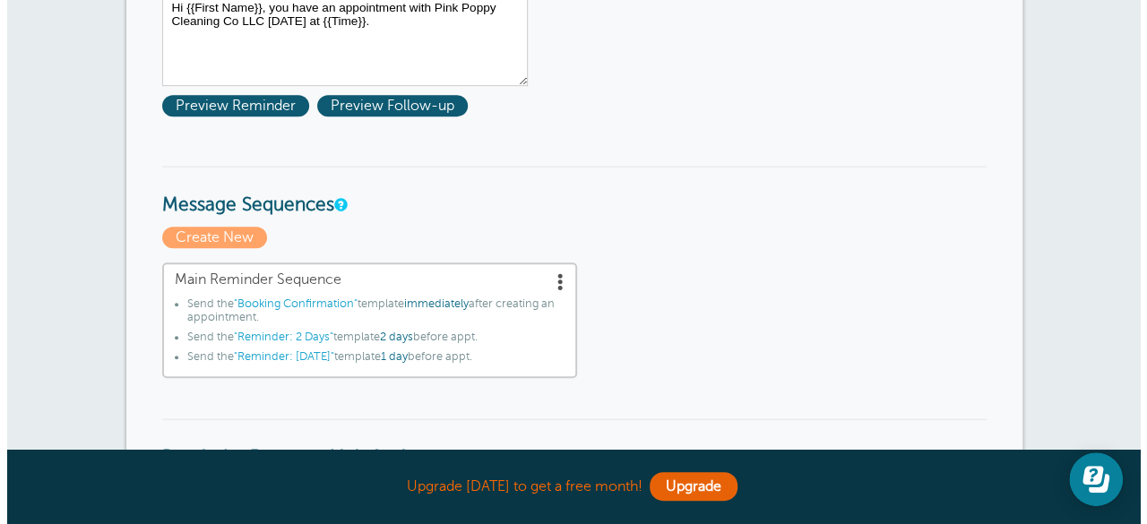
scroll to position [477, 0]
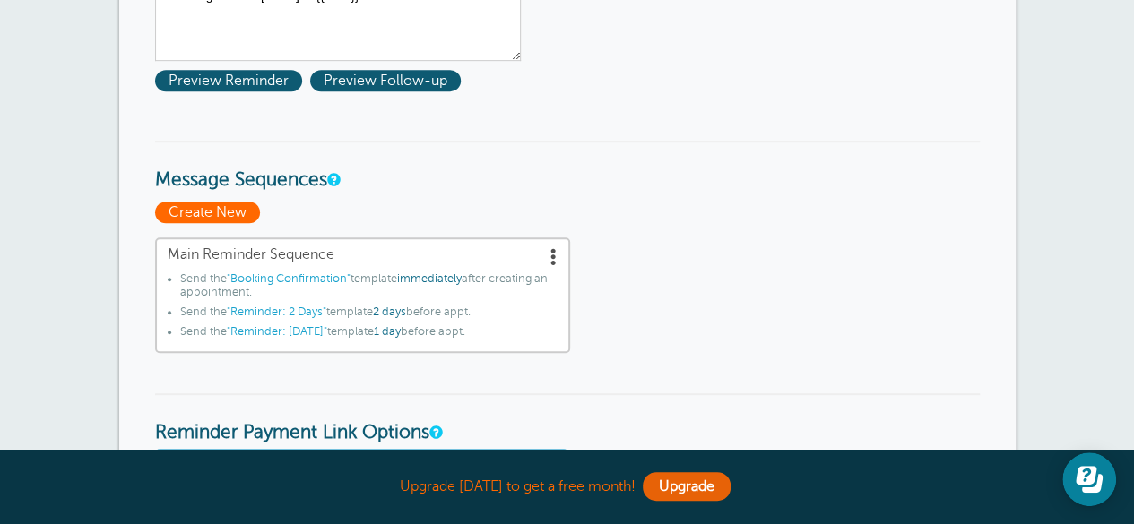
click at [230, 211] on span "Create New" at bounding box center [207, 213] width 105 height 22
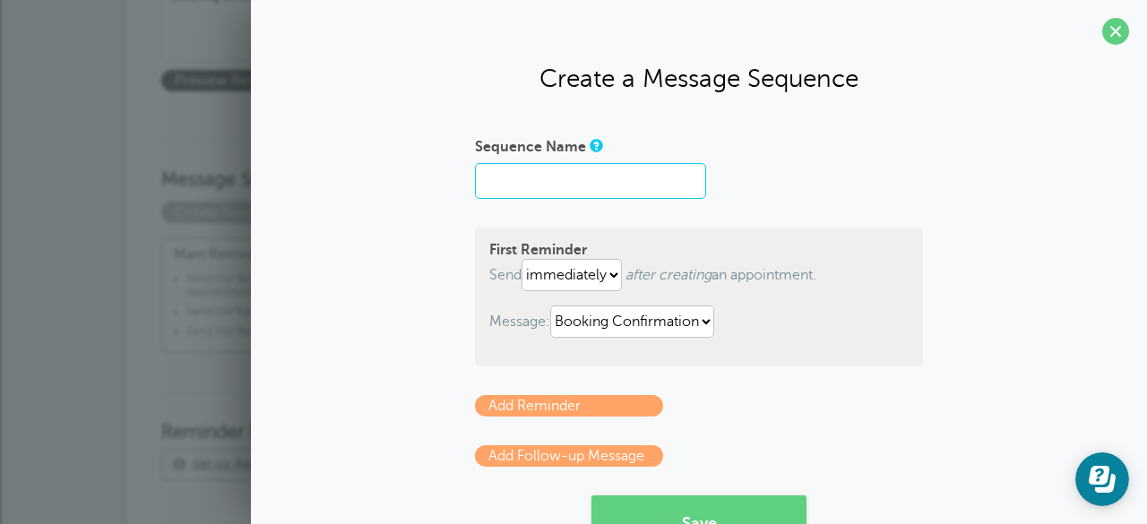
click at [584, 168] on input "Sequence Name" at bounding box center [590, 181] width 231 height 36
click at [496, 212] on form "Sequence Name First Reminder Send immediately 1 2 3 4 5 6 7 8 9 10 11 12 13 14 …" at bounding box center [699, 341] width 448 height 418
click at [564, 280] on select "immediately 1 2 3 4 5 6 7 8 9 10 11 12 13 14 15 16 17 18 19 20 21 22 23 24 25 2…" at bounding box center [572, 275] width 100 height 32
click at [715, 228] on div "First Reminder Send immediately 1 2 3 4 5 6 7 8 9 10 11 12 13 14 15 16 17 18 19…" at bounding box center [699, 297] width 448 height 139
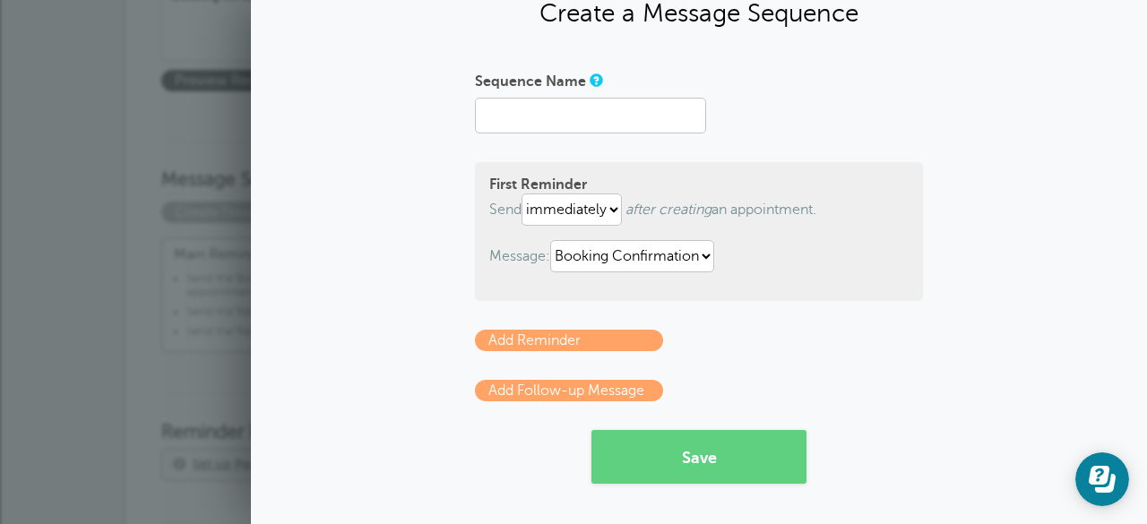
click at [589, 390] on link "Add Follow-up Message" at bounding box center [569, 391] width 188 height 22
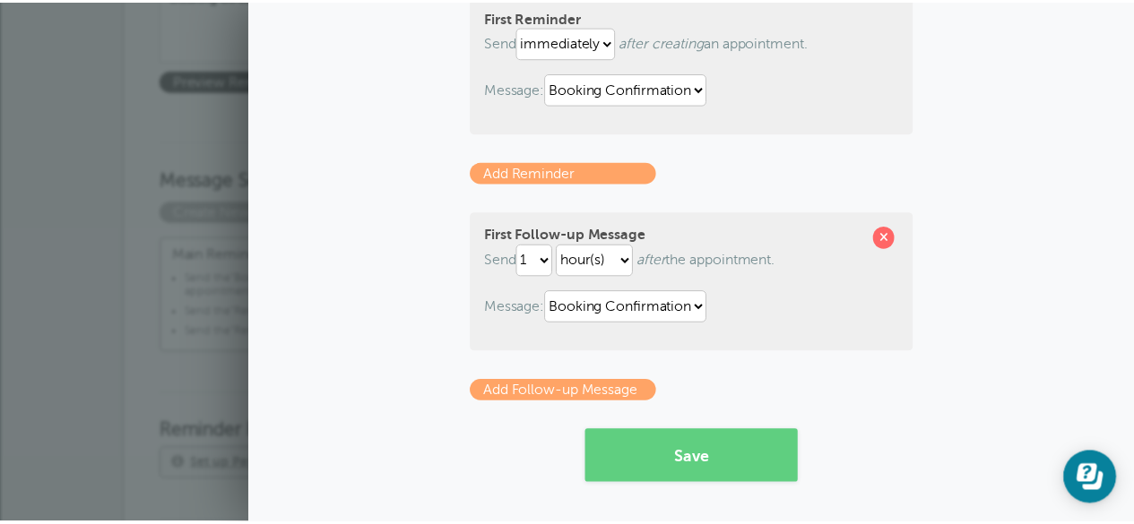
scroll to position [0, 0]
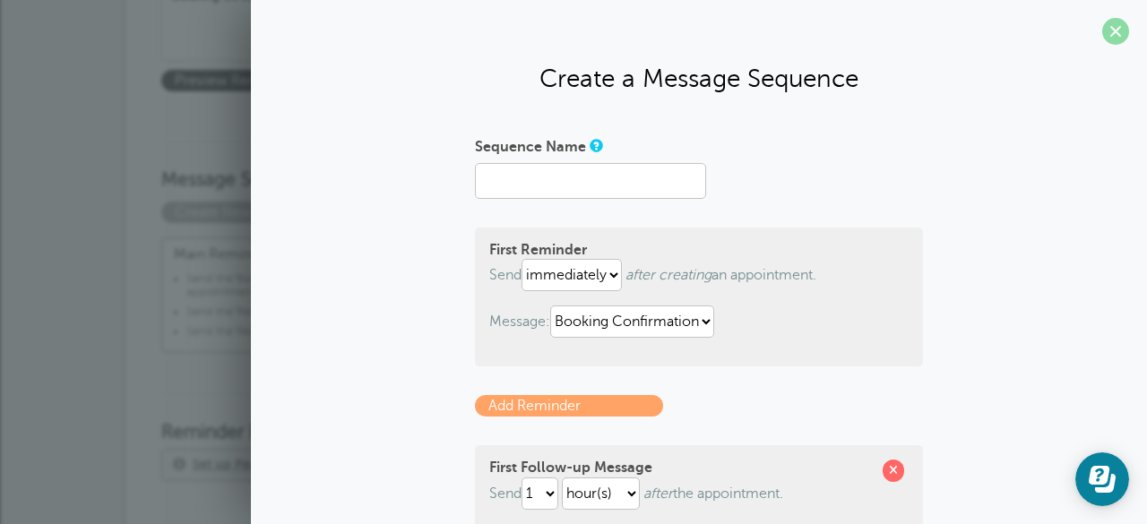
click at [1108, 36] on span at bounding box center [1115, 31] width 27 height 27
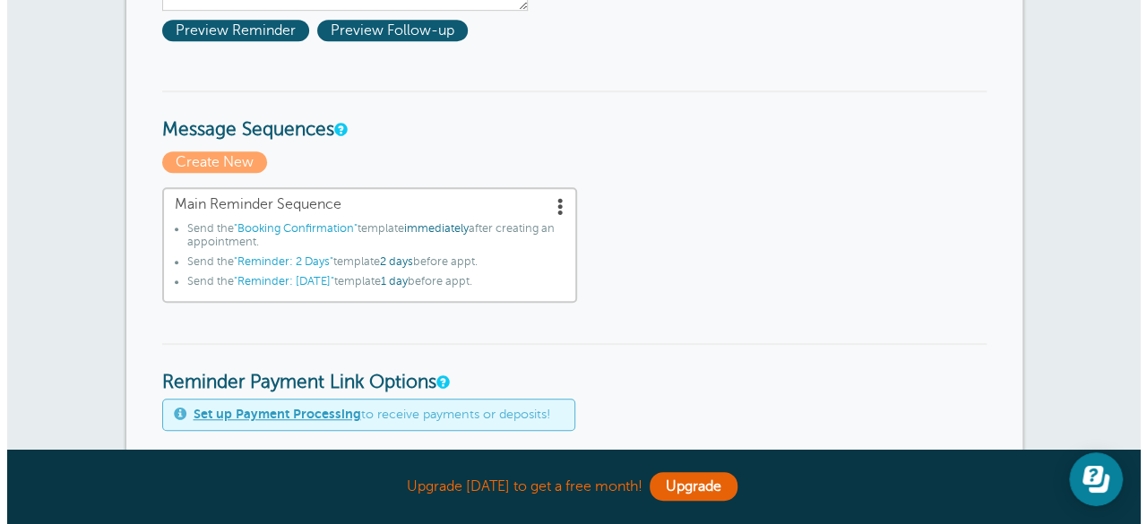
scroll to position [528, 0]
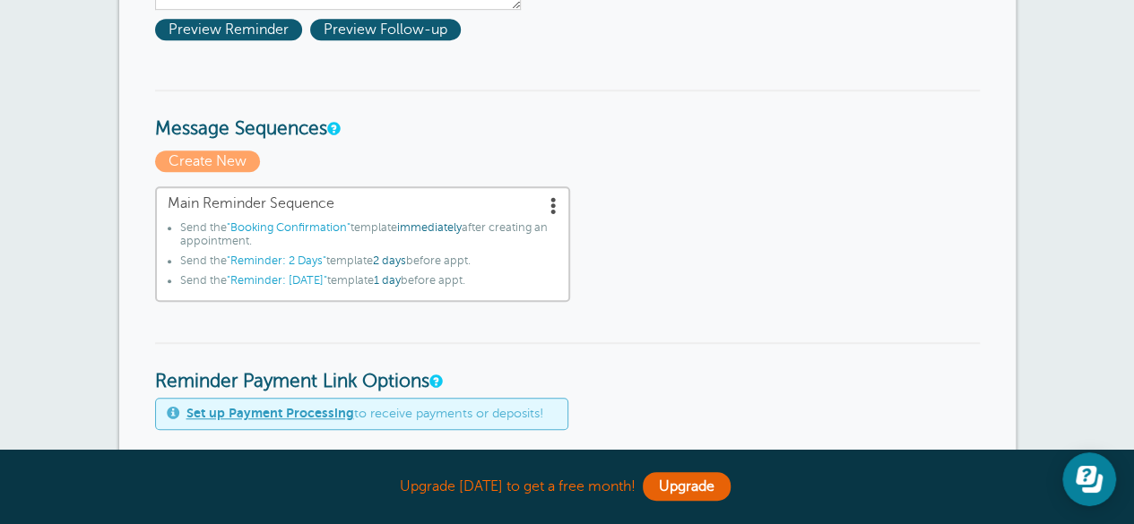
click at [551, 201] on span at bounding box center [554, 205] width 18 height 18
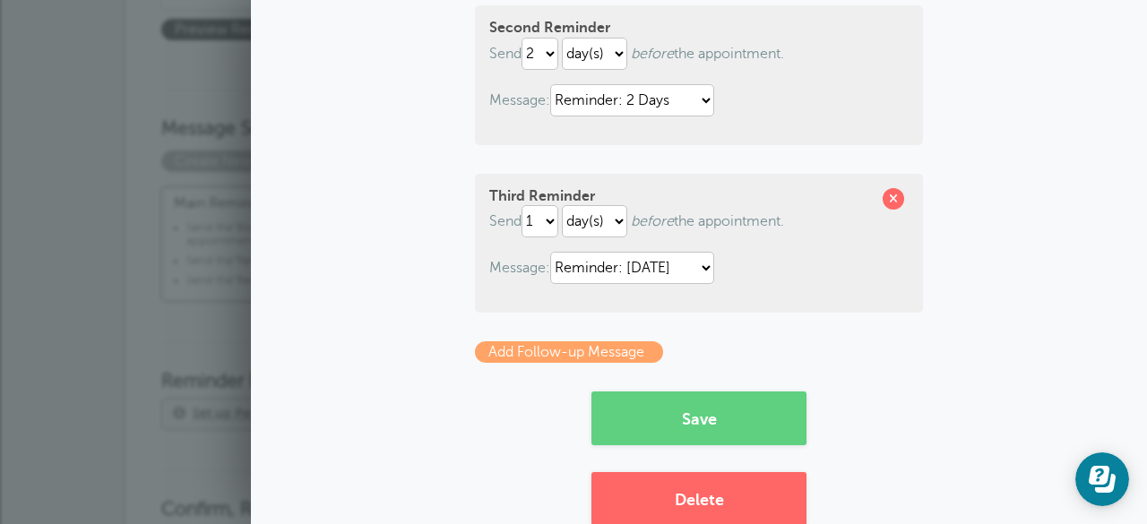
scroll to position [432, 0]
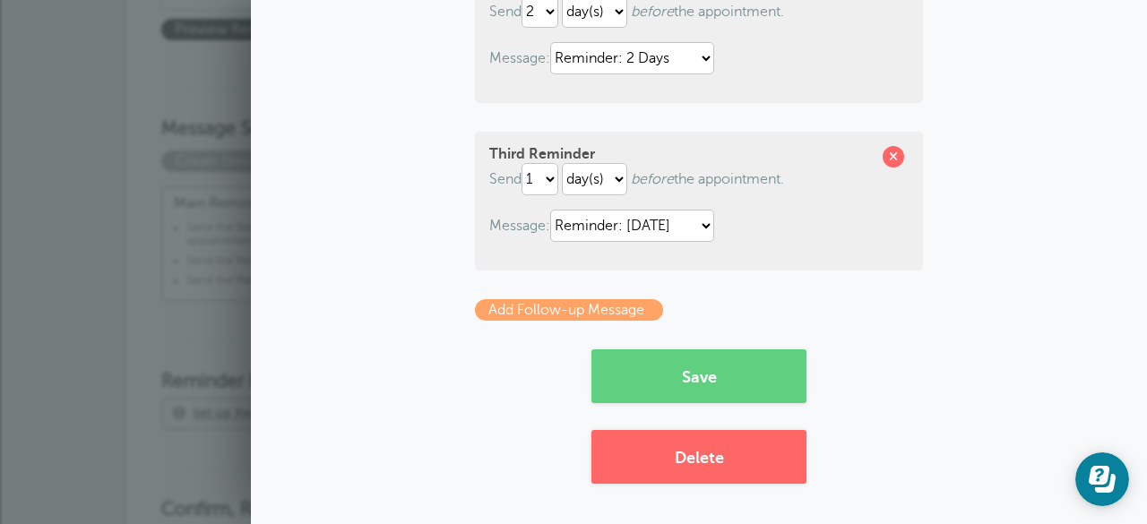
click at [626, 309] on link "Add Follow-up Message" at bounding box center [569, 310] width 188 height 22
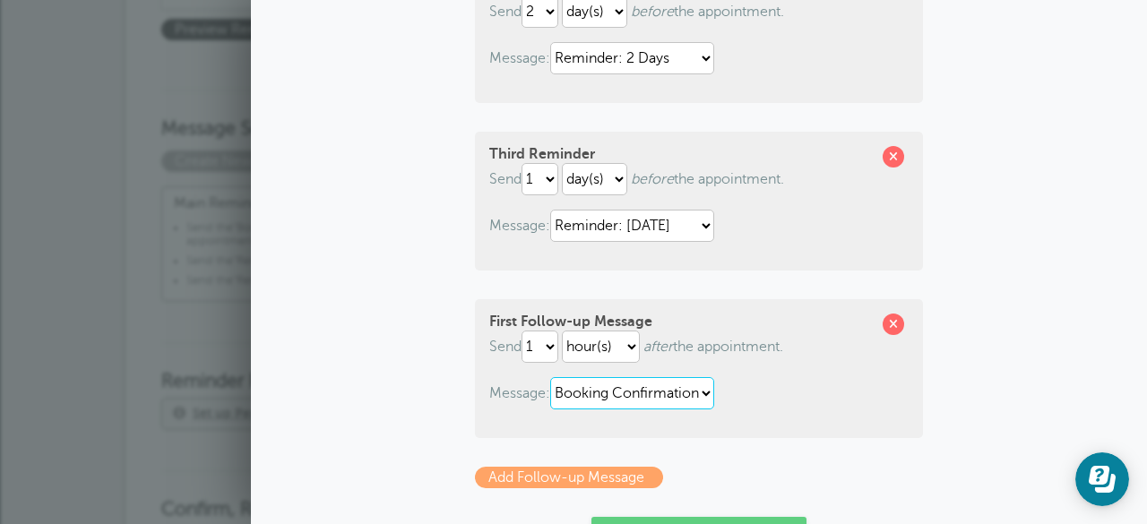
click at [582, 392] on select "Booking Confirmation Follow-Up Reminder: 2 Days Reminder: Today" at bounding box center [632, 393] width 164 height 32
select select "161018"
click at [550, 378] on select "Booking Confirmation Follow-Up Reminder: 2 Days Reminder: Today" at bounding box center [632, 393] width 164 height 32
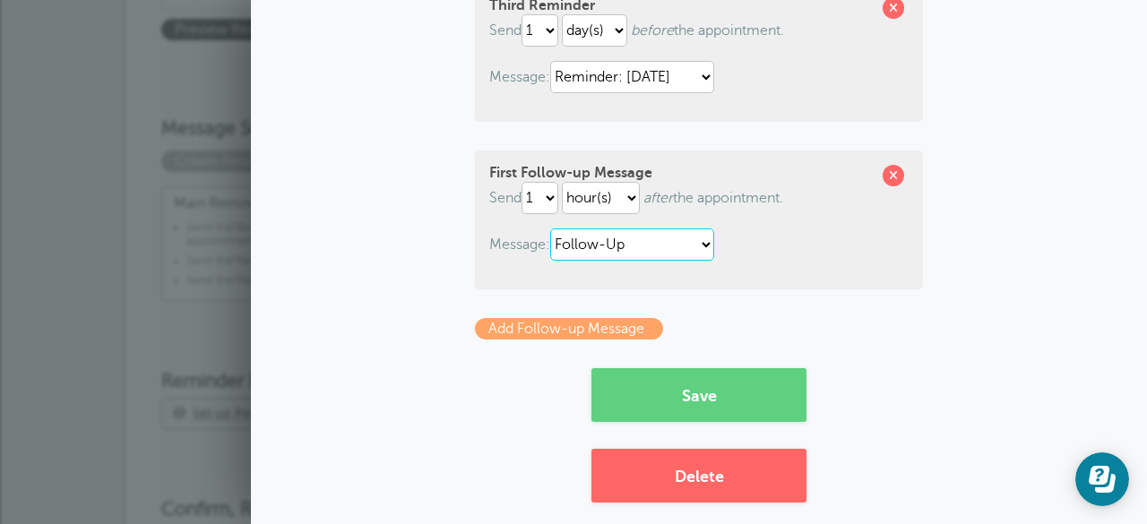
scroll to position [584, 0]
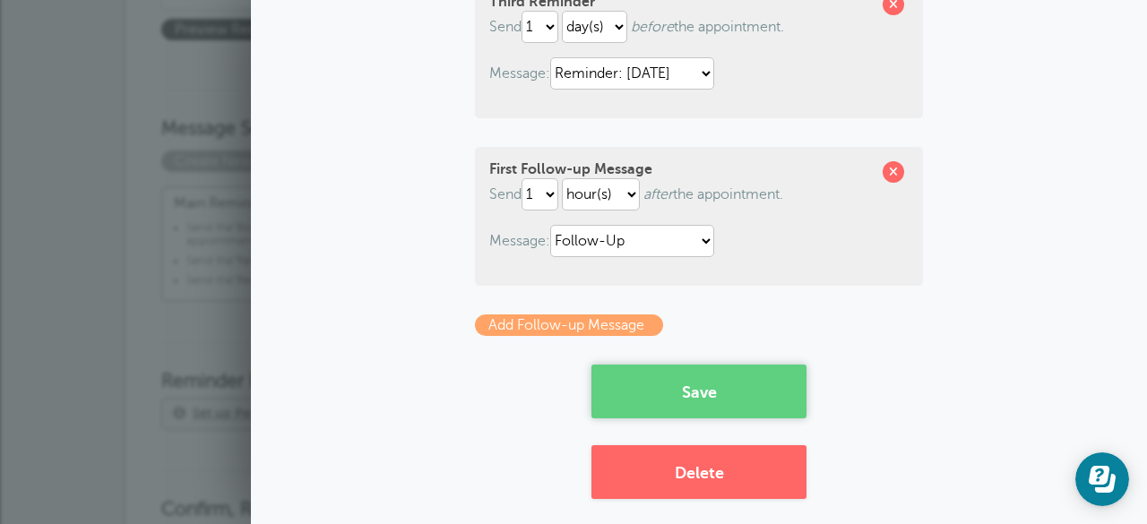
click at [656, 385] on button "Save" at bounding box center [698, 392] width 215 height 54
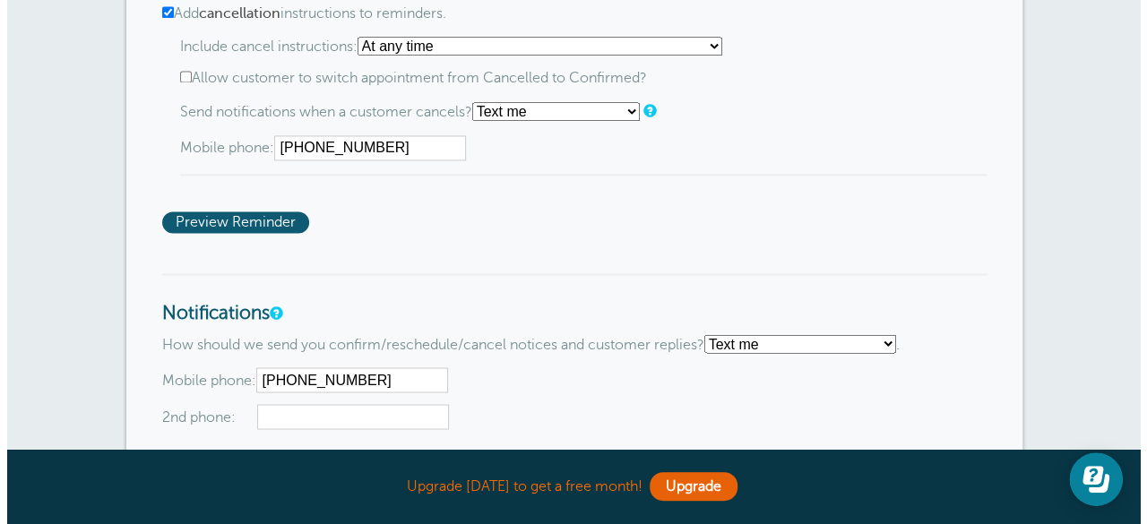
scroll to position [1434, 0]
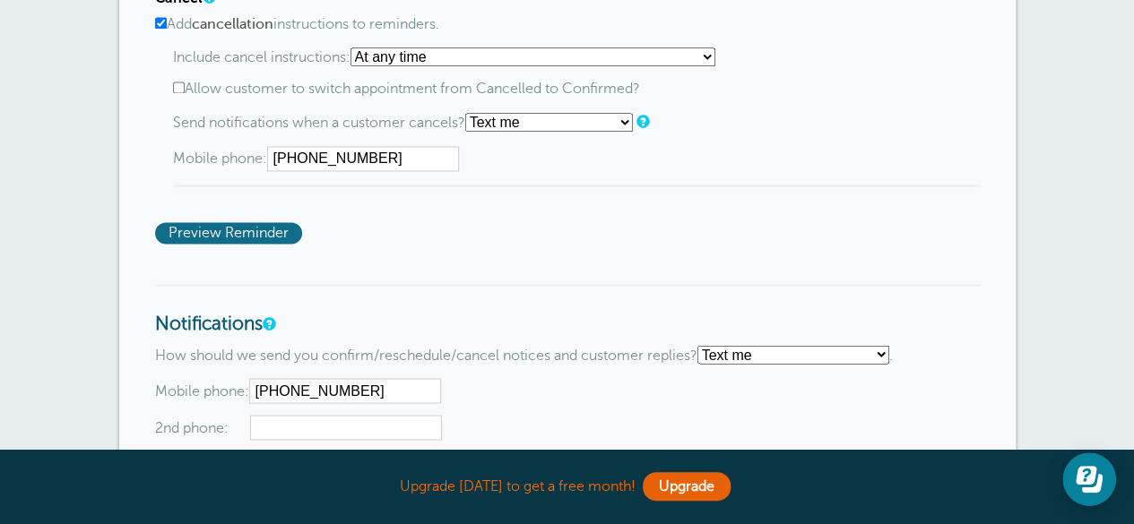
click at [282, 228] on span "Preview Reminder" at bounding box center [228, 233] width 147 height 22
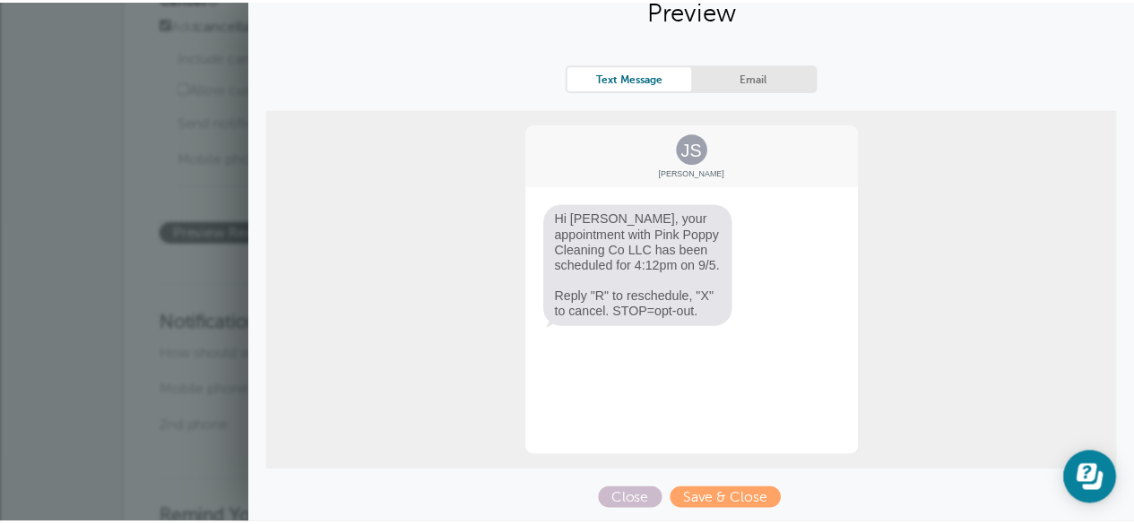
scroll to position [0, 0]
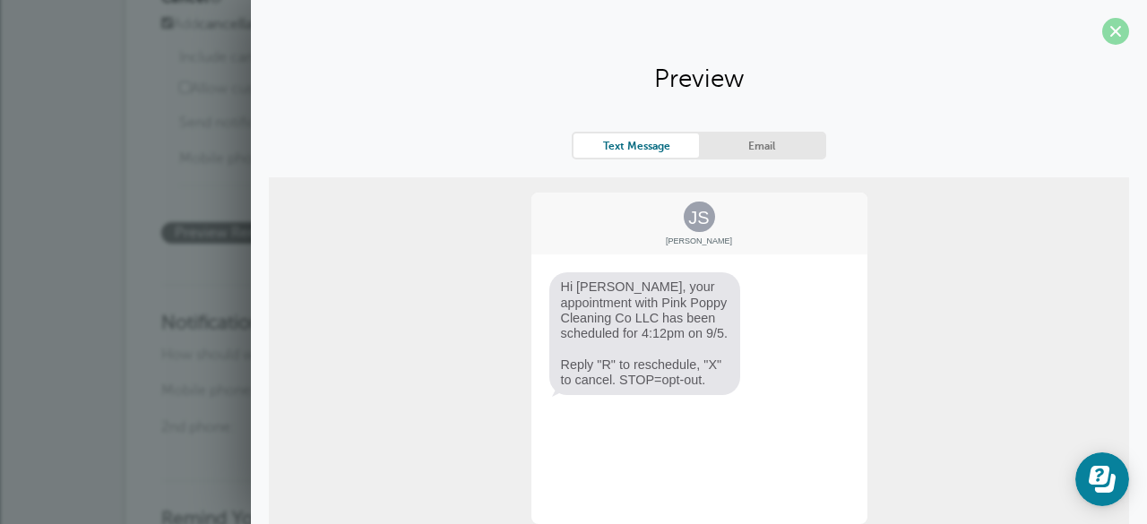
click at [1108, 30] on span at bounding box center [1115, 31] width 27 height 27
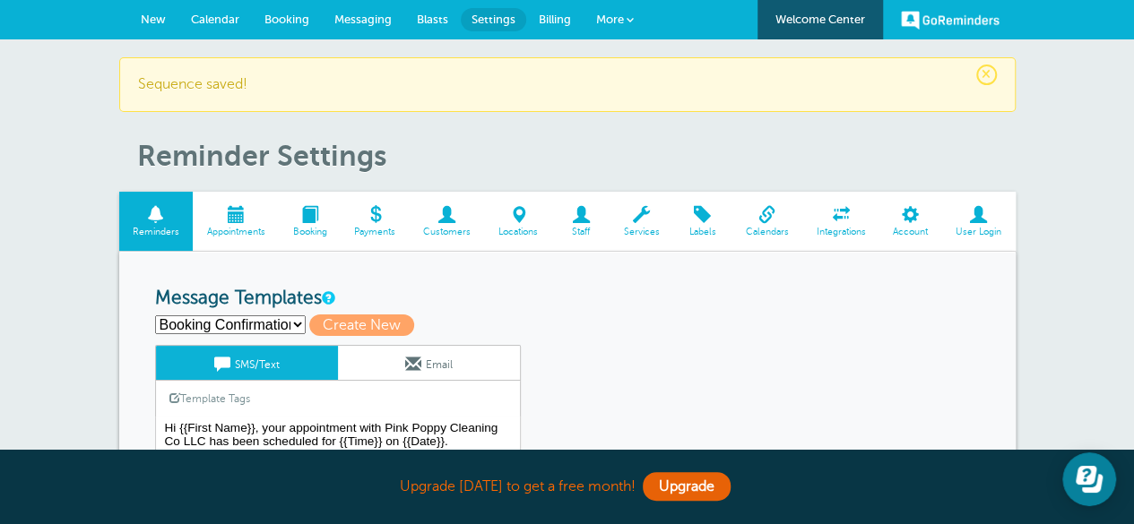
click at [851, 220] on span at bounding box center [840, 214] width 77 height 17
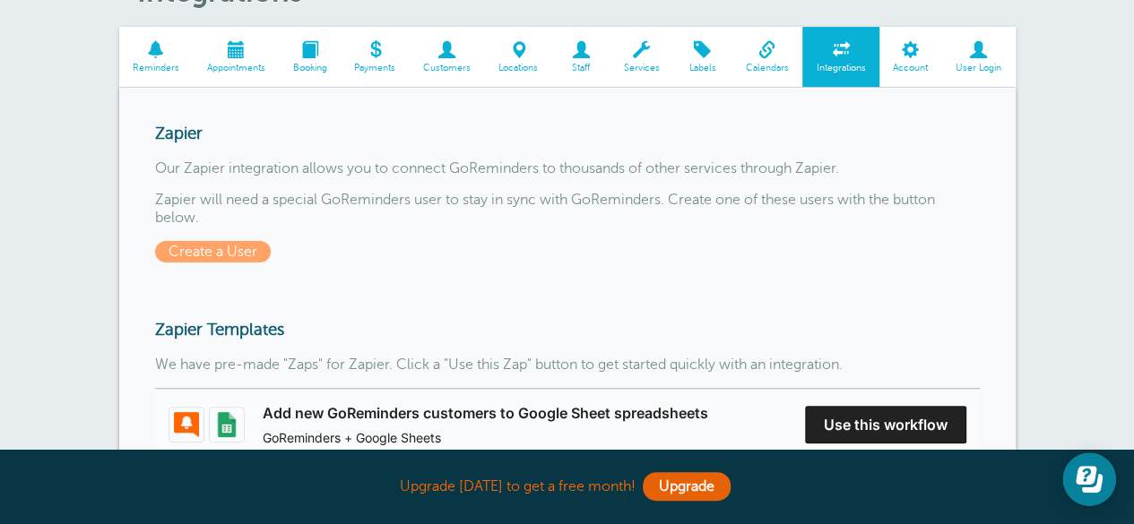
scroll to position [53, 0]
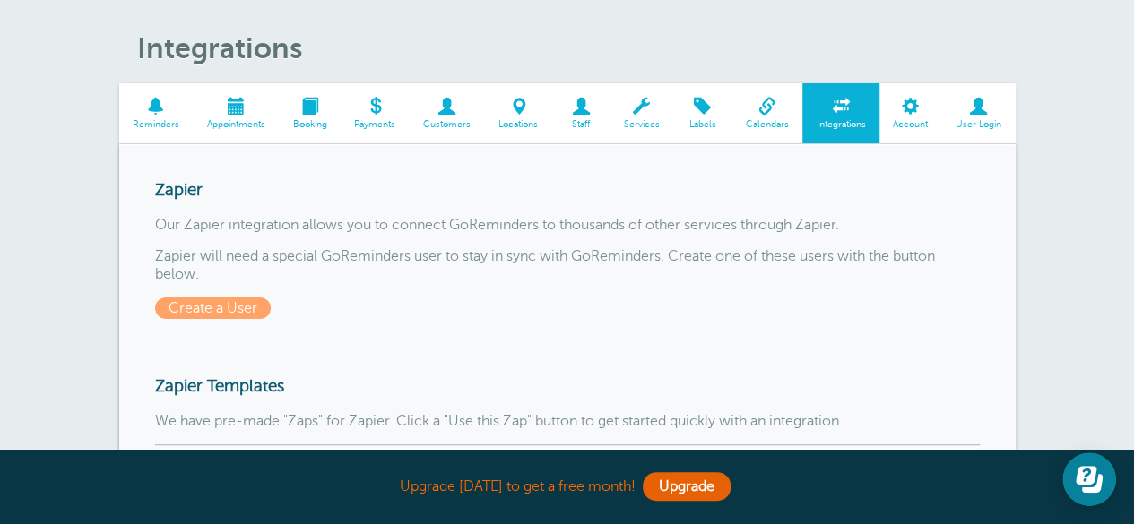
click at [764, 115] on span at bounding box center [766, 106] width 71 height 17
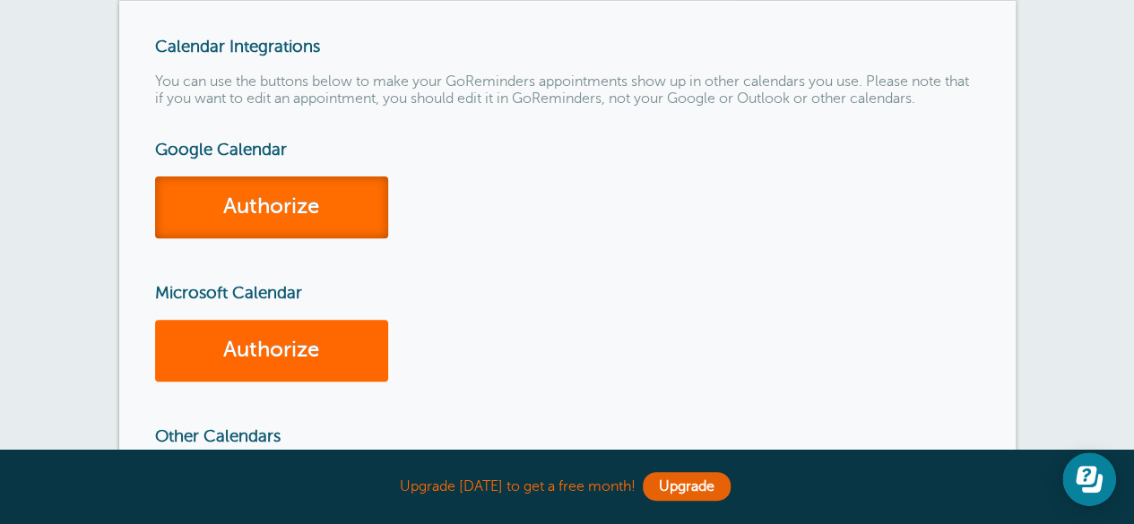
click at [344, 202] on link "Authorize" at bounding box center [271, 208] width 233 height 62
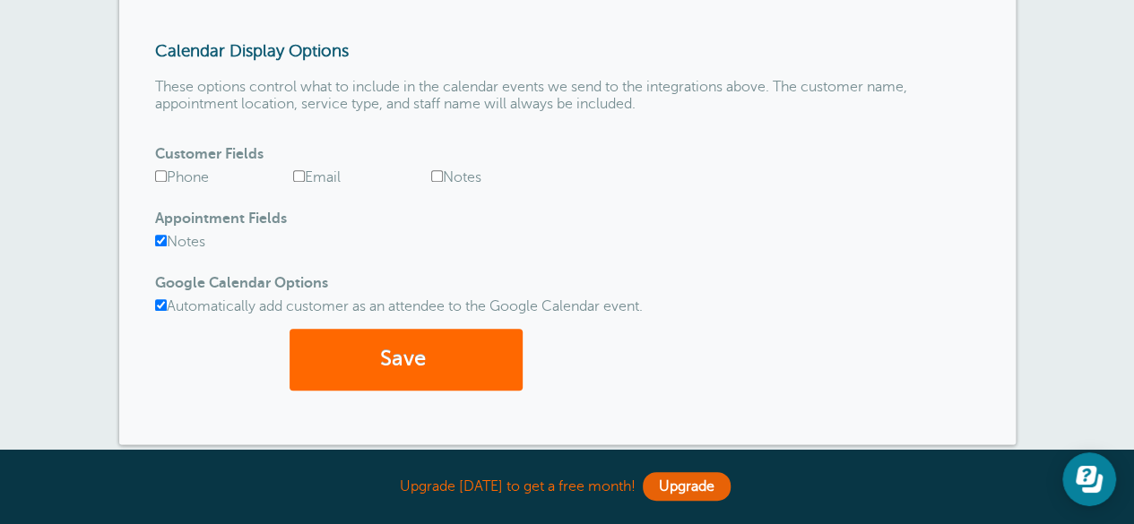
scroll to position [846, 0]
click at [198, 297] on label "Automatically add customer as an attendee to the Google Calendar event." at bounding box center [398, 305] width 487 height 16
click at [167, 298] on input "Automatically add customer as an attendee to the Google Calendar event." at bounding box center [161, 304] width 12 height 12
checkbox input "false"
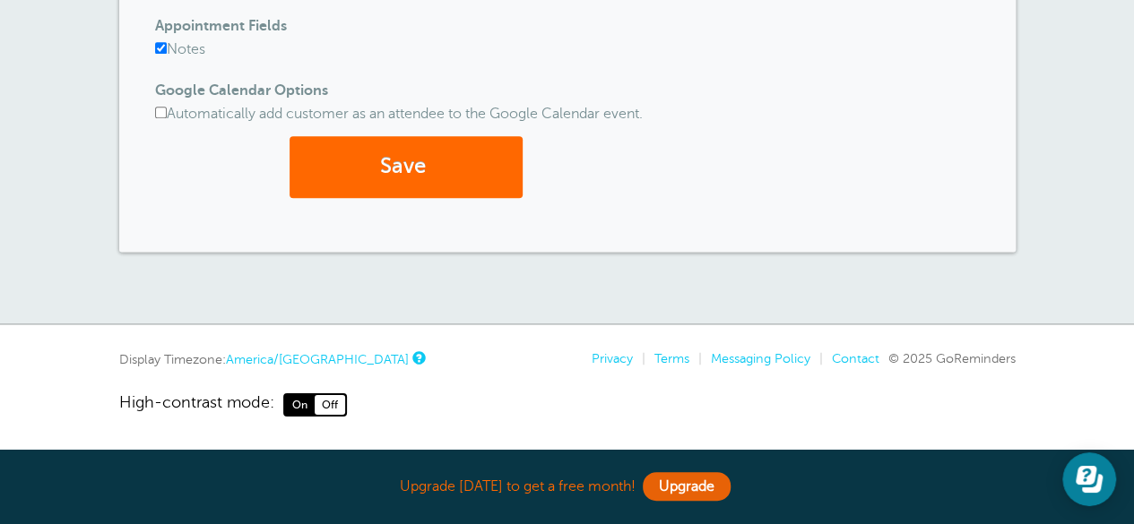
scroll to position [1038, 0]
click at [198, 49] on label "Notes" at bounding box center [180, 49] width 50 height 16
click at [167, 49] on input "Notes" at bounding box center [161, 48] width 12 height 12
checkbox input "false"
click at [332, 151] on button "Save" at bounding box center [405, 167] width 233 height 62
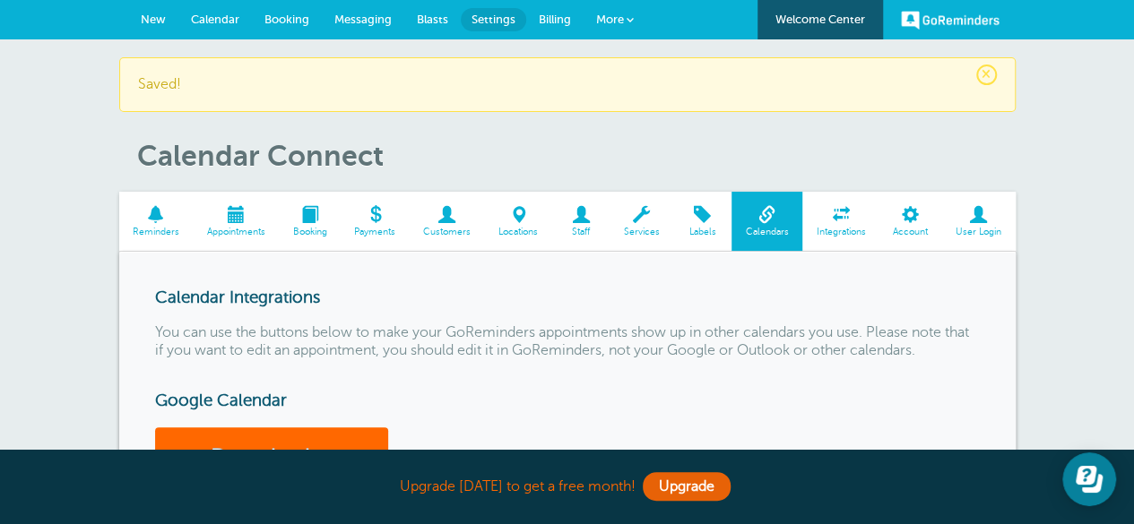
click at [579, 214] on span at bounding box center [580, 214] width 58 height 17
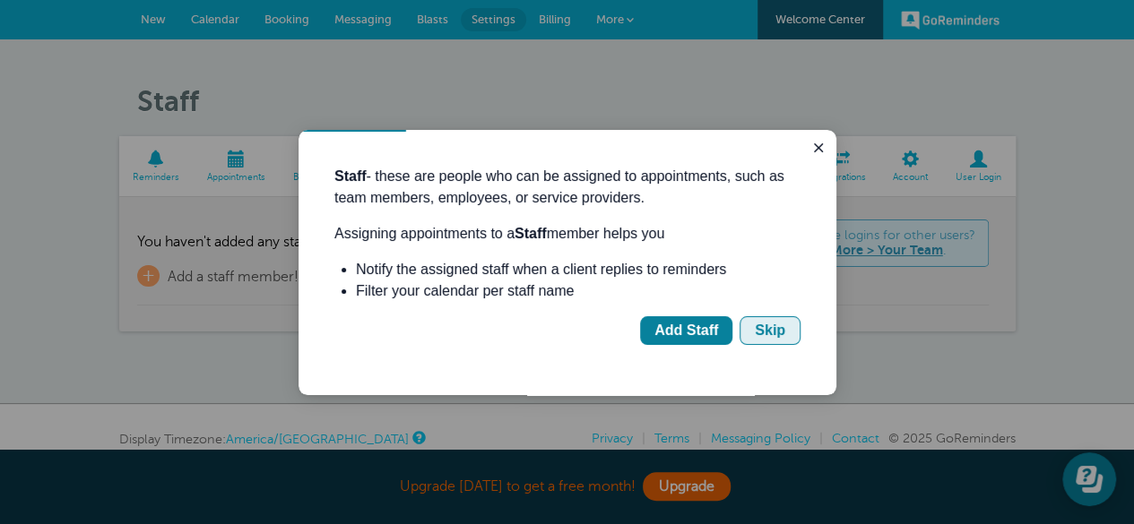
click at [771, 327] on div "Skip" at bounding box center [769, 331] width 30 height 22
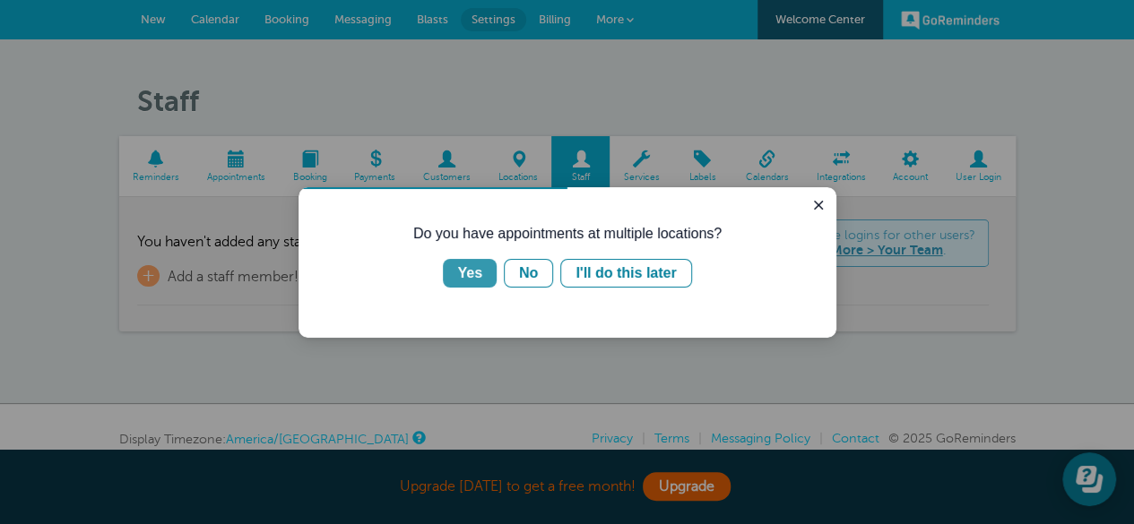
click at [482, 271] on button "Yes" at bounding box center [470, 273] width 54 height 29
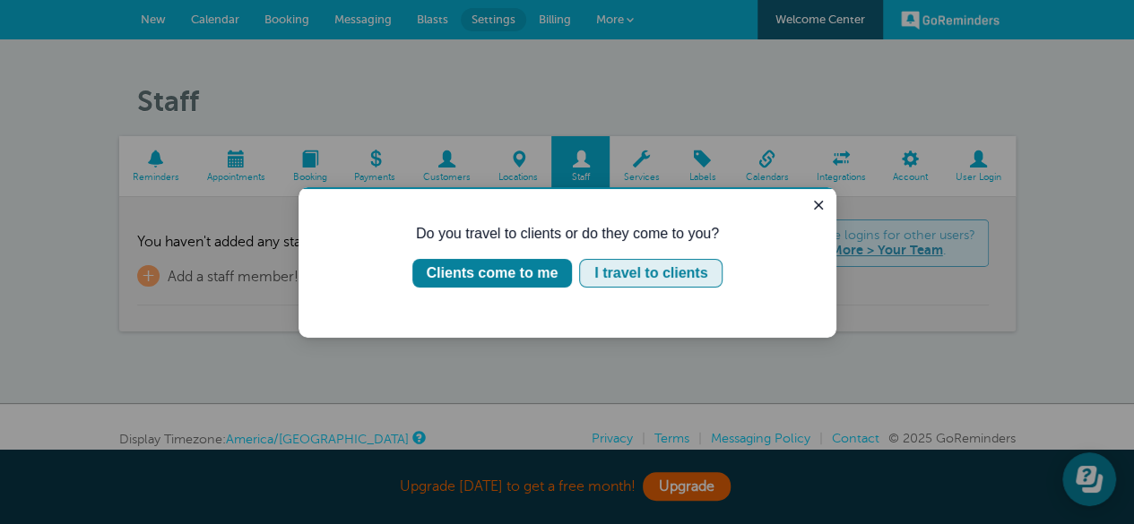
click at [614, 269] on div "I travel to clients" at bounding box center [650, 274] width 113 height 22
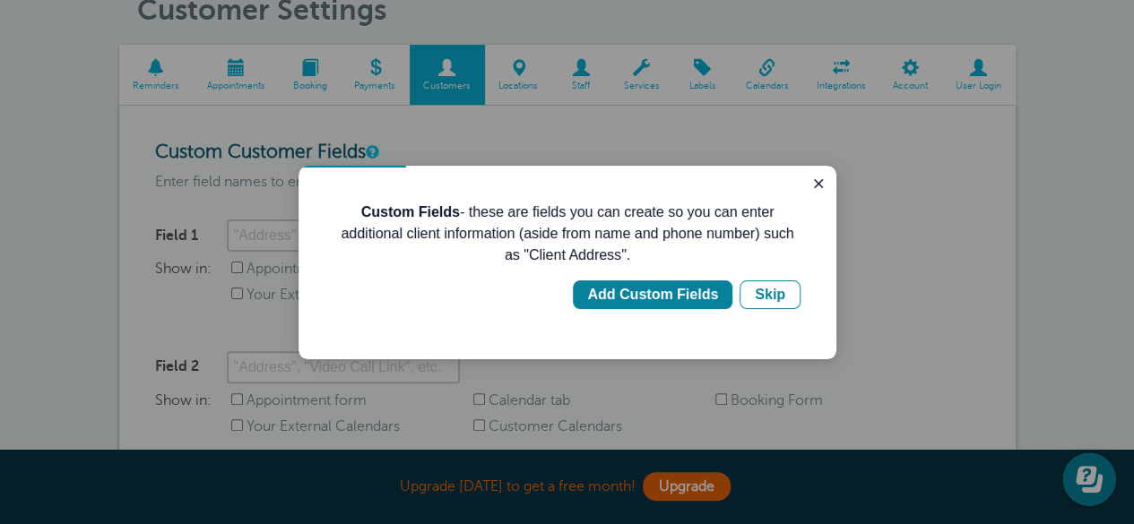
scroll to position [92, 0]
click at [657, 288] on div "Add Custom Fields" at bounding box center [652, 295] width 131 height 22
type input "Client Address"
checkbox input "true"
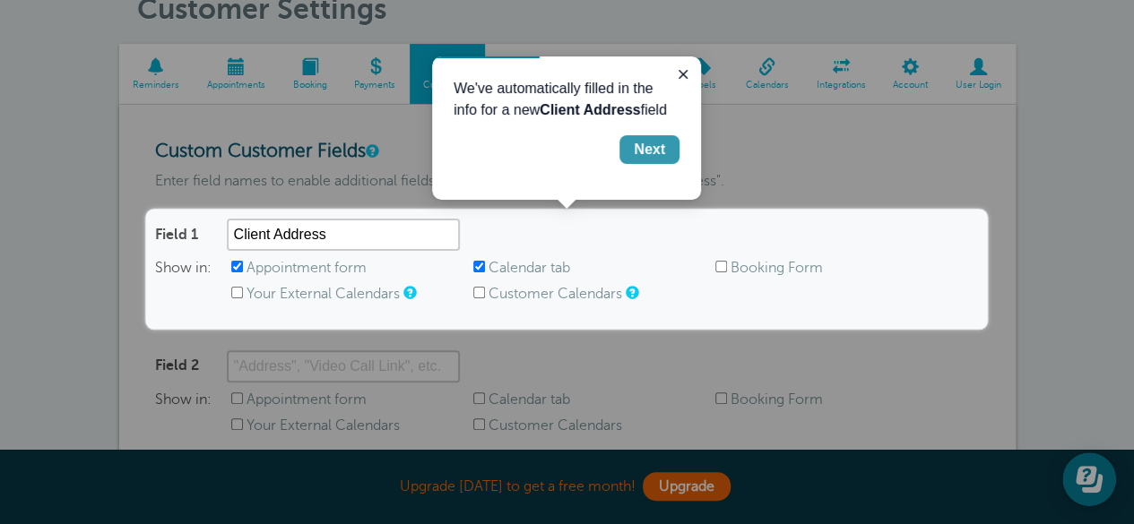
click at [639, 151] on div "Next" at bounding box center [649, 150] width 31 height 22
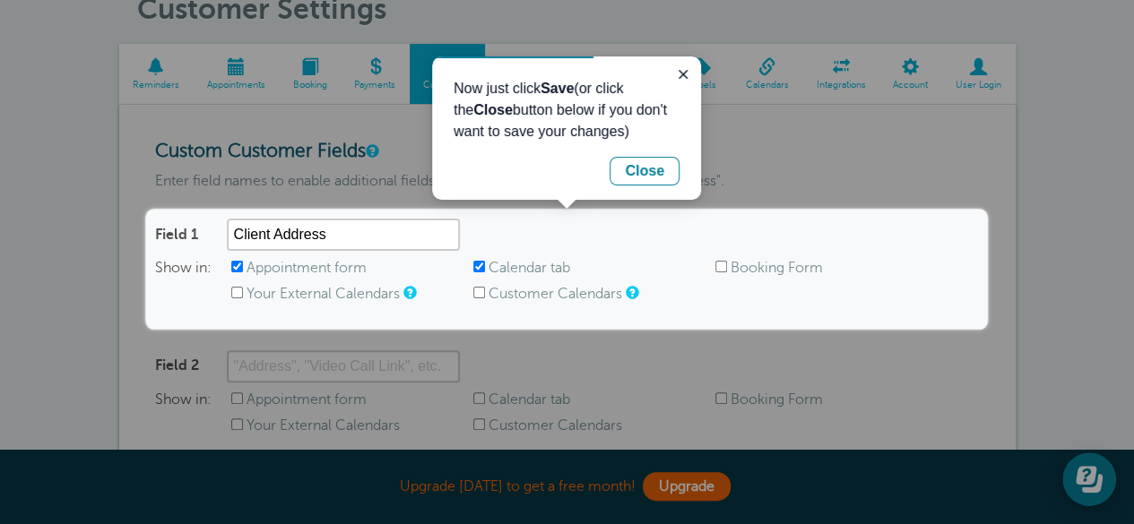
scroll to position [548, 0]
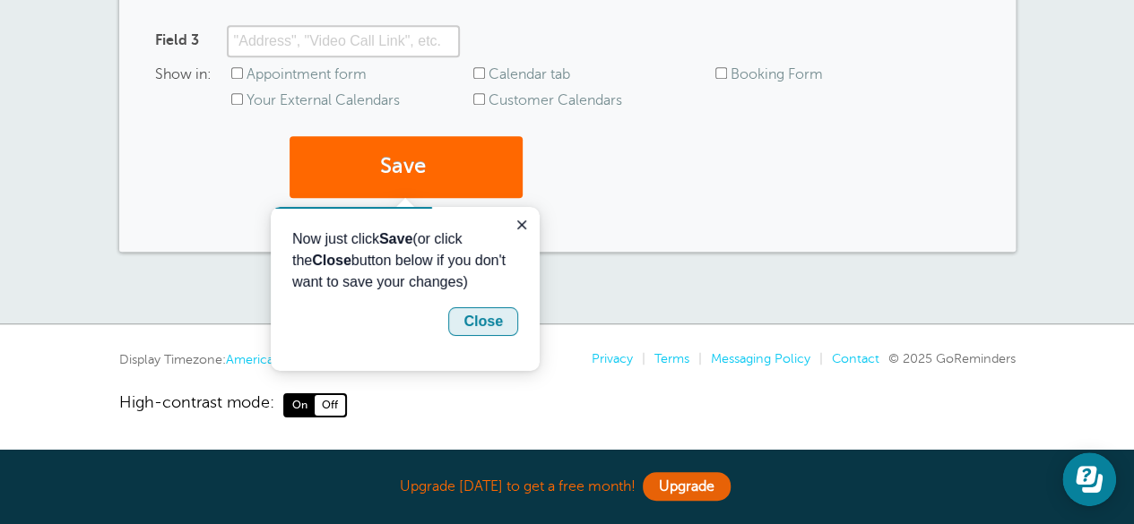
click at [470, 323] on div "Close" at bounding box center [482, 322] width 39 height 22
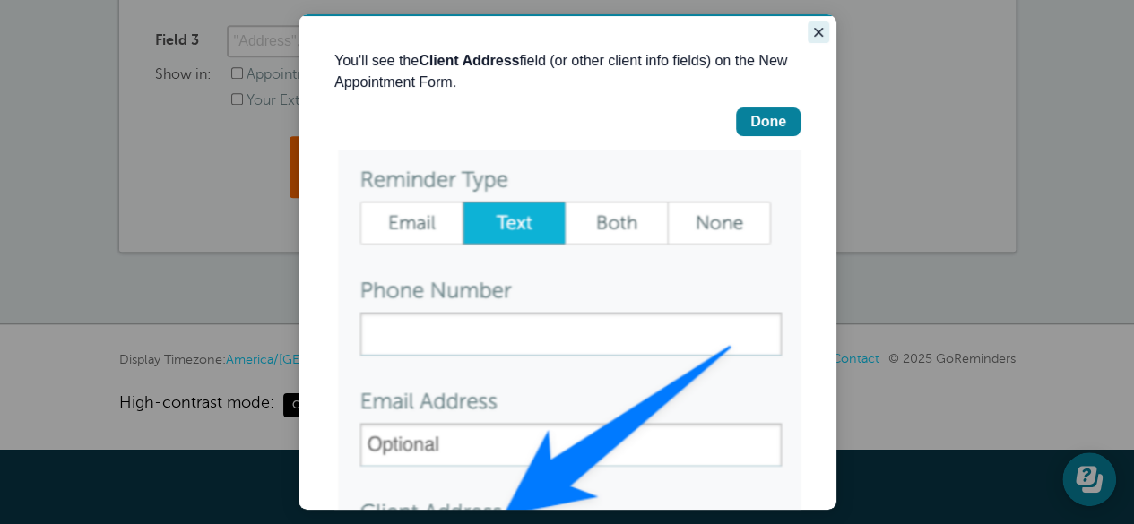
click at [811, 38] on icon "Close guide" at bounding box center [818, 32] width 14 height 14
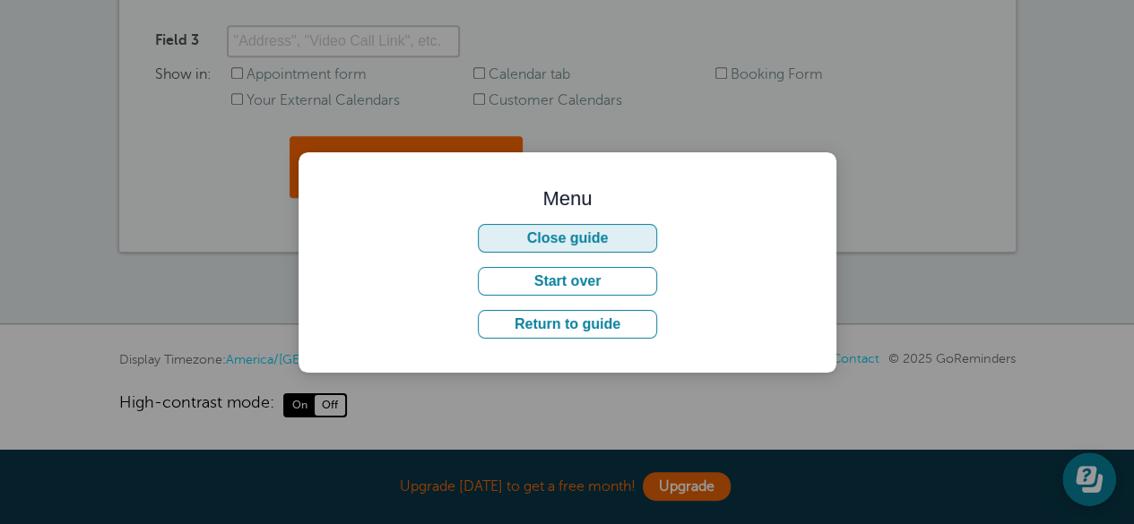
click at [600, 234] on button "Close guide" at bounding box center [567, 238] width 179 height 29
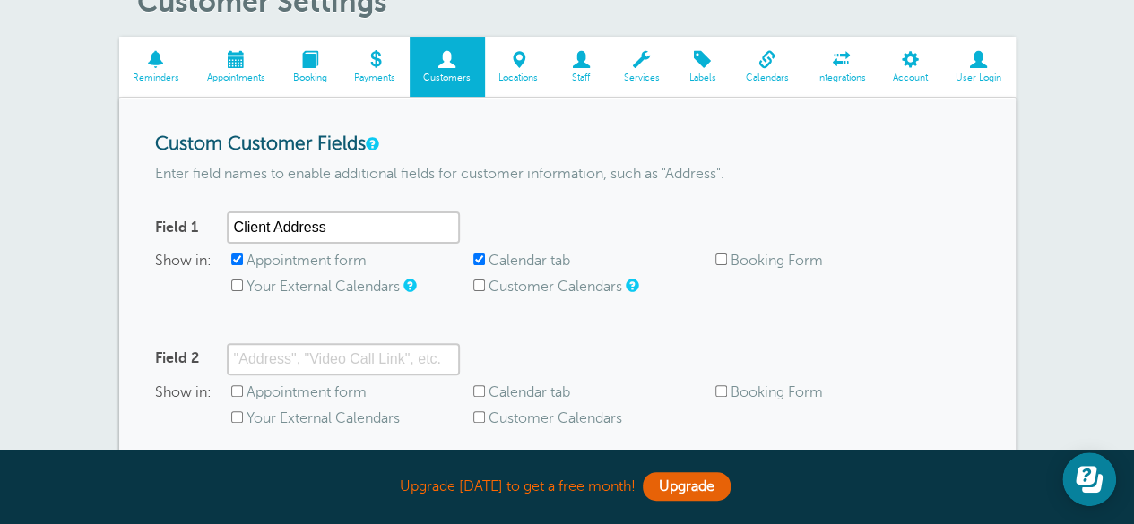
scroll to position [99, 0]
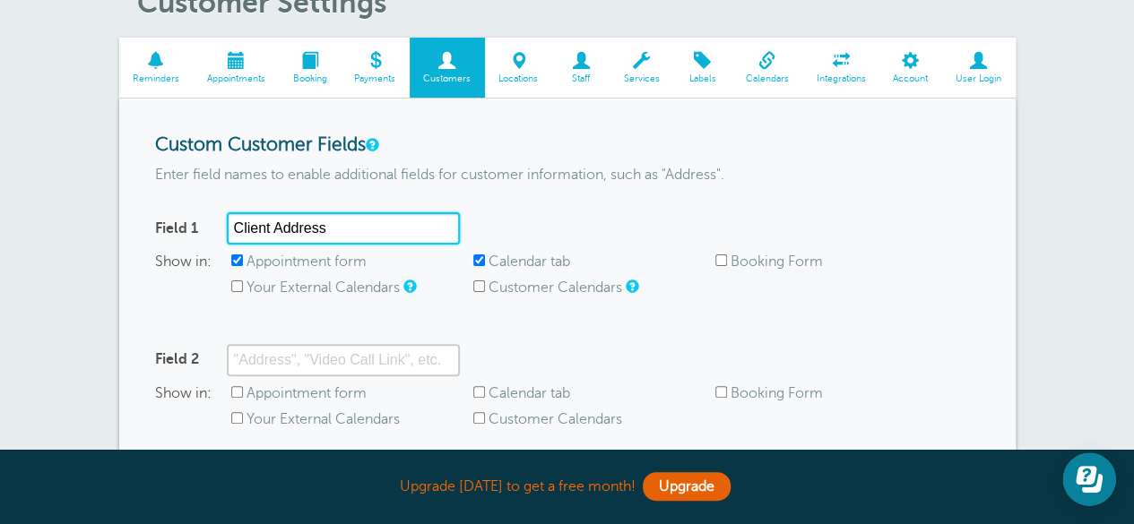
click at [358, 225] on input "Client Address" at bounding box center [343, 228] width 233 height 32
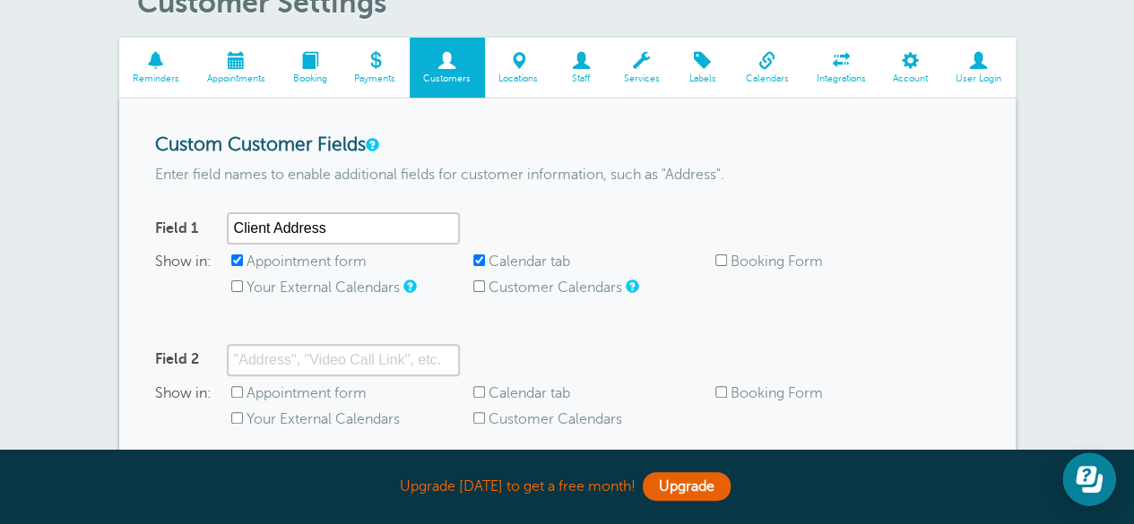
click at [488, 189] on form "Custom Customer Fields Enter field names to enable additional fields for custom…" at bounding box center [567, 399] width 824 height 531
click at [724, 255] on input "Booking Form" at bounding box center [721, 260] width 12 height 12
checkbox input "true"
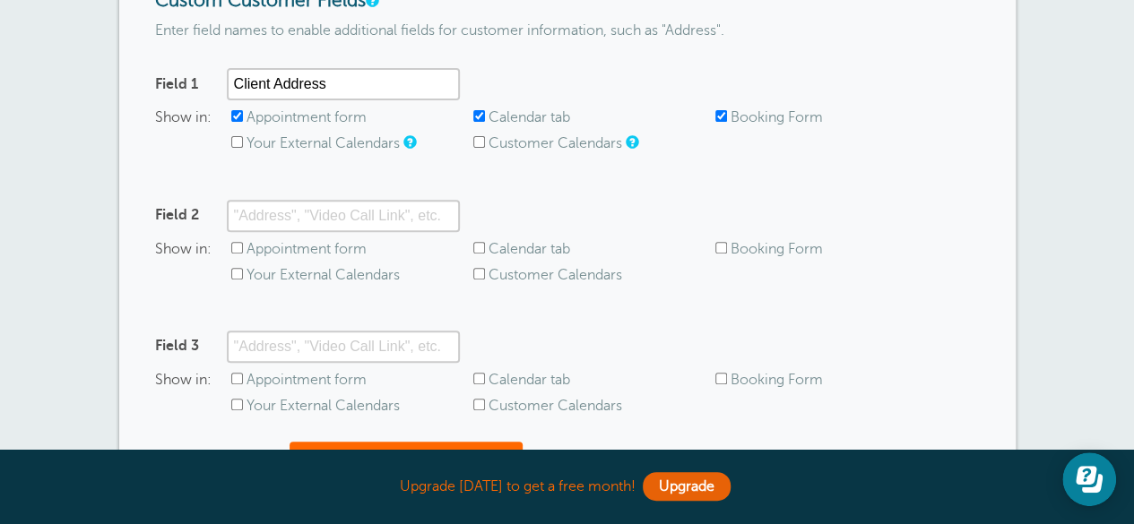
scroll to position [245, 0]
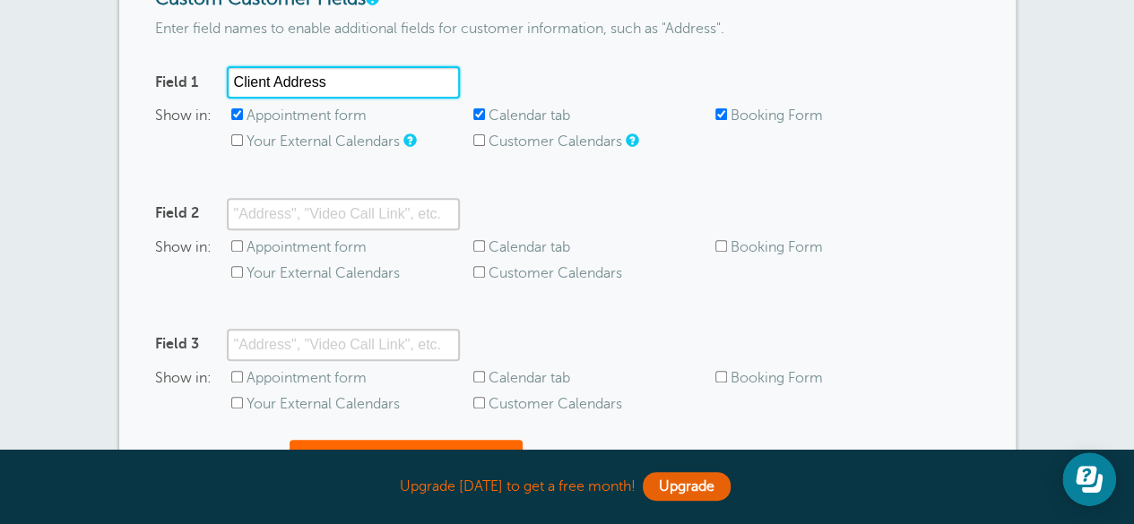
drag, startPoint x: 340, startPoint y: 75, endPoint x: 272, endPoint y: 76, distance: 68.1
click at [272, 76] on input "Client Address" at bounding box center [343, 82] width 233 height 32
type input "Client Name"
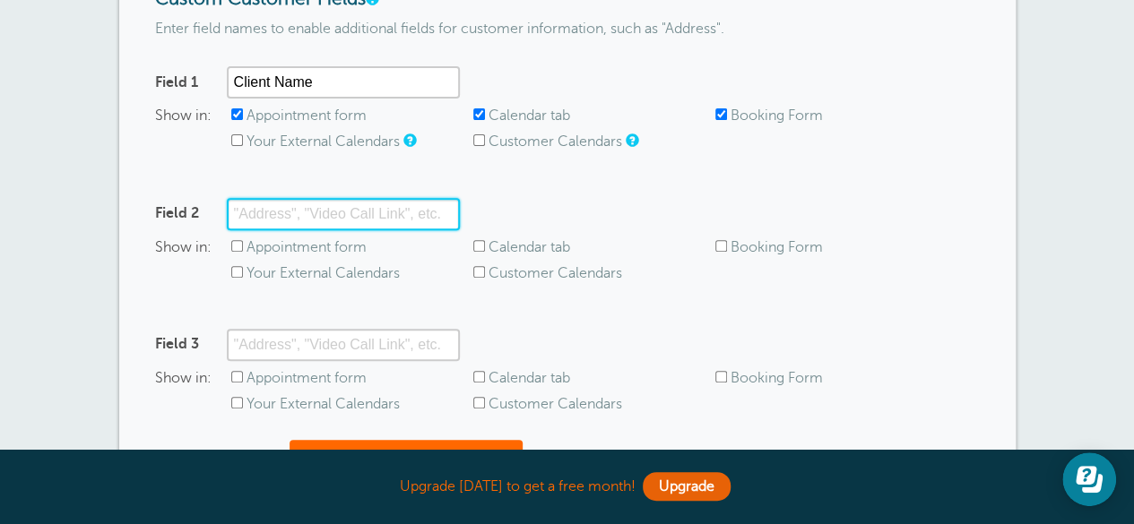
click at [285, 215] on input "Field 2" at bounding box center [343, 214] width 233 height 32
type input "Client Address"
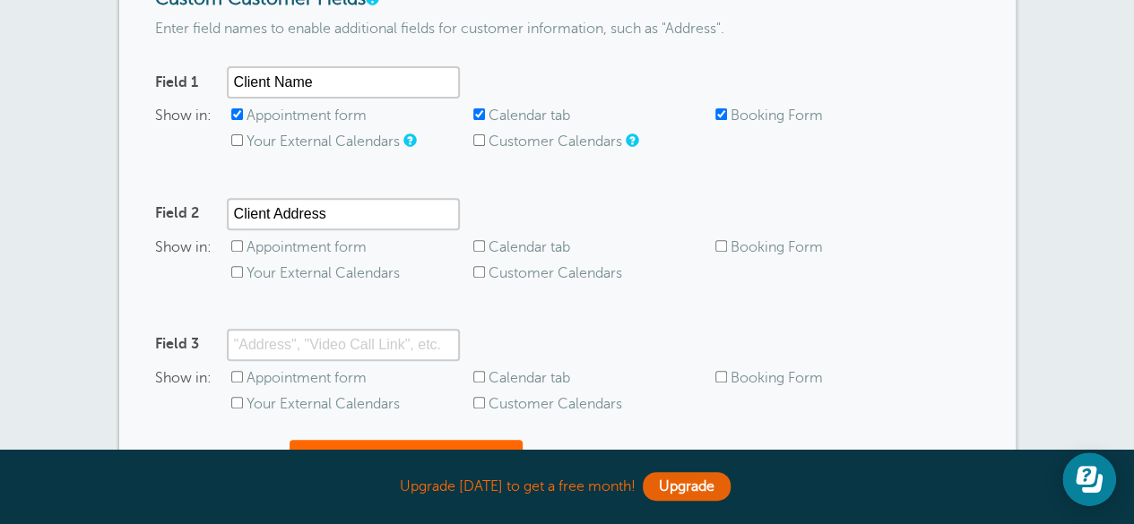
click at [279, 246] on label "Appointment form" at bounding box center [306, 247] width 120 height 16
click at [243, 246] on input "Appointment form" at bounding box center [237, 246] width 12 height 12
checkbox input "true"
click at [523, 248] on label "Calendar tab" at bounding box center [529, 247] width 82 height 16
click at [485, 248] on input "Calendar tab" at bounding box center [479, 246] width 12 height 12
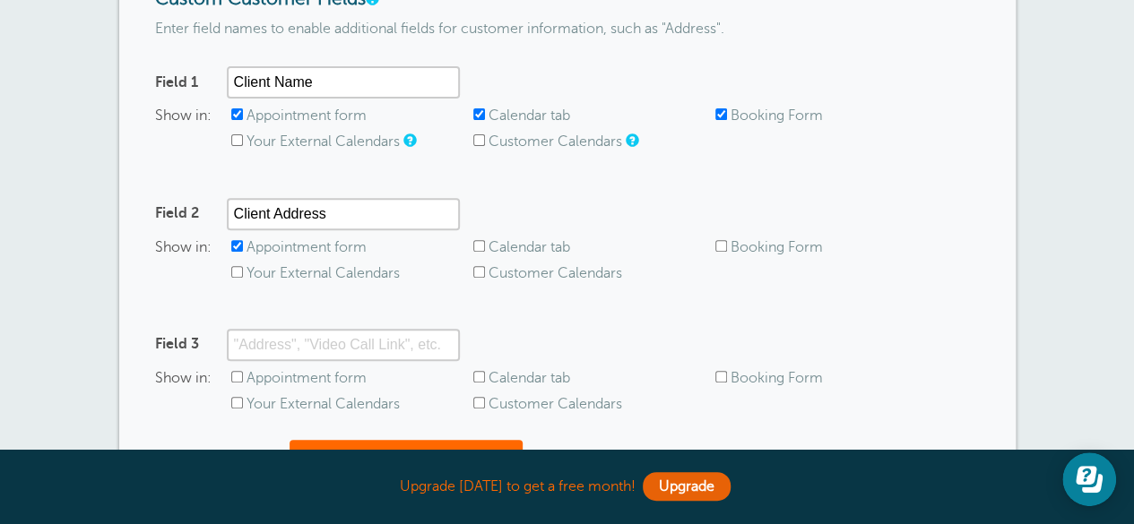
checkbox input "true"
click at [762, 246] on label "Booking Form" at bounding box center [776, 247] width 92 height 16
click at [727, 246] on input "Booking Form" at bounding box center [721, 246] width 12 height 12
checkbox input "true"
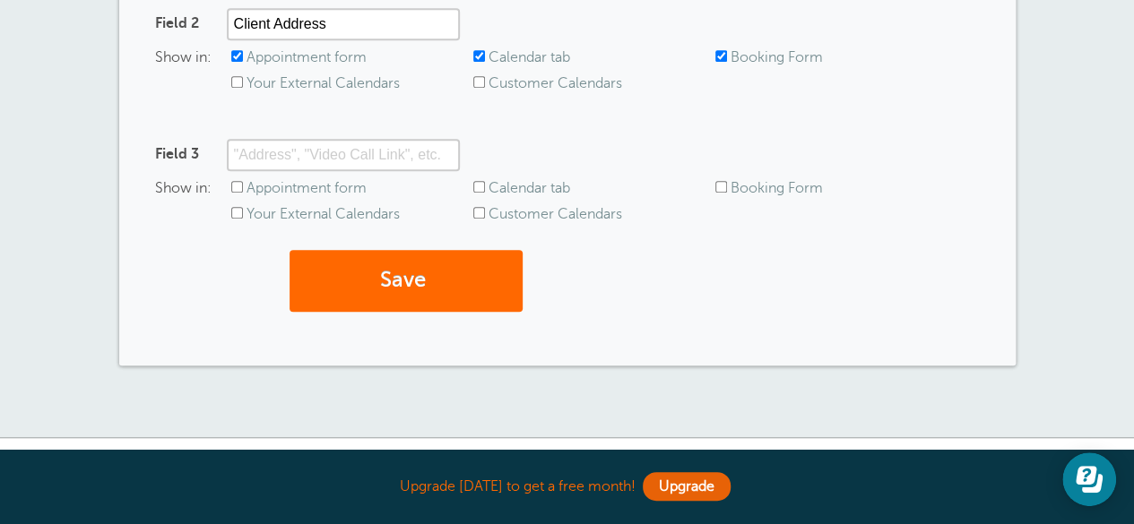
scroll to position [435, 0]
click at [425, 271] on button "Save" at bounding box center [405, 280] width 233 height 62
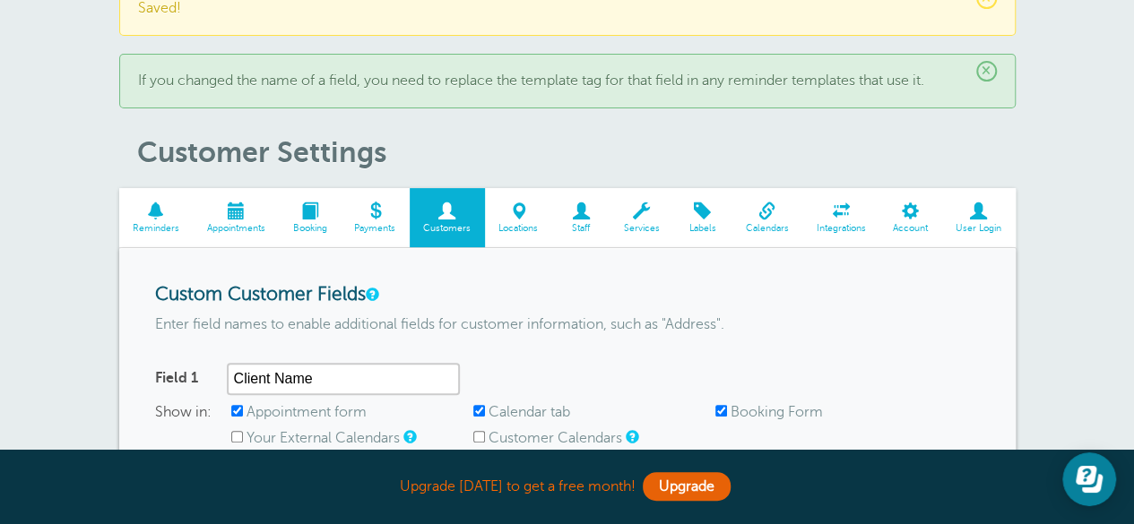
scroll to position [64, 0]
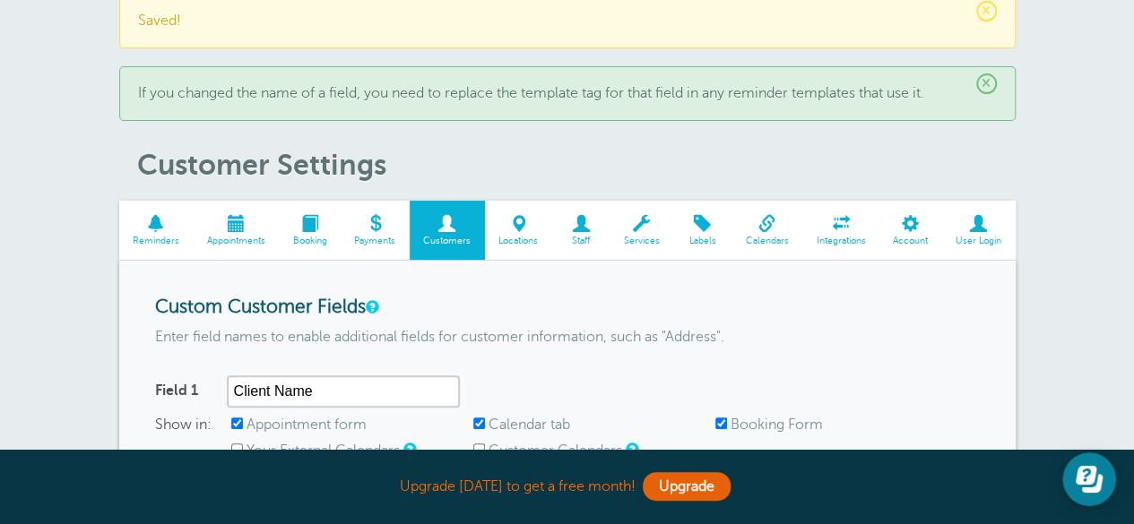
click at [154, 236] on span "Reminders" at bounding box center [156, 241] width 56 height 11
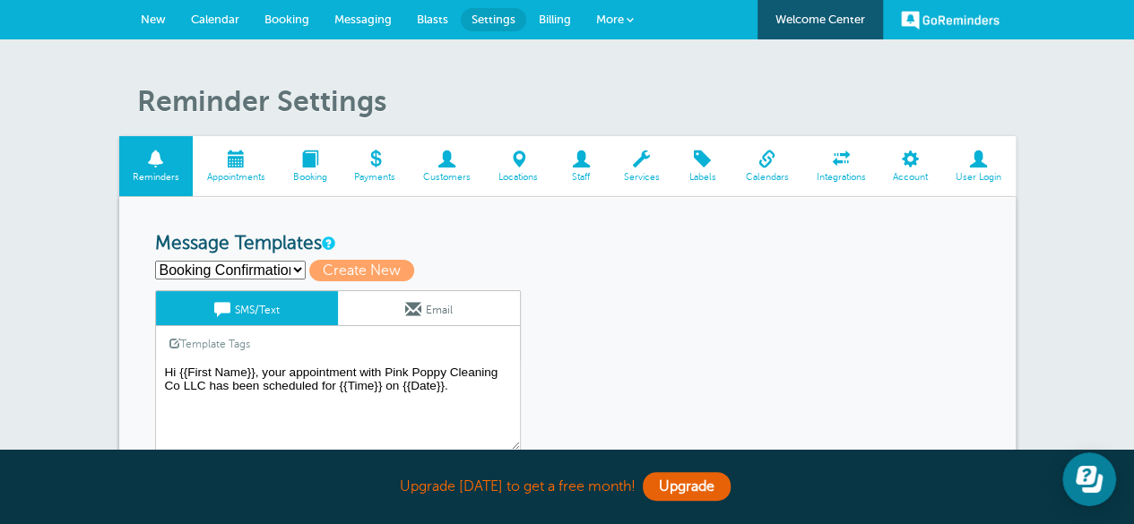
click at [237, 162] on span at bounding box center [236, 159] width 86 height 17
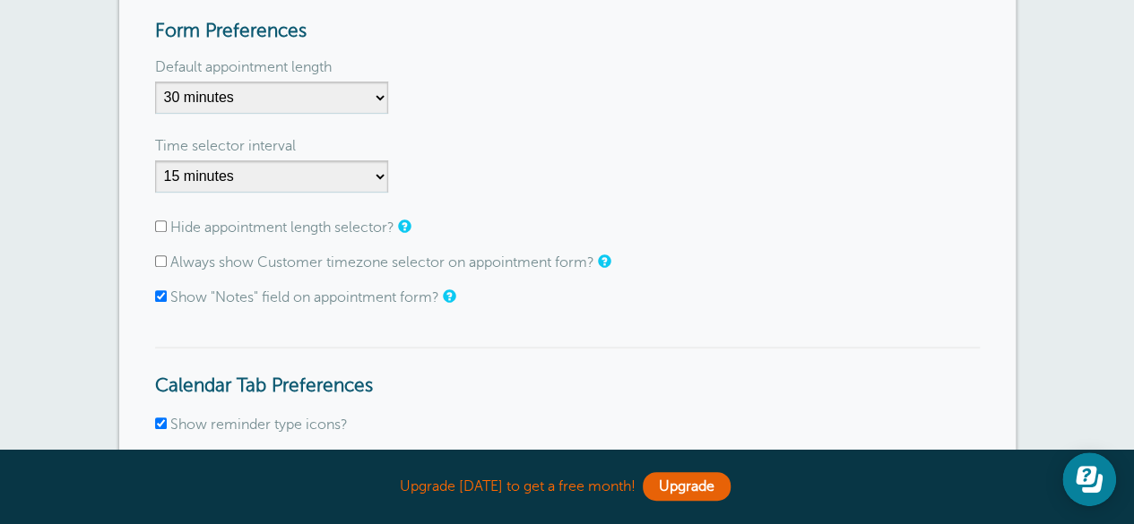
scroll to position [340, 0]
click at [355, 97] on select "5 minutes 10 minutes 15 minutes 20 minutes 25 minutes 30 minutes 35 minutes 40 …" at bounding box center [271, 97] width 233 height 32
click at [486, 94] on div "Default appointment length 5 minutes 10 minutes 15 minutes 20 minutes 25 minute…" at bounding box center [567, 91] width 824 height 61
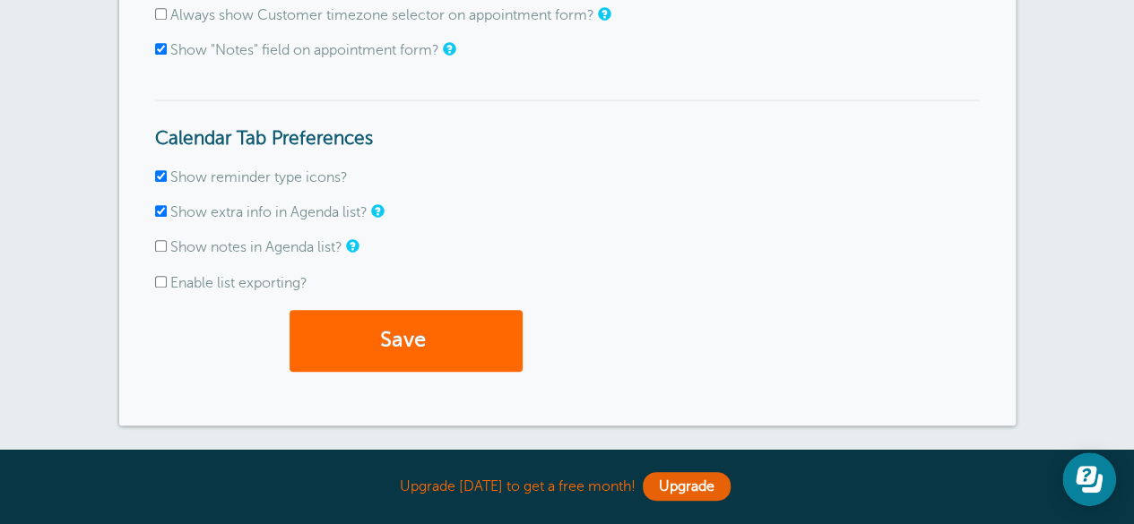
scroll to position [589, 0]
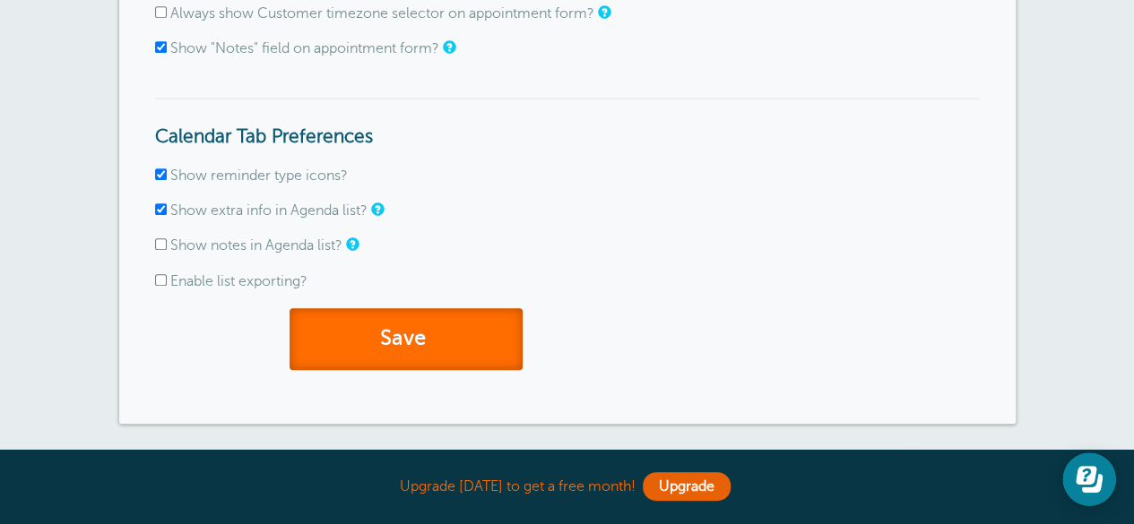
click at [404, 347] on button "Save" at bounding box center [405, 339] width 233 height 62
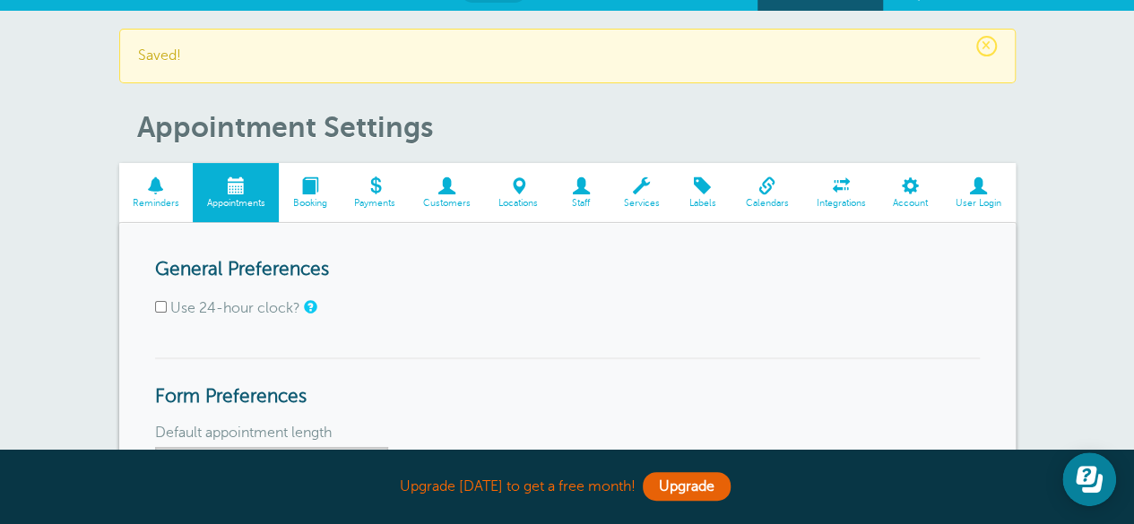
scroll to position [9, 0]
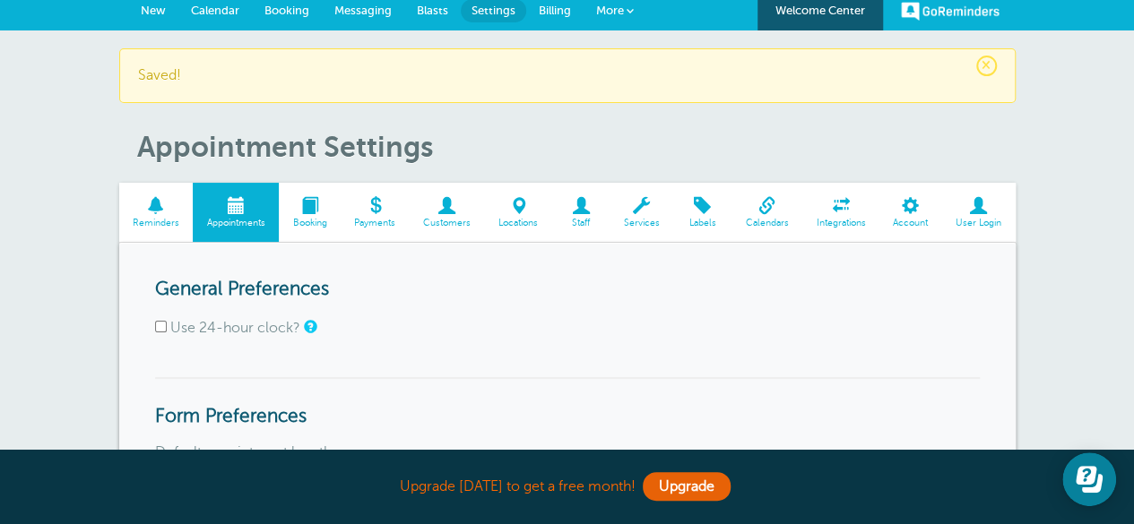
click at [319, 203] on span at bounding box center [310, 205] width 62 height 17
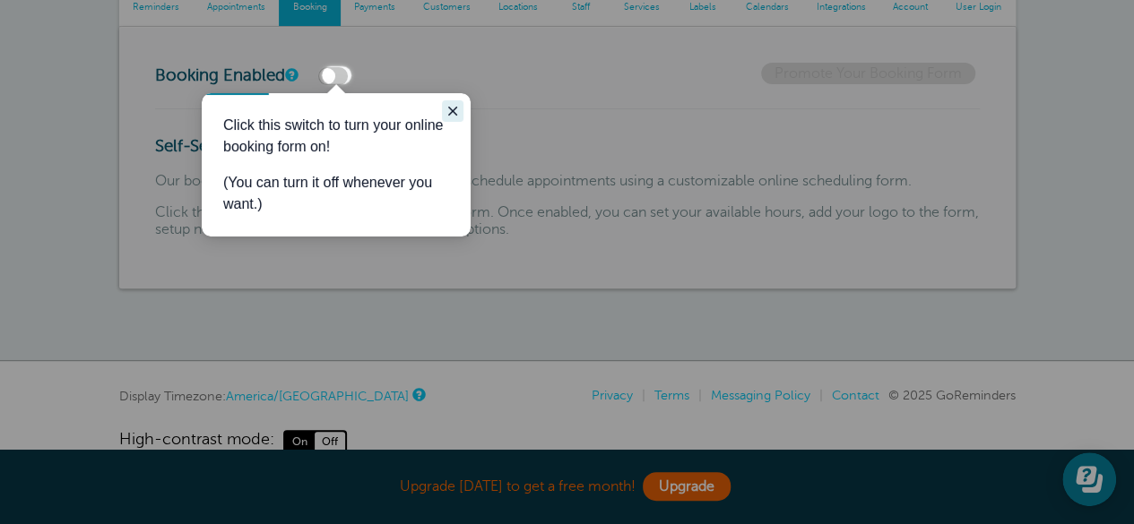
click icon "Close guide"
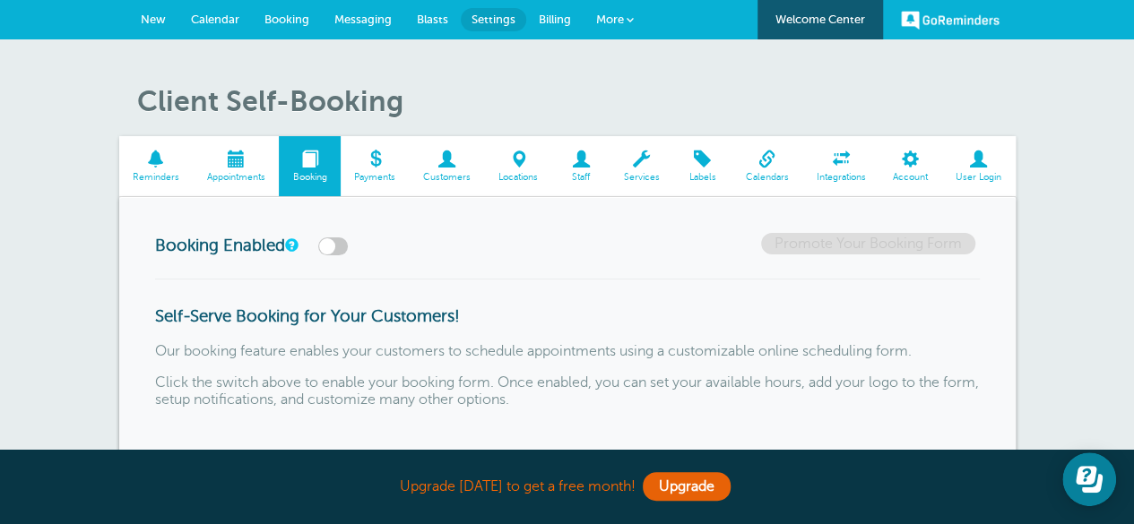
click span "Calendar"
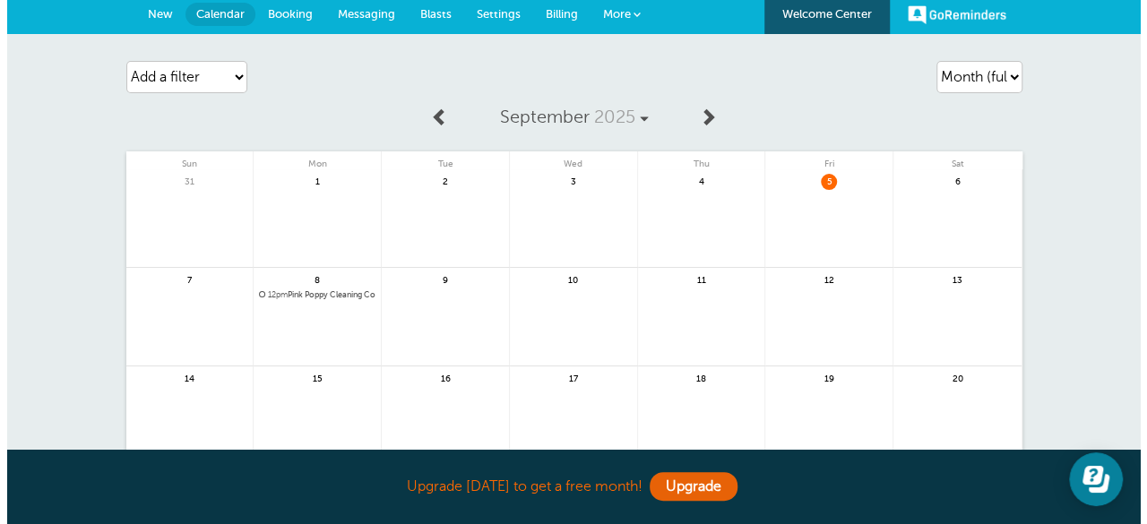
scroll to position [4, 0]
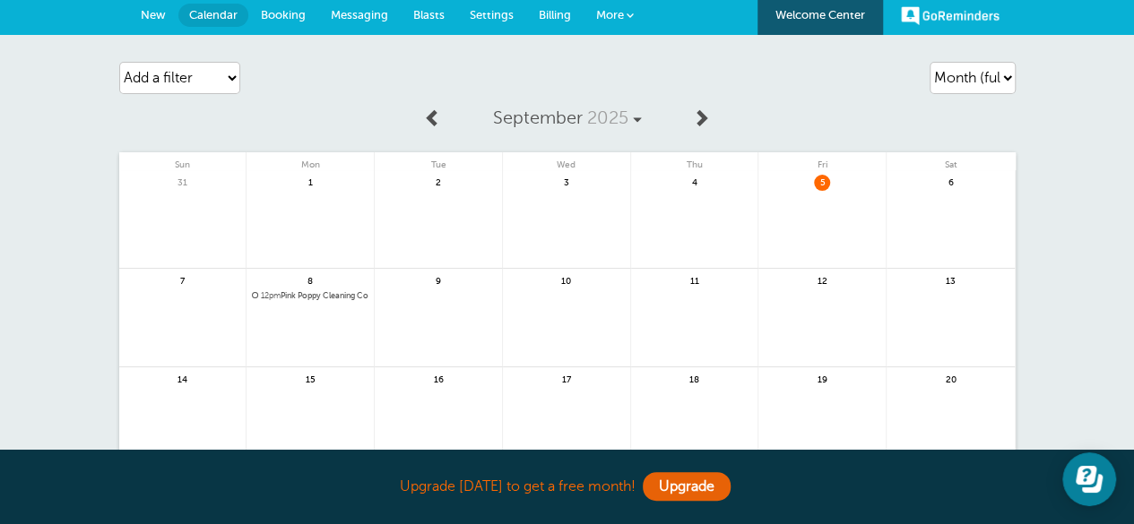
click at [688, 119] on link at bounding box center [701, 119] width 37 height 40
click at [434, 115] on span at bounding box center [433, 117] width 18 height 18
click at [160, 87] on select "Add a filter Customer Search Service Appointment Status Payment Status" at bounding box center [179, 78] width 121 height 32
select select "services"
click at [119, 62] on select "Add a filter Customer Search Service Appointment Status Payment Status" at bounding box center [179, 78] width 121 height 32
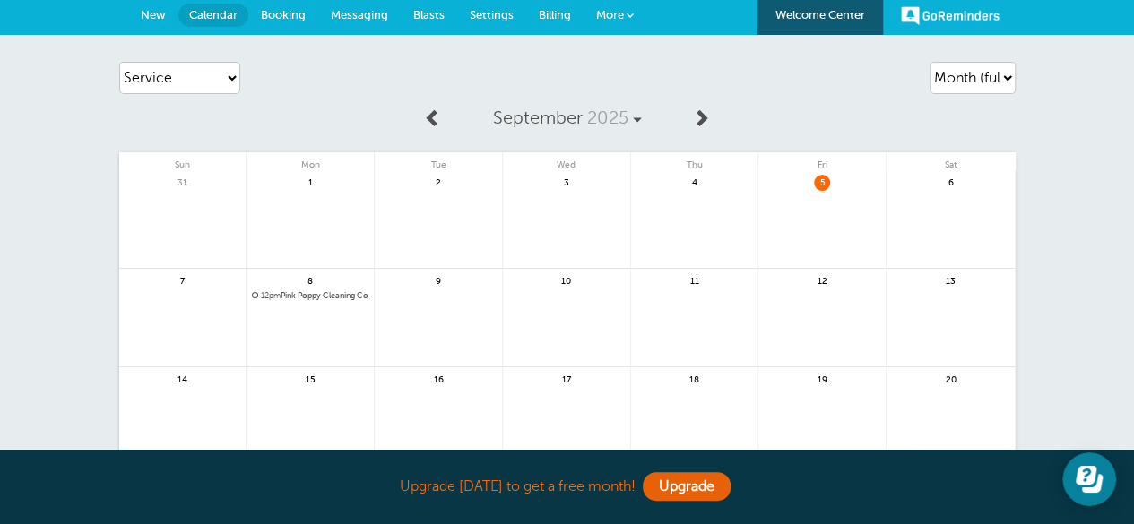
select select
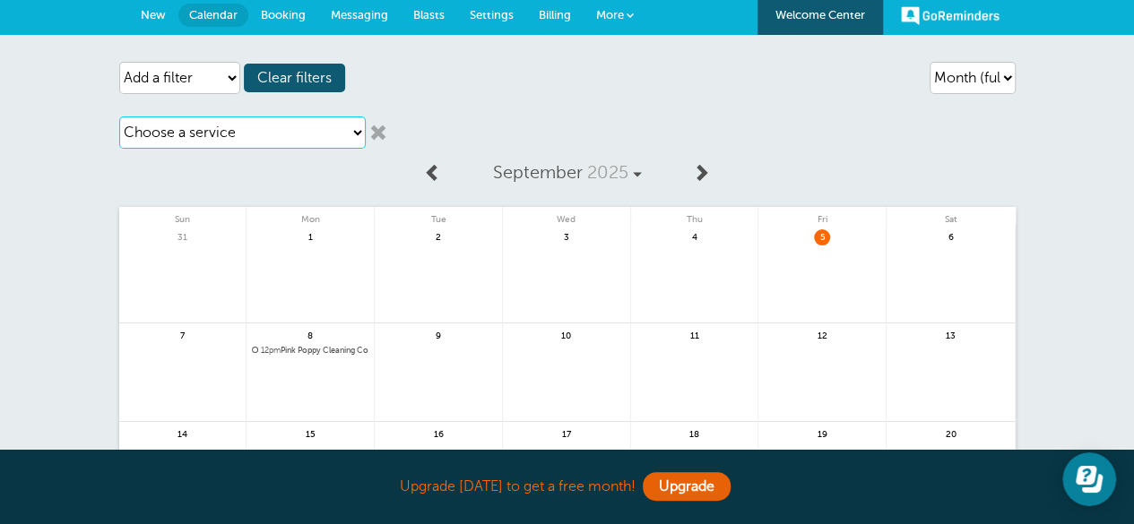
click at [215, 128] on select "Choose a service Deep Clean Standard Clean" at bounding box center [242, 132] width 246 height 32
select select "28151"
click at [119, 116] on select "Choose a service Deep Clean Standard Clean" at bounding box center [242, 132] width 246 height 32
click at [369, 140] on link at bounding box center [378, 133] width 18 height 18
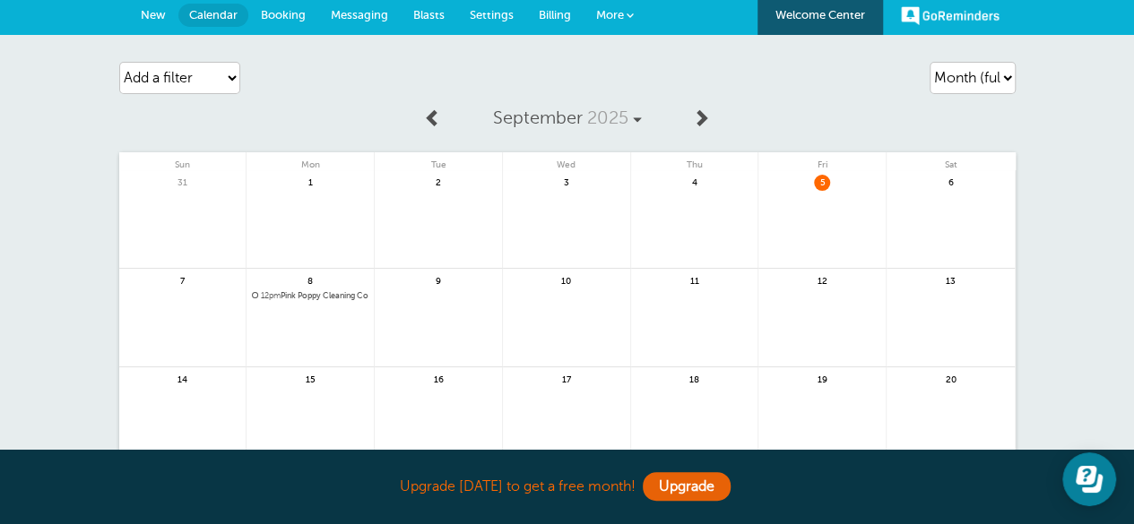
click at [619, 116] on span "2025" at bounding box center [606, 118] width 41 height 21
click at [630, 17] on span at bounding box center [629, 15] width 7 height 7
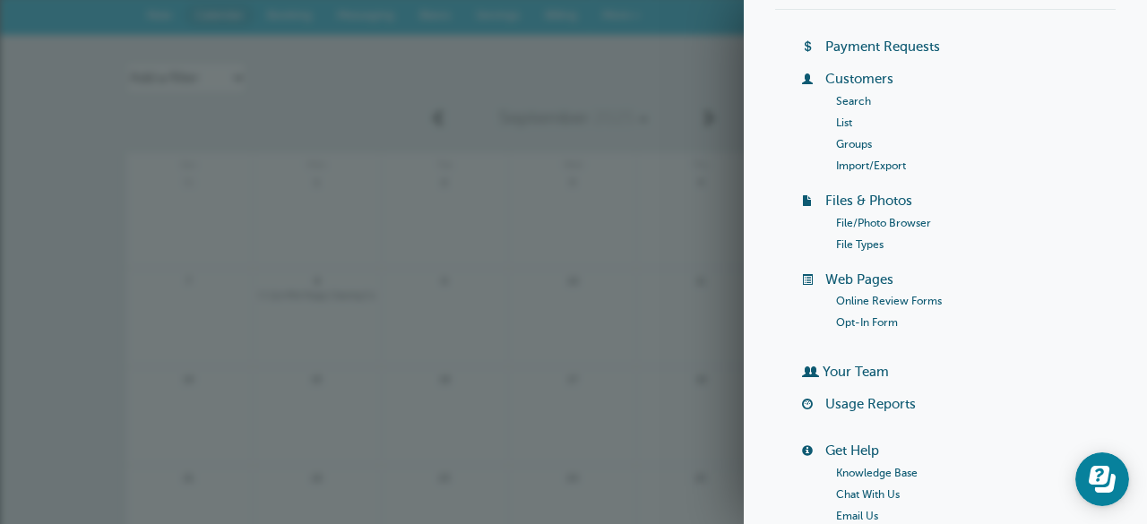
scroll to position [116, 0]
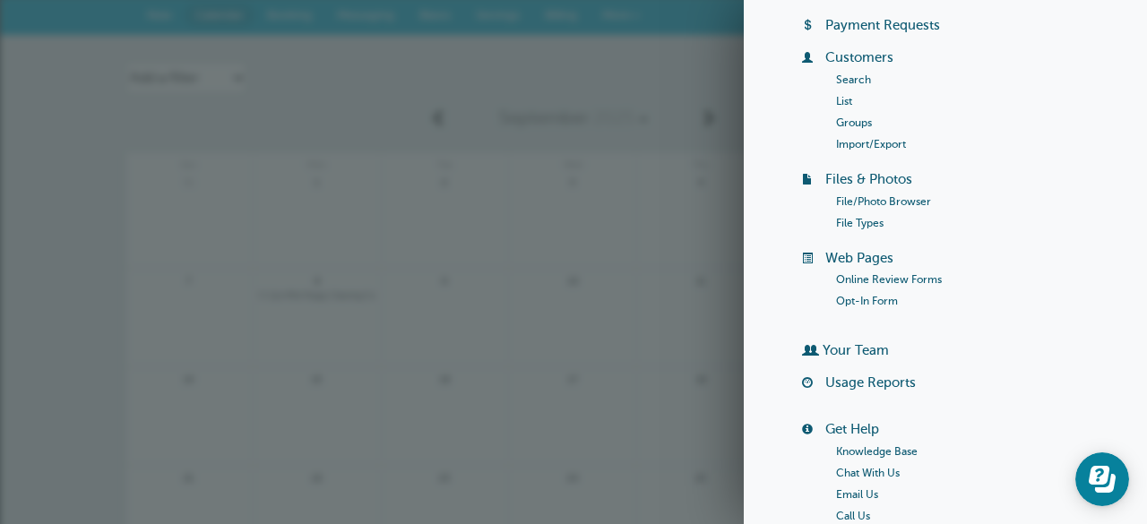
click at [909, 282] on link "Online Review Forms" at bounding box center [889, 279] width 106 height 13
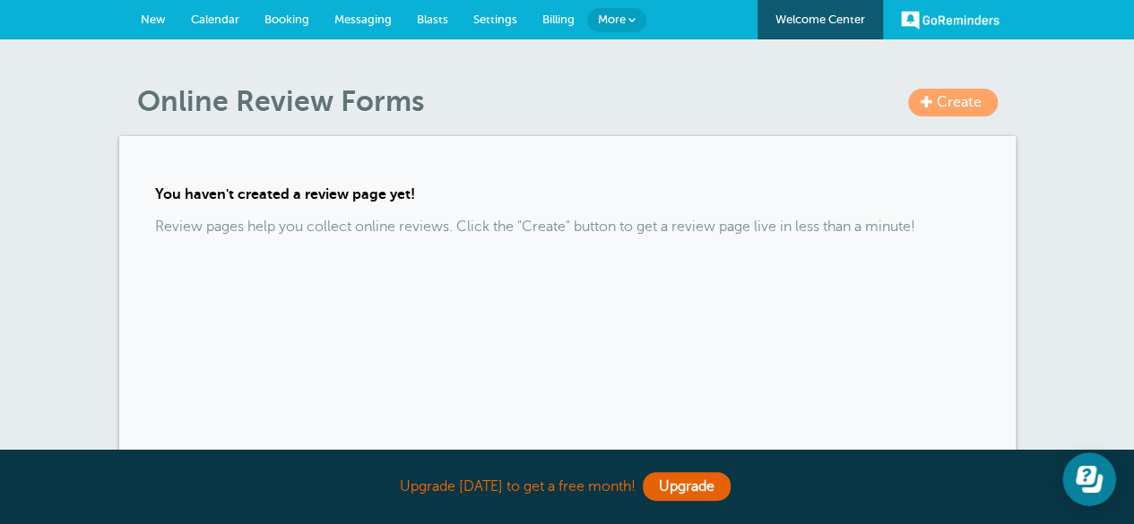
click at [625, 23] on link "More" at bounding box center [616, 20] width 59 height 24
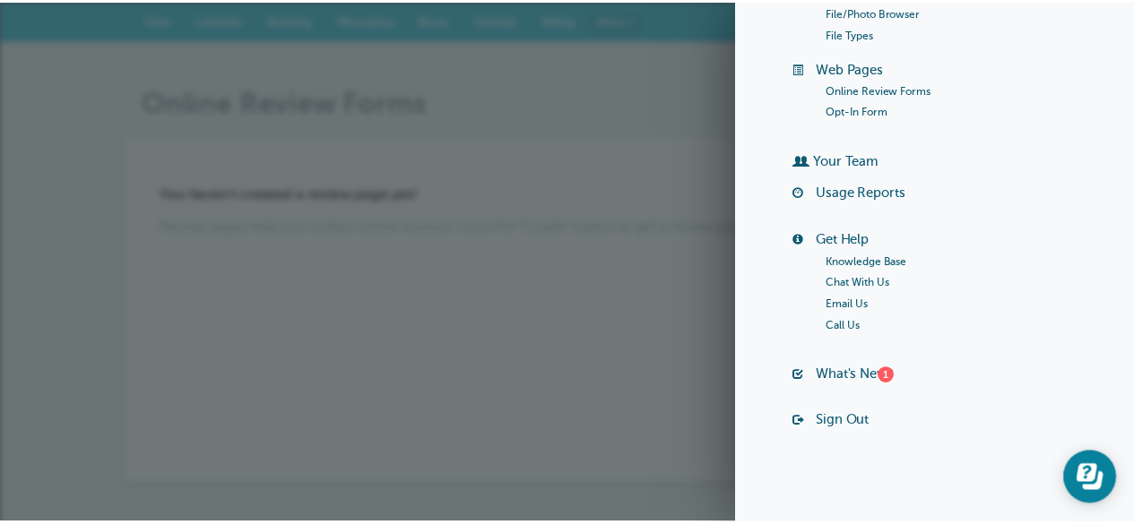
scroll to position [308, 0]
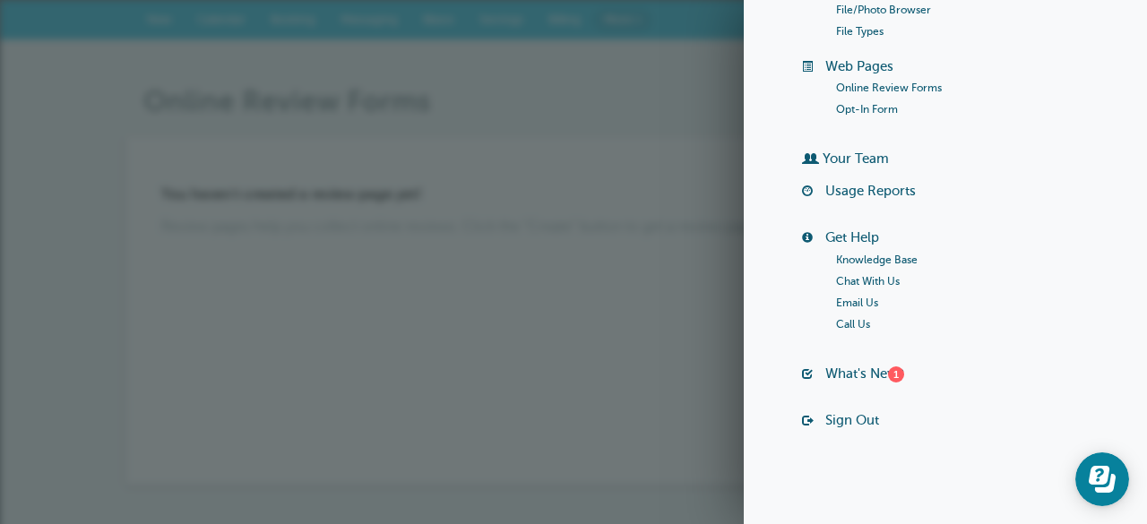
click at [628, 137] on div "You haven't created a review page yet! Review pages help you collect online rev…" at bounding box center [573, 310] width 896 height 349
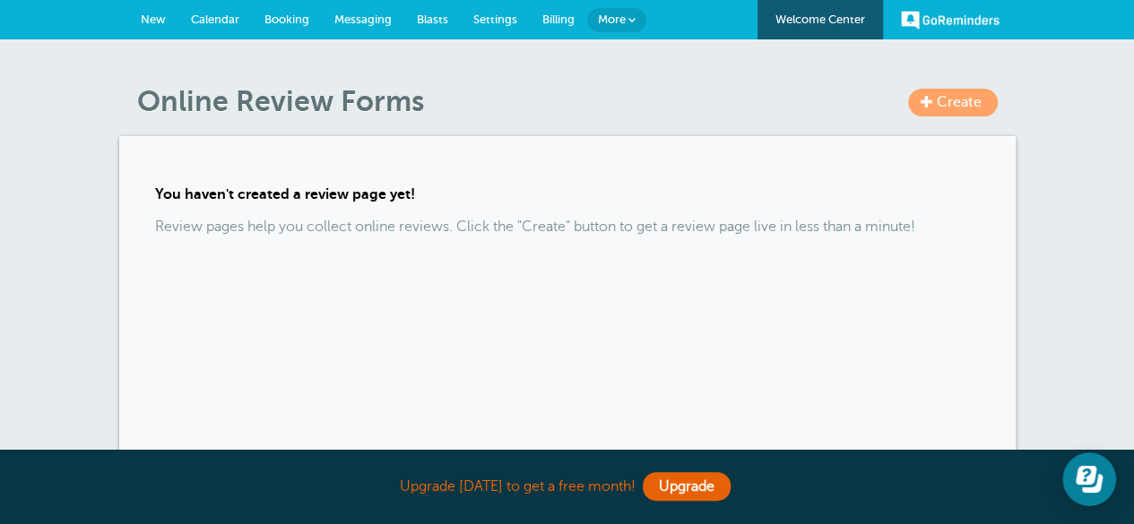
click at [565, 15] on span "Billing" at bounding box center [558, 19] width 32 height 13
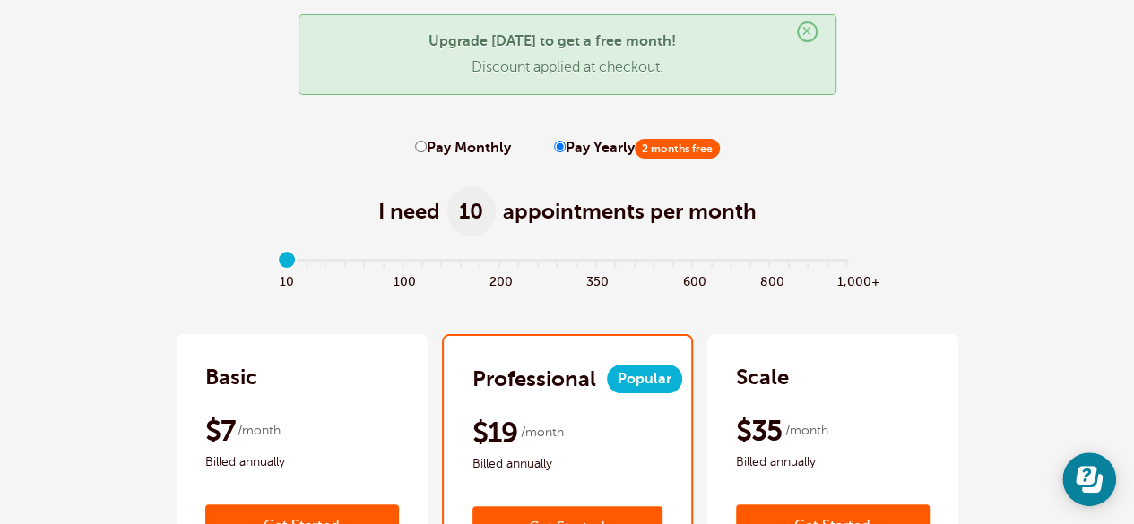
scroll to position [79, 0]
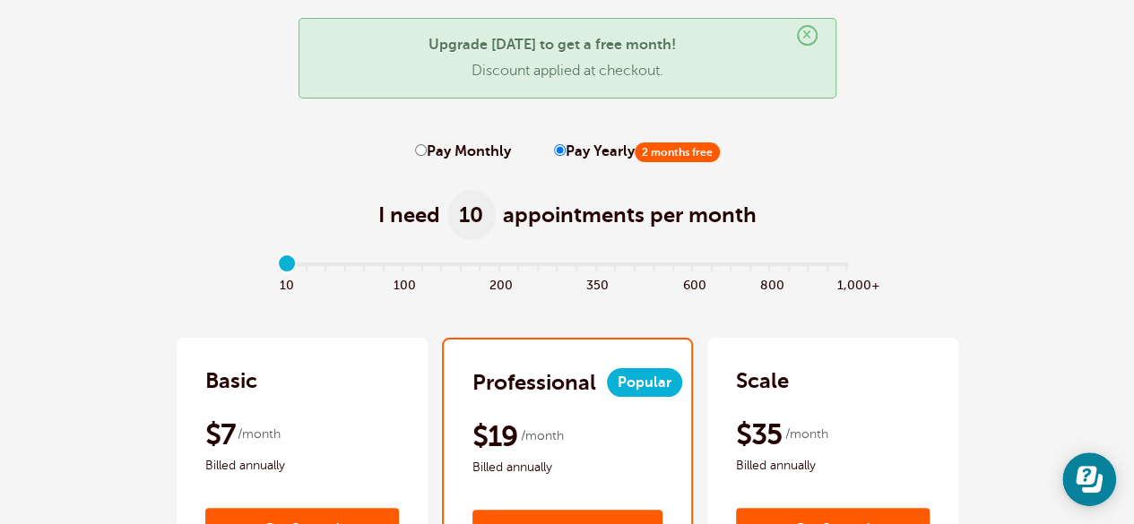
click at [451, 147] on label "Pay Monthly" at bounding box center [463, 151] width 96 height 17
click at [427, 147] on input "Pay Monthly" at bounding box center [421, 150] width 12 height 12
radio input "true"
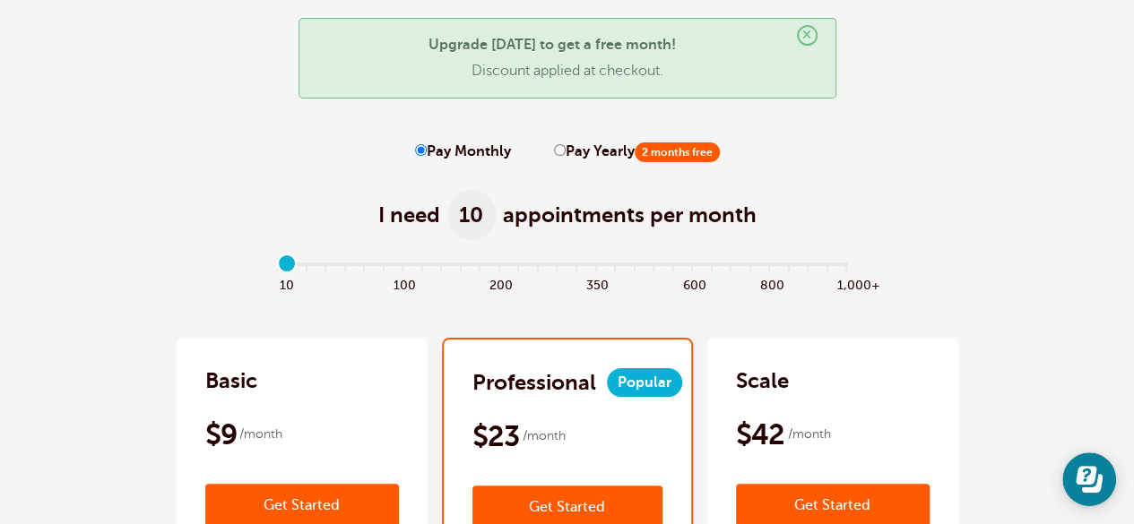
scroll to position [85, 0]
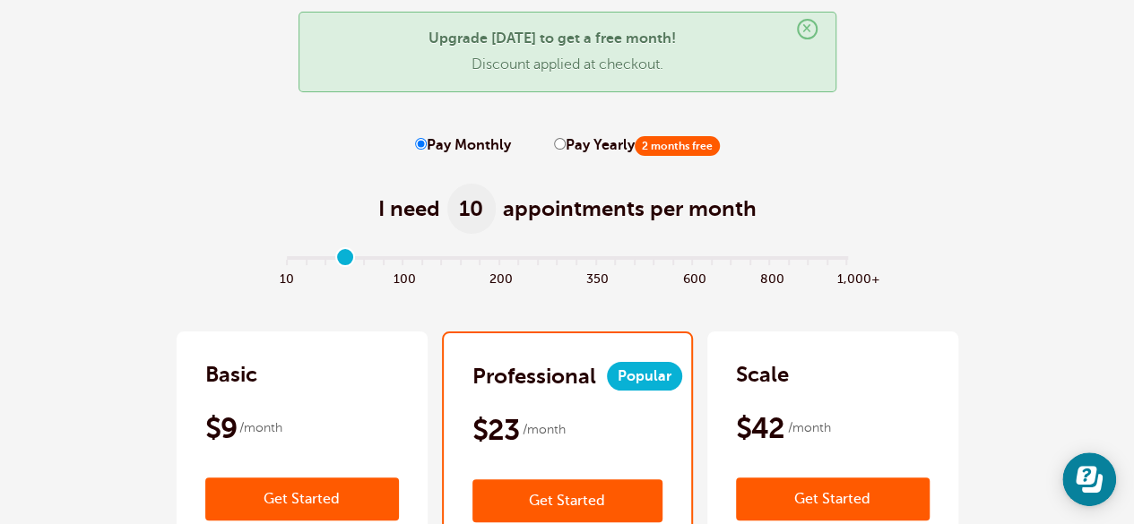
click at [339, 259] on input "range" at bounding box center [567, 261] width 580 height 4
drag, startPoint x: 343, startPoint y: 263, endPoint x: 240, endPoint y: 275, distance: 103.8
click at [277, 263] on input "range" at bounding box center [567, 261] width 580 height 4
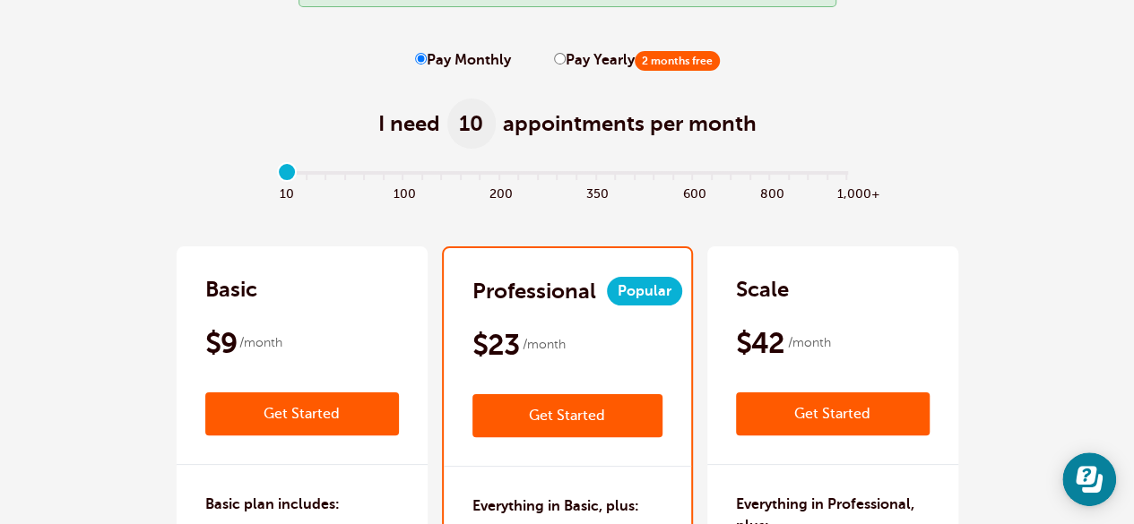
scroll to position [173, 0]
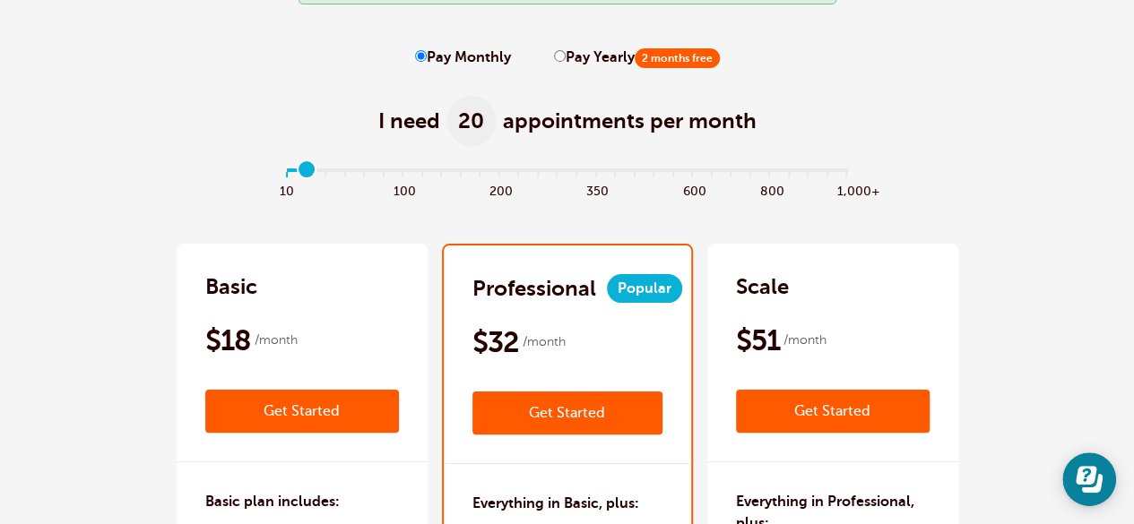
drag, startPoint x: 292, startPoint y: 166, endPoint x: 304, endPoint y: 168, distance: 11.8
type input "1"
click at [304, 171] on input "range" at bounding box center [567, 173] width 580 height 4
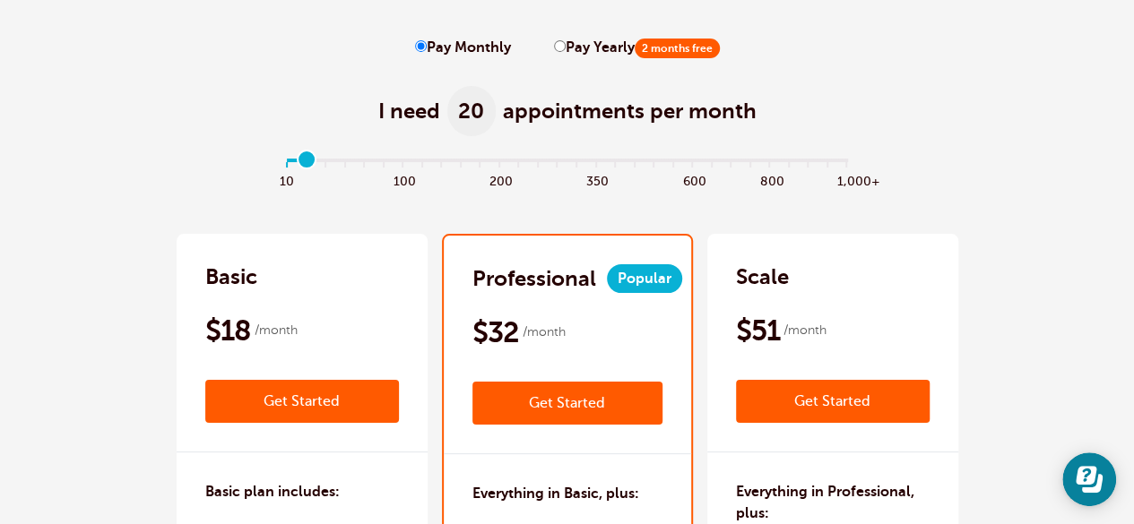
scroll to position [0, 0]
